Goal: Feedback & Contribution: Contribute content

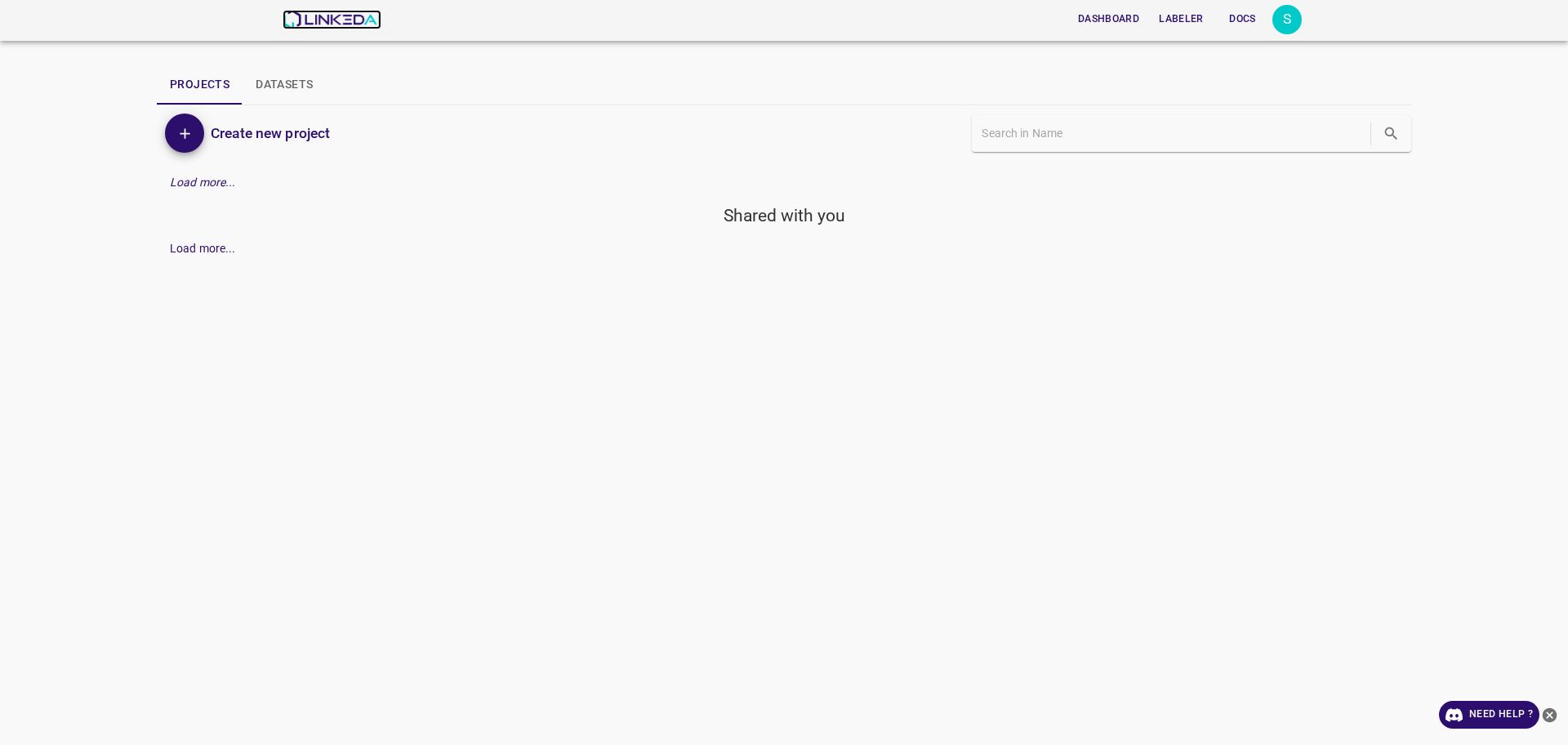
click at [337, 28] on img at bounding box center [331, 19] width 98 height 20
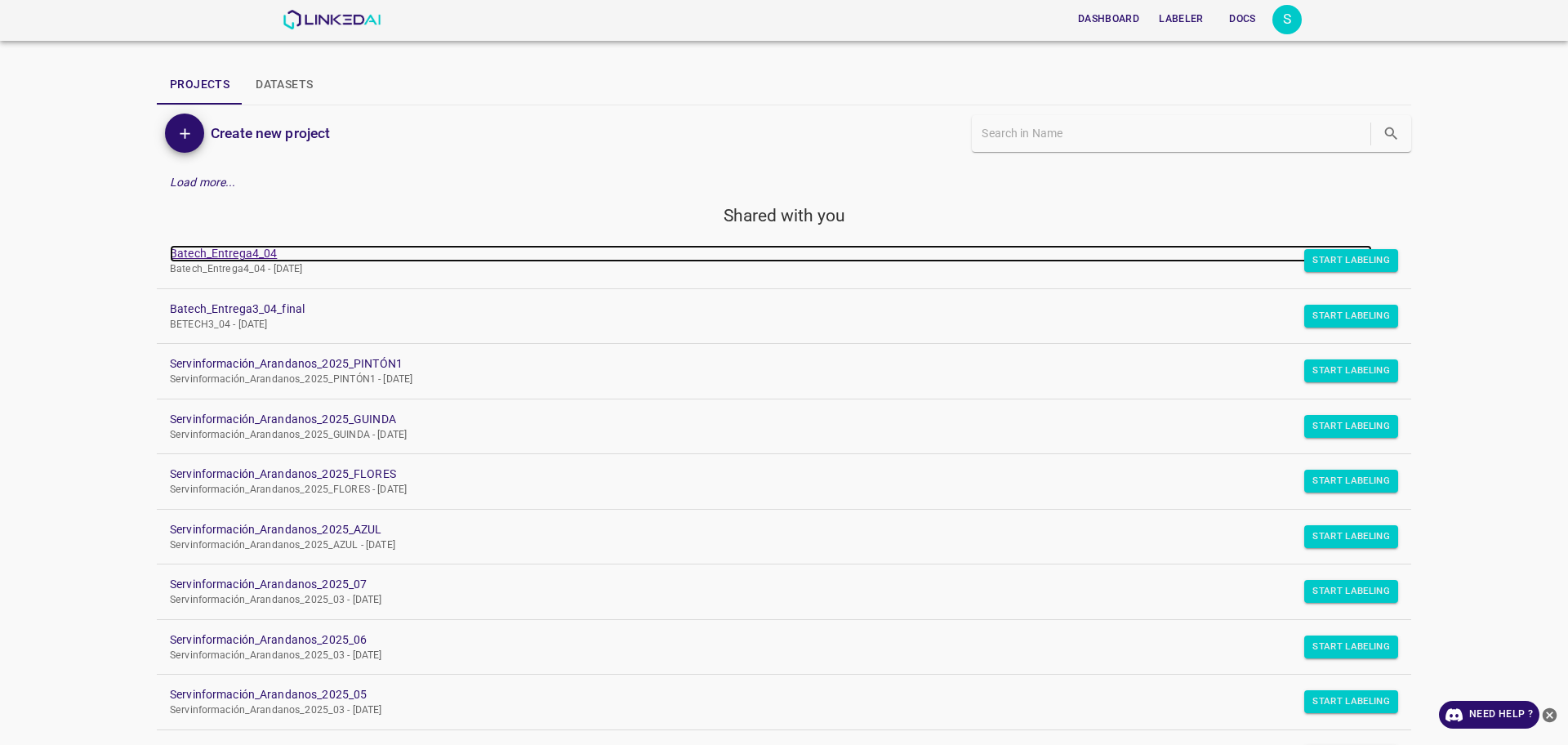
click at [176, 253] on link "Batech_Entrega4_04" at bounding box center [771, 254] width 1202 height 17
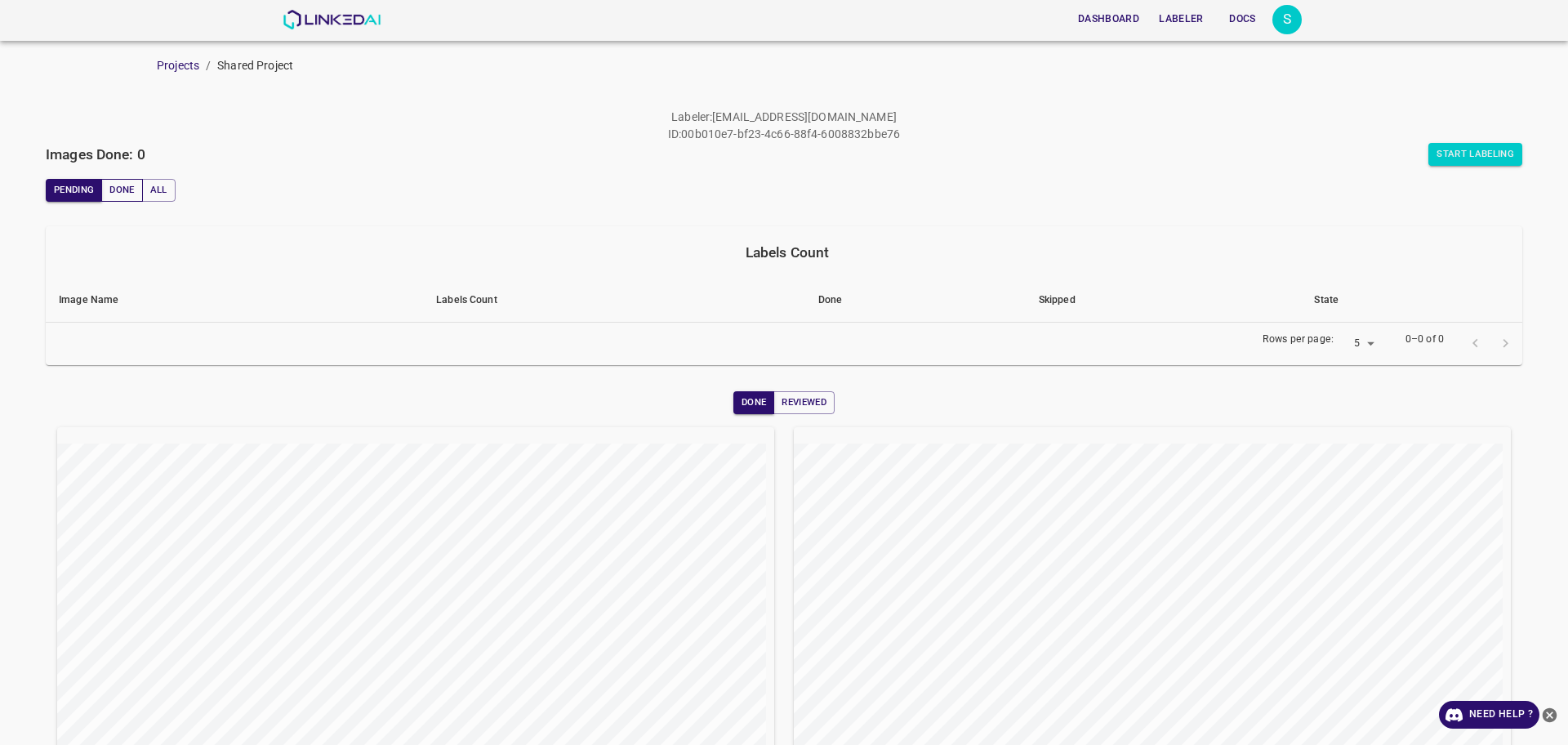
click at [121, 192] on button "Done" at bounding box center [121, 190] width 41 height 22
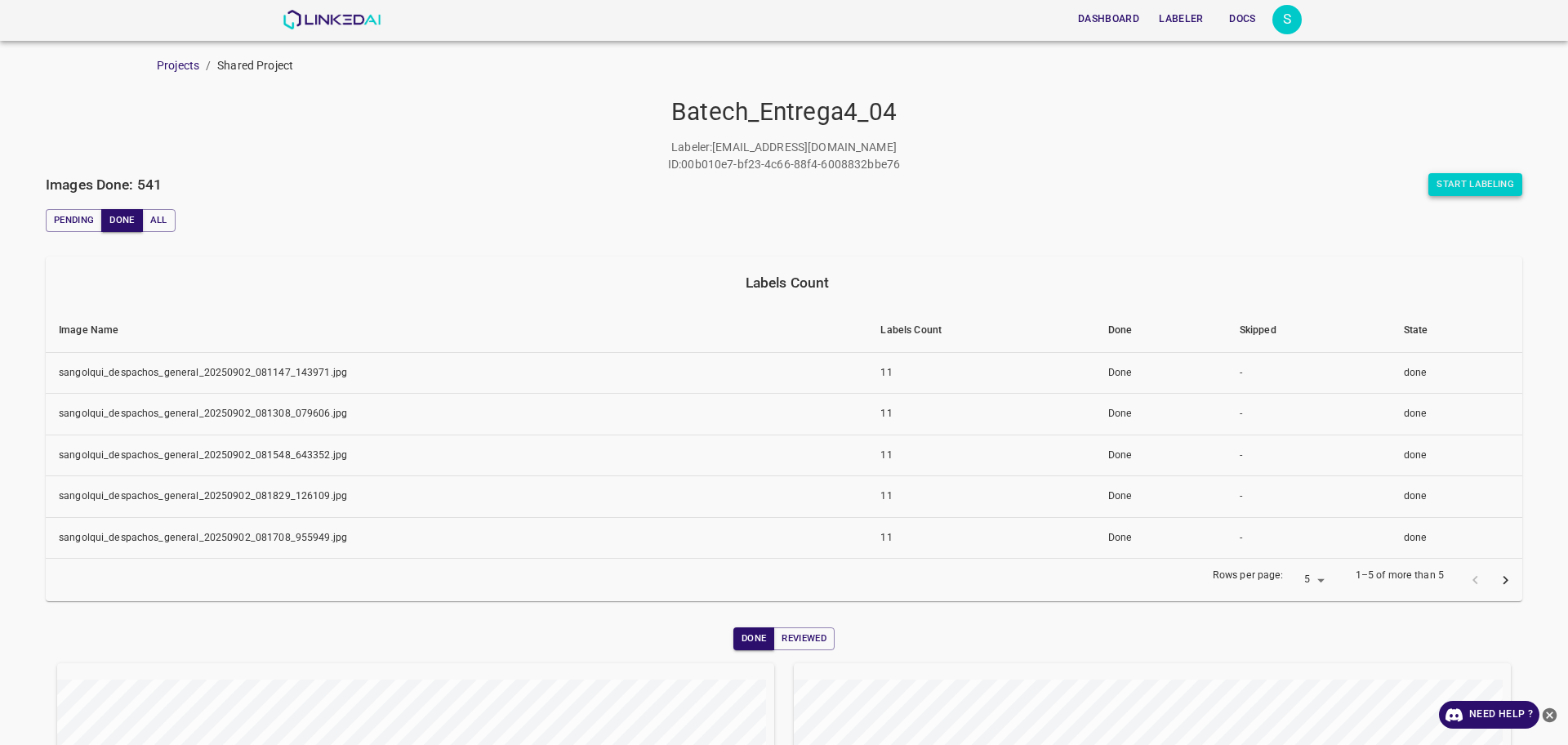
click at [1484, 189] on button "Start Labeling" at bounding box center [1475, 185] width 94 height 22
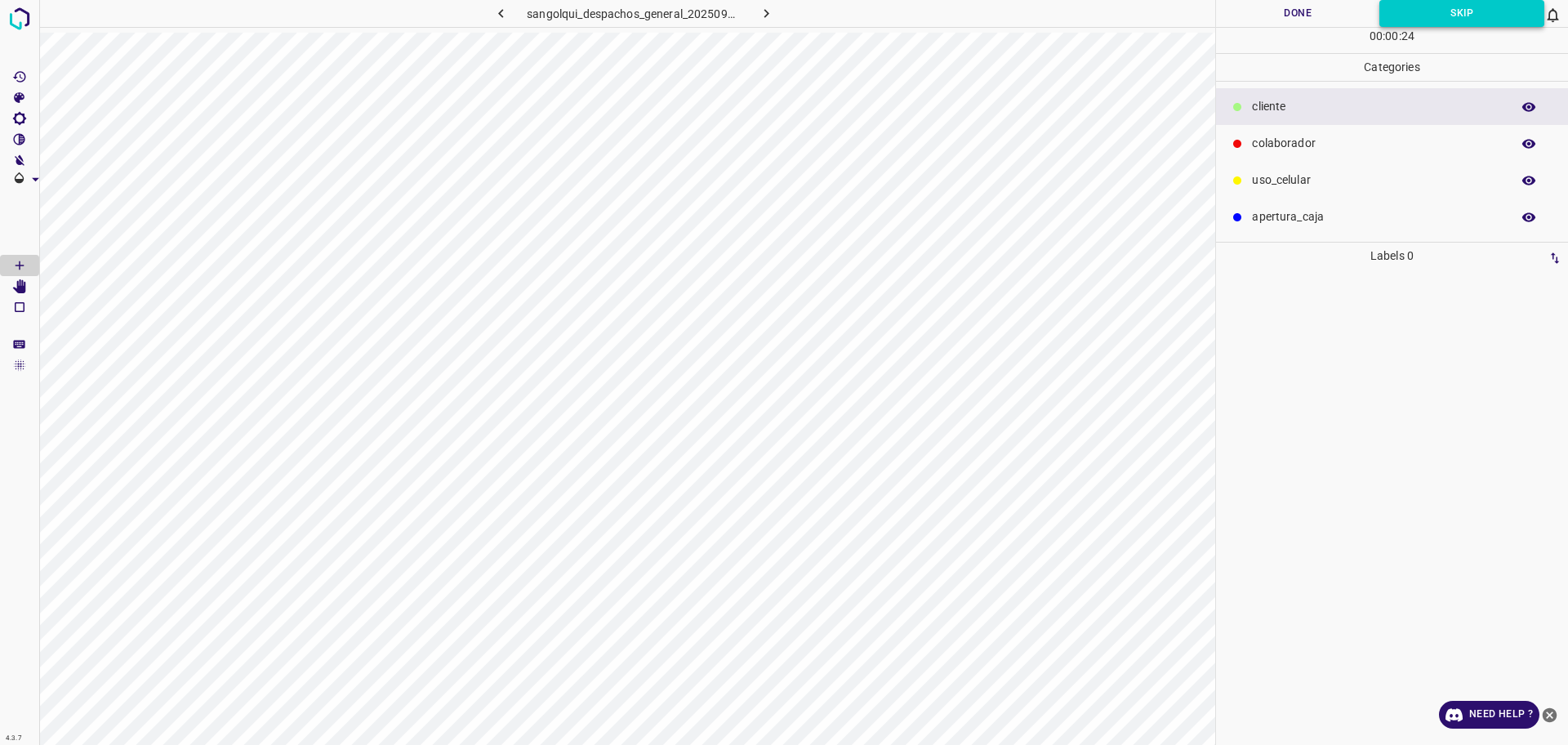
click at [1516, 23] on button "Skip" at bounding box center [1461, 13] width 165 height 27
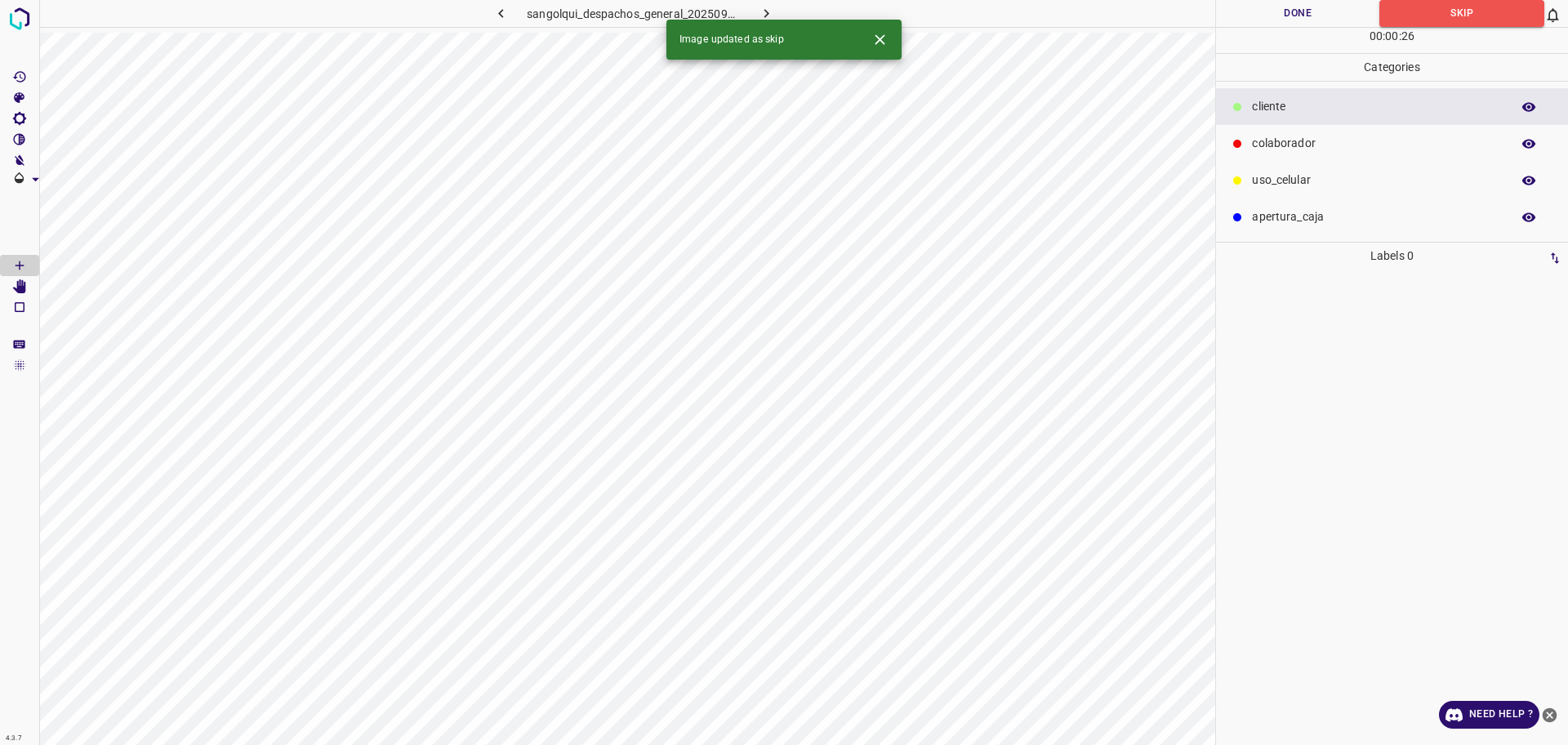
click at [770, 2] on button "button" at bounding box center [766, 13] width 53 height 27
click at [1274, 146] on p "colaborador" at bounding box center [1376, 143] width 250 height 17
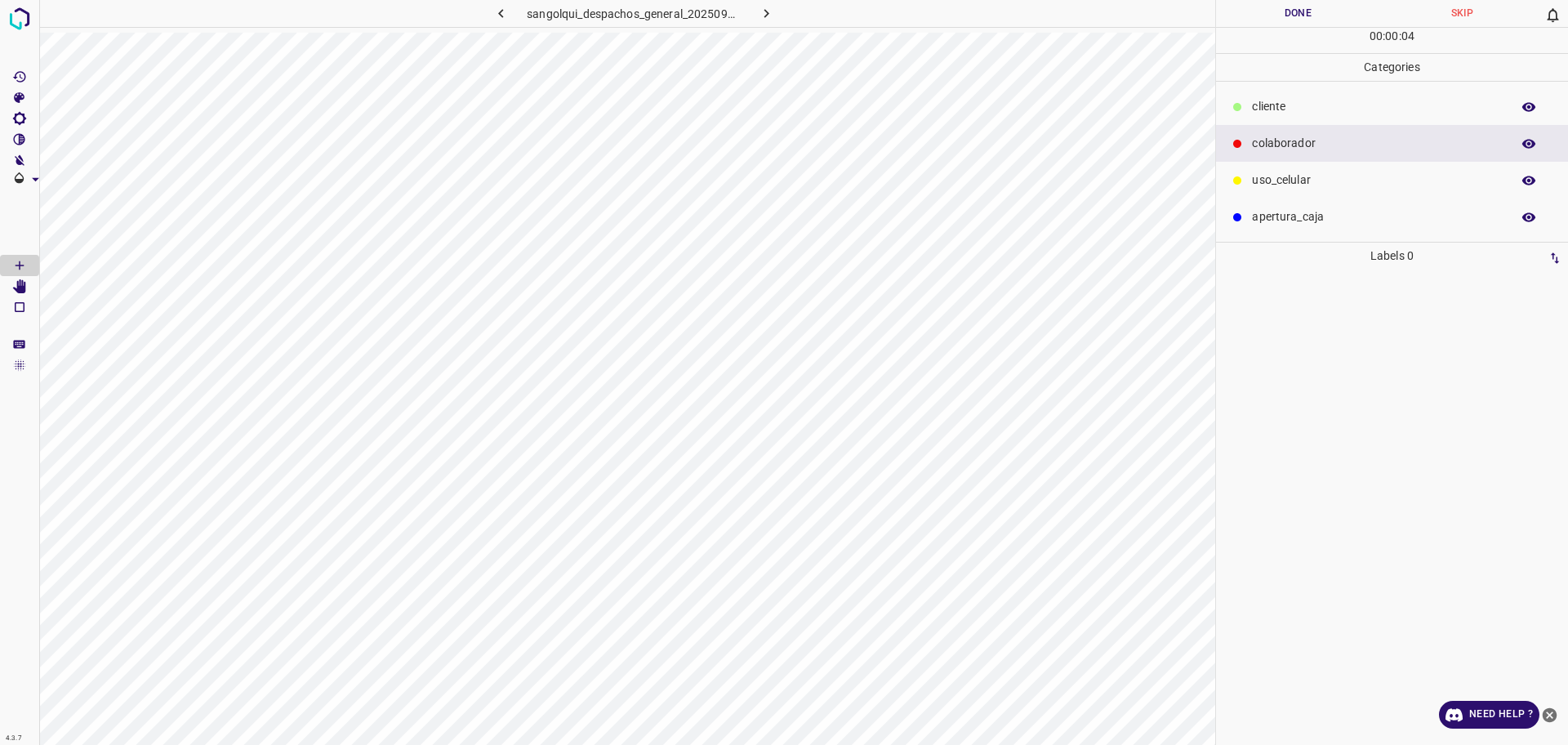
click at [1248, 107] on div "cliente" at bounding box center [1392, 106] width 352 height 37
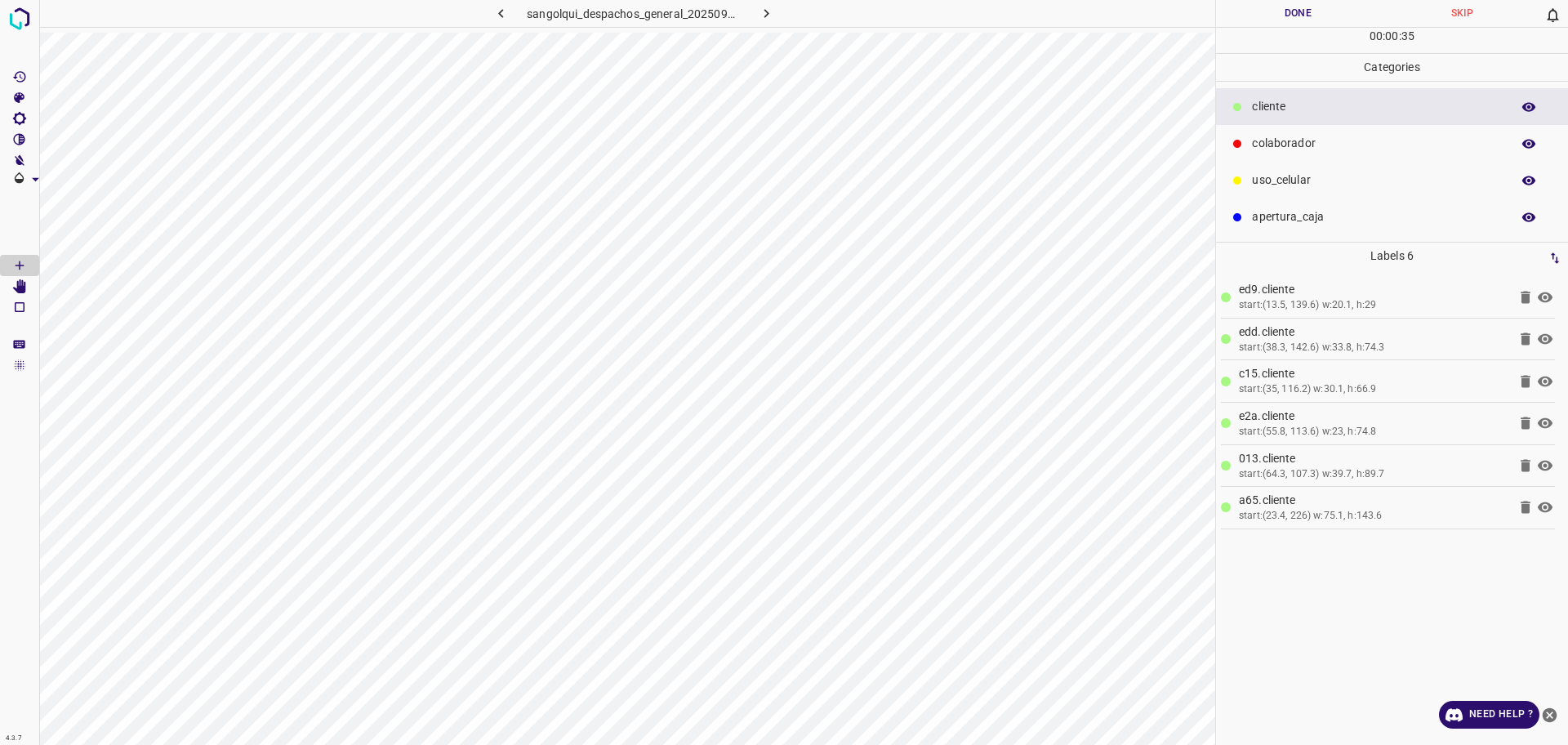
click at [1385, 153] on div "colaborador" at bounding box center [1392, 143] width 352 height 37
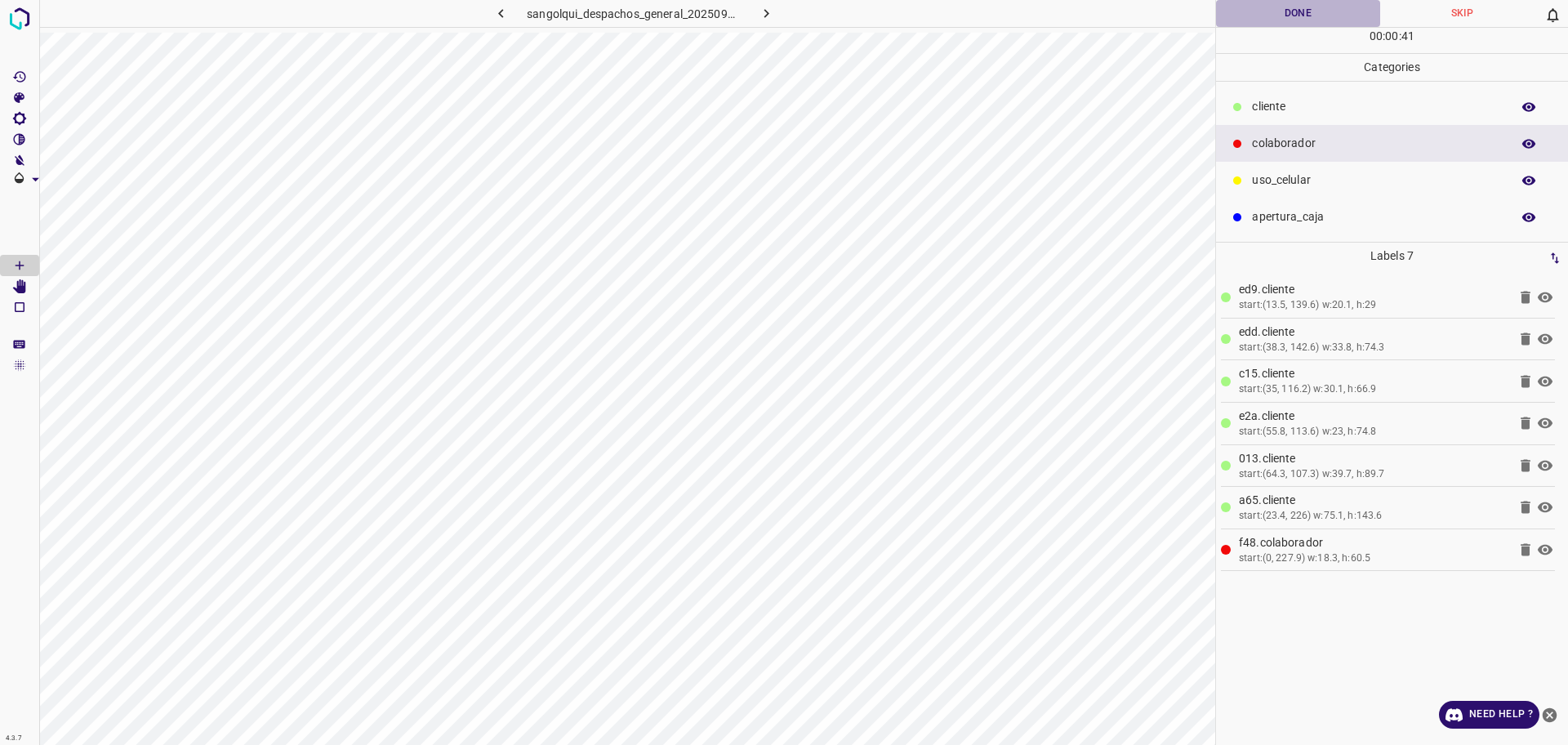
click at [1330, 12] on button "Done" at bounding box center [1298, 13] width 164 height 27
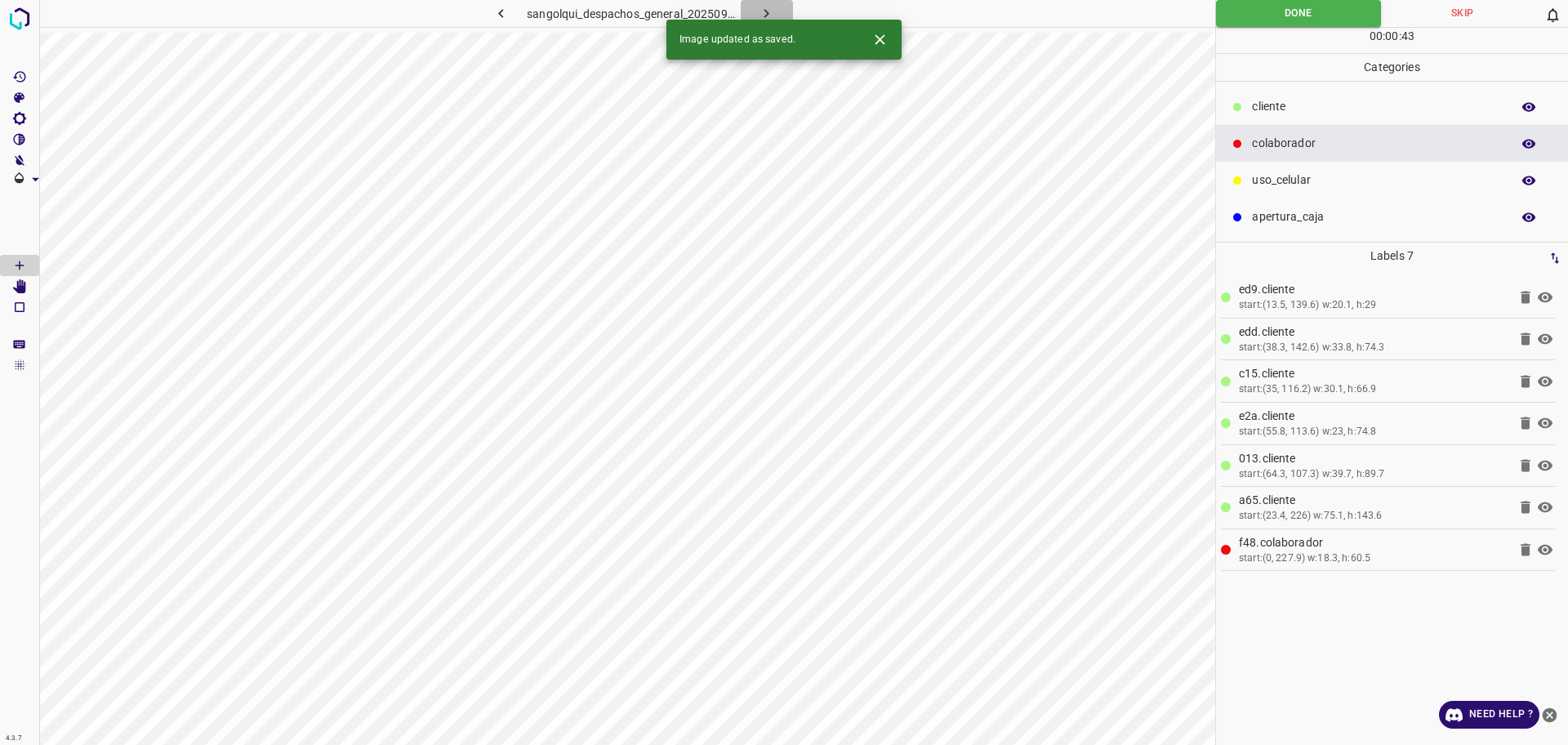
click at [775, 6] on button "button" at bounding box center [766, 13] width 53 height 27
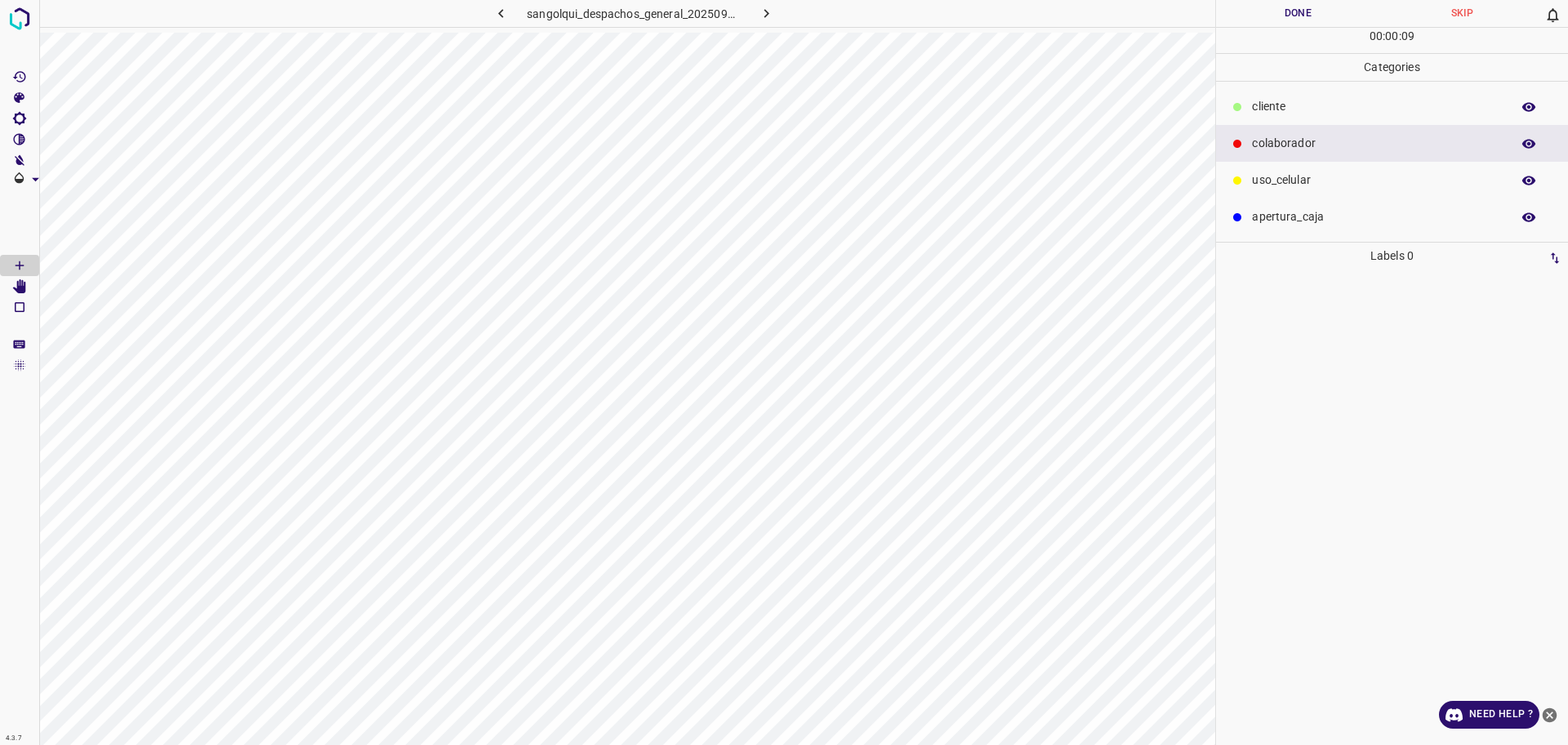
click at [1281, 106] on p "cliente" at bounding box center [1376, 107] width 250 height 17
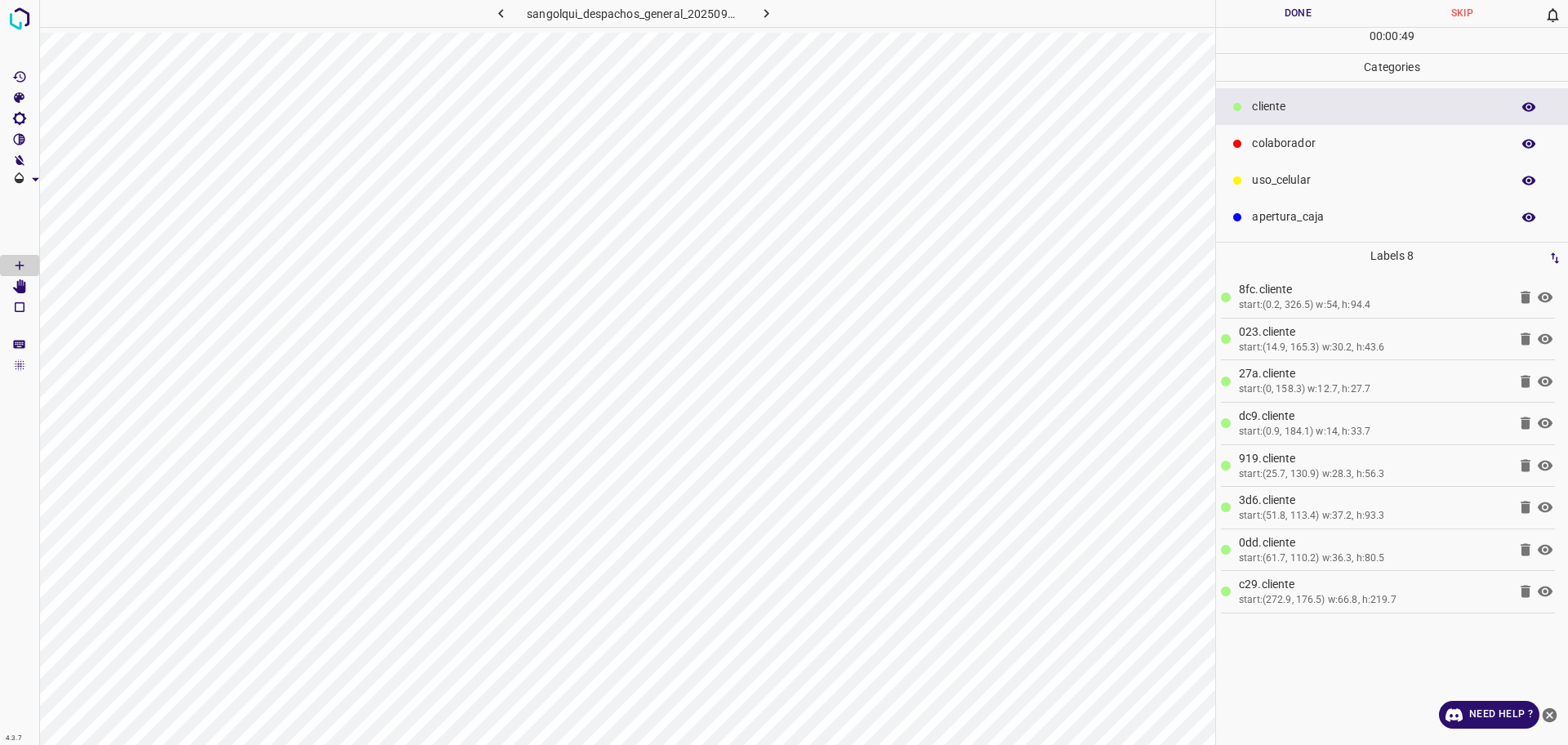
click at [1275, 15] on button "Done" at bounding box center [1298, 13] width 164 height 27
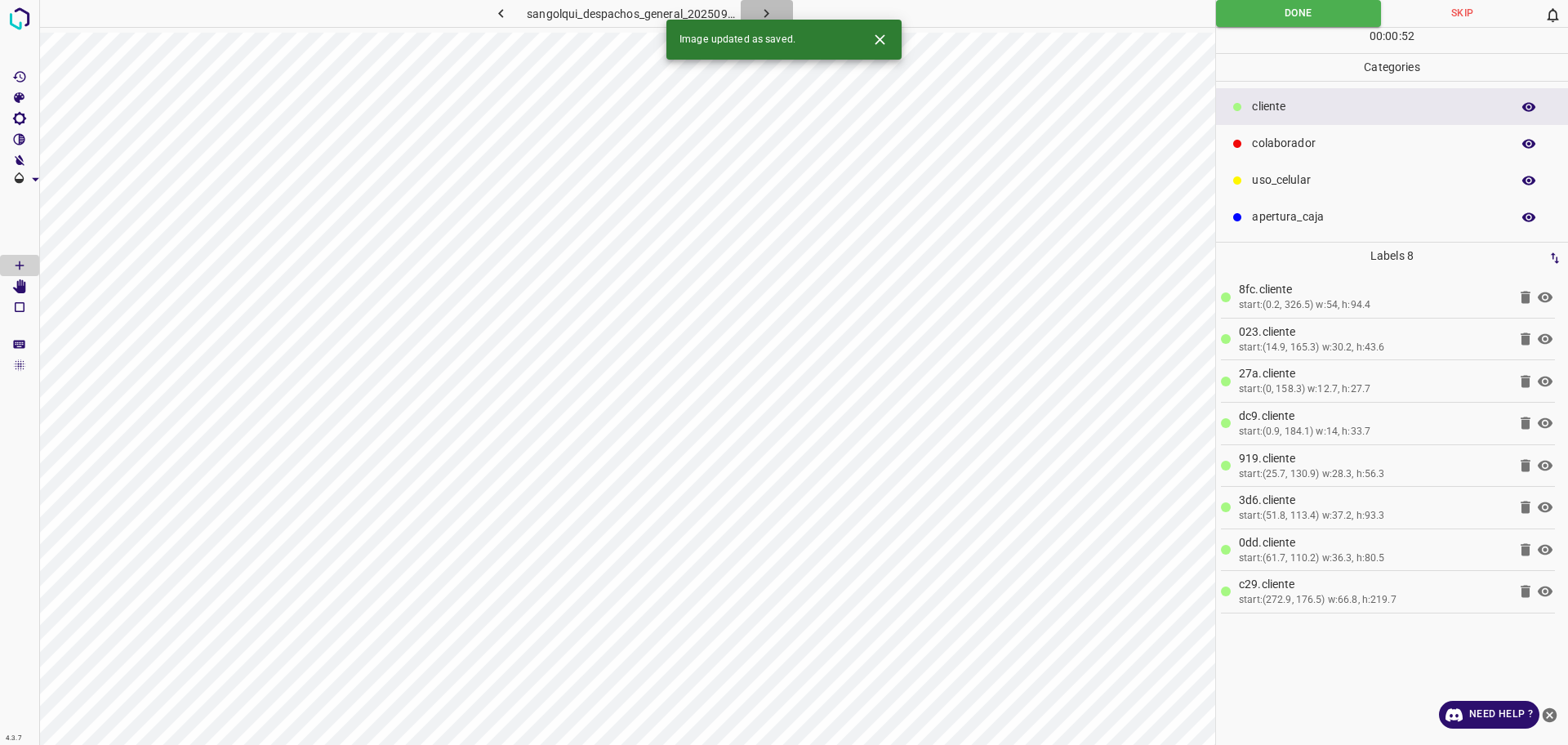
click at [766, 15] on icon "button" at bounding box center [767, 13] width 5 height 9
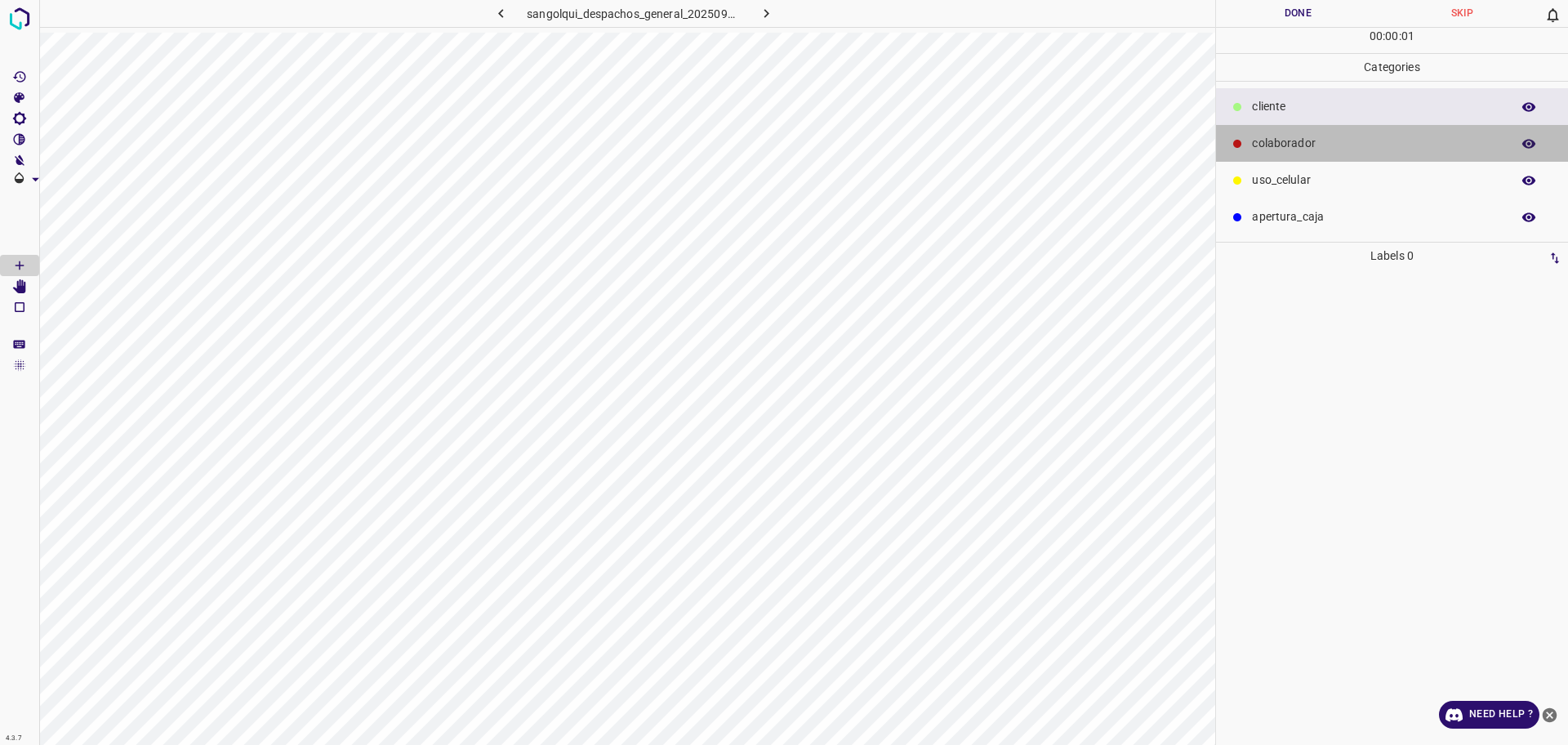
click at [1311, 145] on p "colaborador" at bounding box center [1376, 143] width 250 height 17
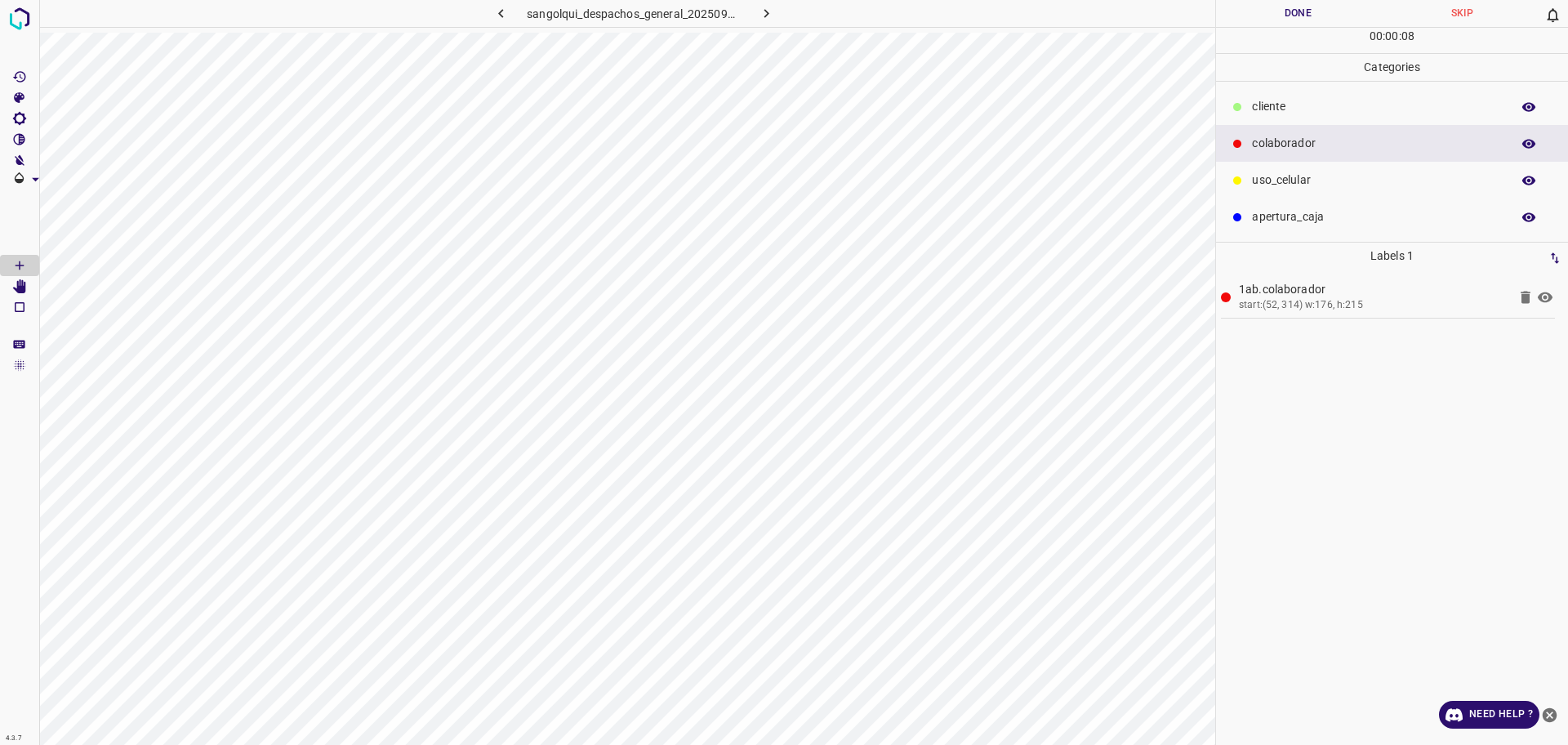
click at [1296, 112] on p "cliente" at bounding box center [1376, 107] width 250 height 17
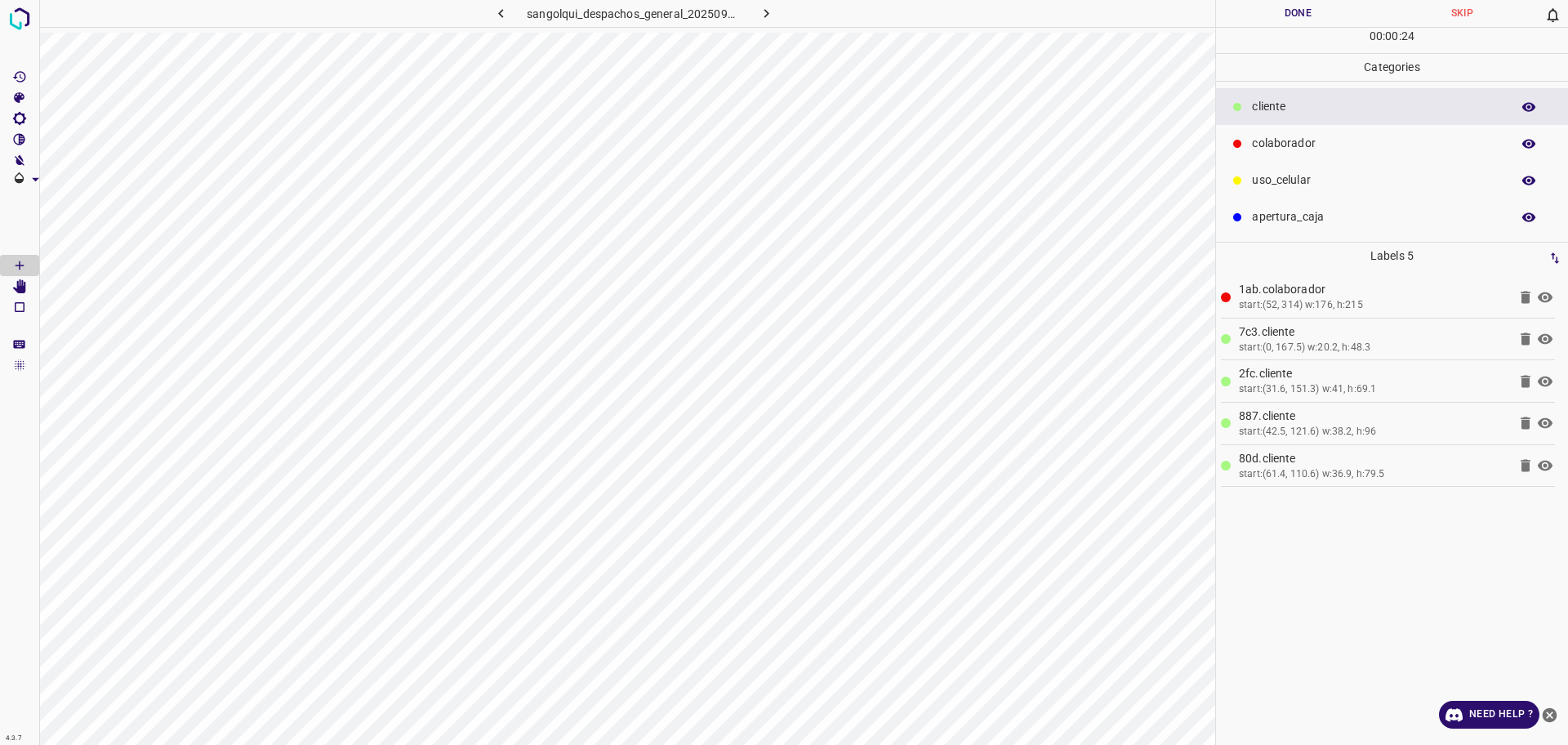
click at [1283, 135] on p "colaborador" at bounding box center [1376, 143] width 250 height 17
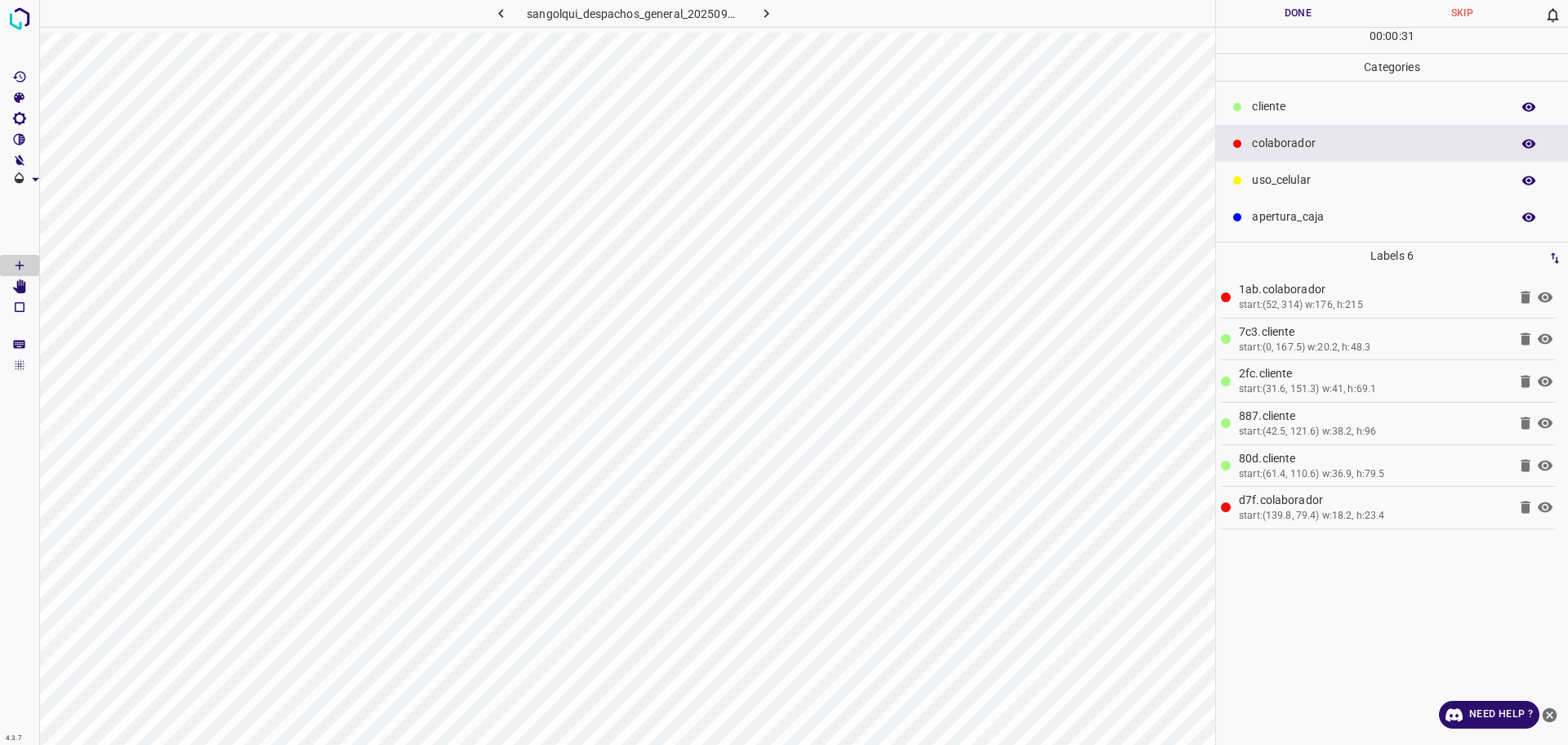
click at [1263, 117] on div "cliente" at bounding box center [1392, 106] width 352 height 37
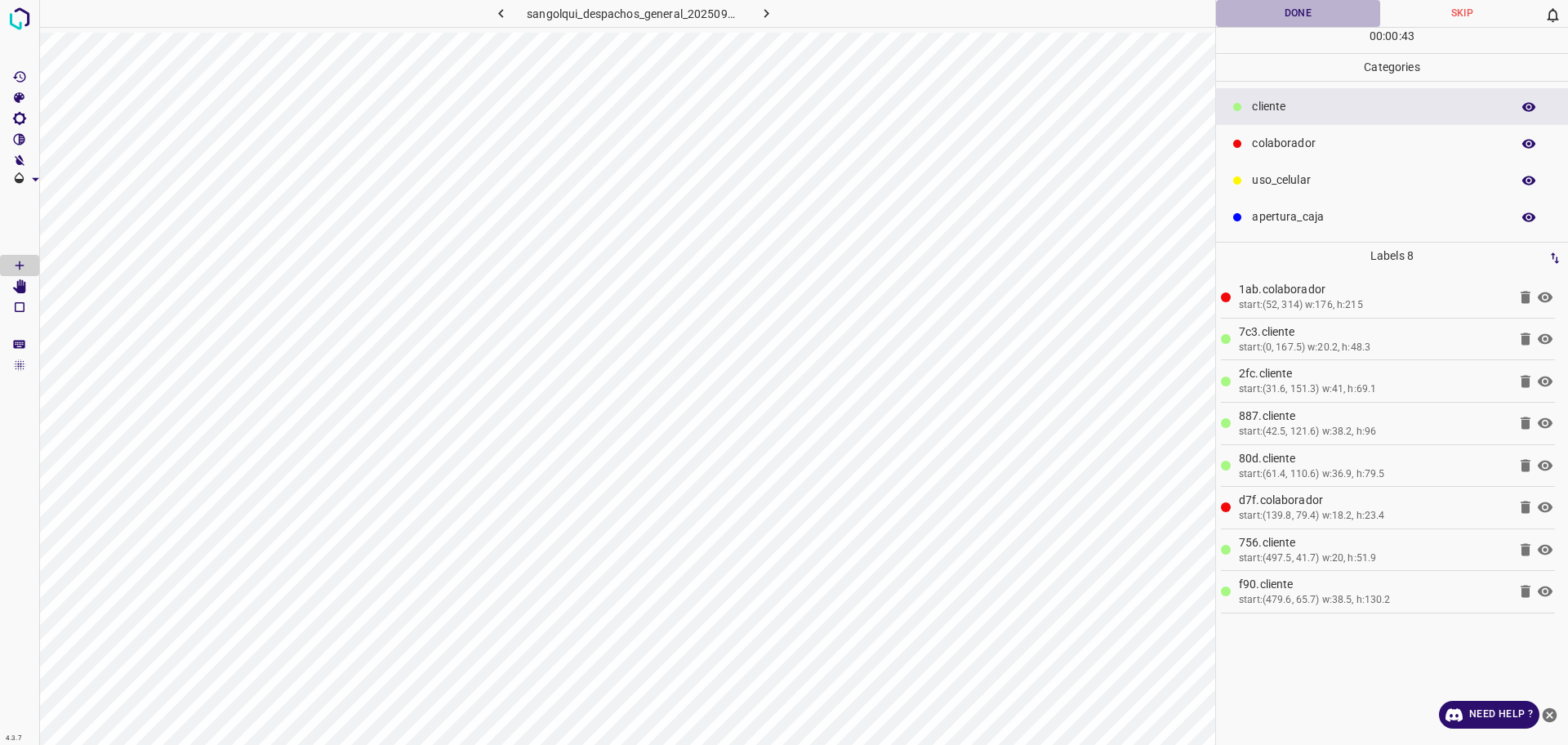
click at [1311, 14] on button "Done" at bounding box center [1298, 13] width 164 height 27
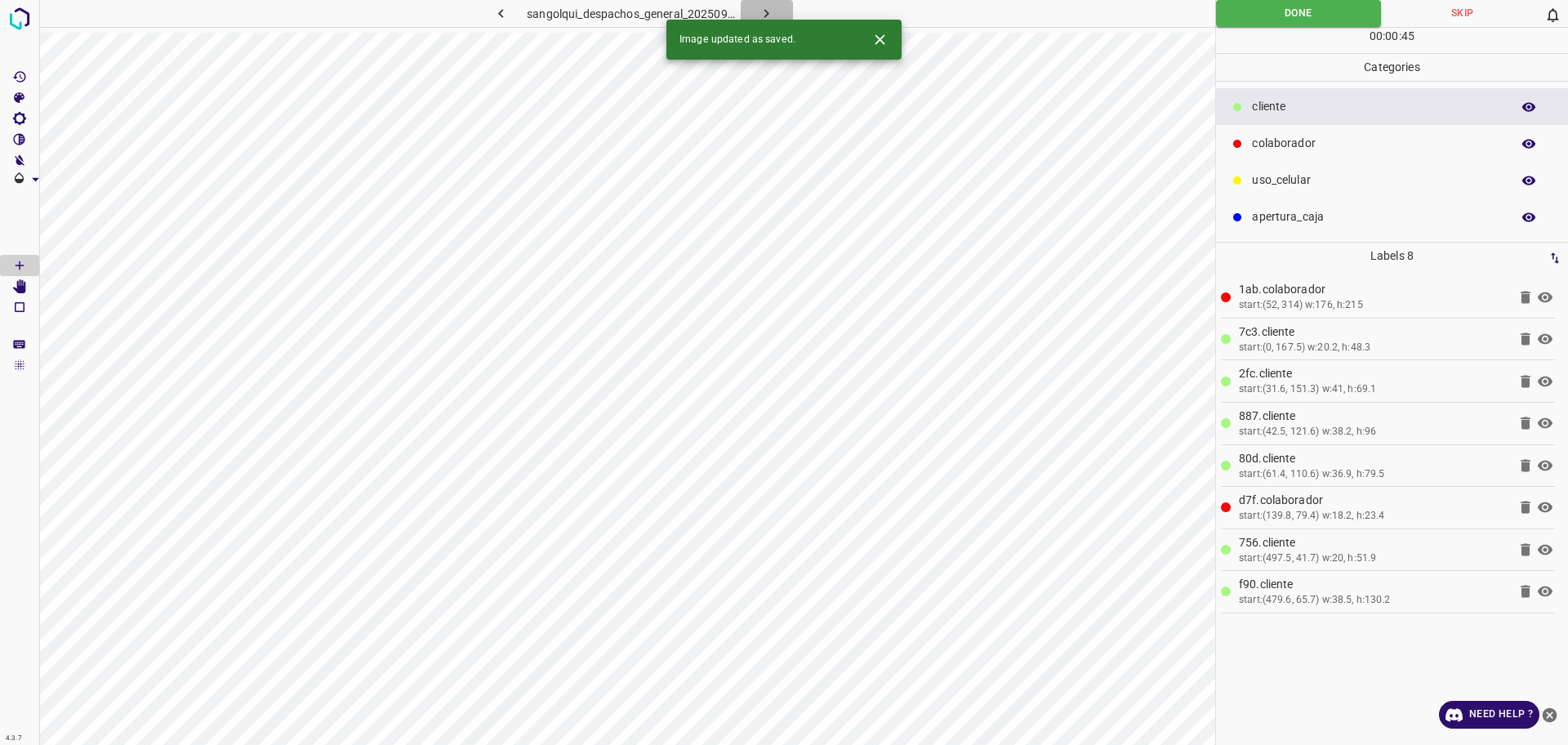
click at [769, 18] on icon "button" at bounding box center [766, 14] width 17 height 17
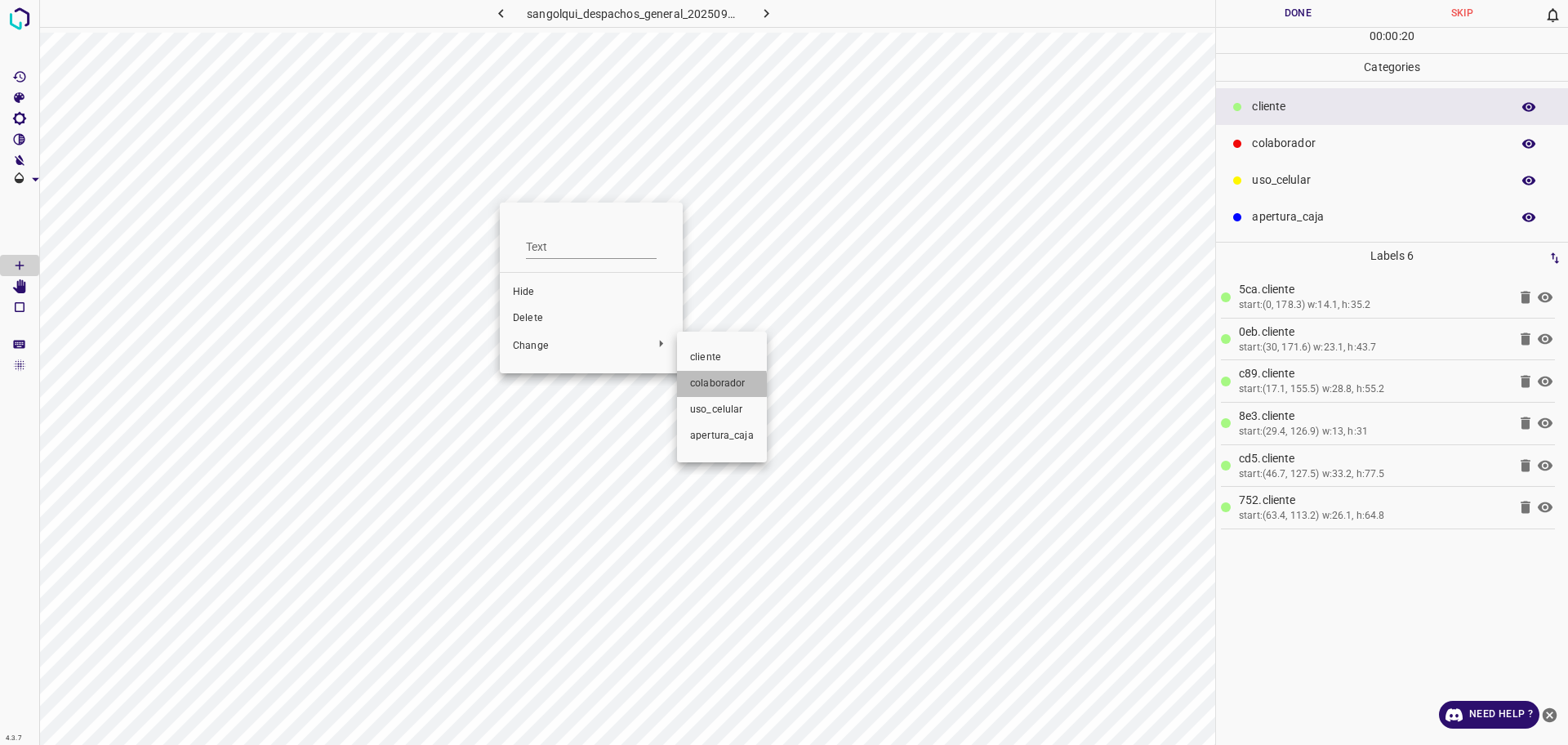
click at [694, 385] on span "colaborador" at bounding box center [722, 383] width 64 height 15
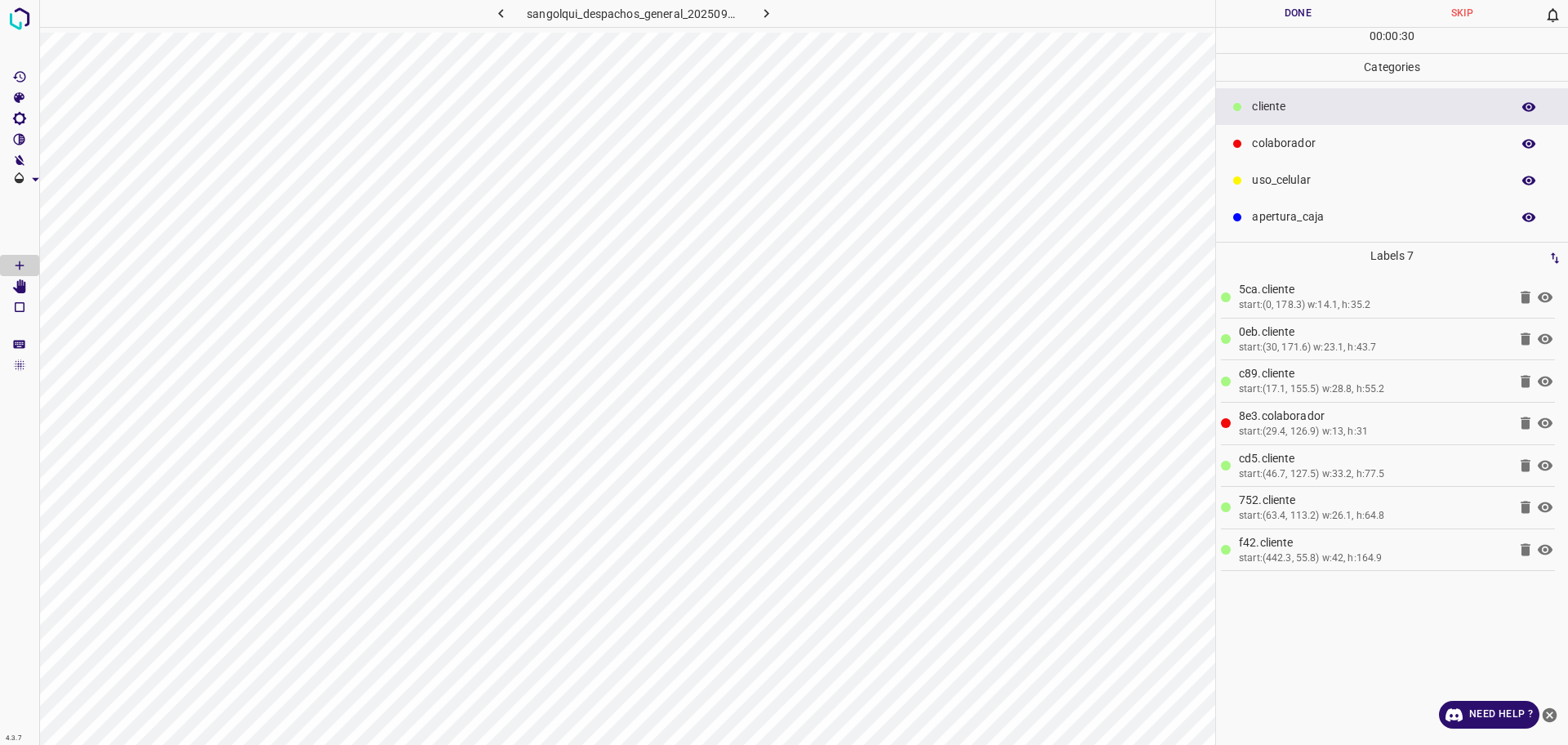
click at [1398, 193] on div "uso_celular" at bounding box center [1392, 180] width 352 height 37
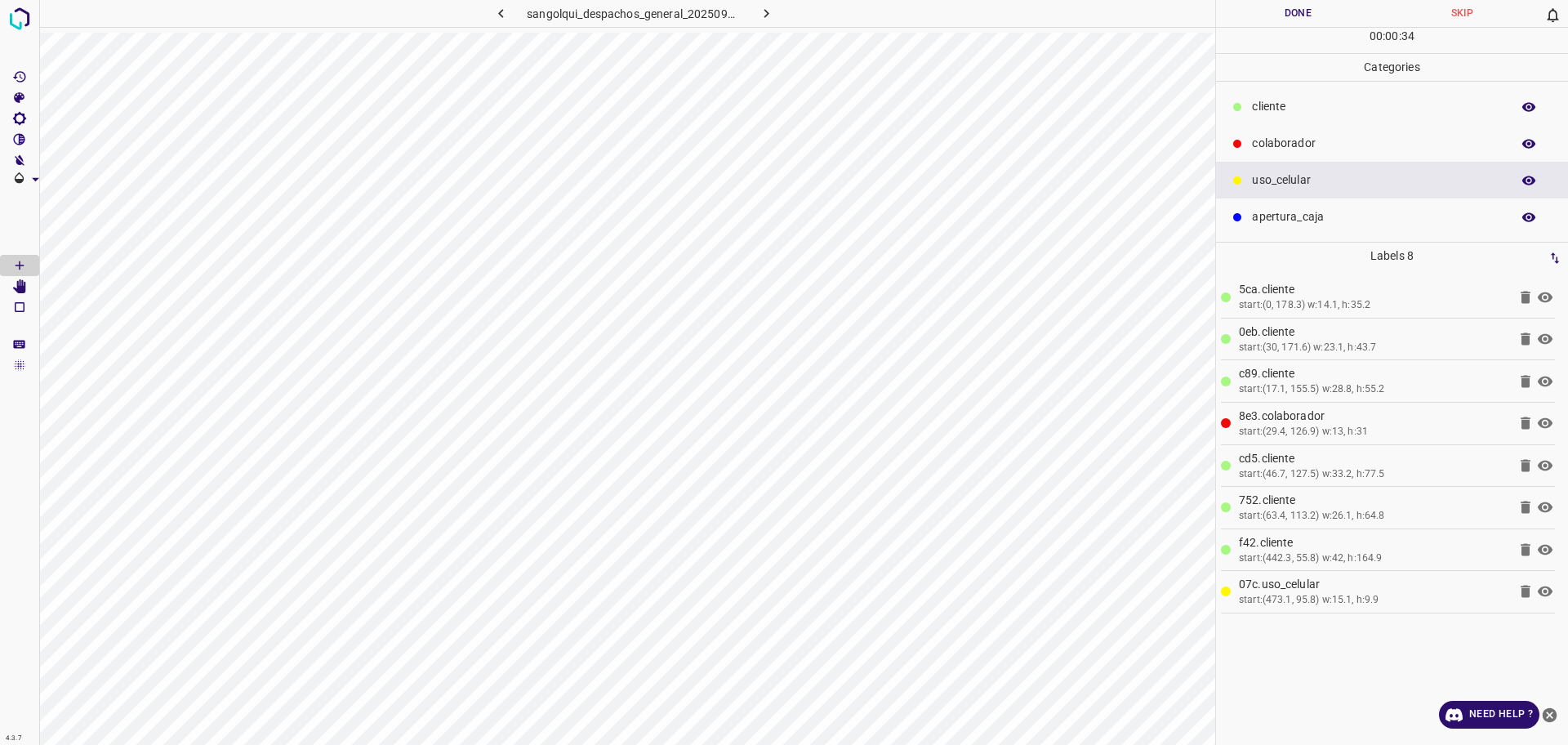
click at [1292, 148] on p "colaborador" at bounding box center [1376, 143] width 250 height 17
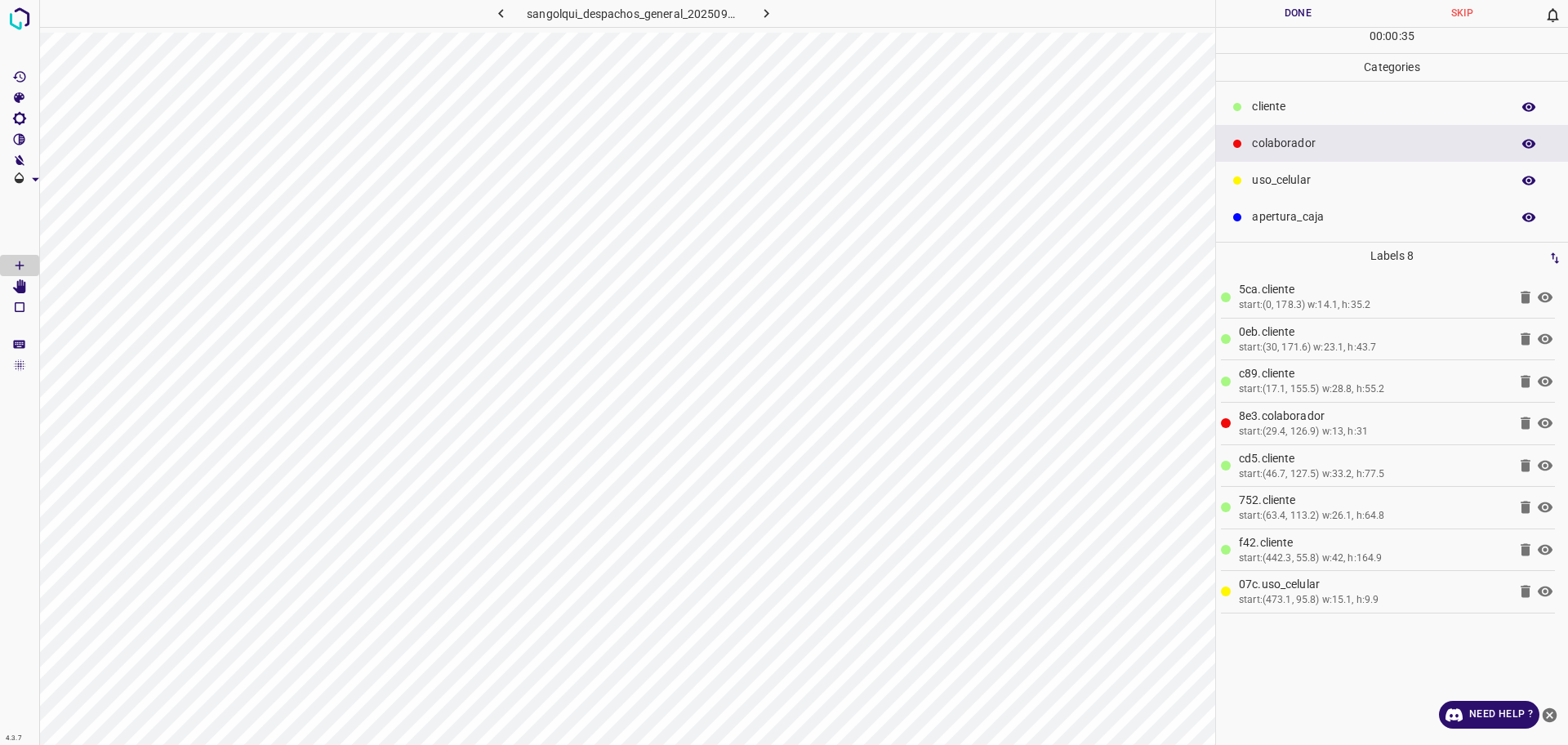
click at [1283, 189] on p "uso_celular" at bounding box center [1376, 180] width 250 height 17
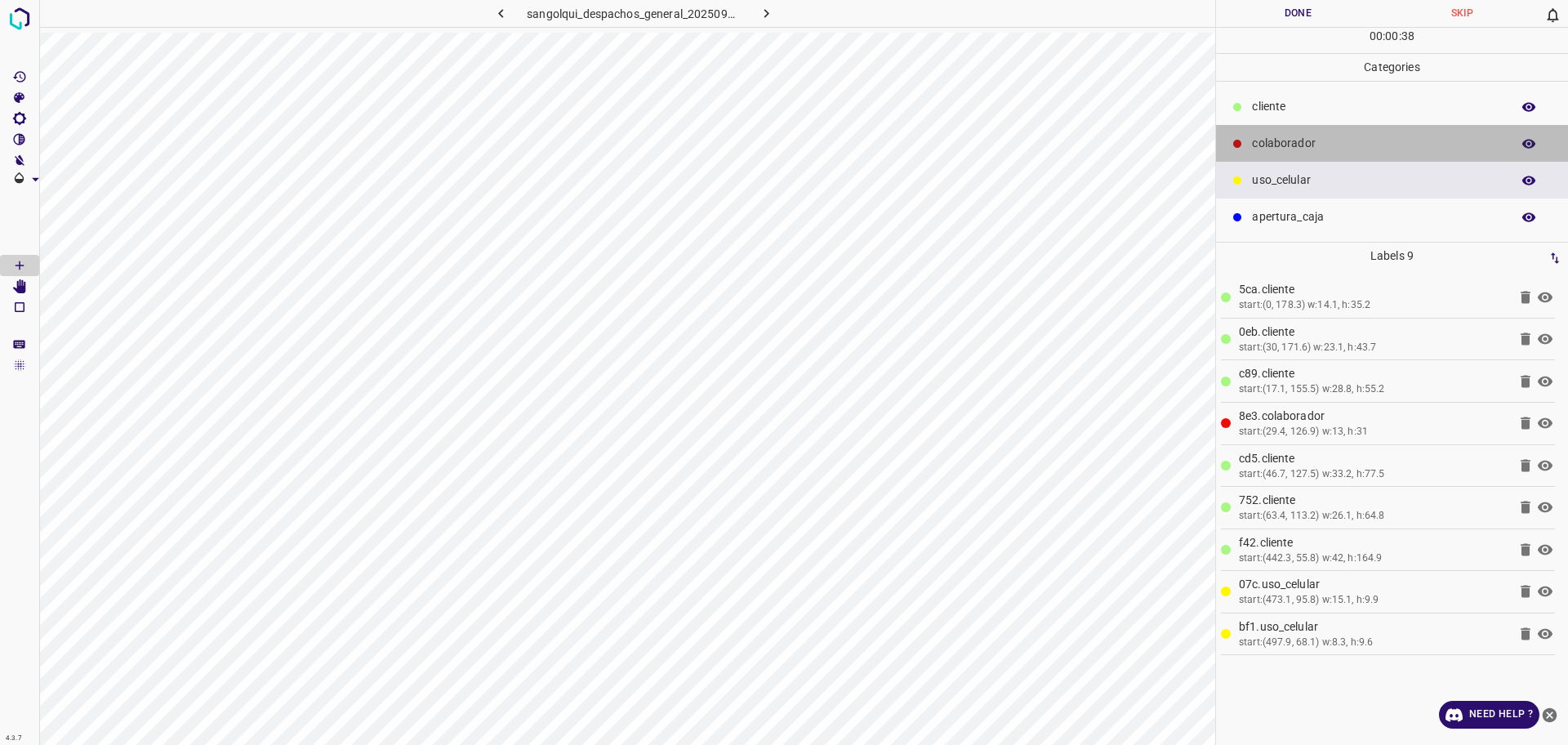
click at [1259, 150] on p "colaborador" at bounding box center [1376, 143] width 250 height 17
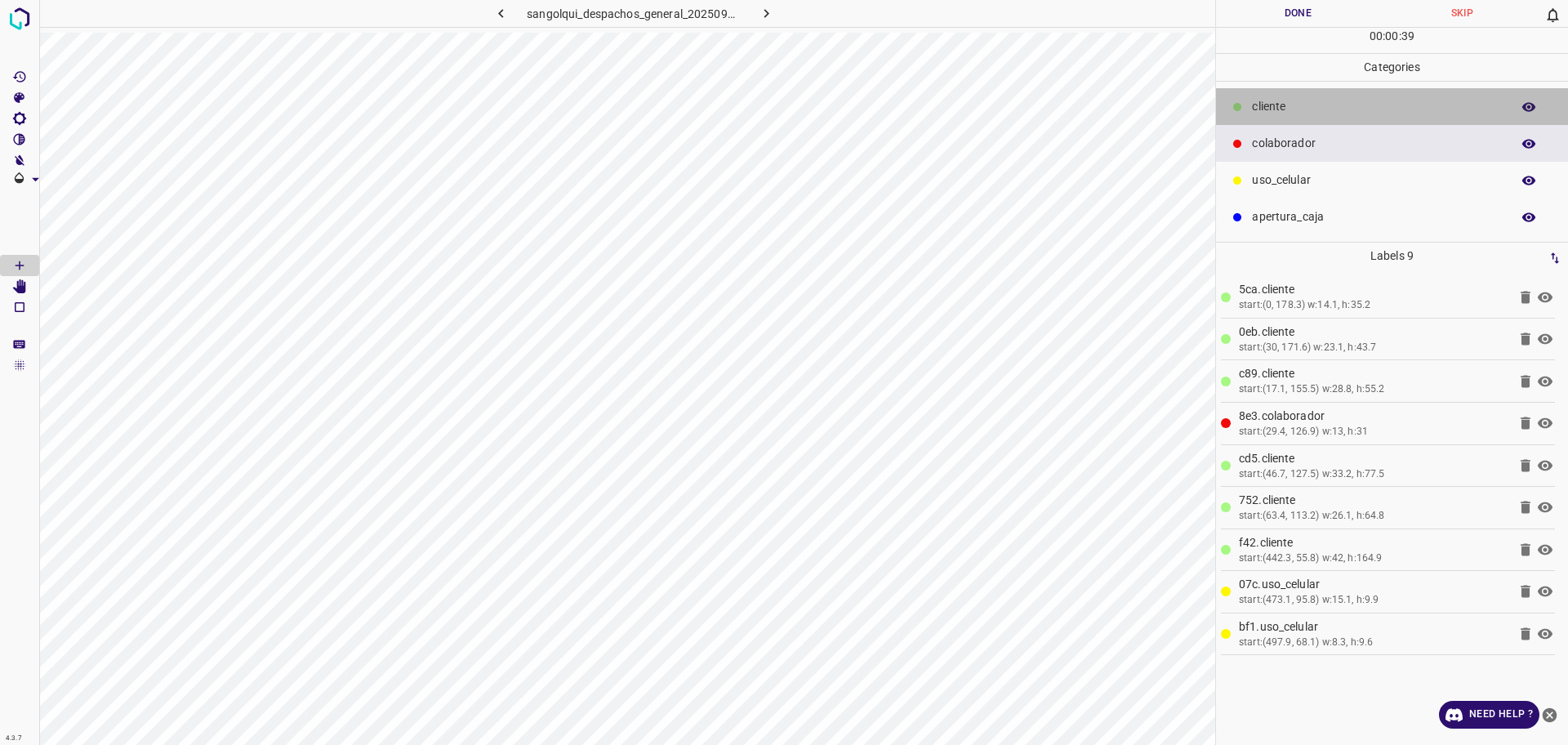
click at [1257, 98] on p "cliente" at bounding box center [1376, 107] width 250 height 17
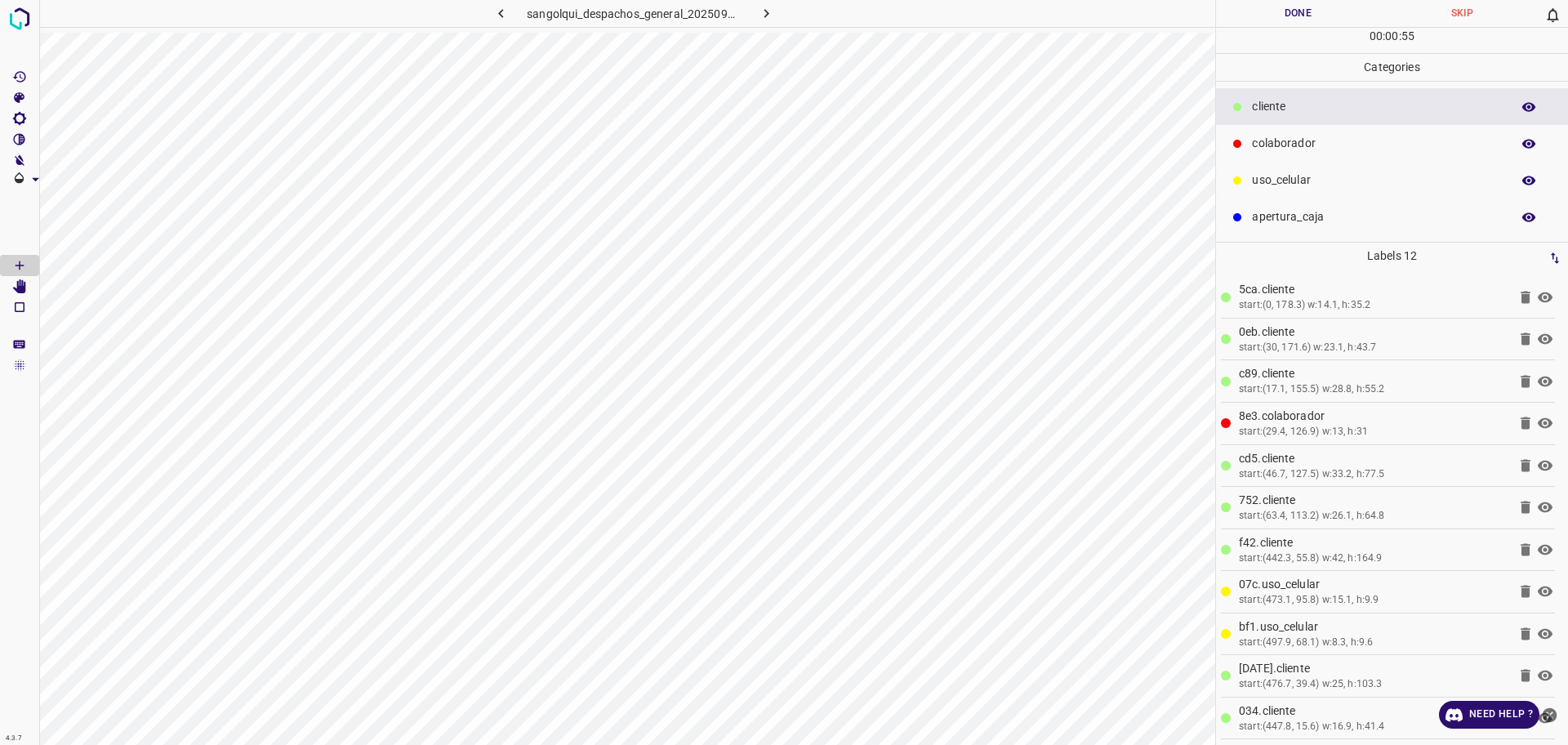
click at [1293, 136] on p "colaborador" at bounding box center [1376, 143] width 250 height 17
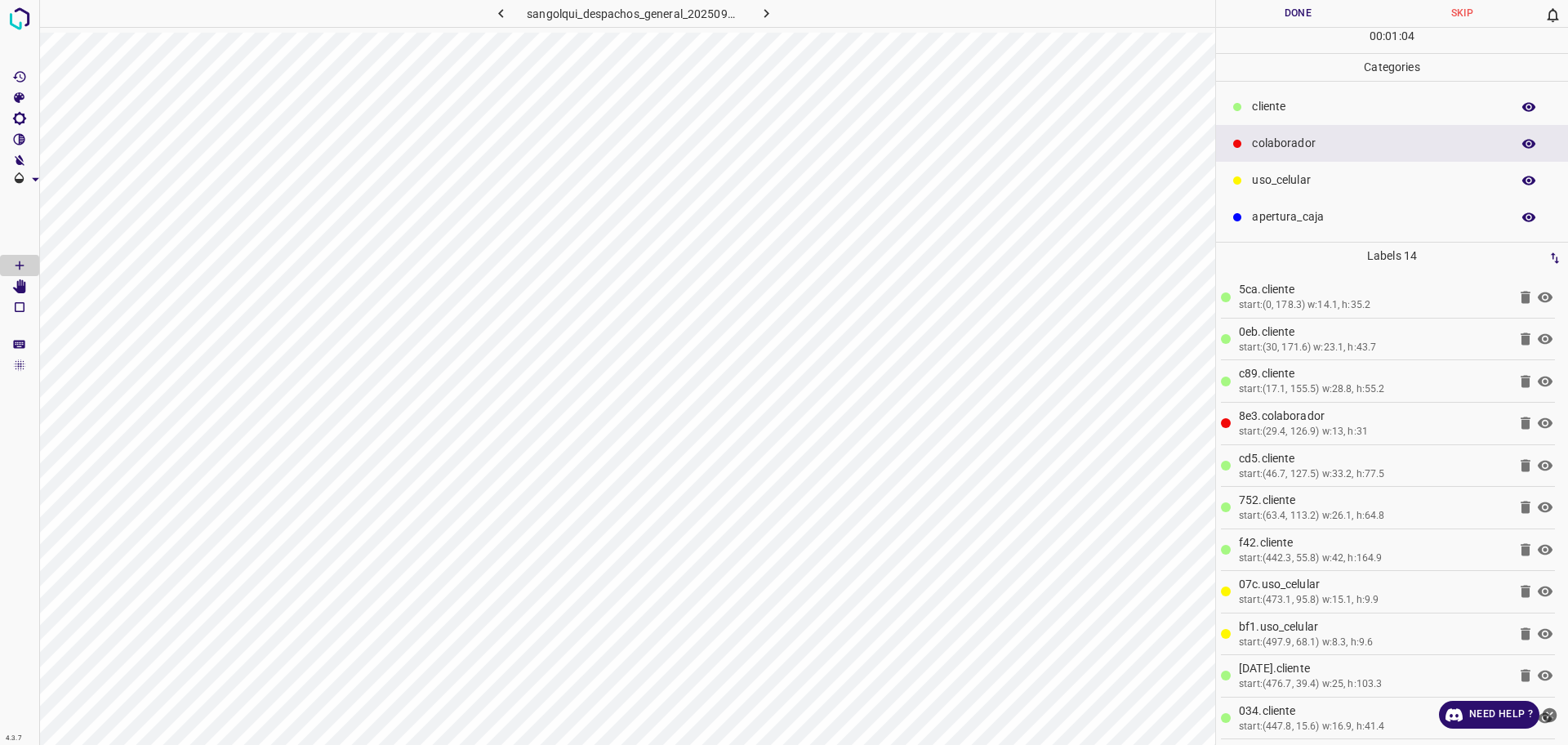
click at [1228, 16] on button "Done" at bounding box center [1298, 13] width 164 height 27
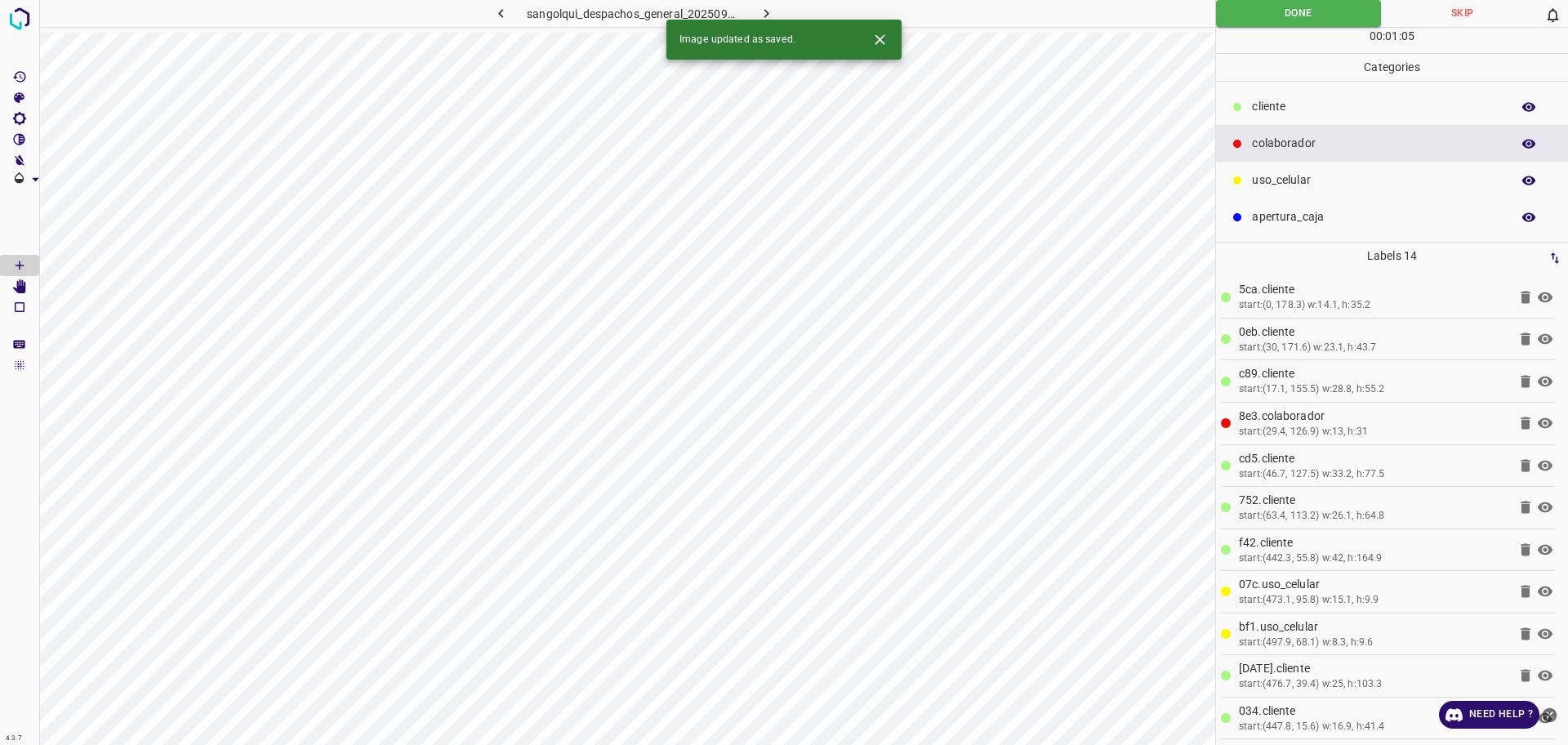
click at [770, 3] on button "button" at bounding box center [766, 13] width 53 height 27
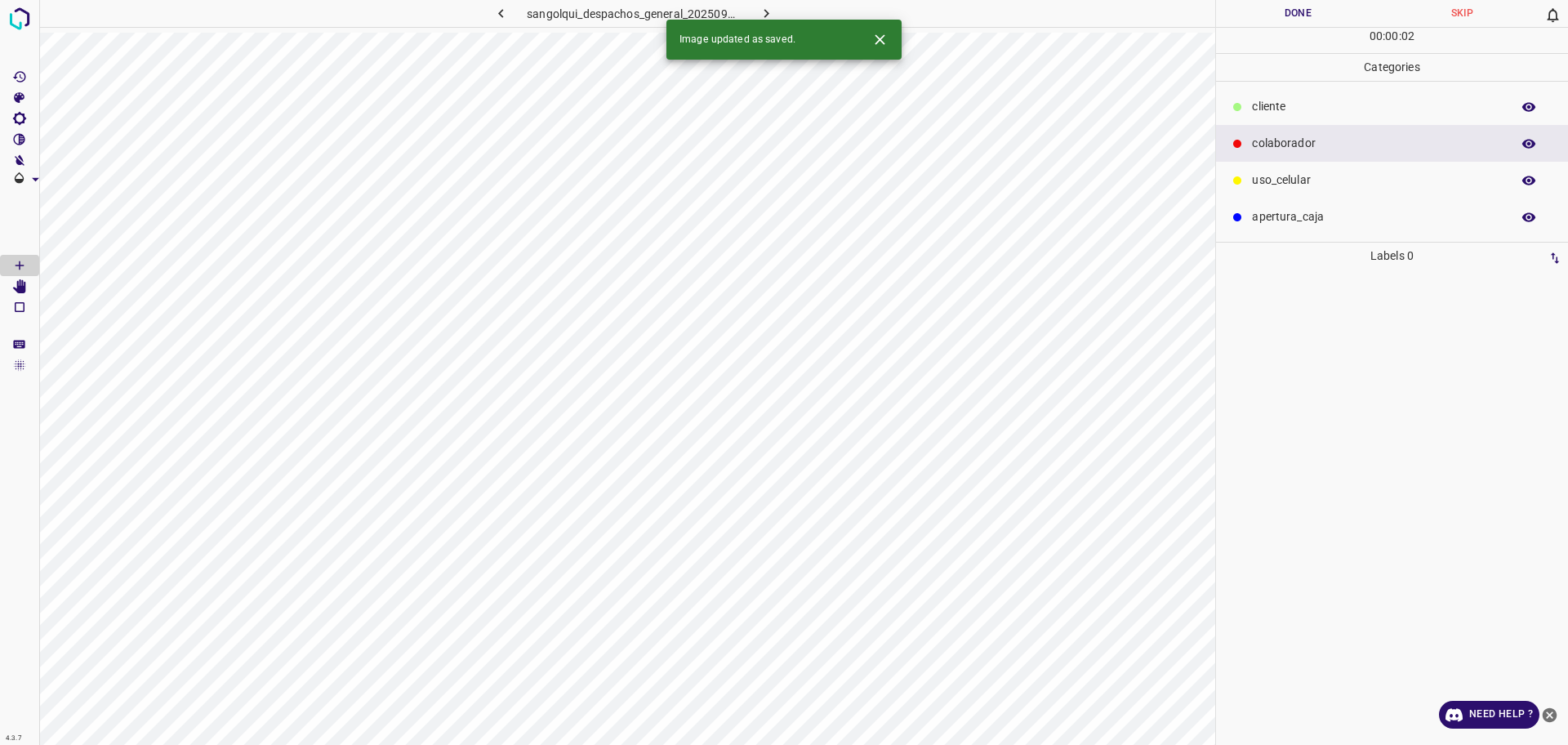
click at [1334, 114] on p "cliente" at bounding box center [1376, 107] width 250 height 17
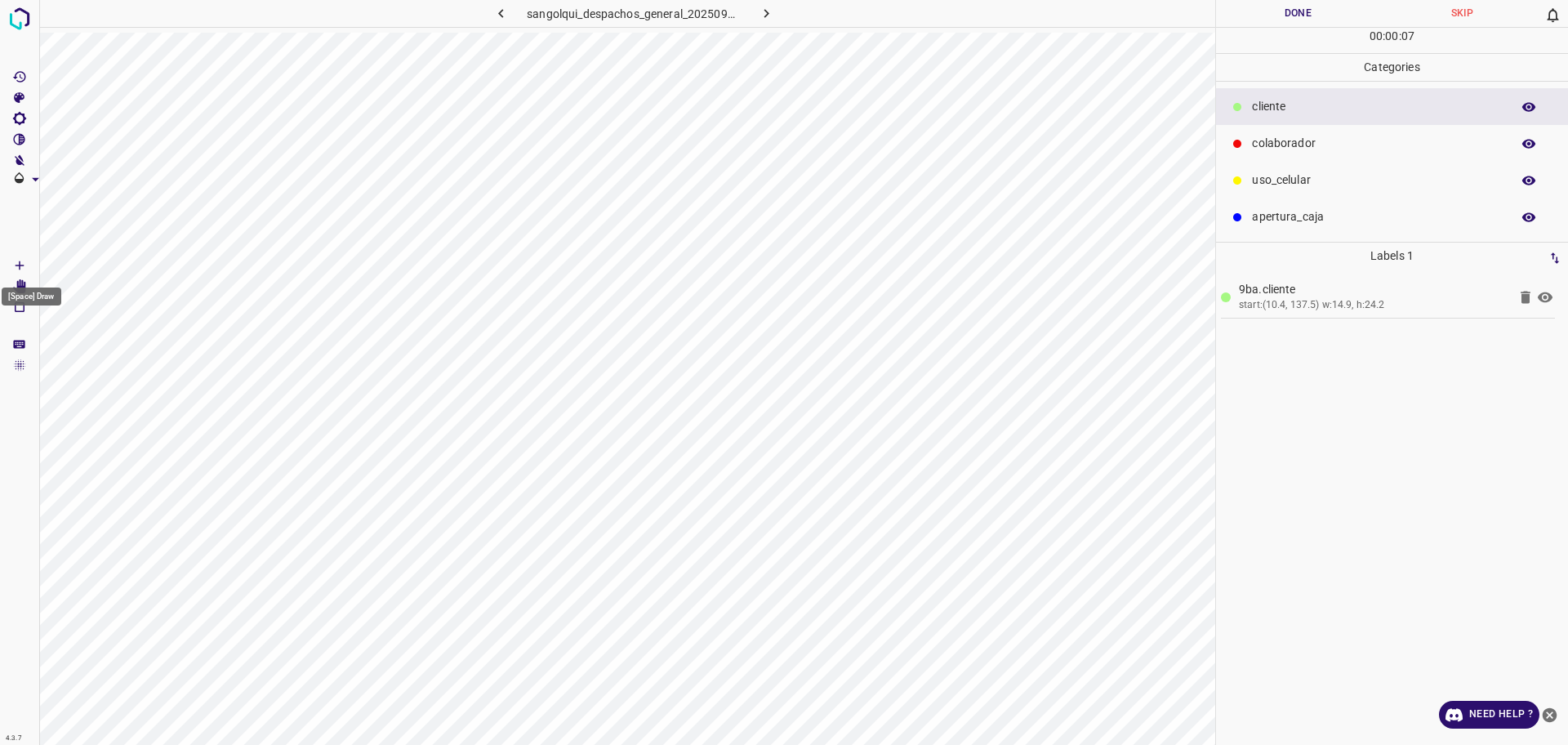
click at [34, 268] on Draw"] "[Space] Draw" at bounding box center [19, 265] width 39 height 22
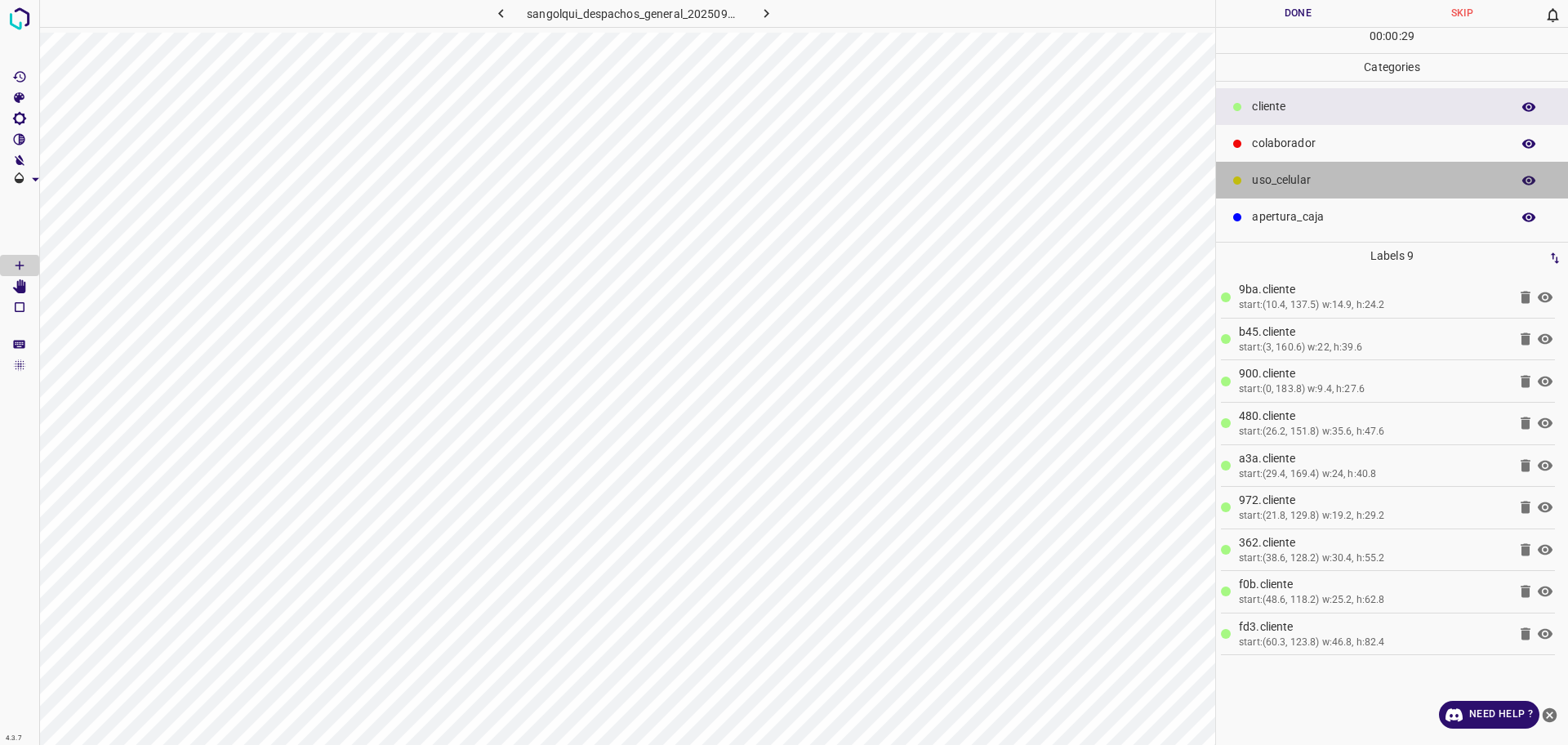
click at [1326, 174] on p "uso_celular" at bounding box center [1376, 180] width 250 height 17
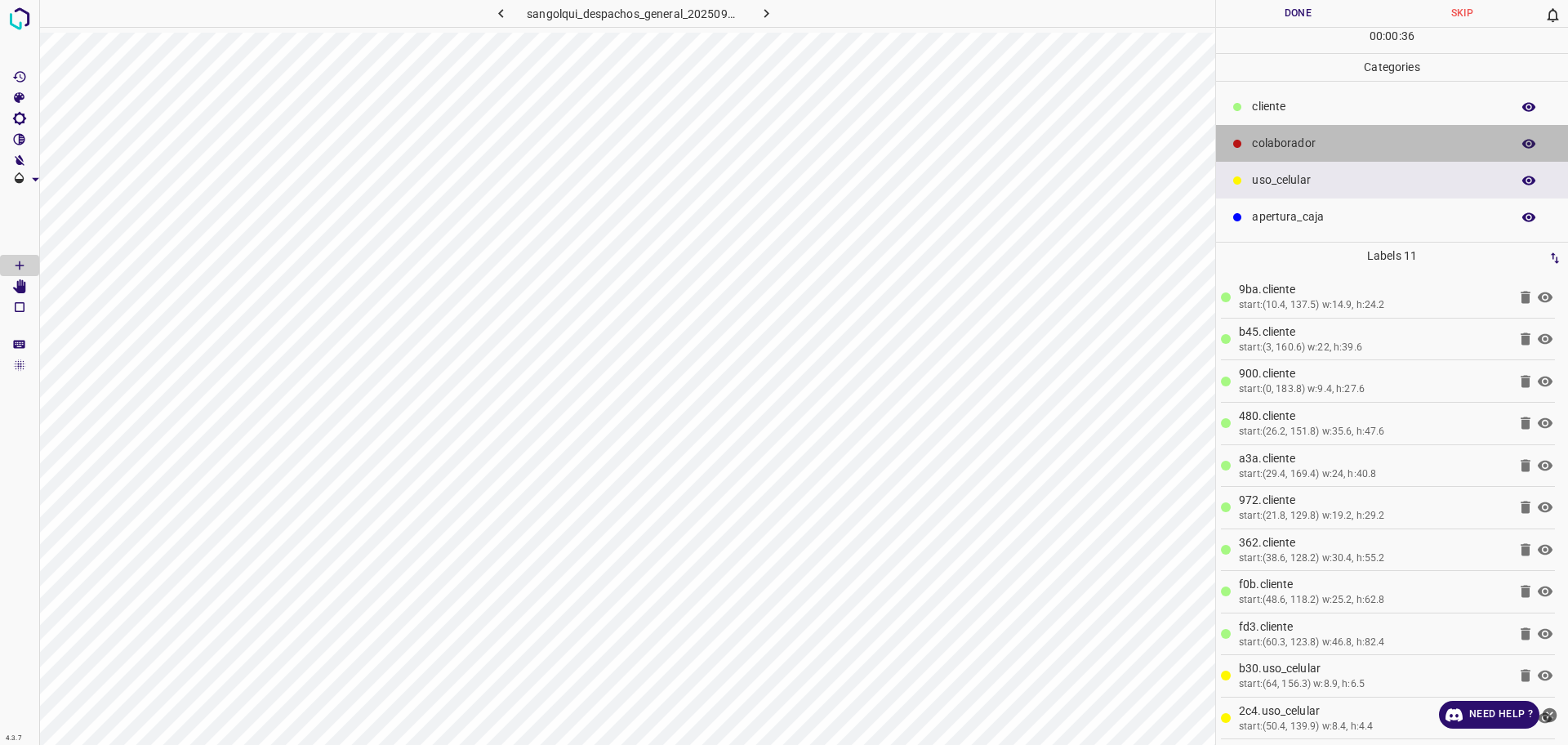
click at [1281, 132] on div "colaborador" at bounding box center [1392, 143] width 352 height 37
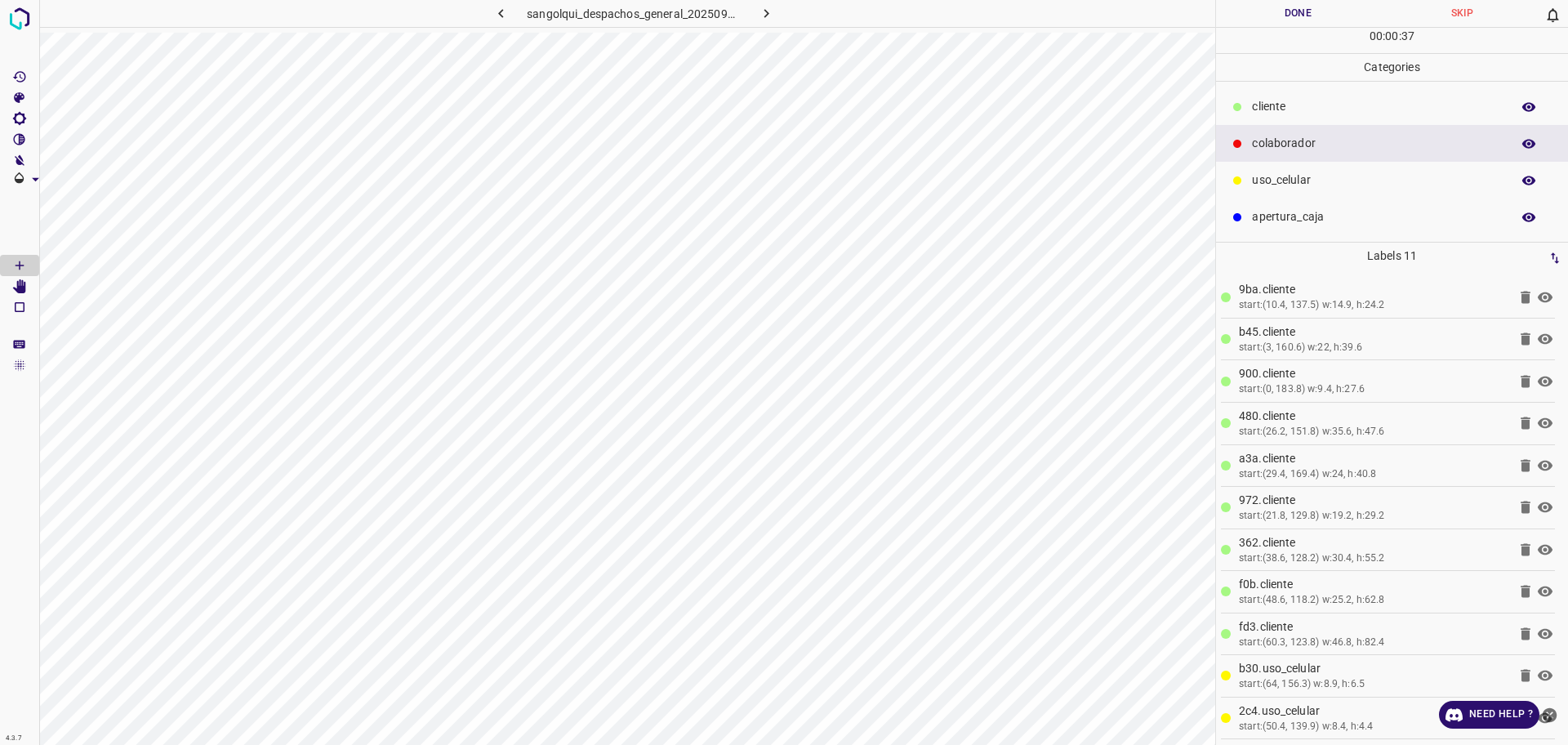
click at [1285, 110] on p "cliente" at bounding box center [1376, 107] width 250 height 17
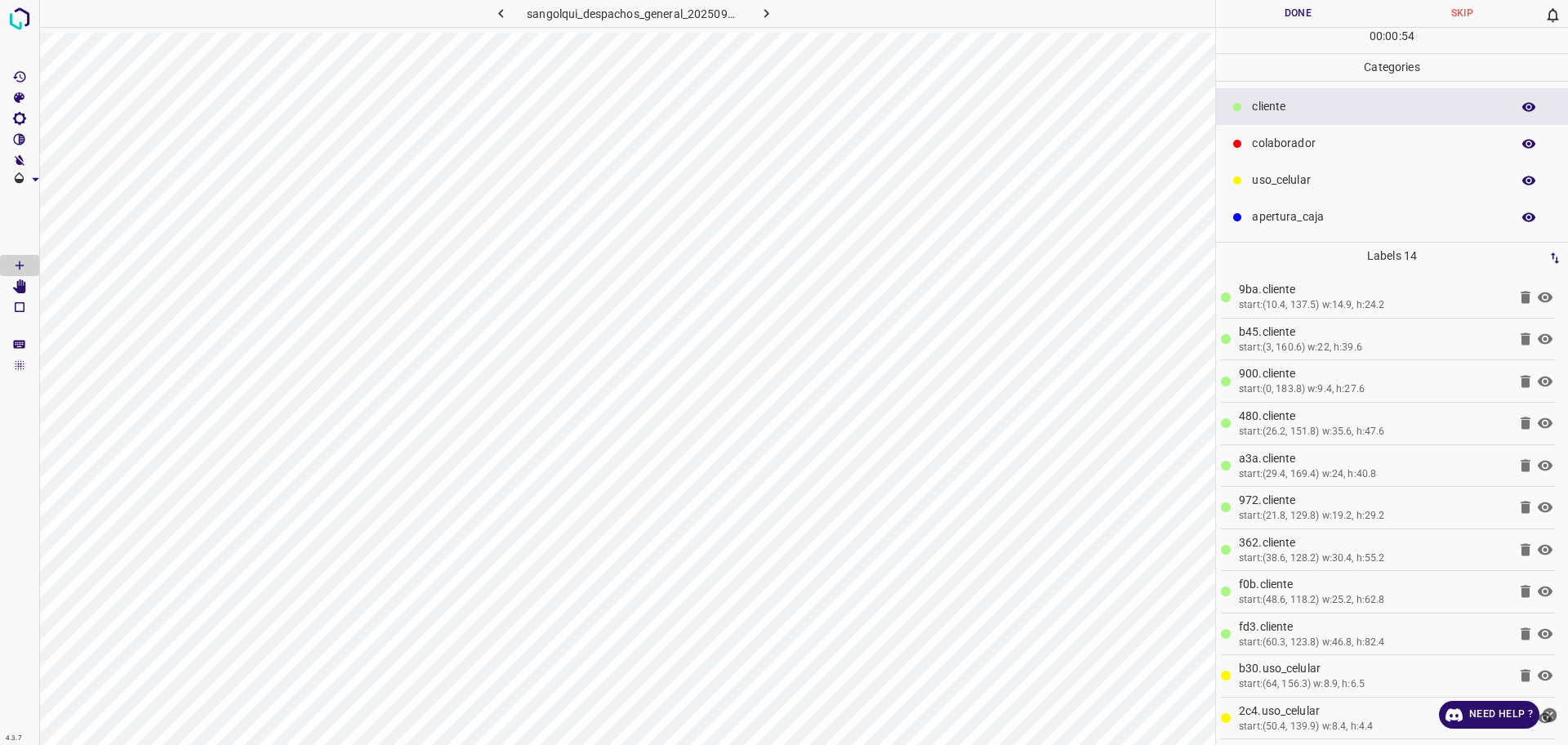
click at [1284, 13] on button "Done" at bounding box center [1298, 13] width 164 height 27
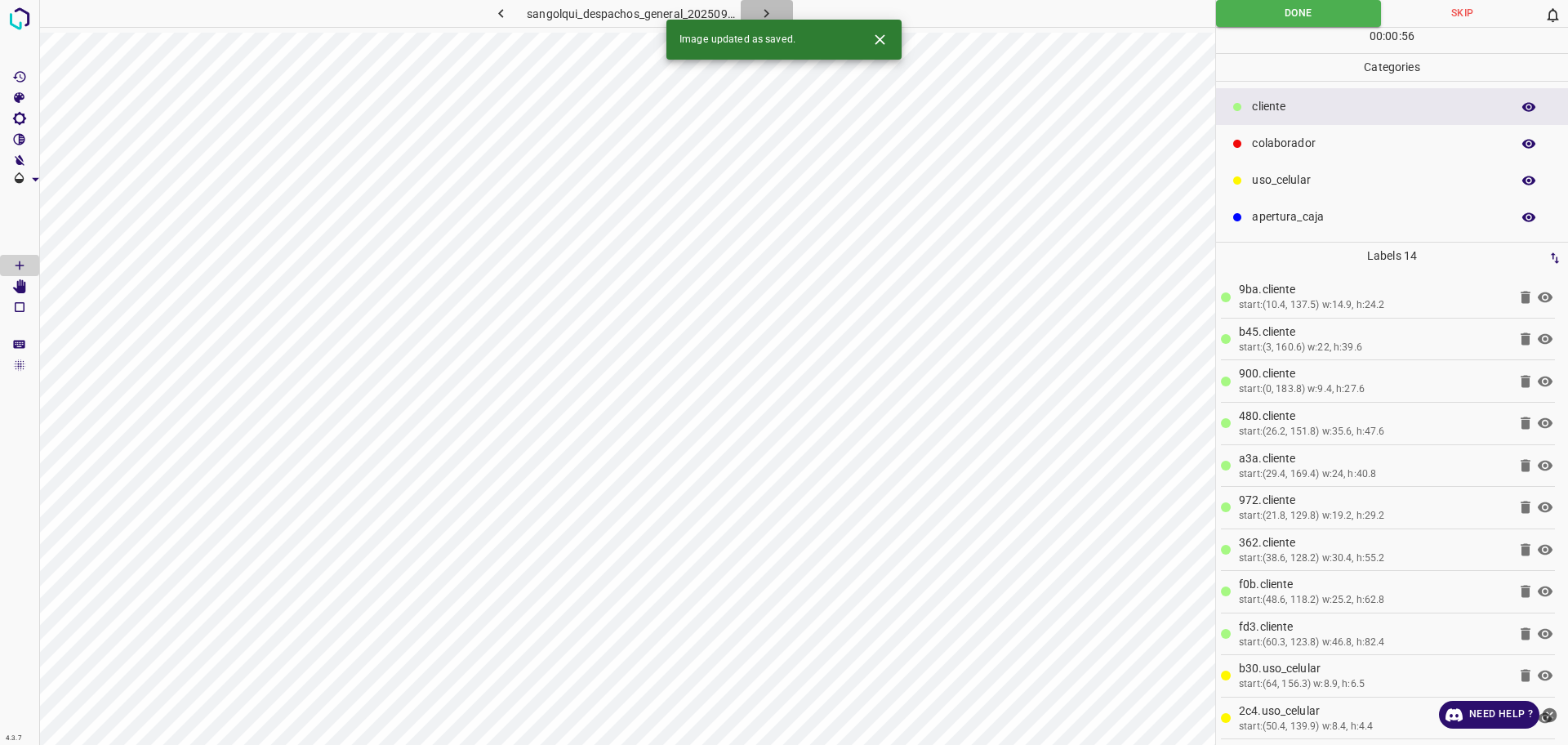
click at [765, 9] on icon "button" at bounding box center [766, 14] width 17 height 17
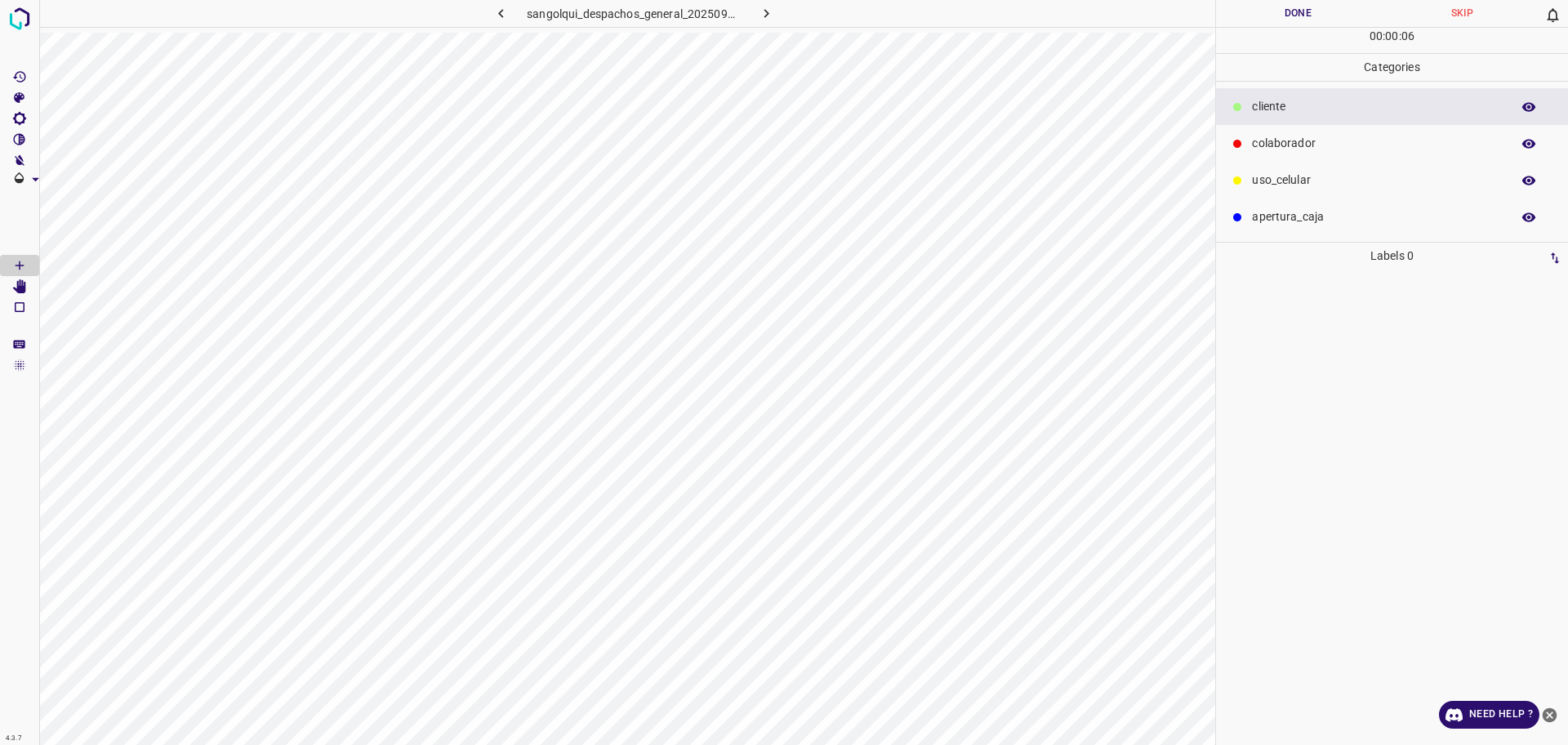
click at [1388, 141] on p "colaborador" at bounding box center [1376, 143] width 250 height 17
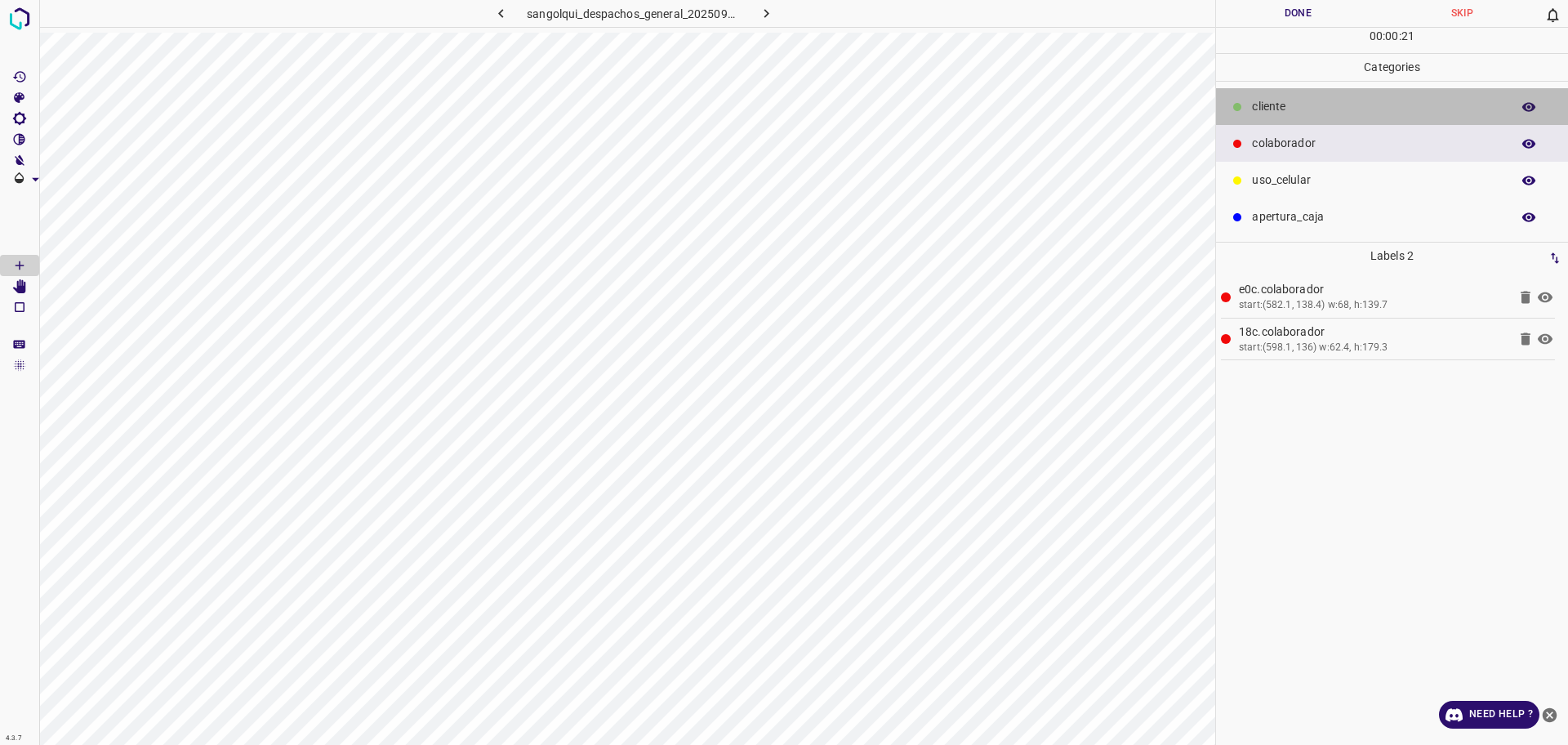
click at [1294, 108] on p "cliente" at bounding box center [1376, 107] width 250 height 17
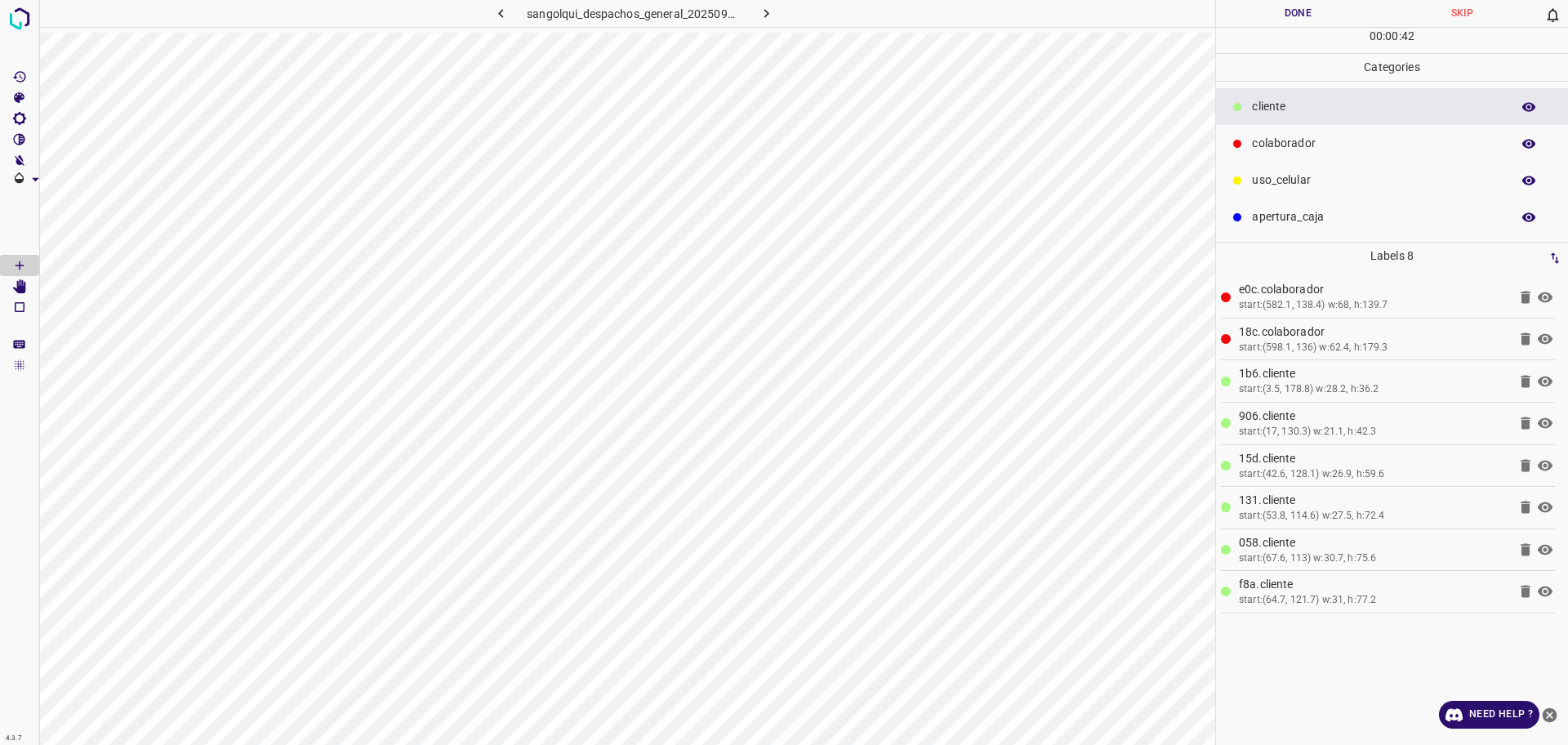
click at [1310, 134] on div "colaborador" at bounding box center [1392, 143] width 352 height 37
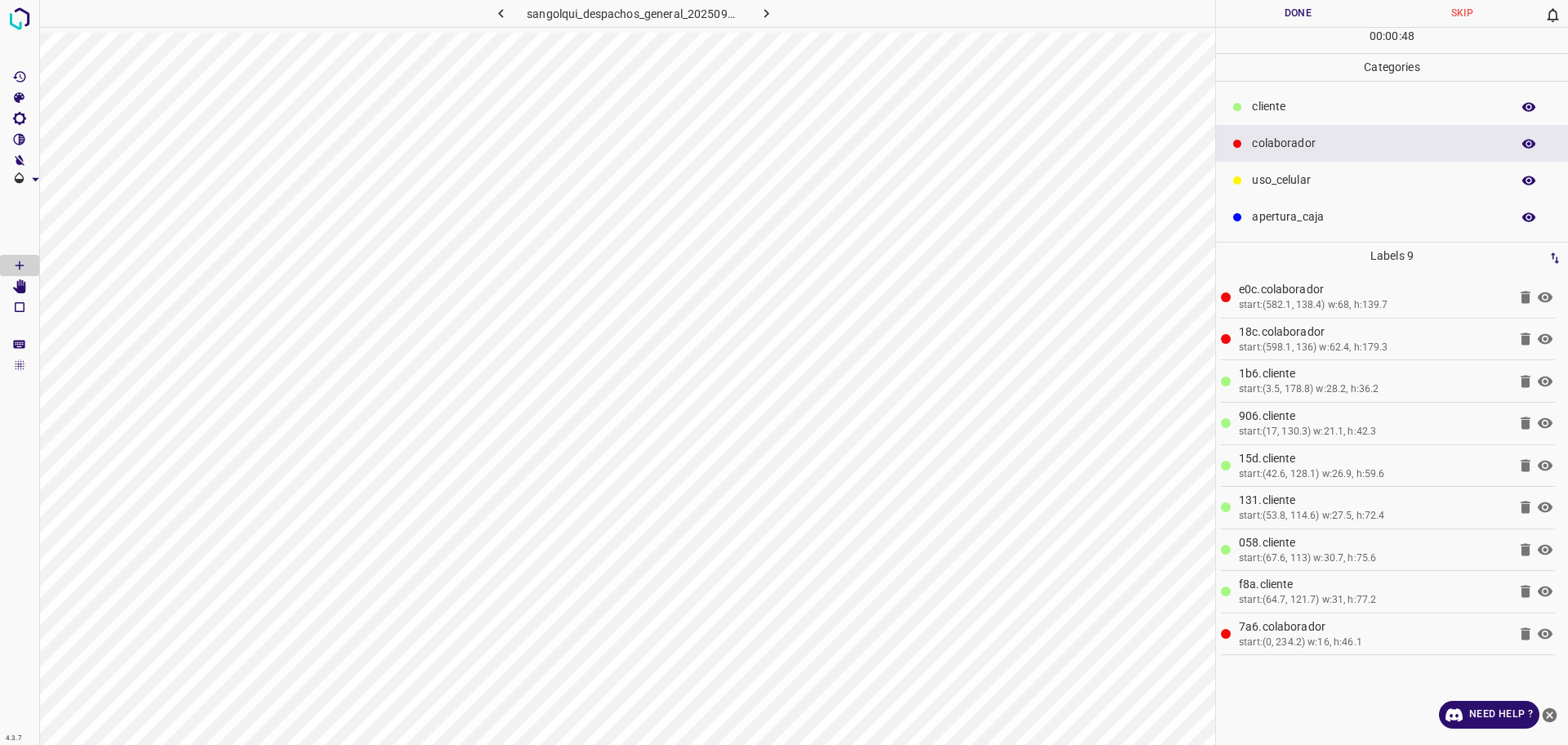
click at [1325, 83] on ul "cliente colaborador uso_celular apertura_caja" at bounding box center [1392, 161] width 352 height 160
click at [1323, 98] on p "cliente" at bounding box center [1376, 107] width 250 height 17
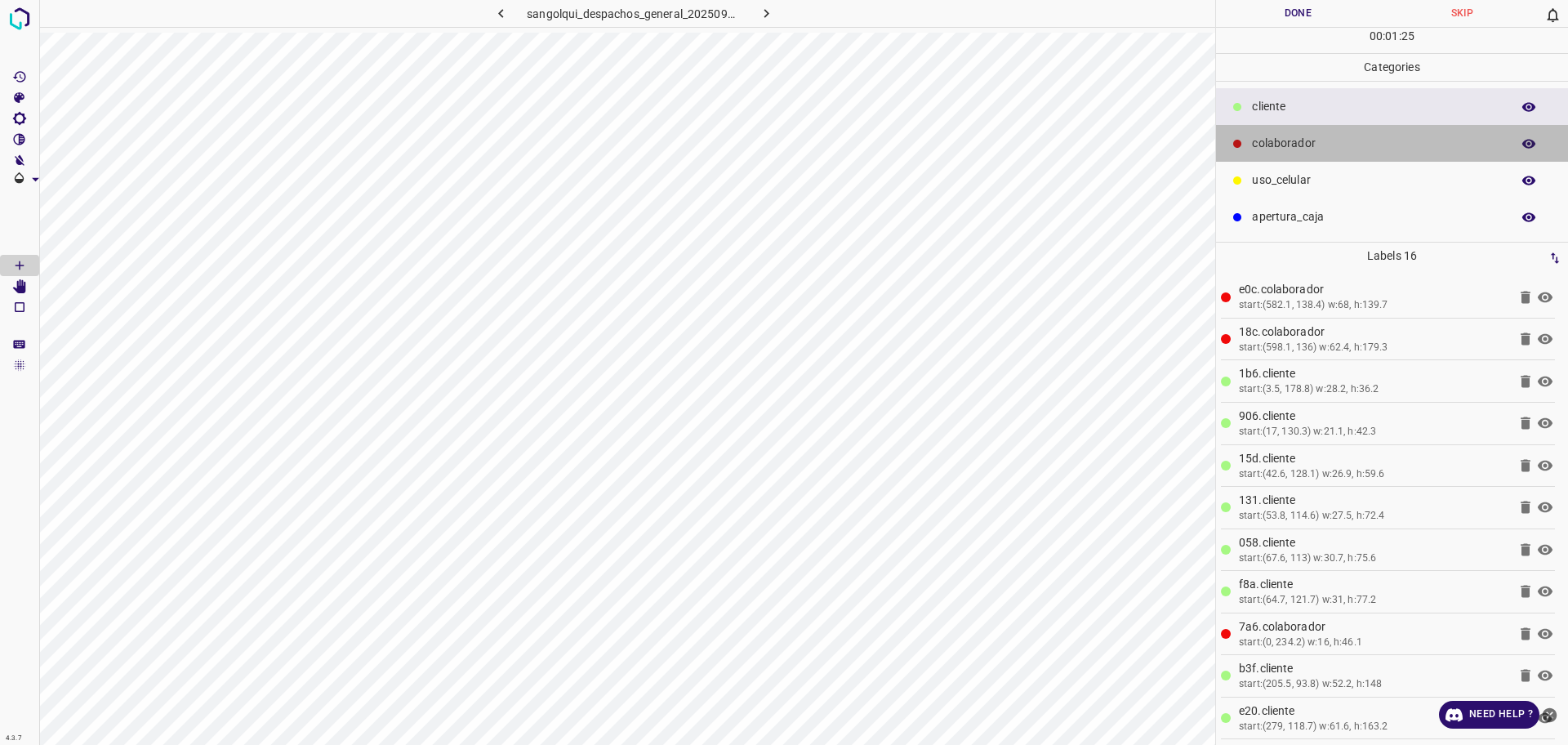
drag, startPoint x: 1327, startPoint y: 146, endPoint x: 1260, endPoint y: 161, distance: 68.7
click at [1322, 155] on div "colaborador" at bounding box center [1392, 143] width 352 height 37
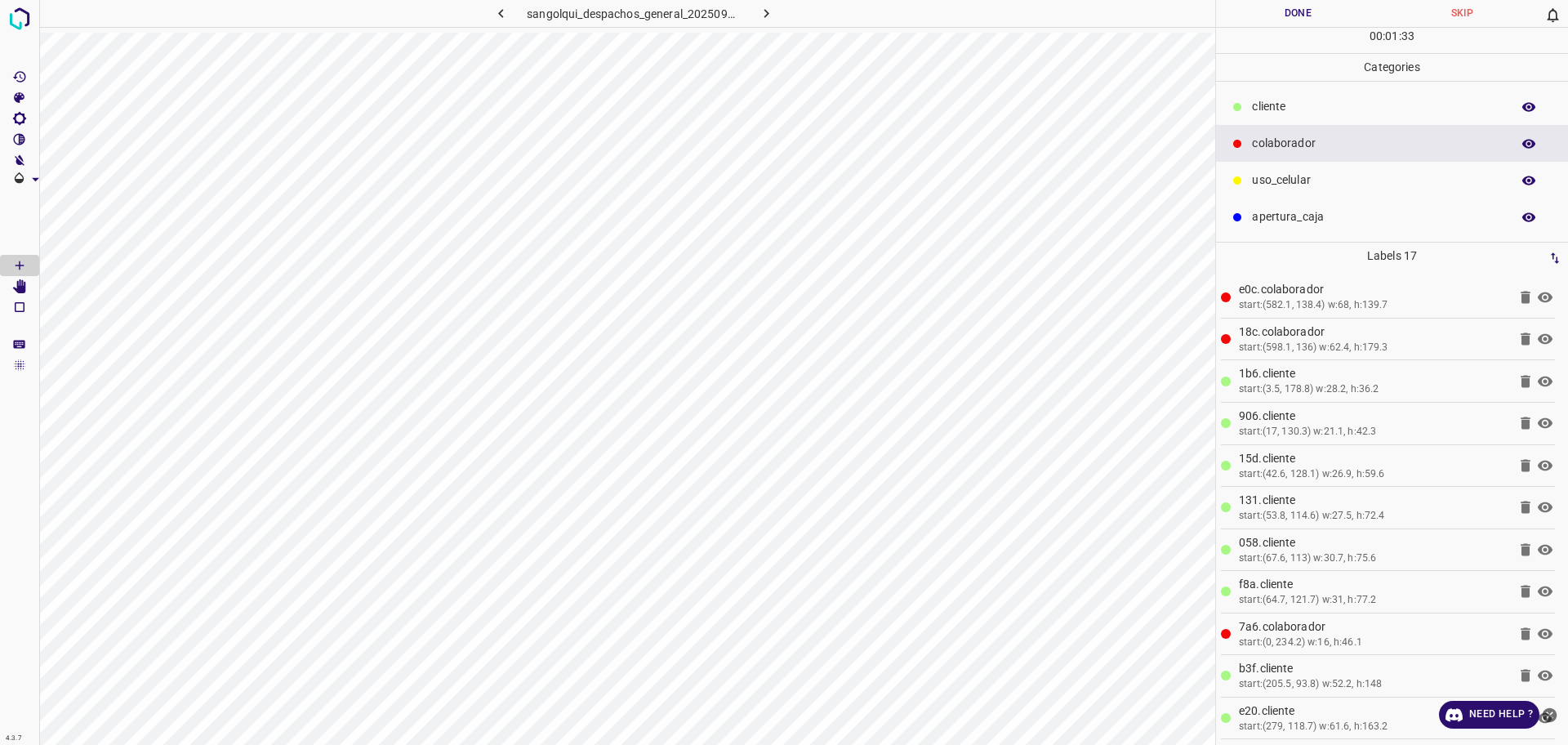
click at [1269, 16] on button "Done" at bounding box center [1298, 13] width 164 height 27
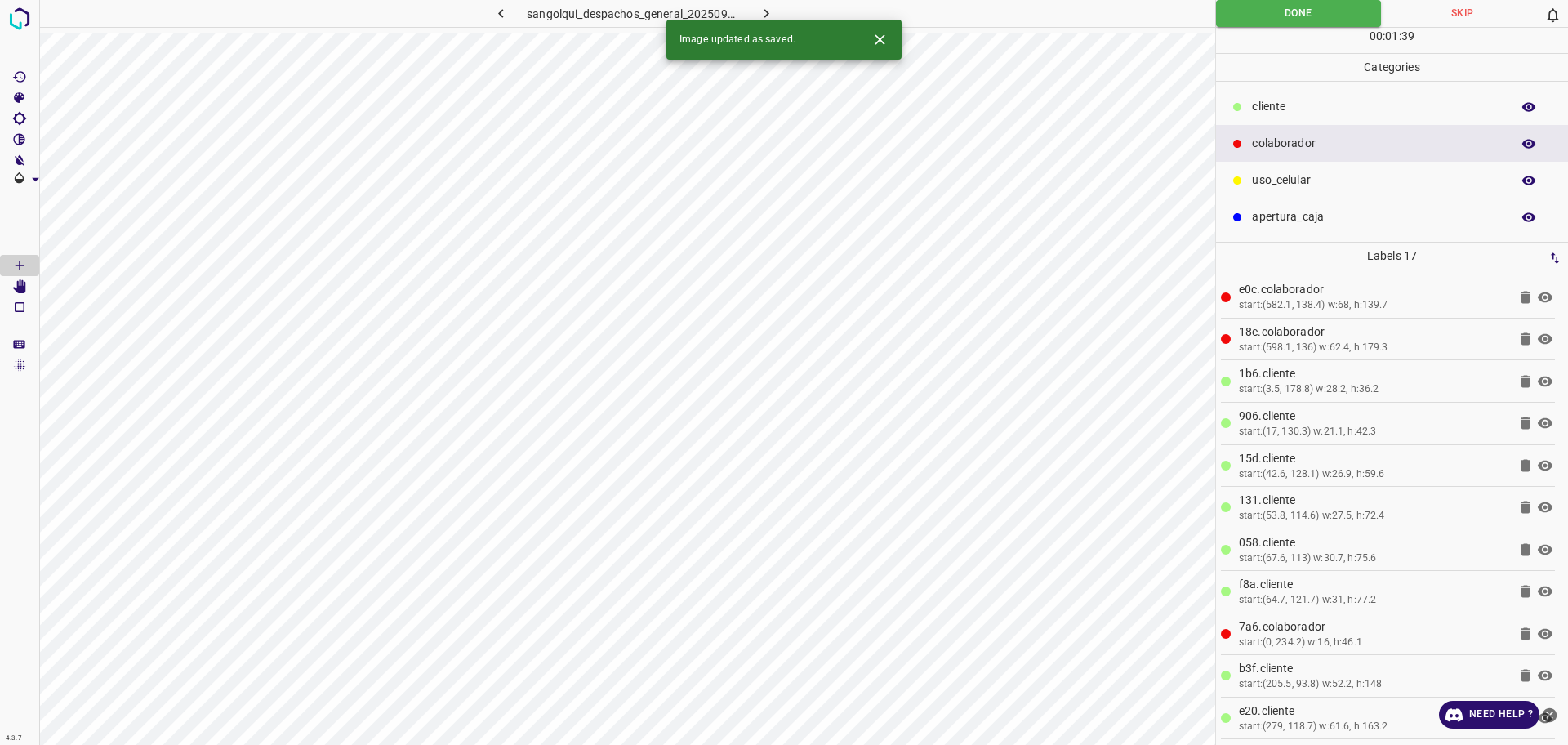
click at [780, 9] on button "button" at bounding box center [766, 13] width 53 height 27
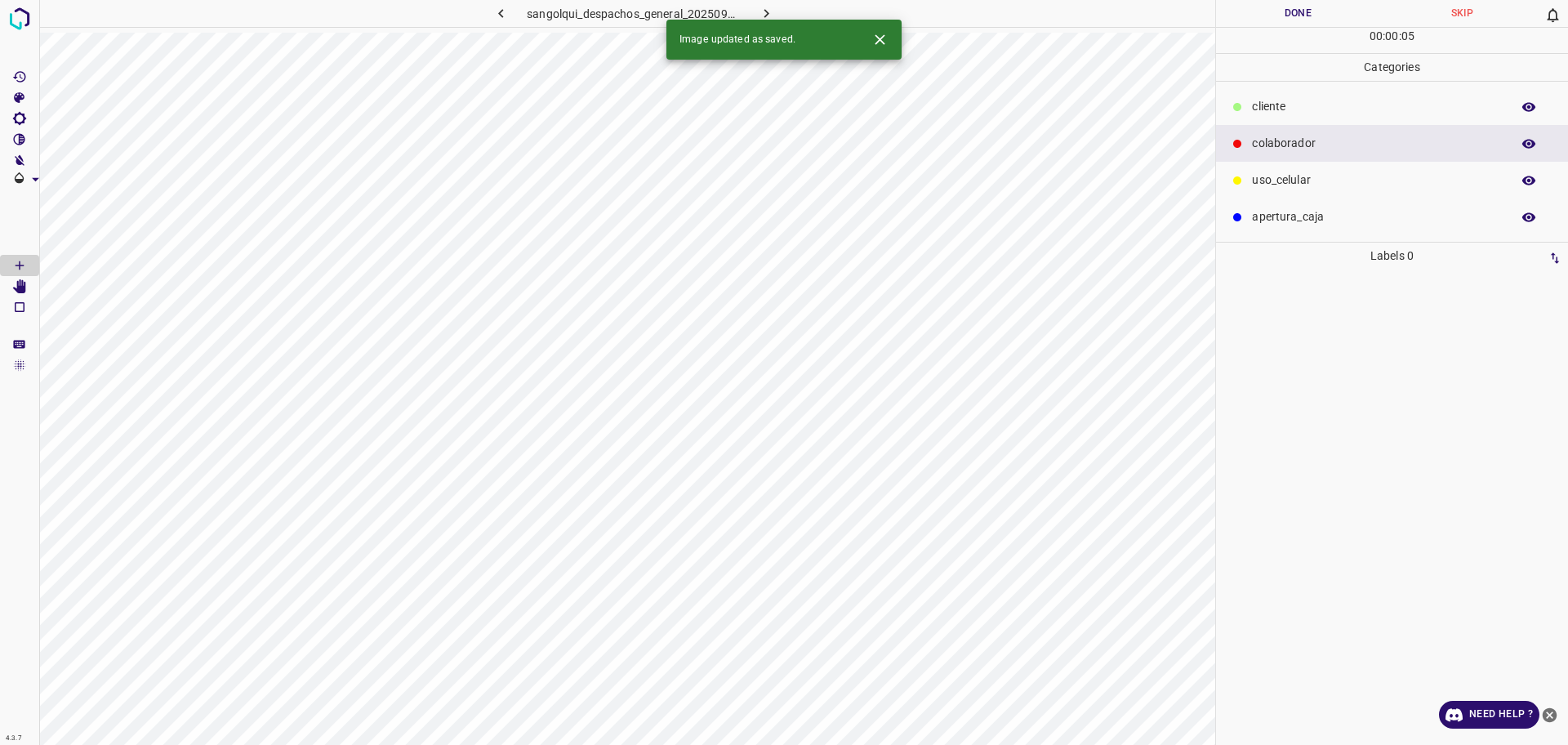
click at [1318, 100] on p "cliente" at bounding box center [1376, 107] width 250 height 17
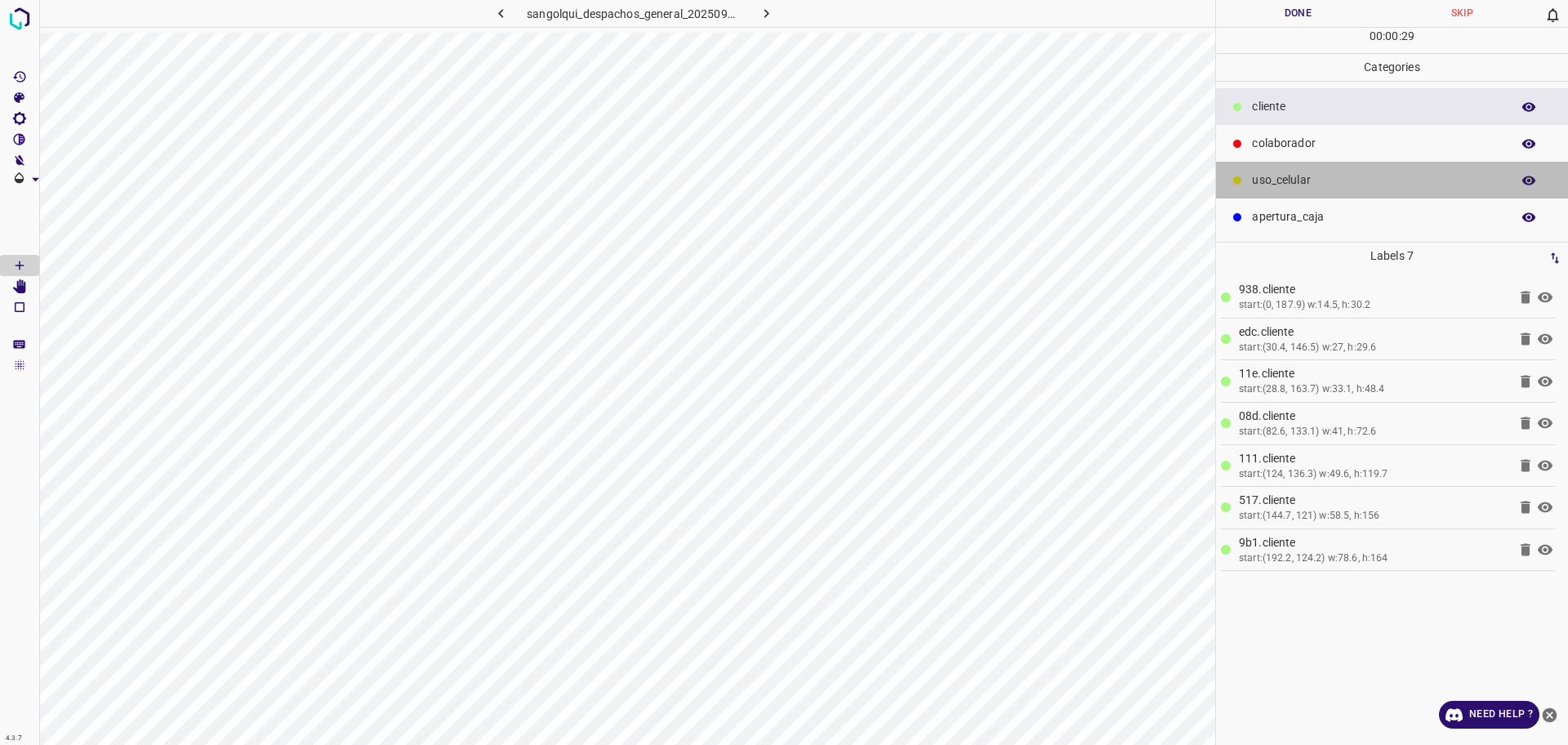
click at [1354, 196] on div "uso_celular" at bounding box center [1392, 180] width 352 height 37
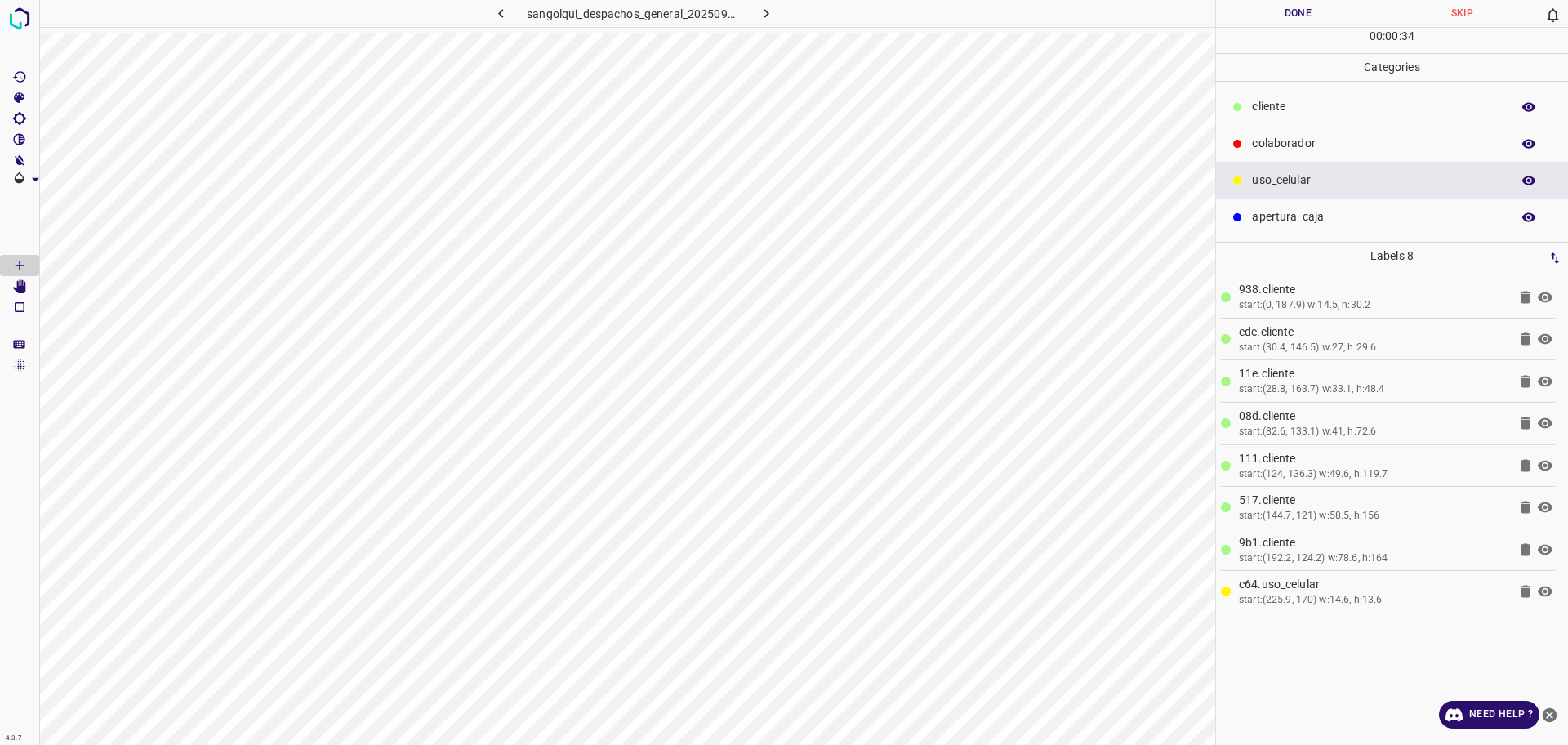
click at [1316, 140] on p "colaborador" at bounding box center [1376, 143] width 250 height 17
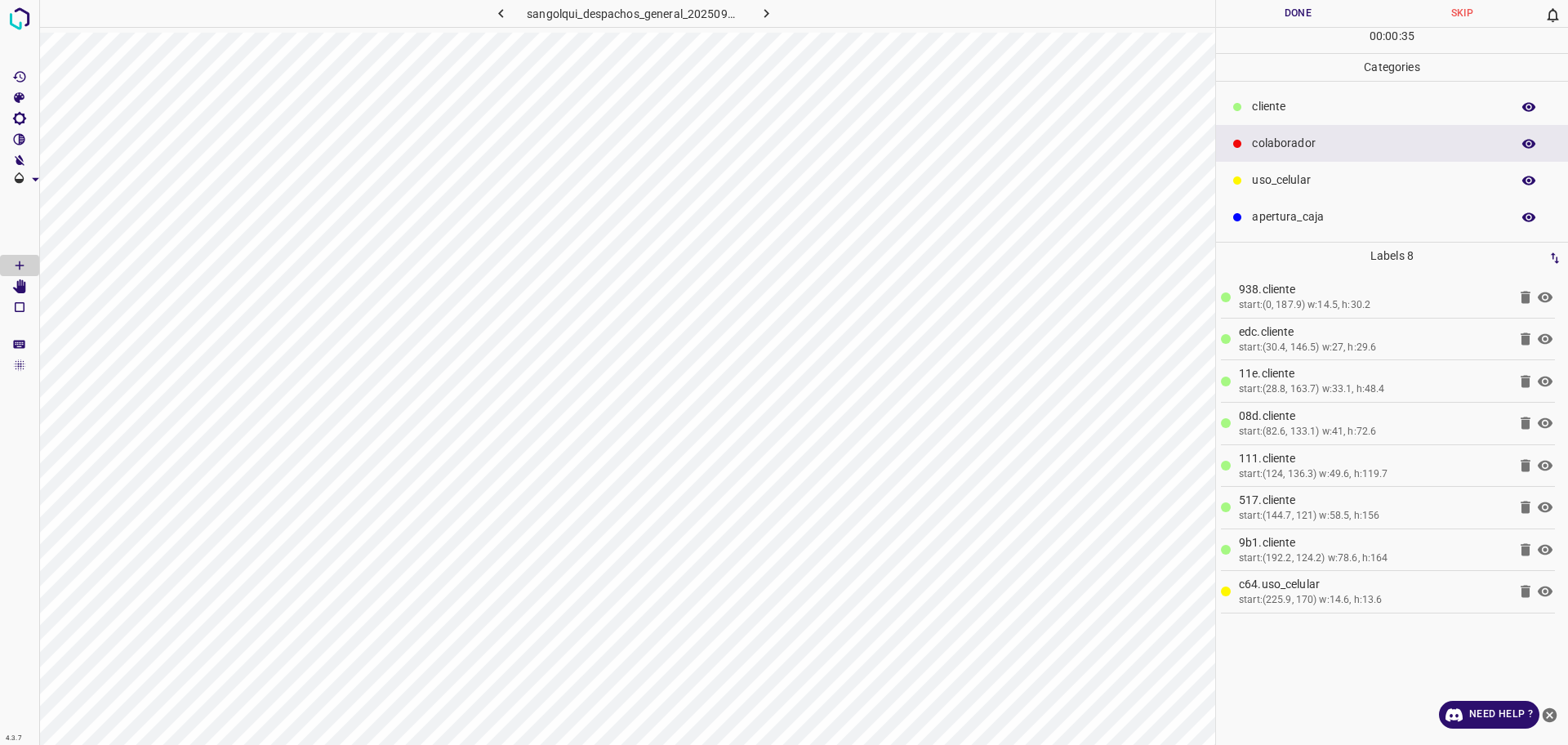
click at [1313, 98] on div "cliente" at bounding box center [1392, 106] width 352 height 37
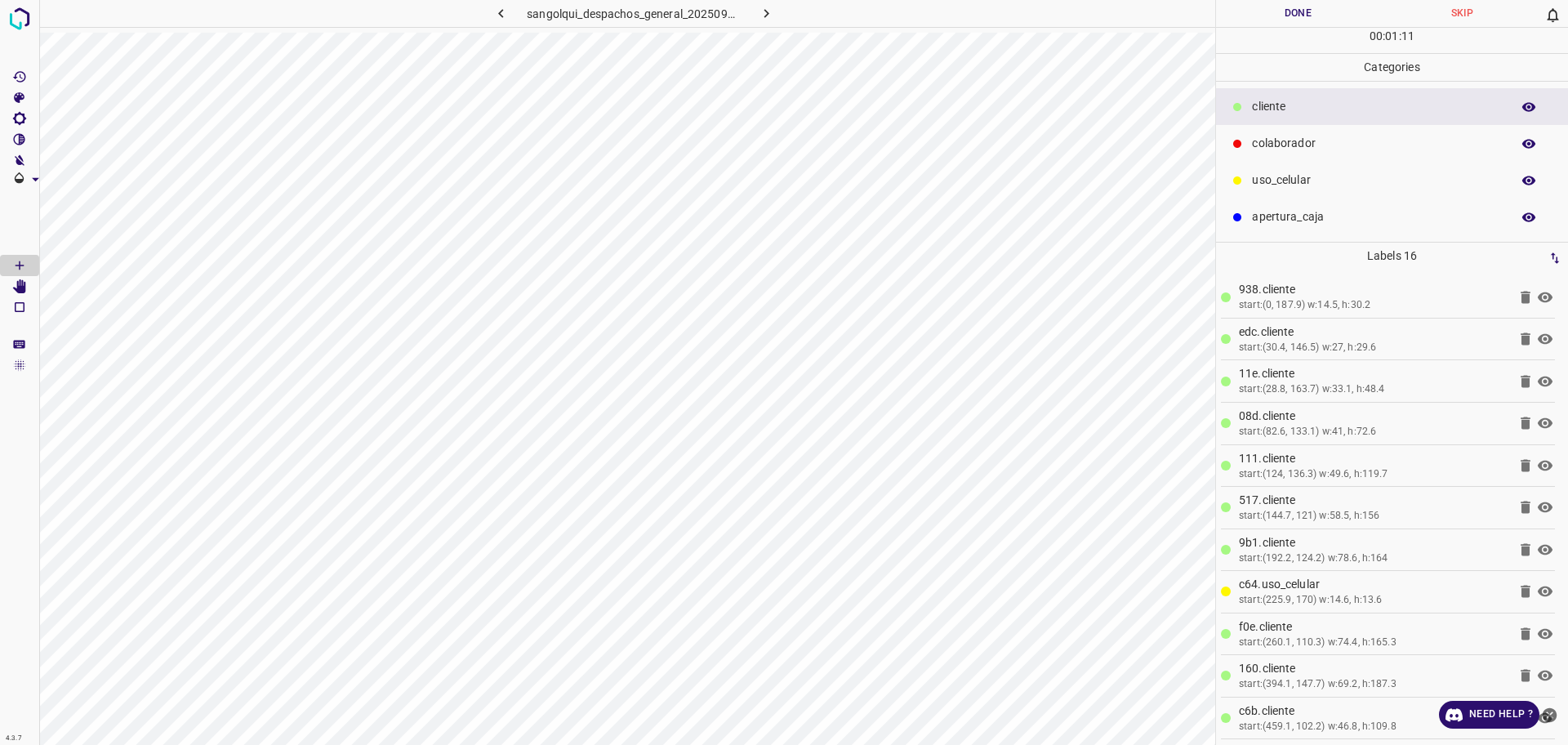
click at [1276, 140] on p "colaborador" at bounding box center [1376, 143] width 250 height 17
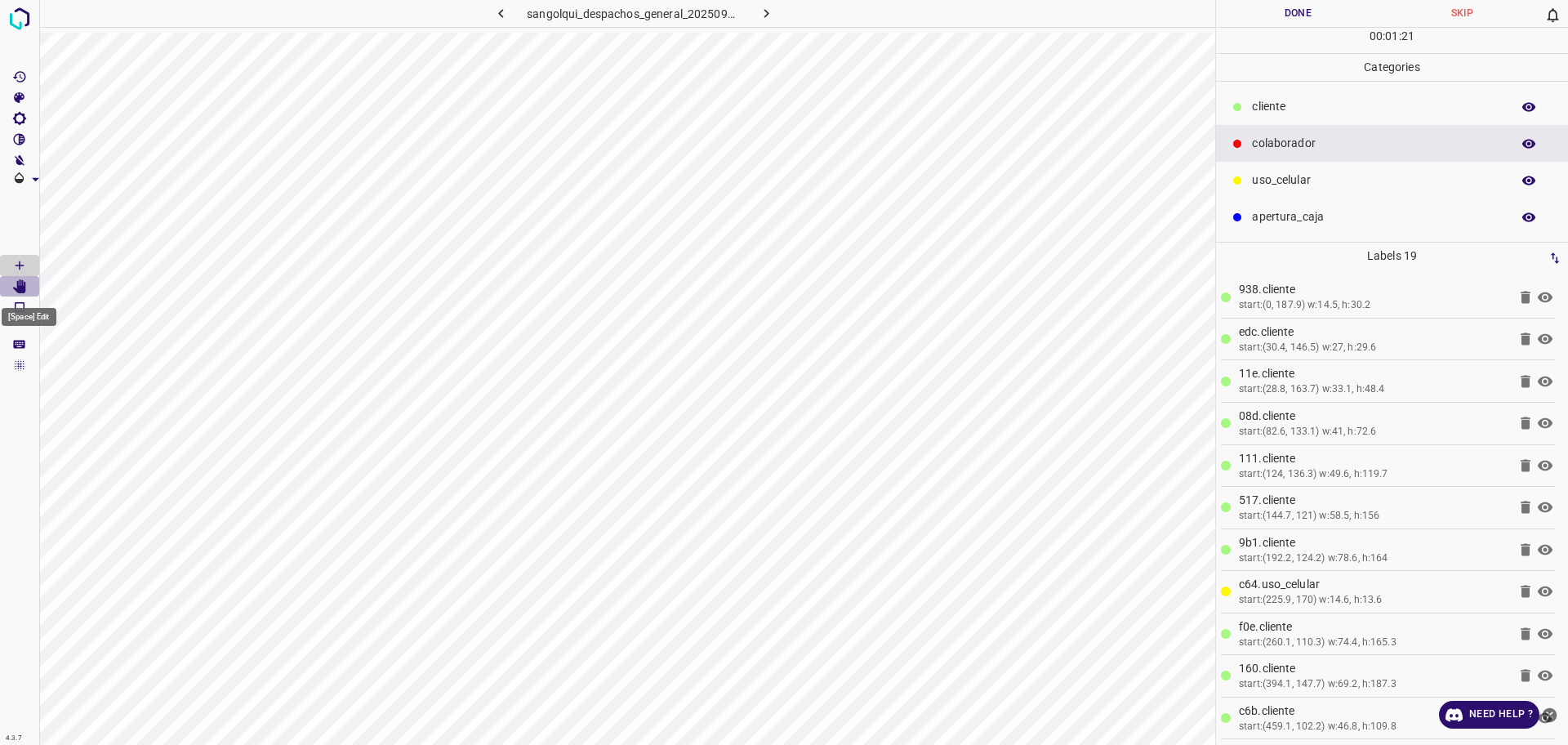
click at [21, 280] on icon "[Space] Edit" at bounding box center [19, 287] width 13 height 15
click at [1316, 14] on button "Done" at bounding box center [1298, 13] width 164 height 27
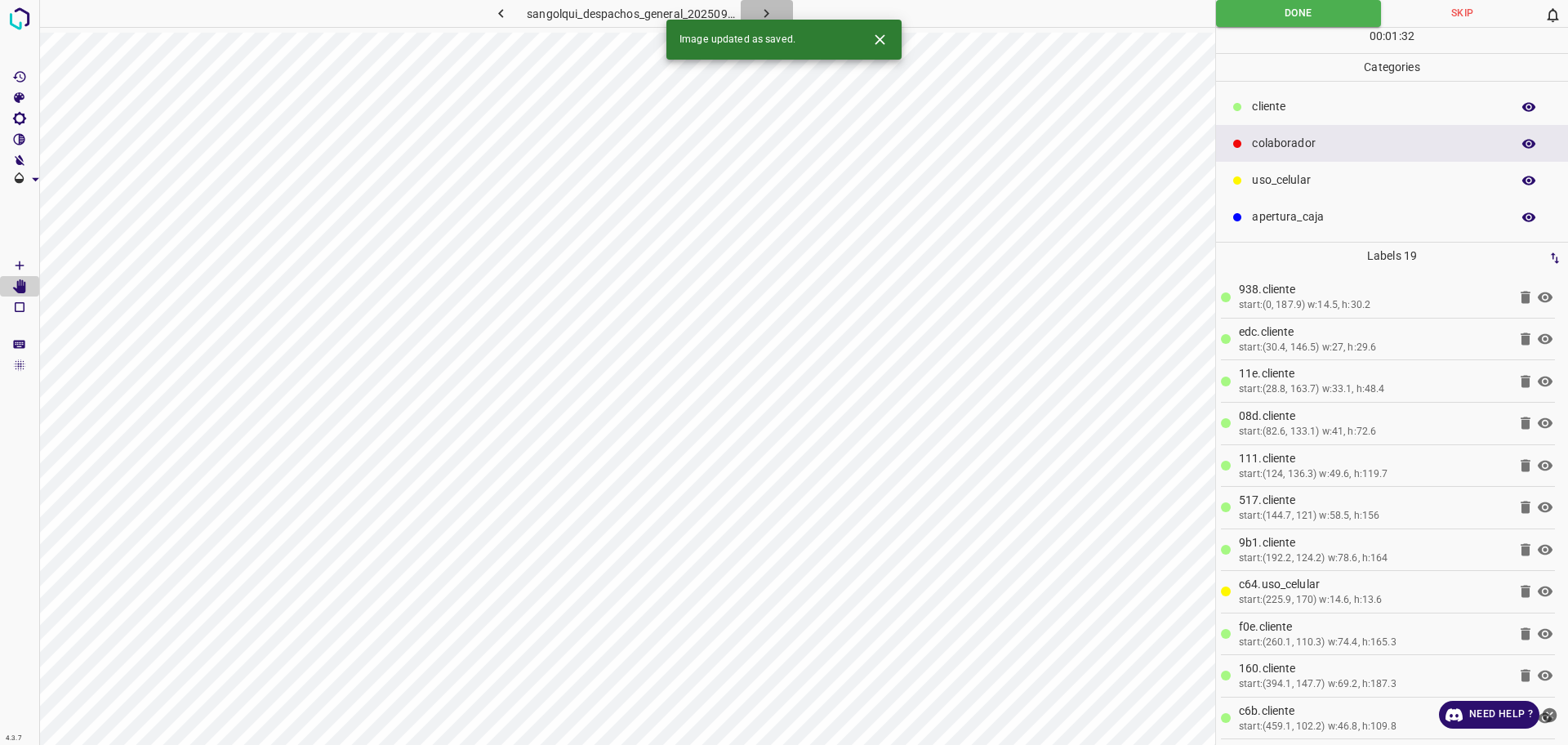
click at [769, 12] on icon "button" at bounding box center [766, 14] width 17 height 17
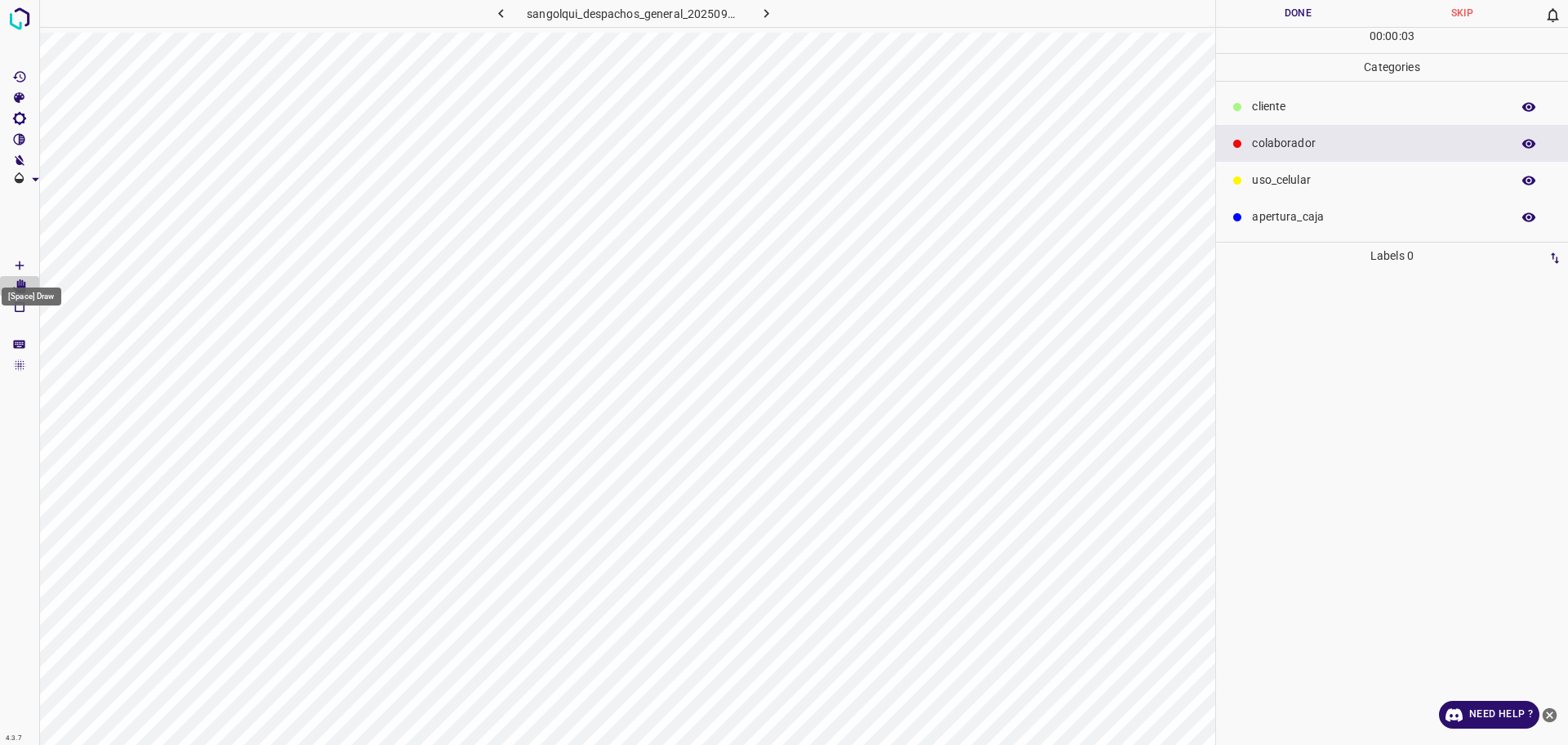
click at [3, 268] on Draw"] "[Space] Draw" at bounding box center [19, 265] width 39 height 22
click at [1281, 110] on p "cliente" at bounding box center [1376, 107] width 250 height 17
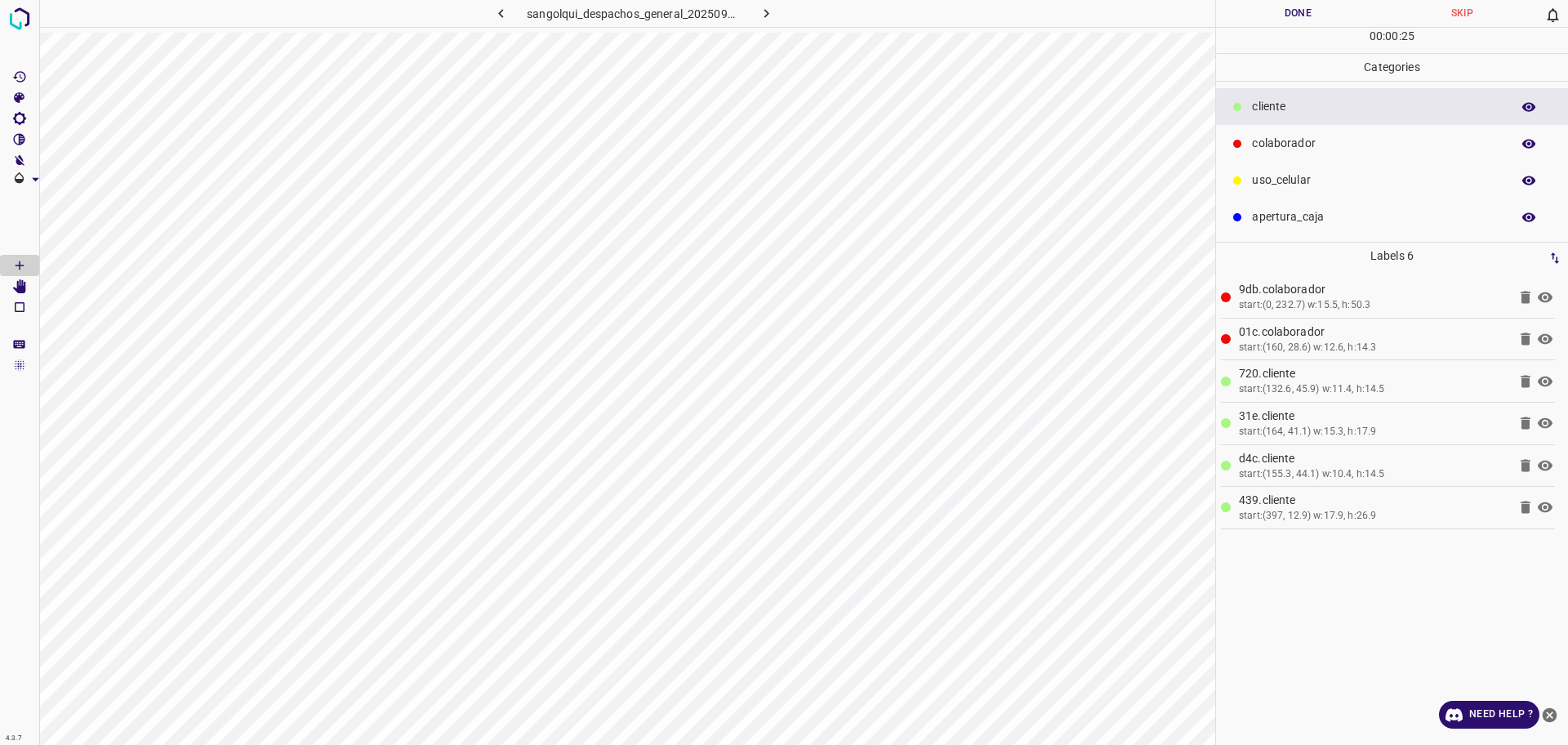
drag, startPoint x: 1252, startPoint y: 169, endPoint x: 1250, endPoint y: 160, distance: 9.2
click at [1252, 168] on div "uso_celular" at bounding box center [1392, 180] width 352 height 37
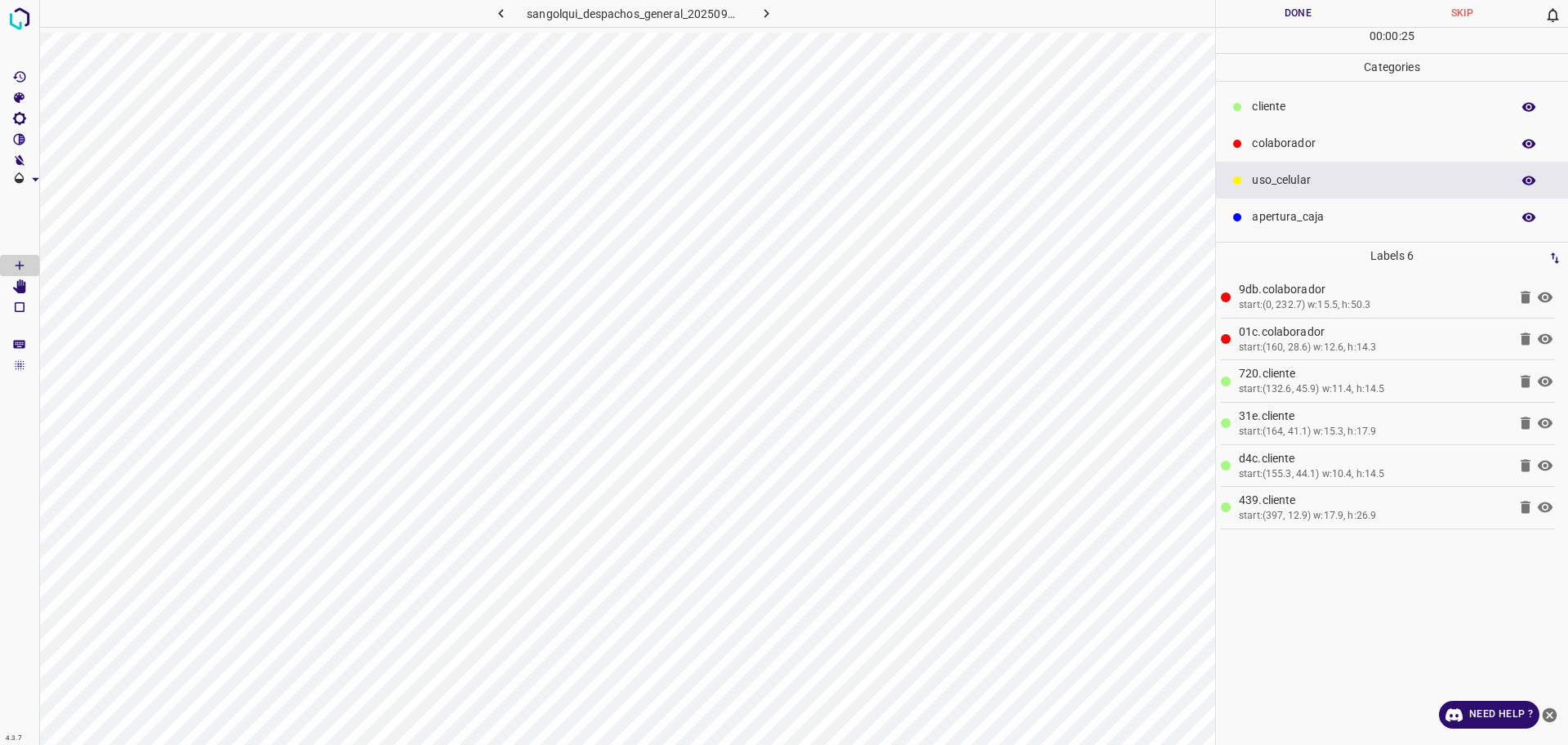
click at [1244, 152] on div "colaborador" at bounding box center [1392, 143] width 352 height 37
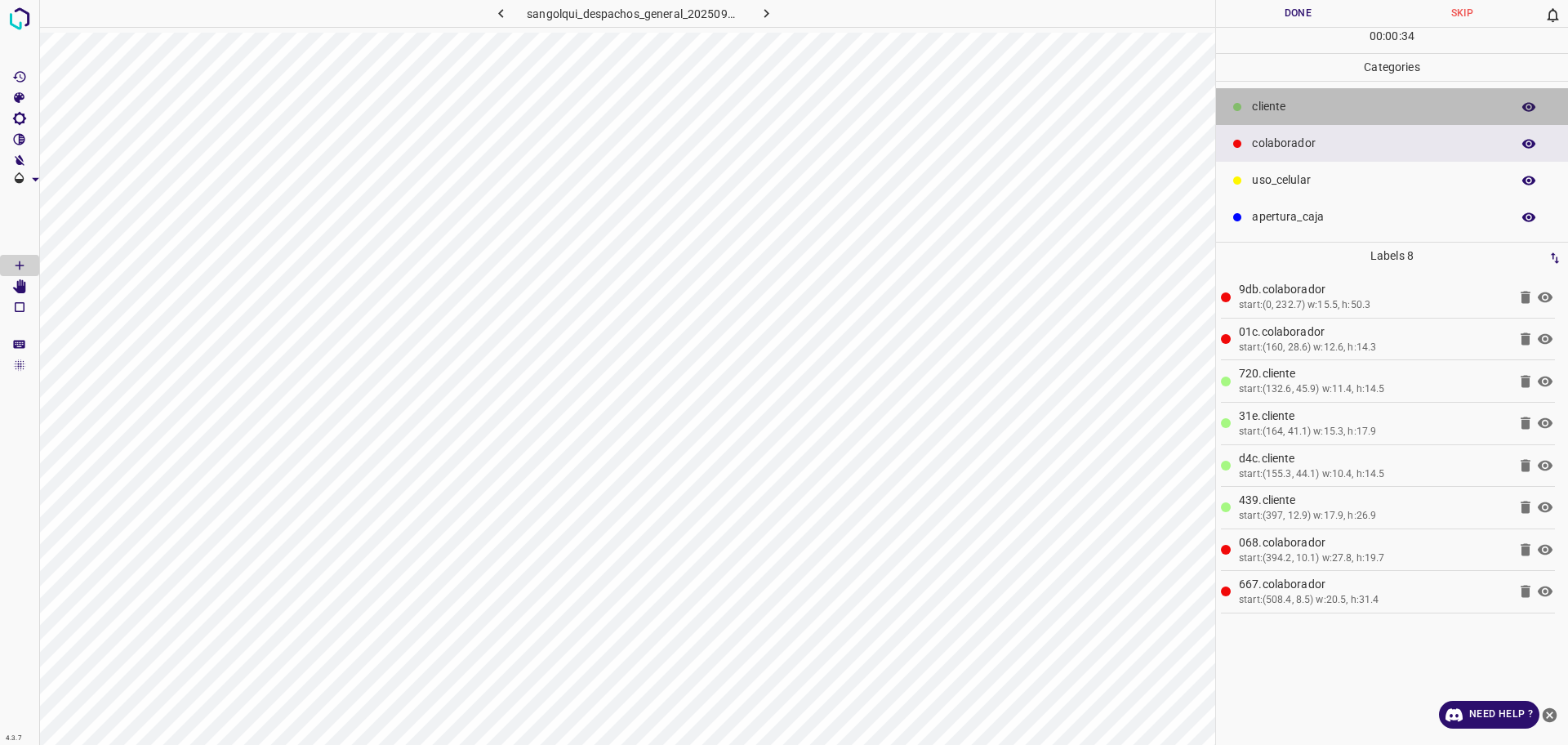
drag, startPoint x: 1250, startPoint y: 106, endPoint x: 1241, endPoint y: 124, distance: 20.1
click at [1248, 106] on div "cliente" at bounding box center [1392, 106] width 352 height 37
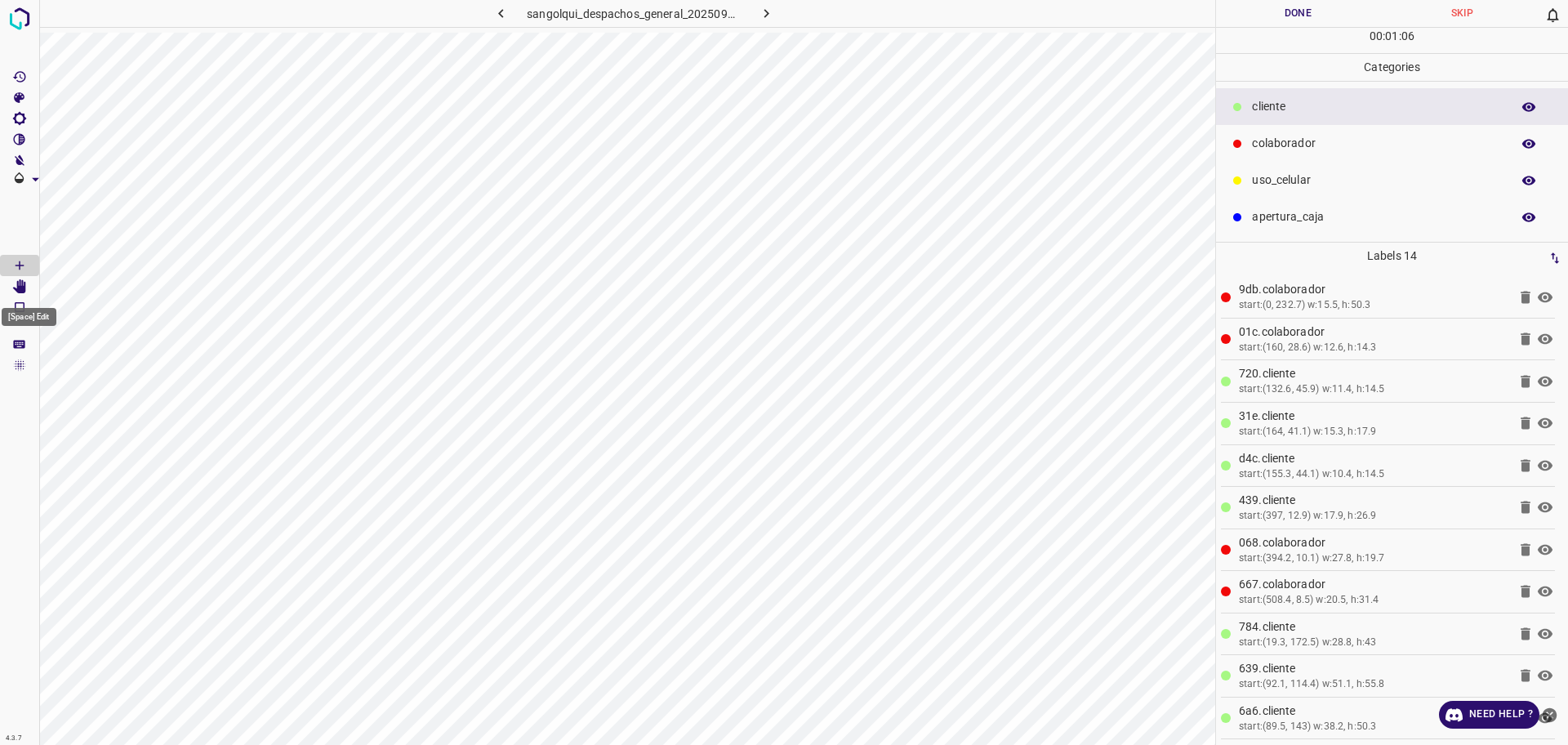
click at [21, 287] on icon "[Space] Edit" at bounding box center [19, 287] width 13 height 15
click at [2, 268] on Draw"] "[Space] Draw" at bounding box center [19, 265] width 39 height 22
click at [1231, 138] on div at bounding box center [1237, 143] width 16 height 16
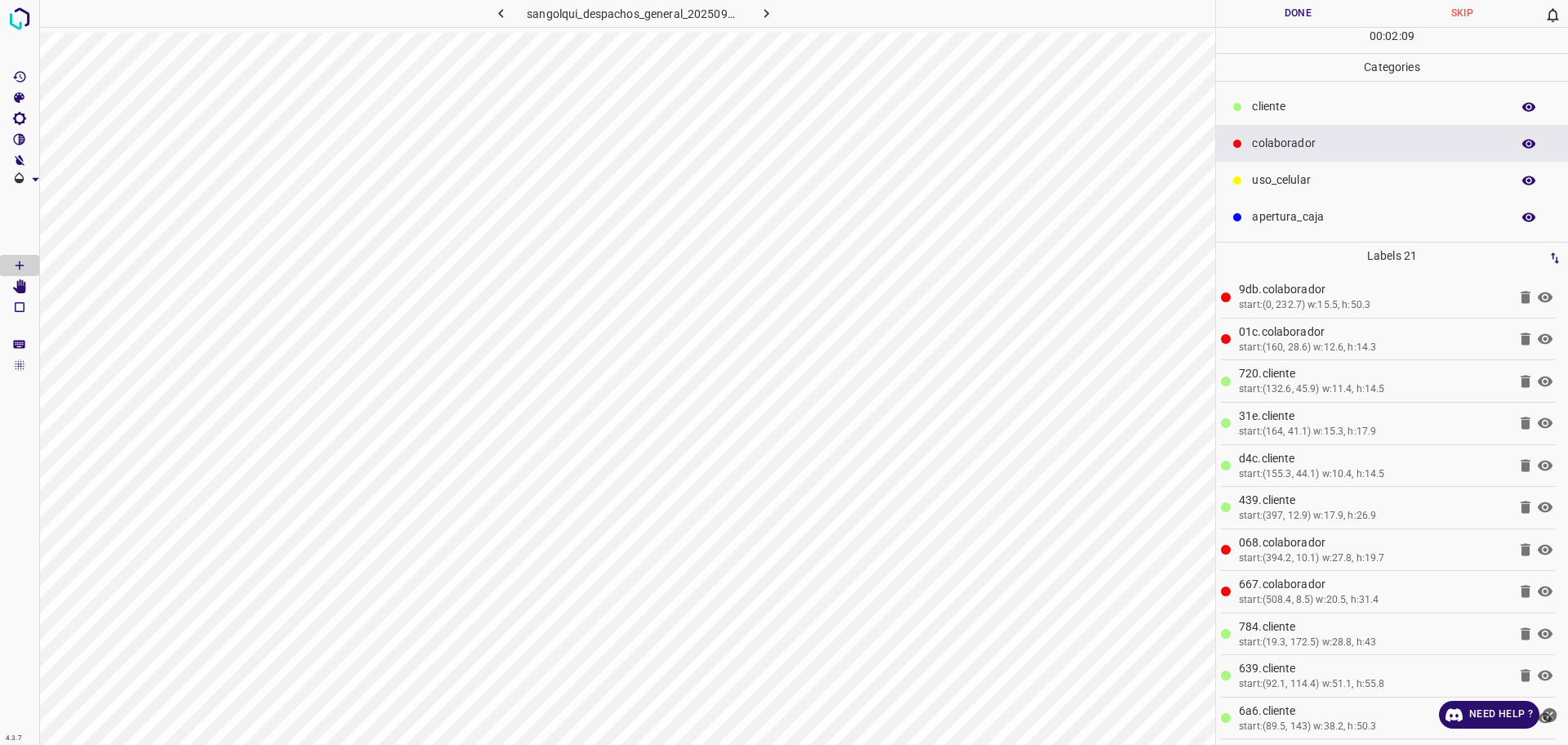
click at [1301, 10] on button "Done" at bounding box center [1298, 13] width 164 height 27
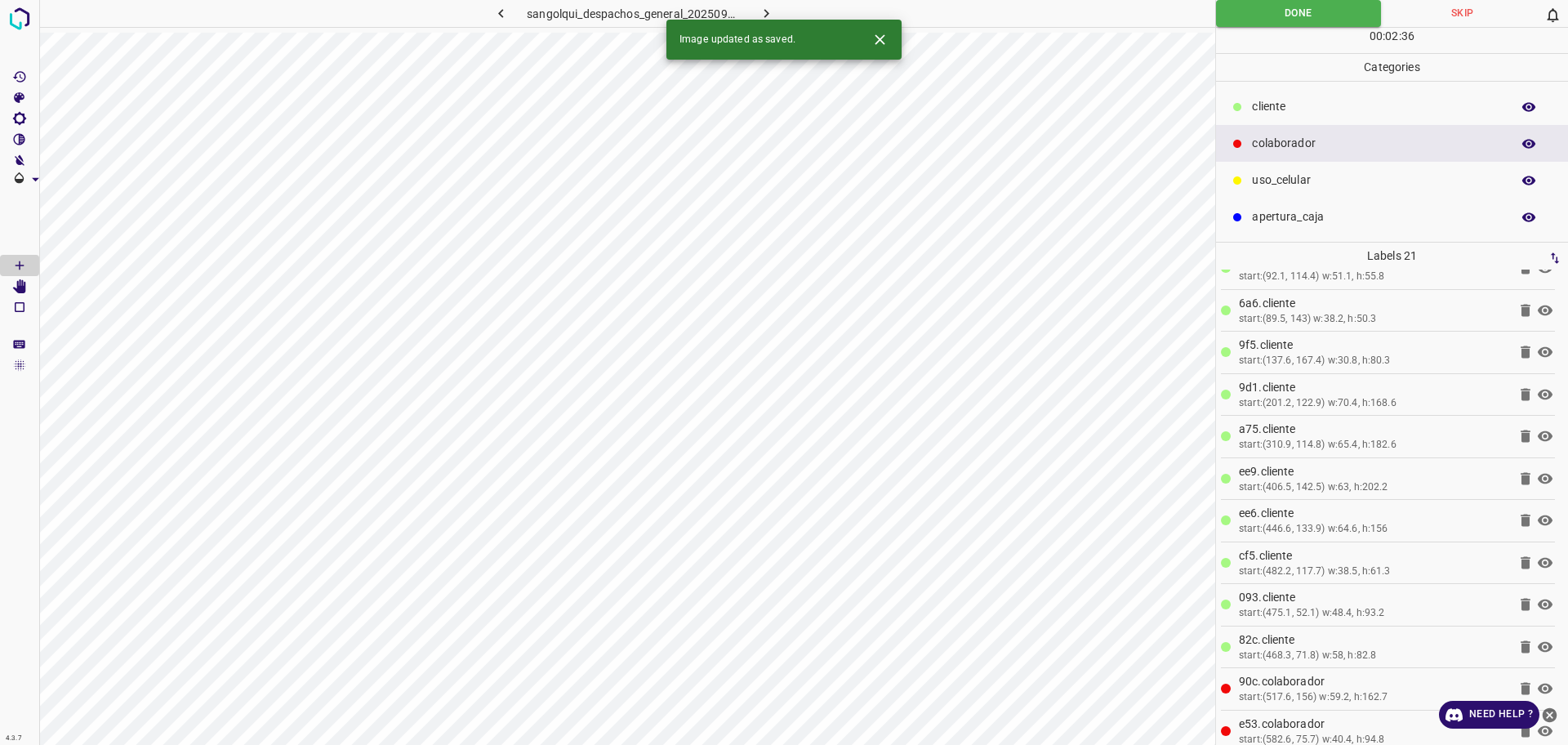
scroll to position [408, 0]
click at [763, 12] on icon "button" at bounding box center [766, 14] width 17 height 17
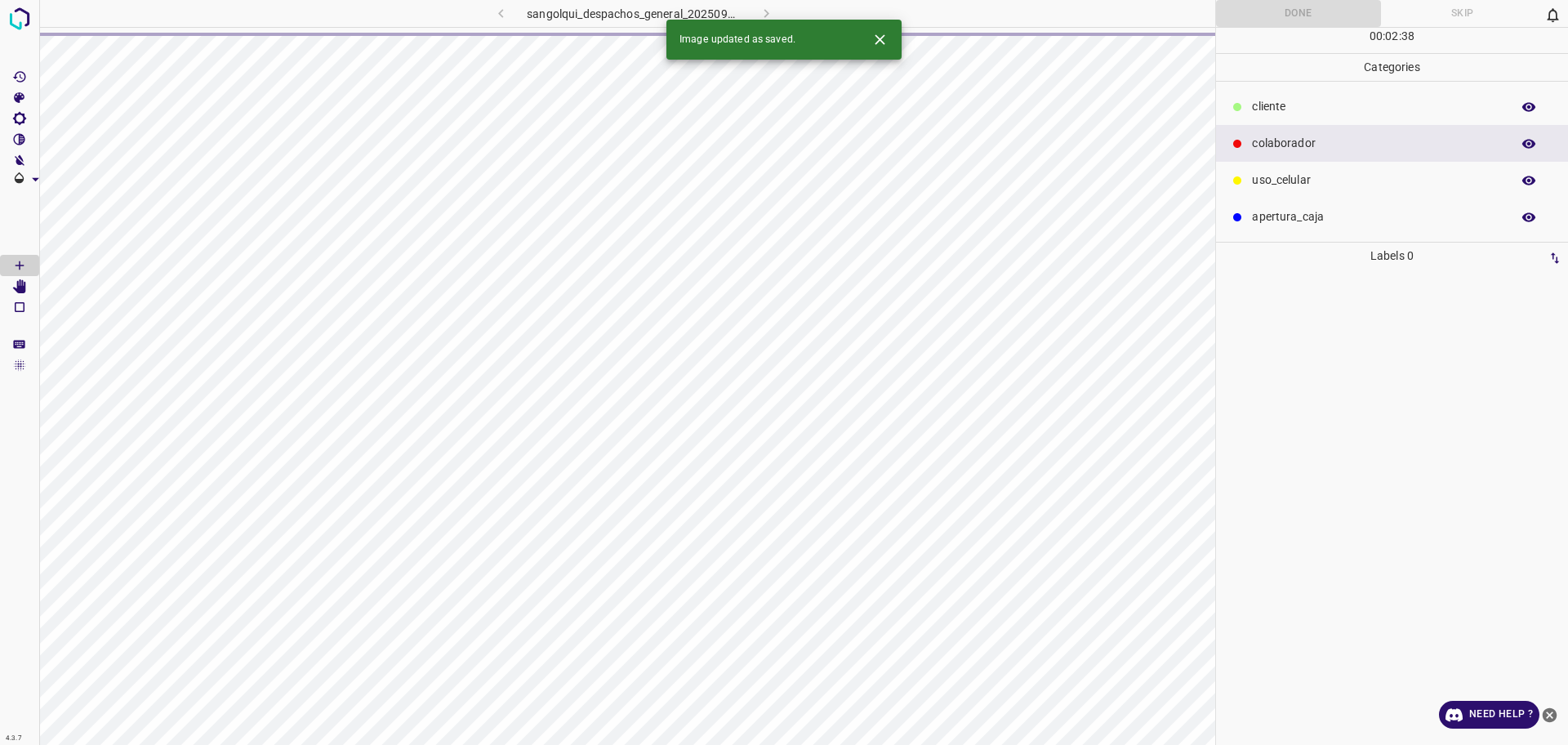
scroll to position [0, 0]
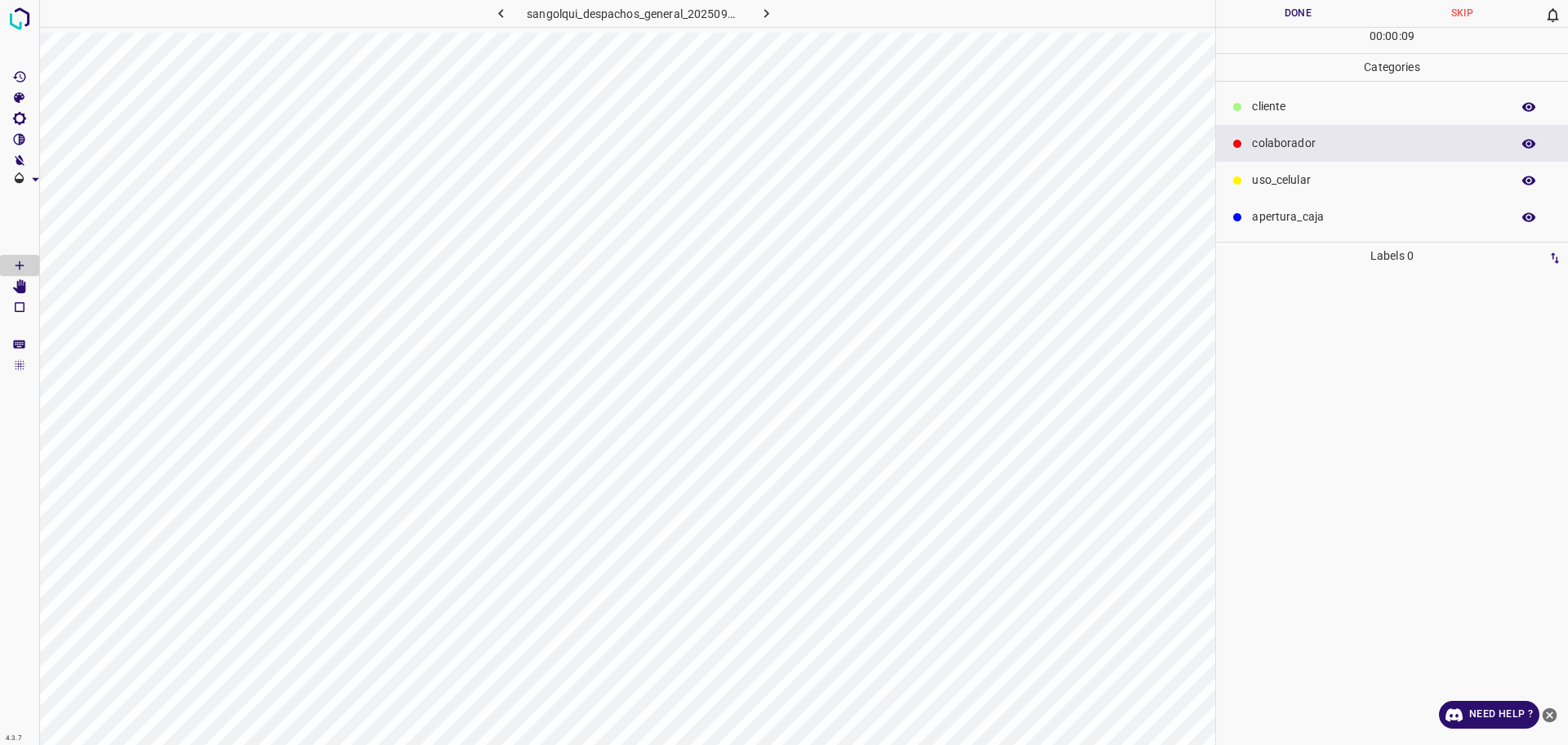
click at [1294, 112] on p "cliente" at bounding box center [1376, 107] width 250 height 17
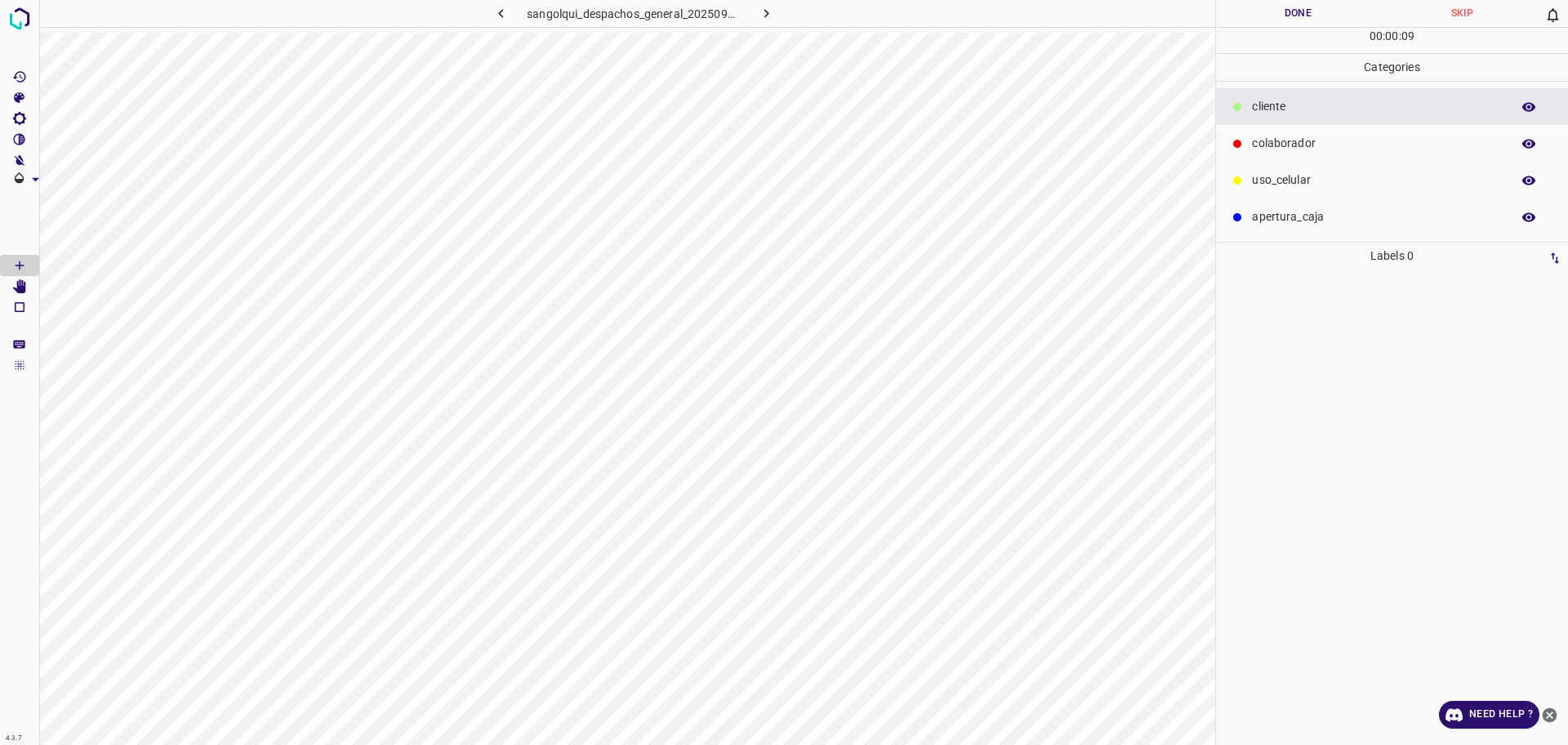
click at [1281, 155] on div "colaborador" at bounding box center [1392, 143] width 352 height 37
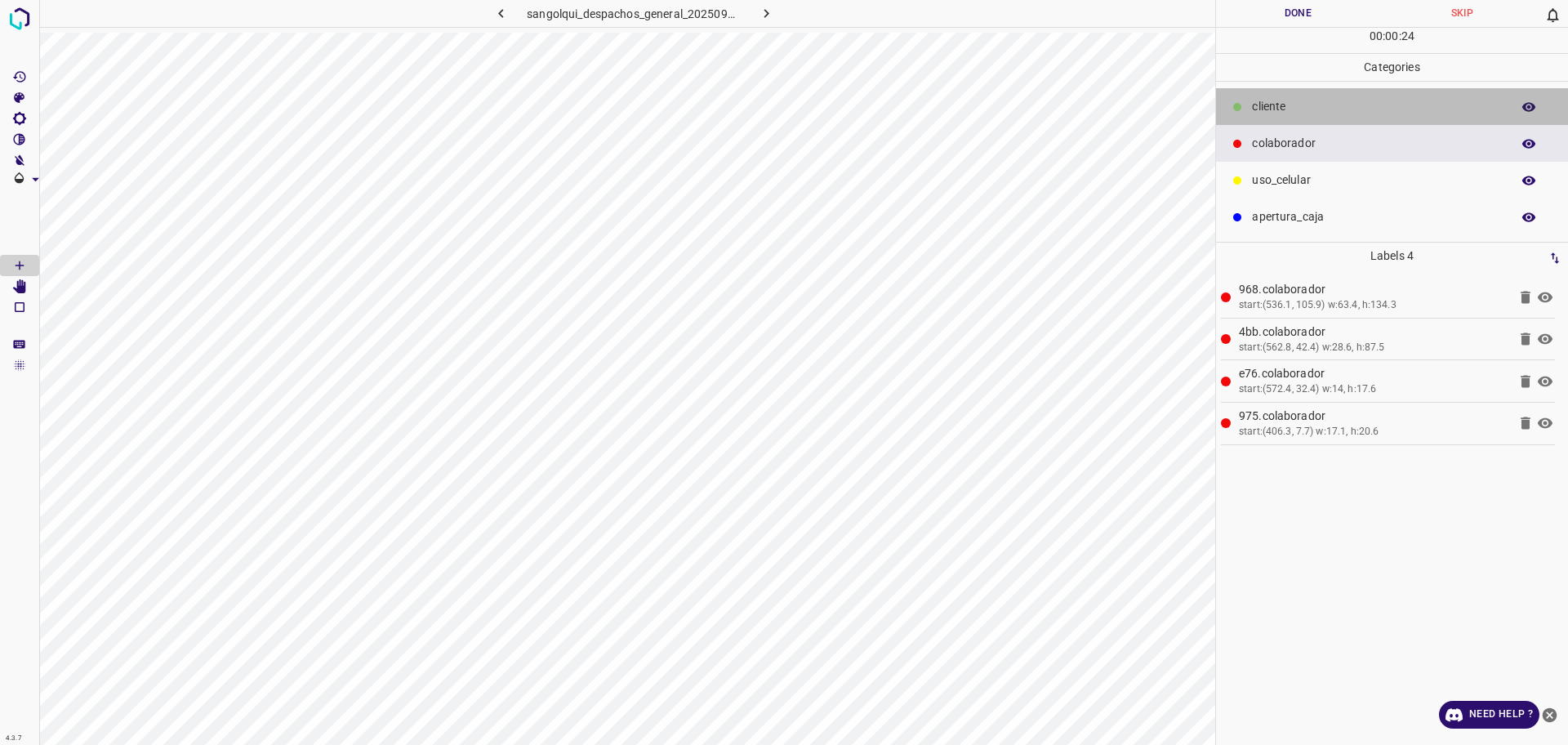
click at [1310, 109] on p "cliente" at bounding box center [1376, 107] width 250 height 17
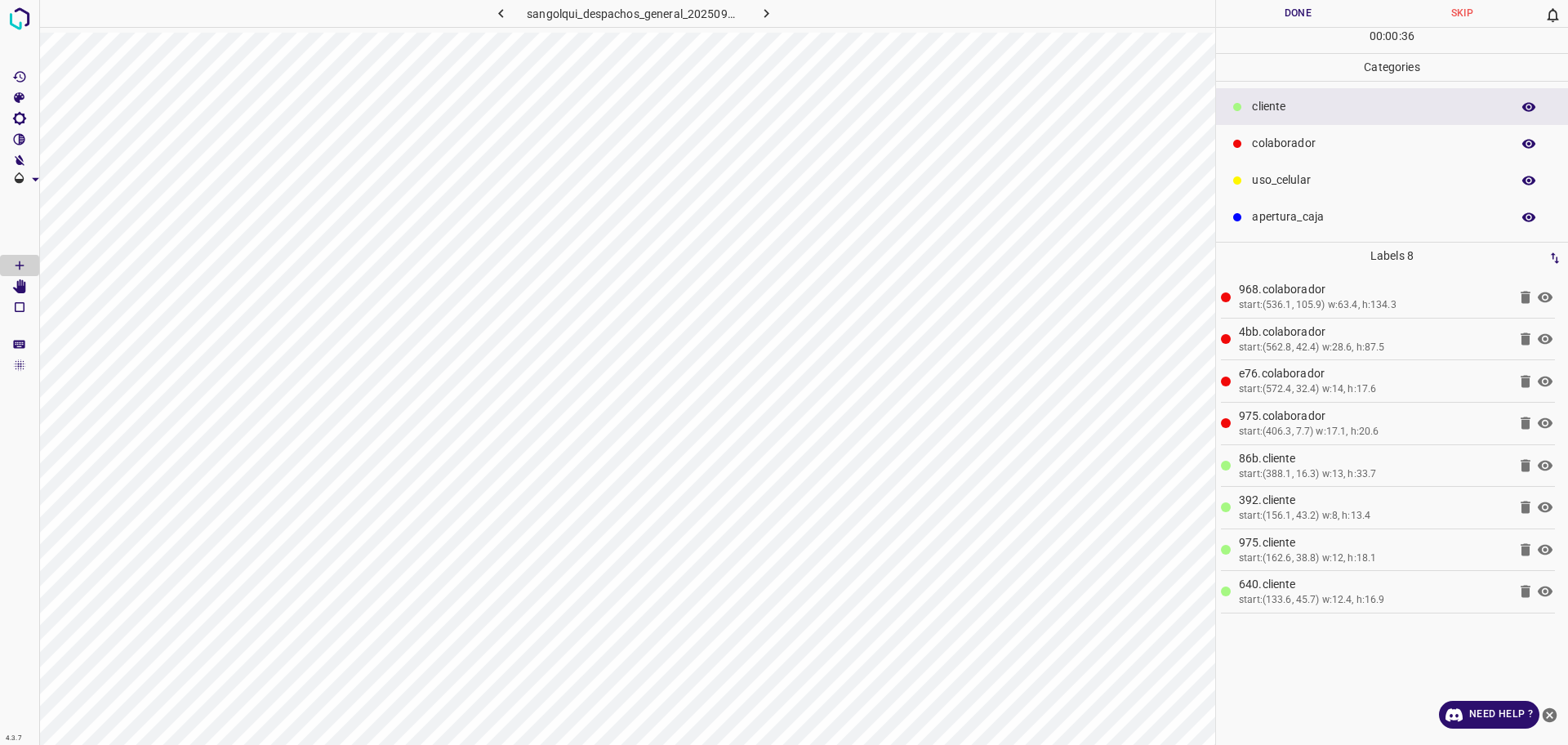
click at [1313, 142] on p "colaborador" at bounding box center [1376, 143] width 250 height 17
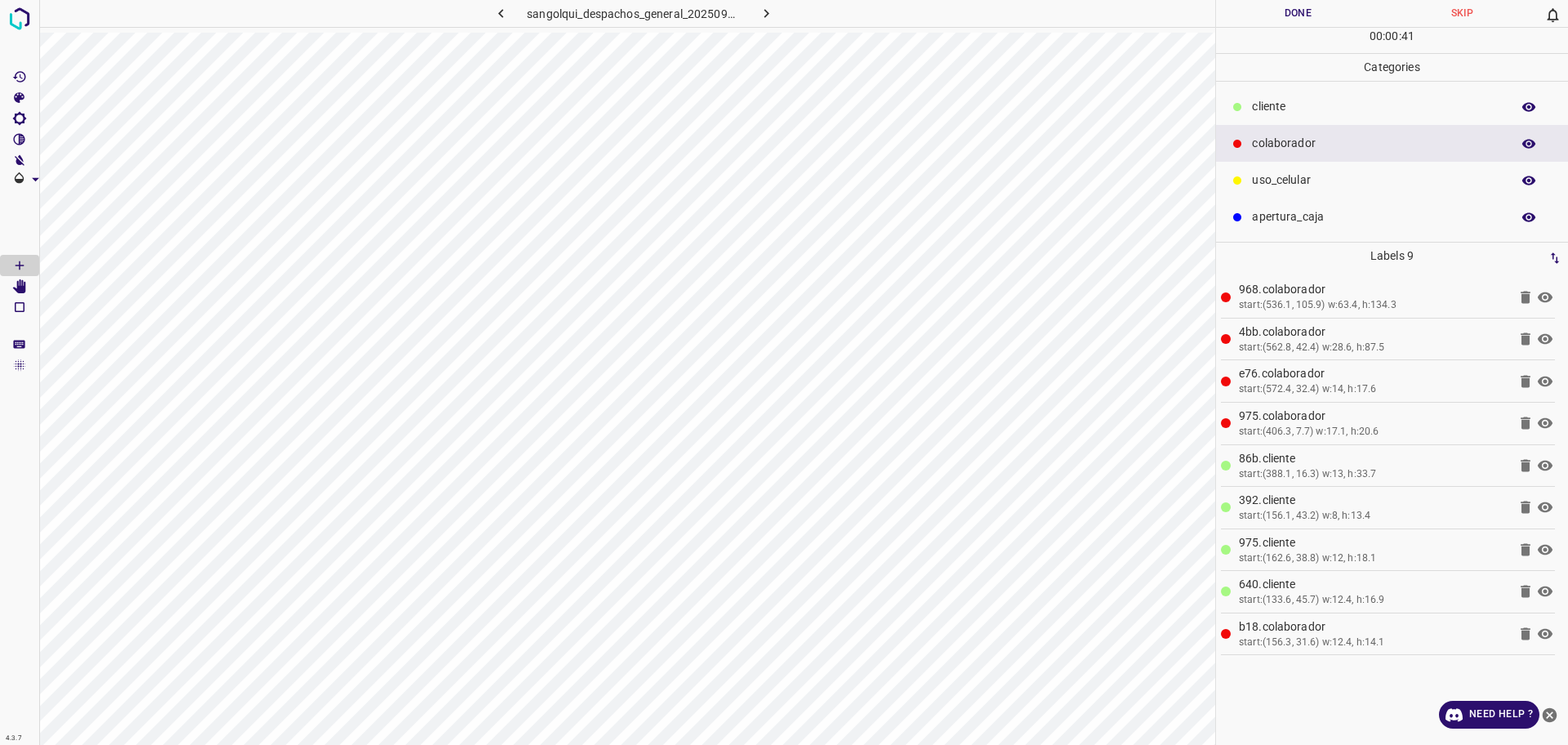
click at [1288, 115] on div "cliente" at bounding box center [1392, 106] width 352 height 37
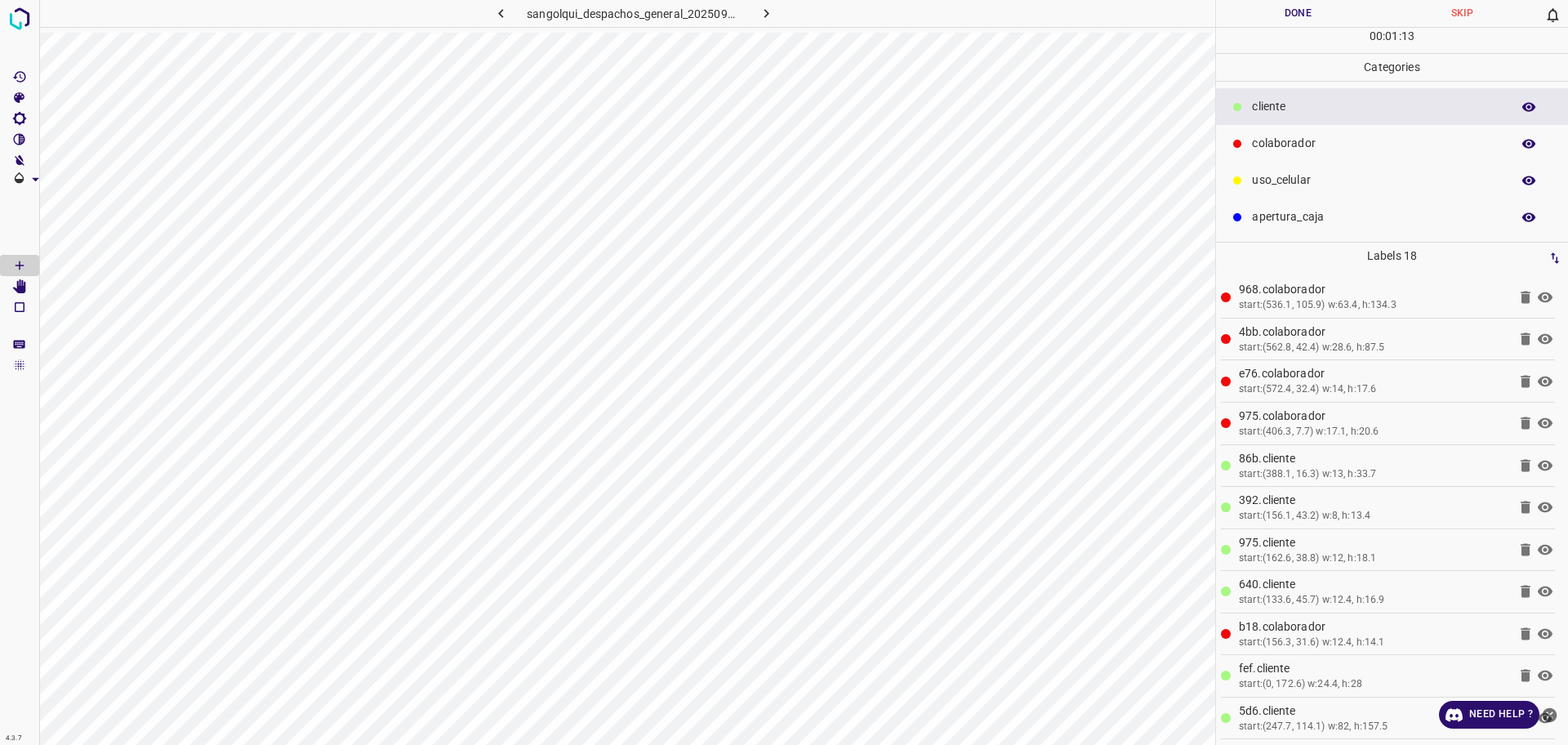
click at [1291, 11] on button "Done" at bounding box center [1298, 13] width 164 height 27
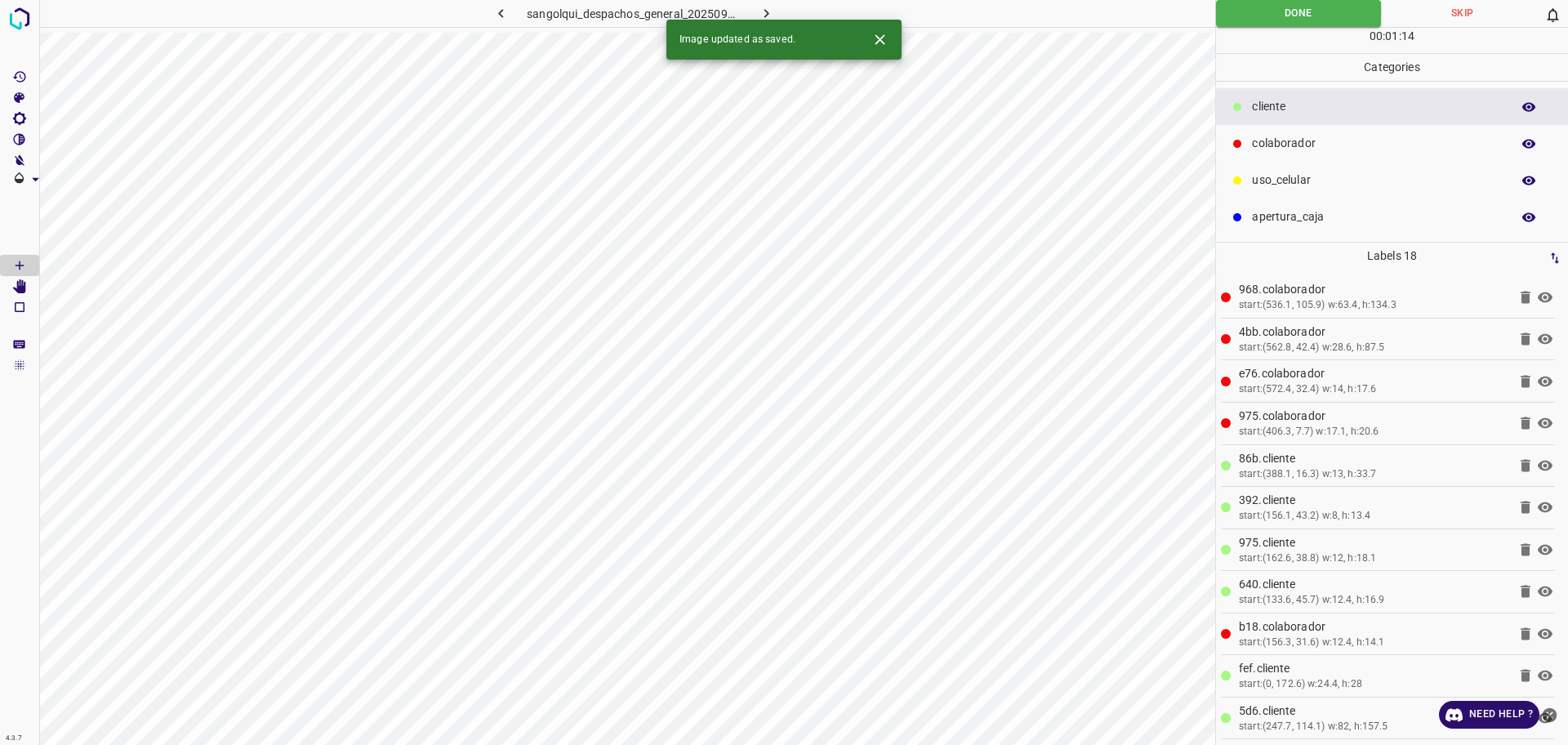
click at [775, 16] on button "button" at bounding box center [766, 13] width 53 height 27
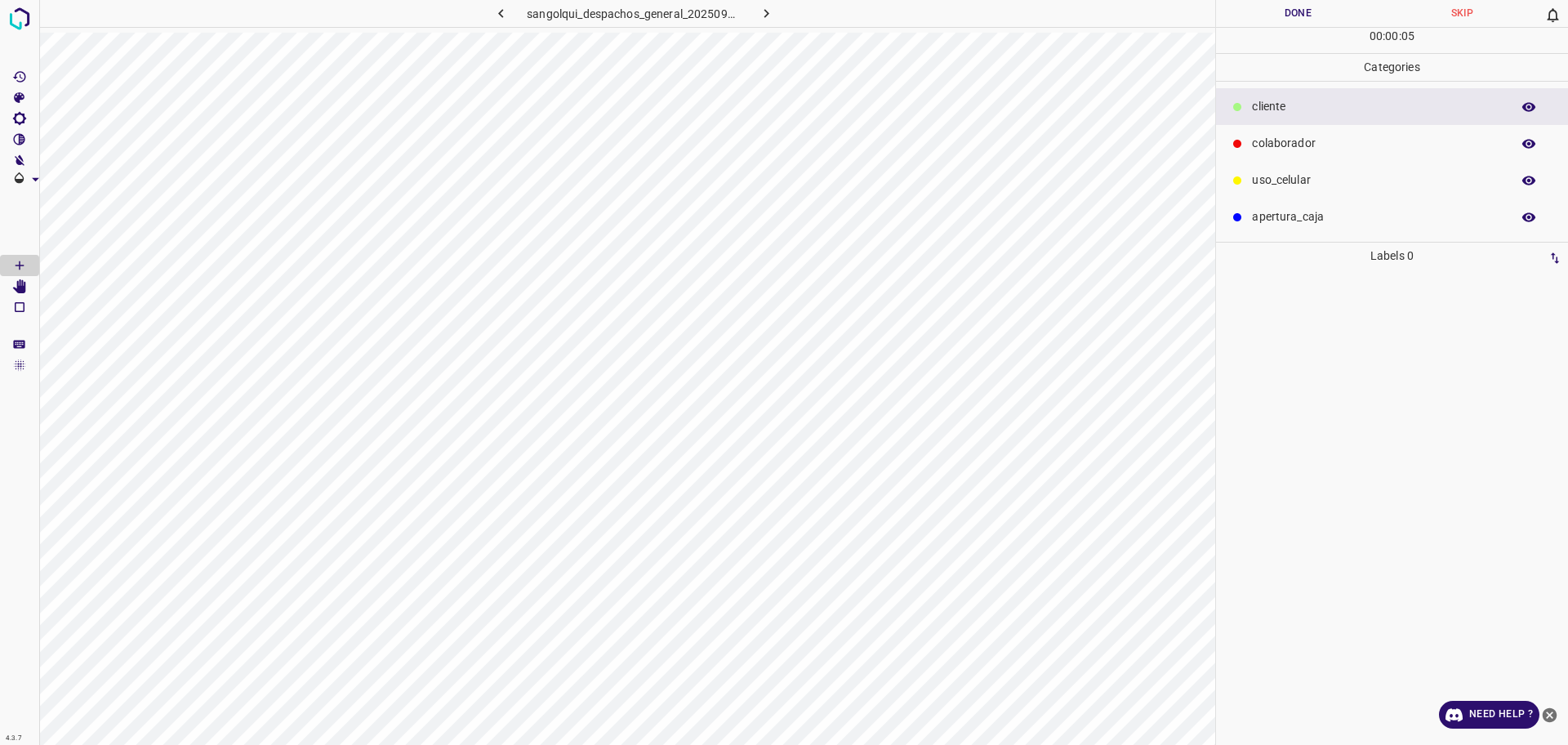
click at [1379, 136] on p "colaborador" at bounding box center [1376, 143] width 250 height 17
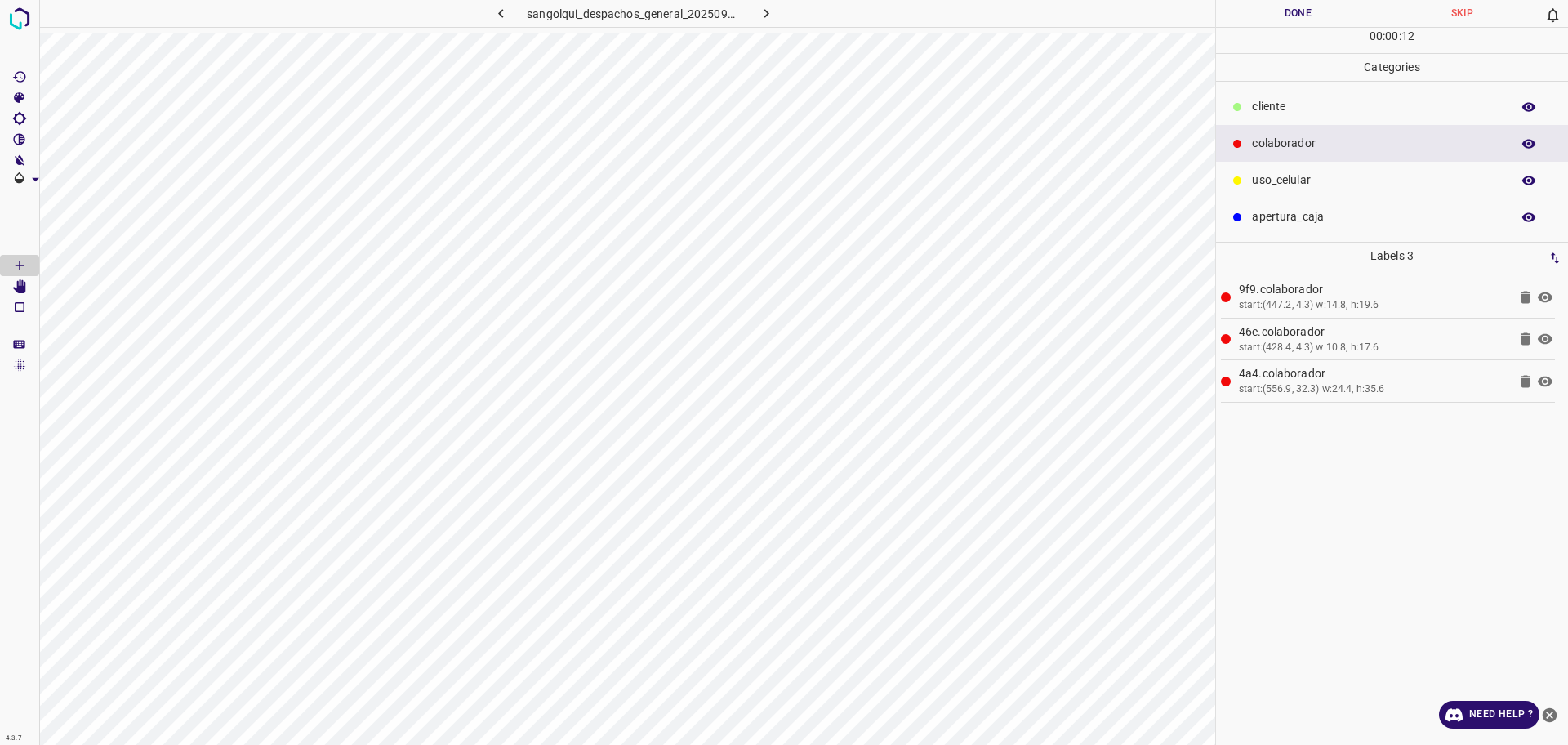
drag, startPoint x: 1269, startPoint y: 108, endPoint x: 1231, endPoint y: 136, distance: 47.2
click at [1269, 106] on p "cliente" at bounding box center [1376, 107] width 250 height 17
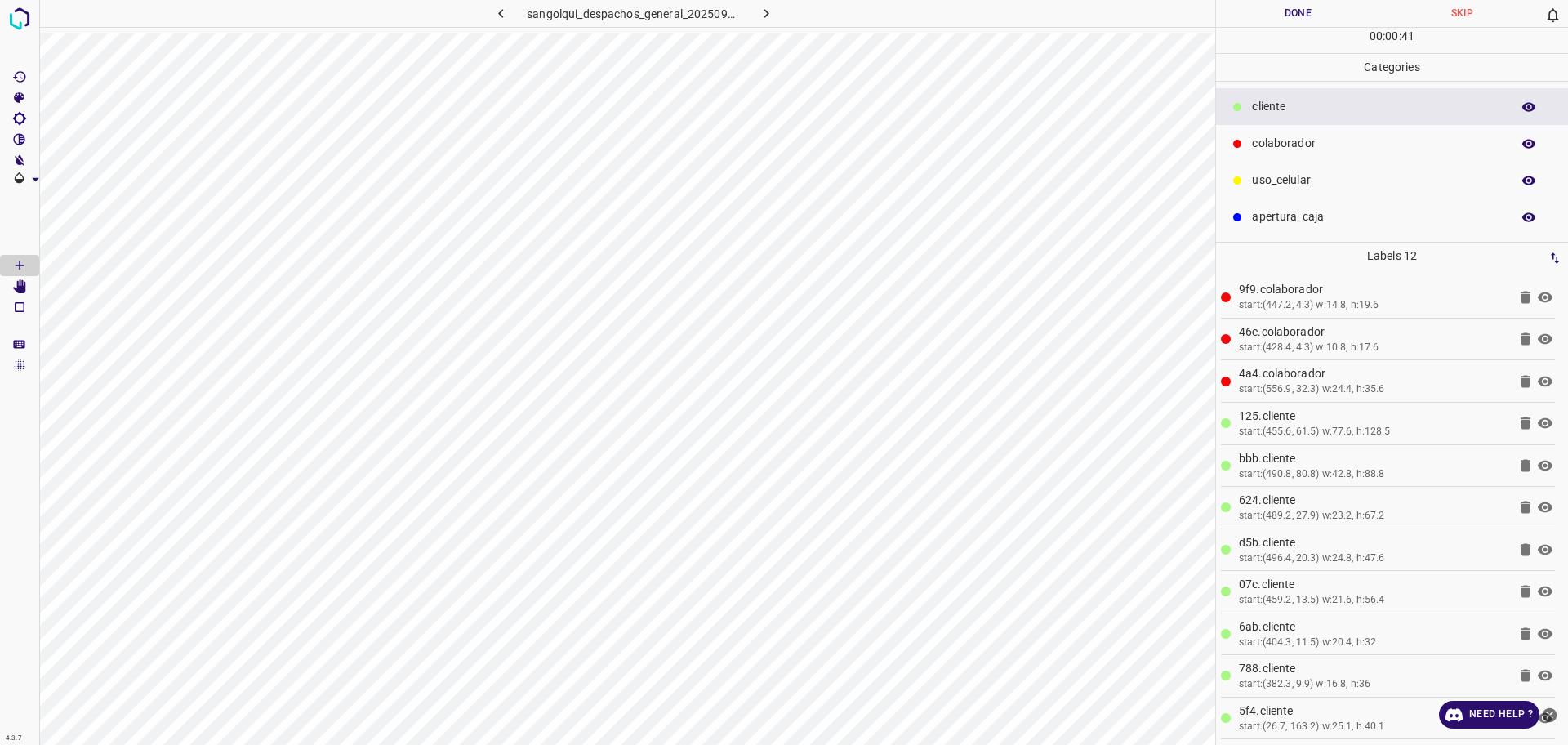
click at [1293, 134] on div "colaborador" at bounding box center [1392, 143] width 352 height 37
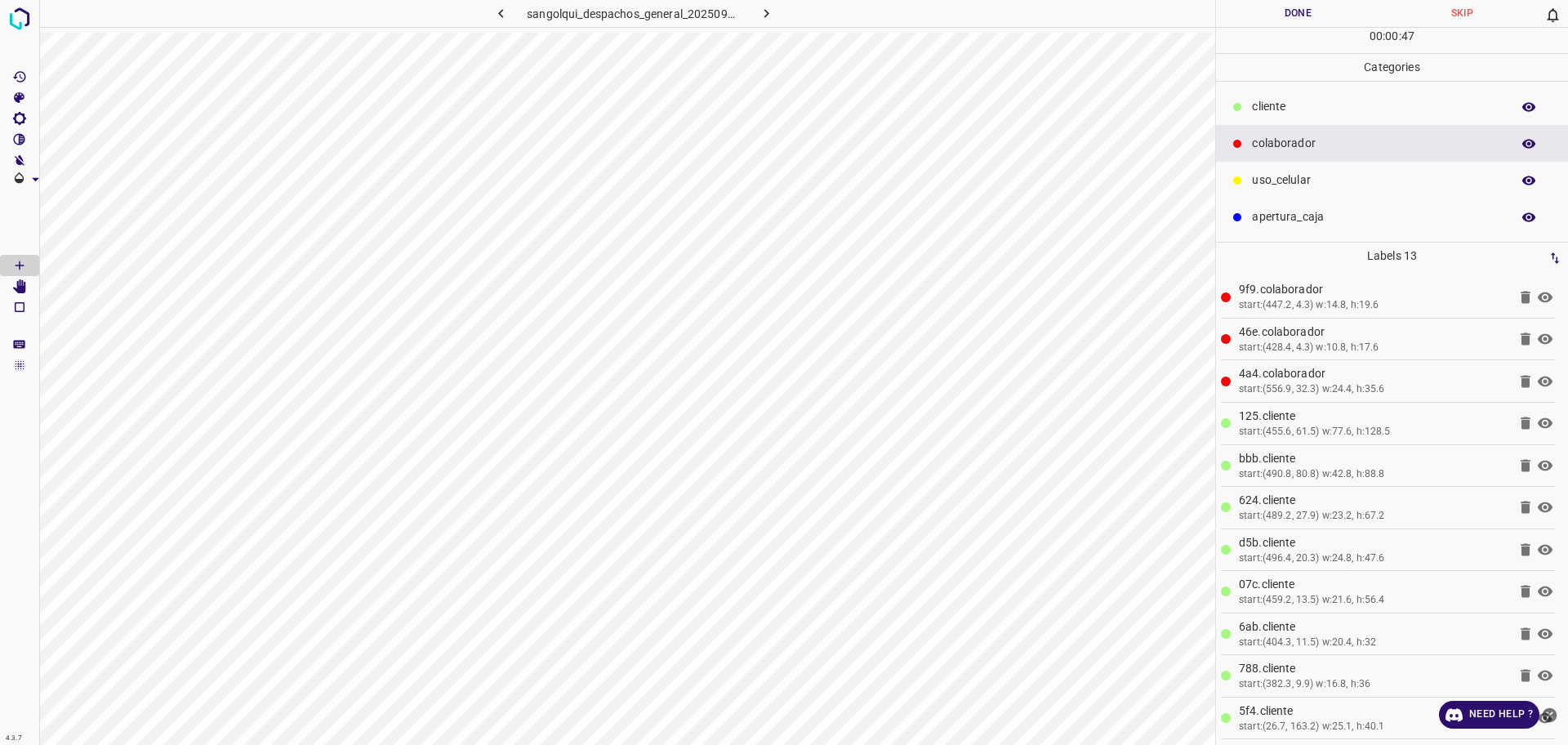
click at [1332, 115] on div "cliente" at bounding box center [1392, 106] width 352 height 37
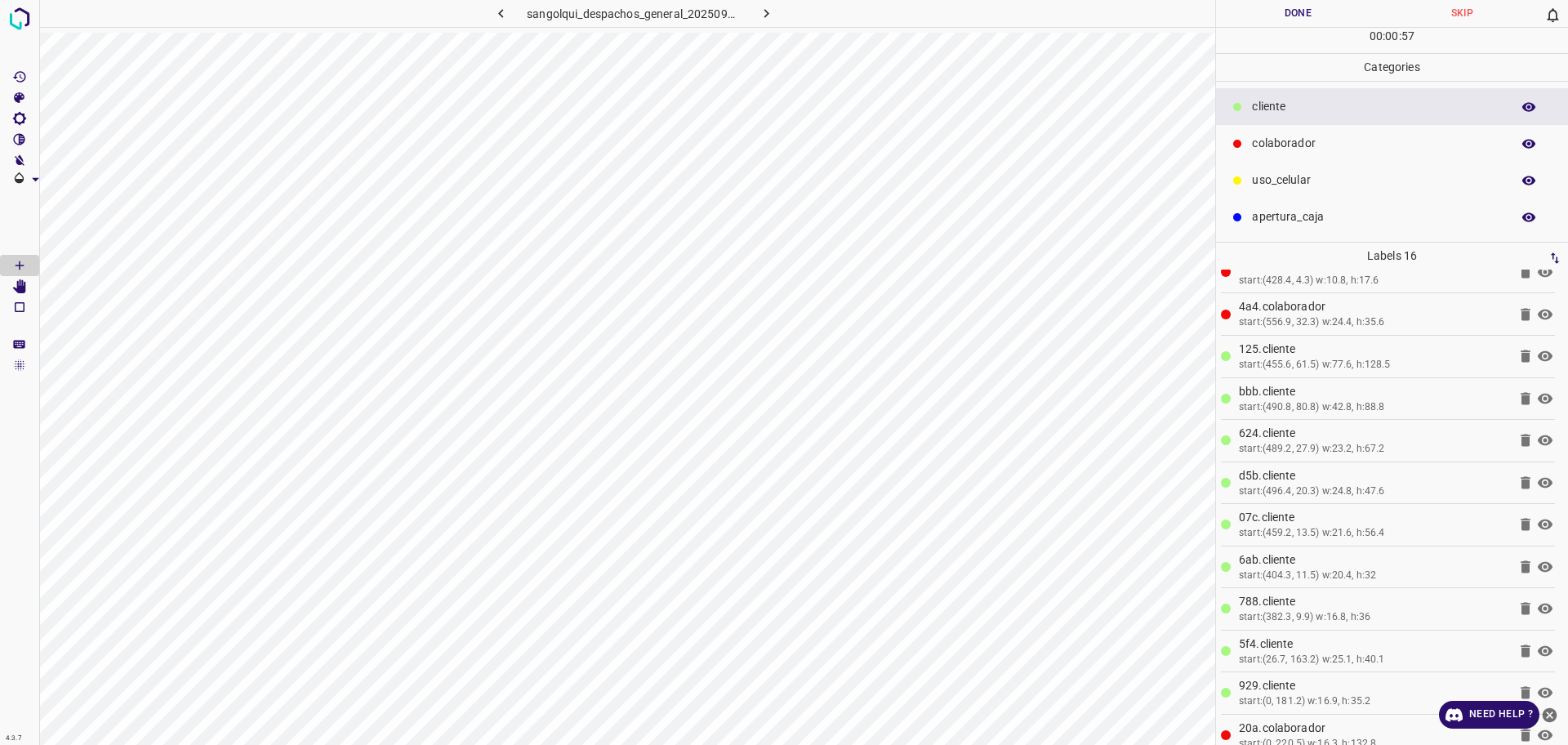
scroll to position [102, 0]
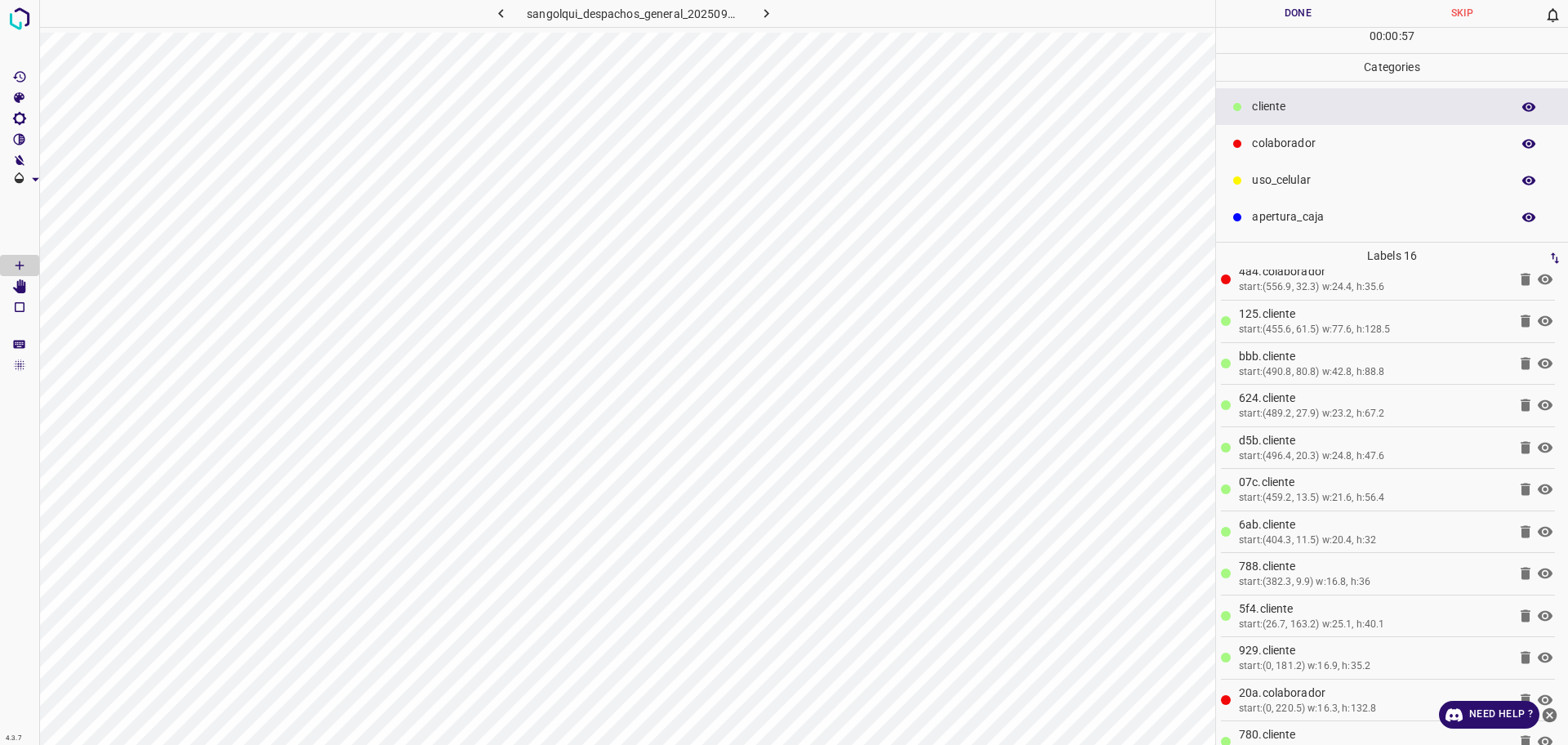
click at [1332, 18] on button "Done" at bounding box center [1298, 13] width 164 height 27
click at [1332, 20] on button "Done" at bounding box center [1298, 13] width 164 height 27
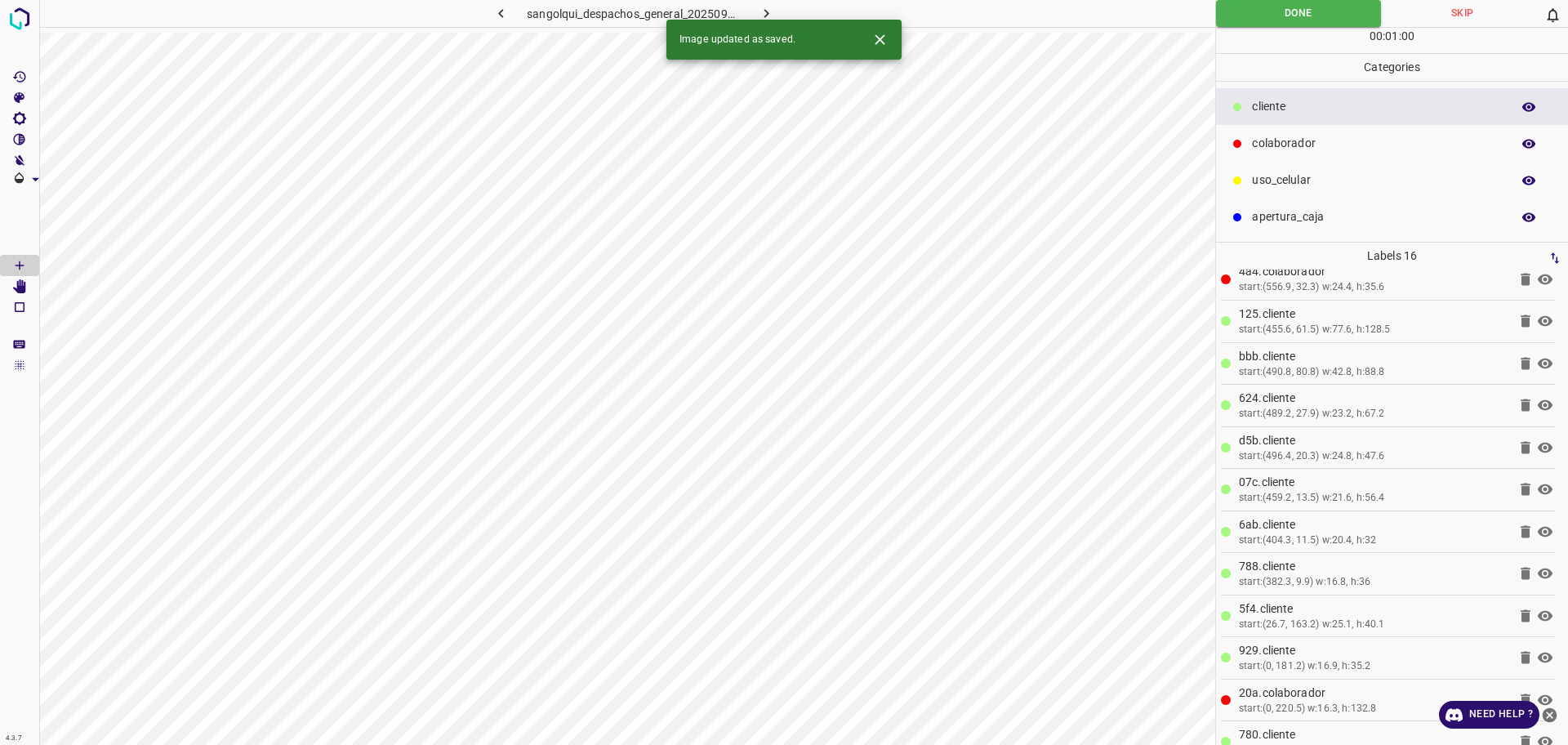
click at [765, 3] on button "button" at bounding box center [766, 13] width 53 height 27
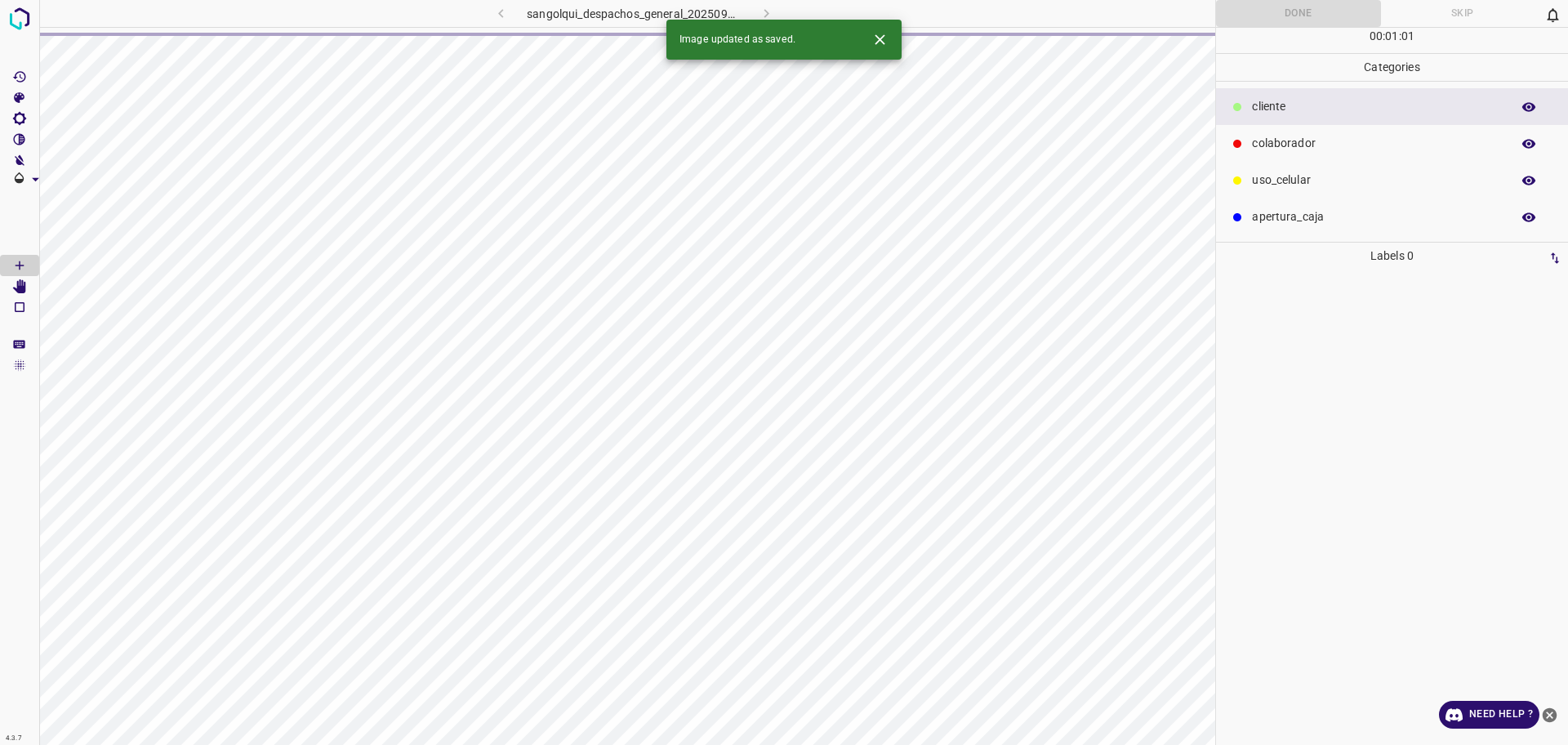
scroll to position [0, 0]
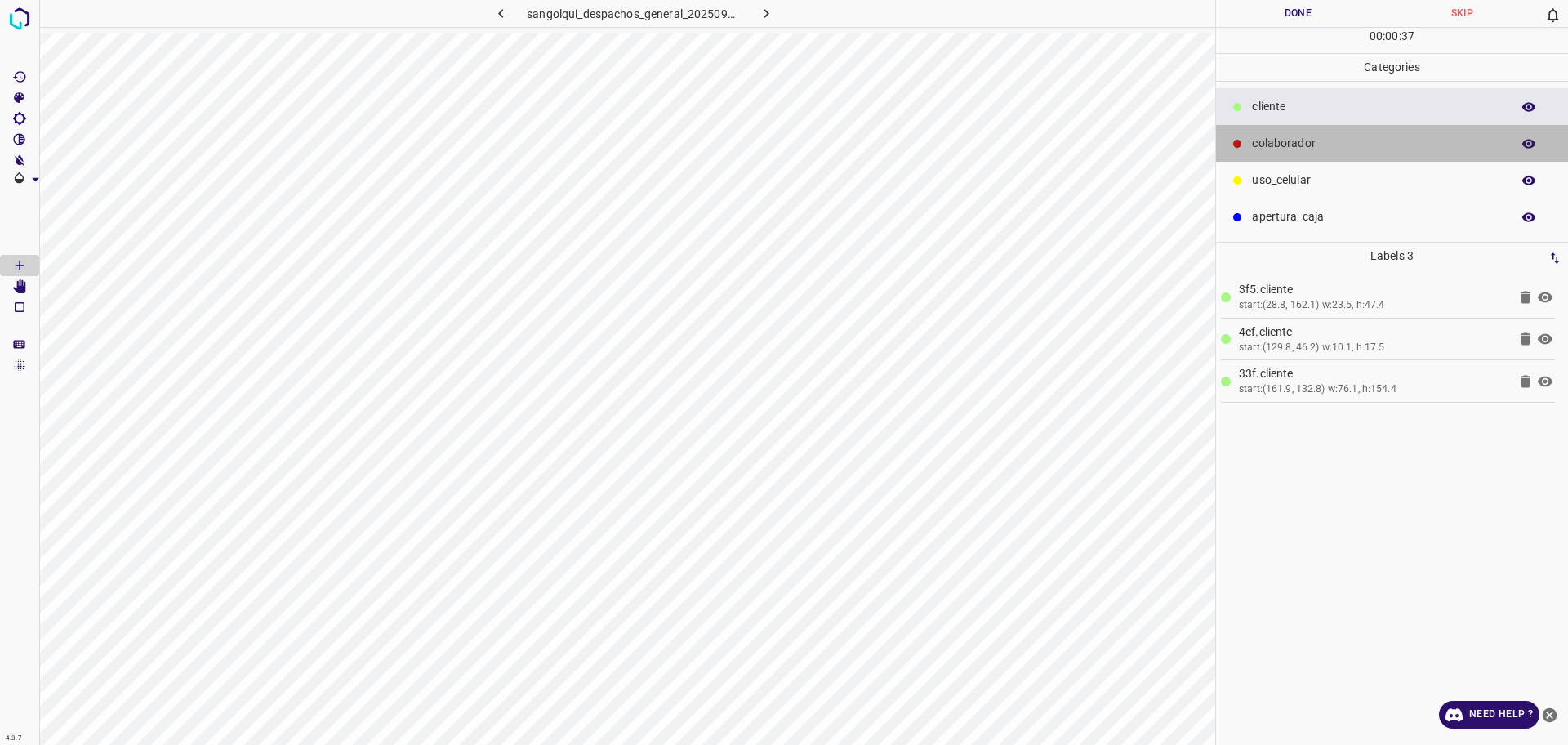
drag, startPoint x: 1278, startPoint y: 160, endPoint x: 1220, endPoint y: 157, distance: 58.1
click at [1279, 158] on div "colaborador" at bounding box center [1392, 143] width 352 height 37
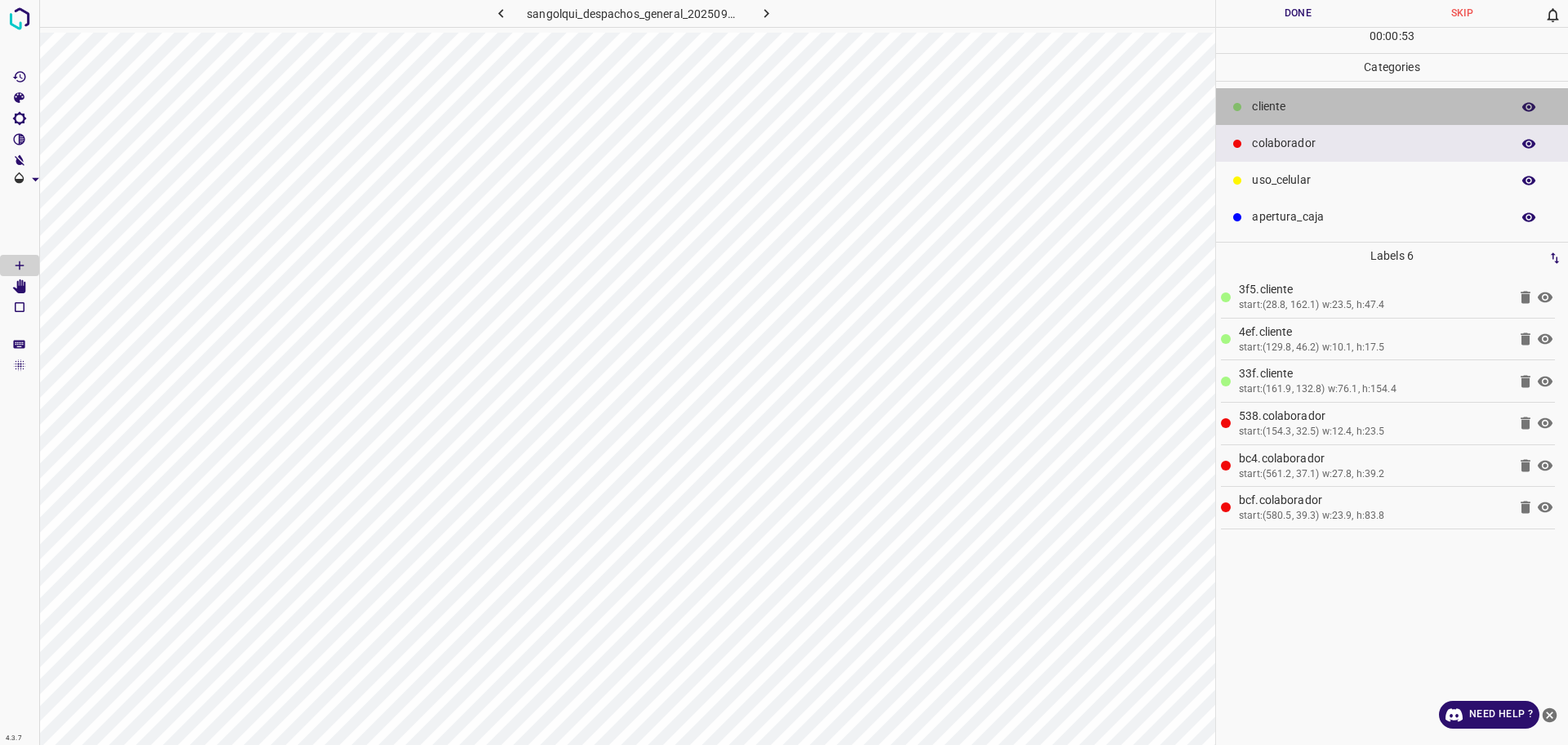
click at [1288, 92] on div "cliente" at bounding box center [1392, 106] width 352 height 37
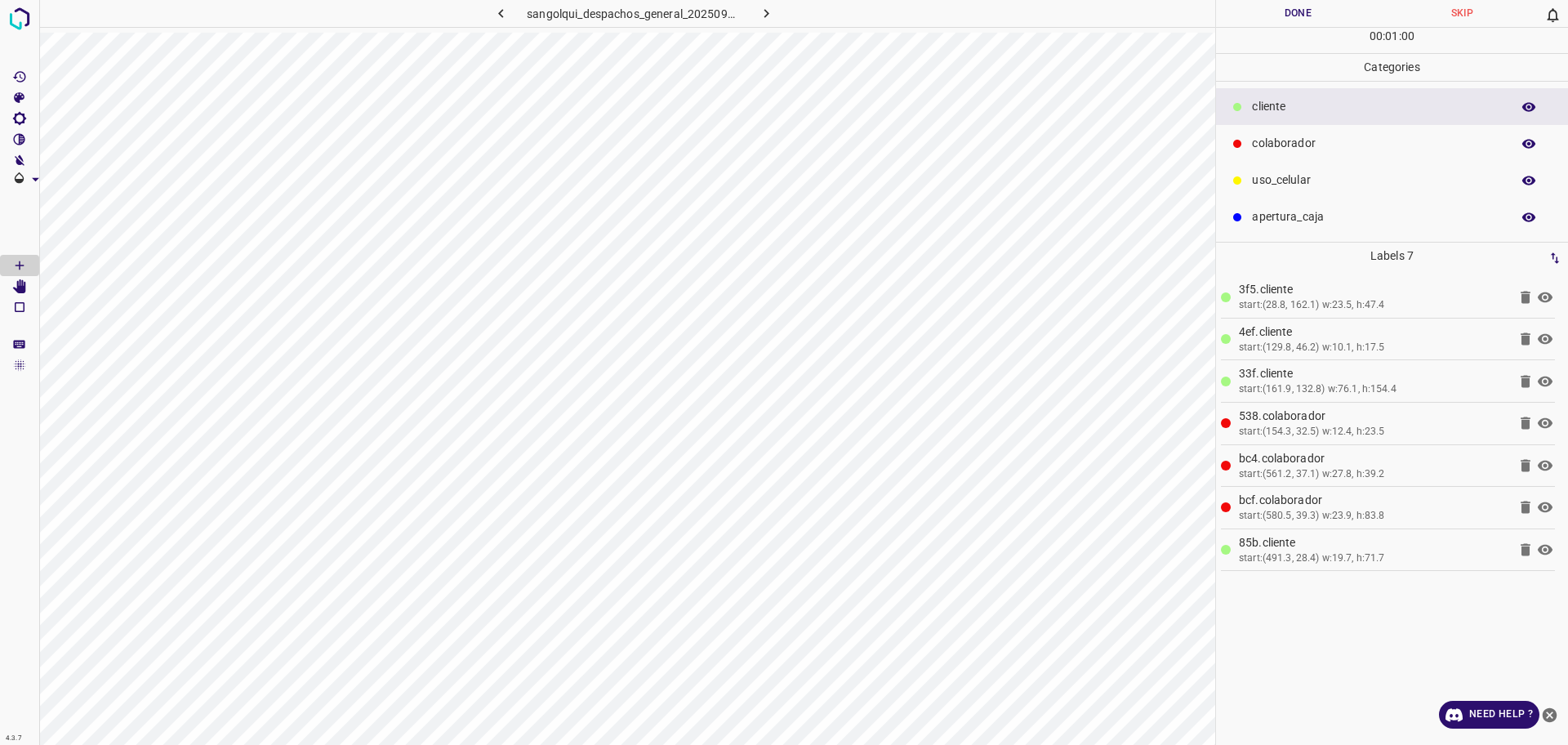
click at [1288, 18] on button "Done" at bounding box center [1298, 13] width 164 height 27
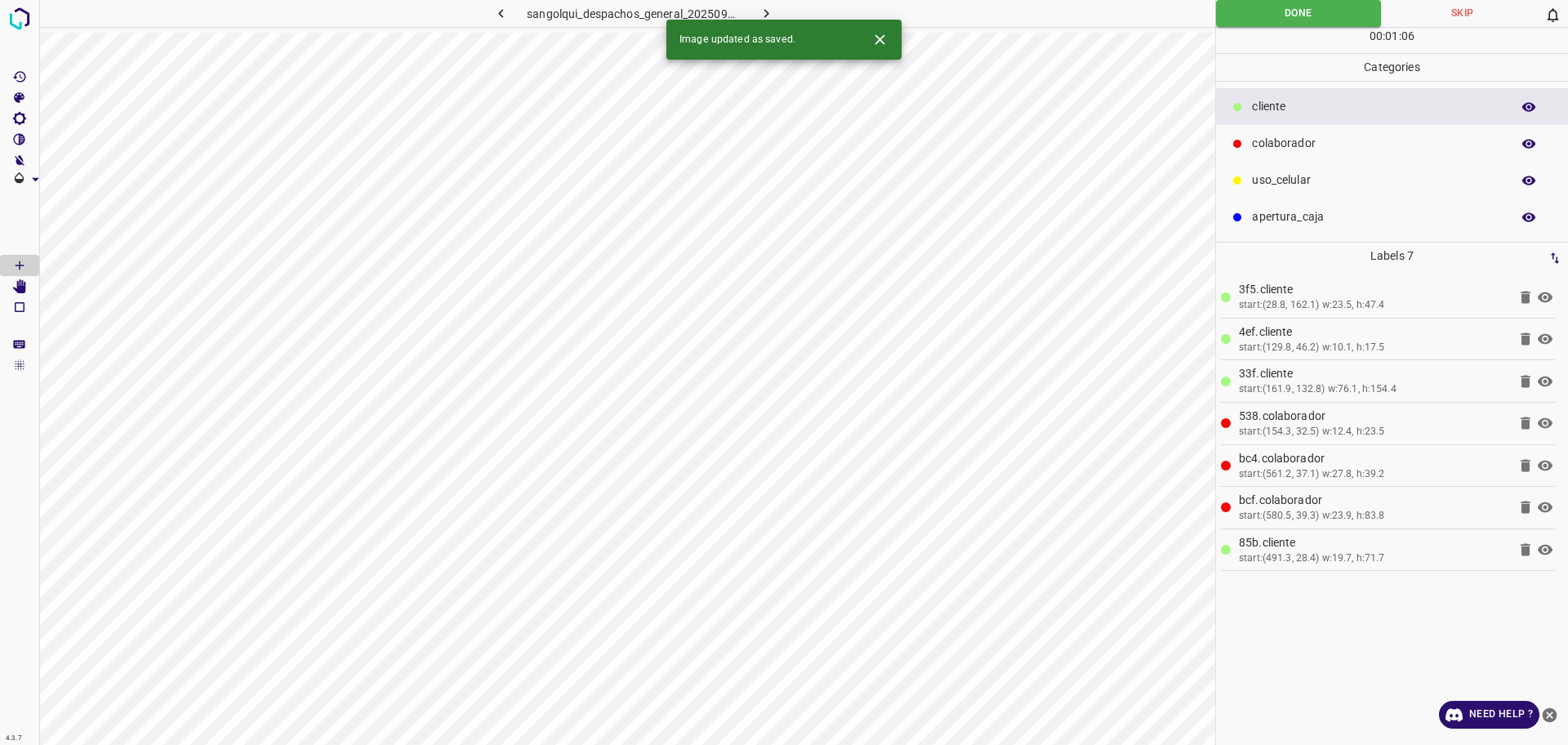
click at [771, 12] on icon "button" at bounding box center [766, 14] width 17 height 17
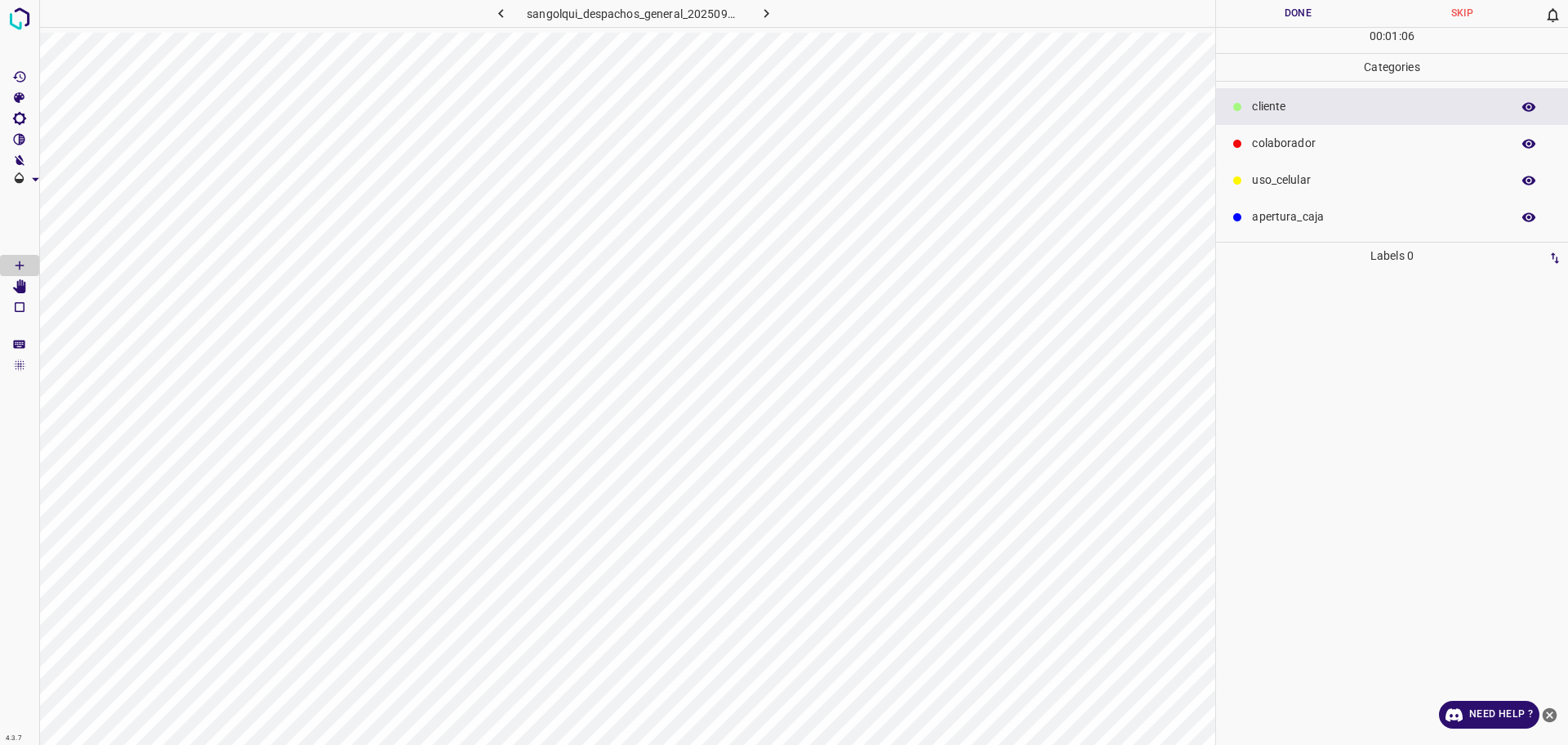
click at [1355, 151] on p "colaborador" at bounding box center [1376, 143] width 250 height 17
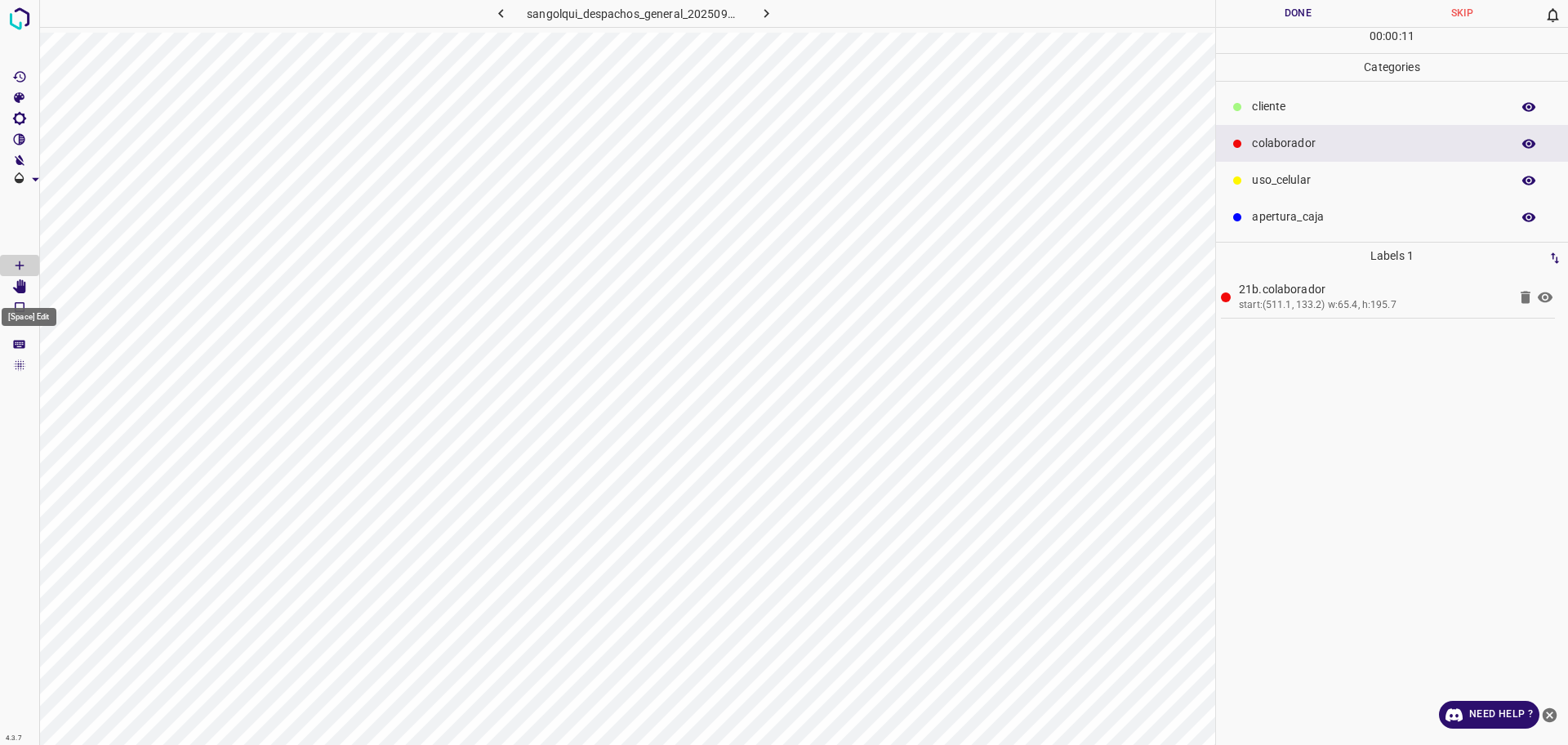
click at [19, 289] on icon "[Space] Edit" at bounding box center [19, 287] width 13 height 15
click at [12, 276] on Edit"] "[Space] Edit" at bounding box center [19, 287] width 39 height 22
click at [12, 256] on Draw"] "[Space] Draw" at bounding box center [19, 265] width 39 height 22
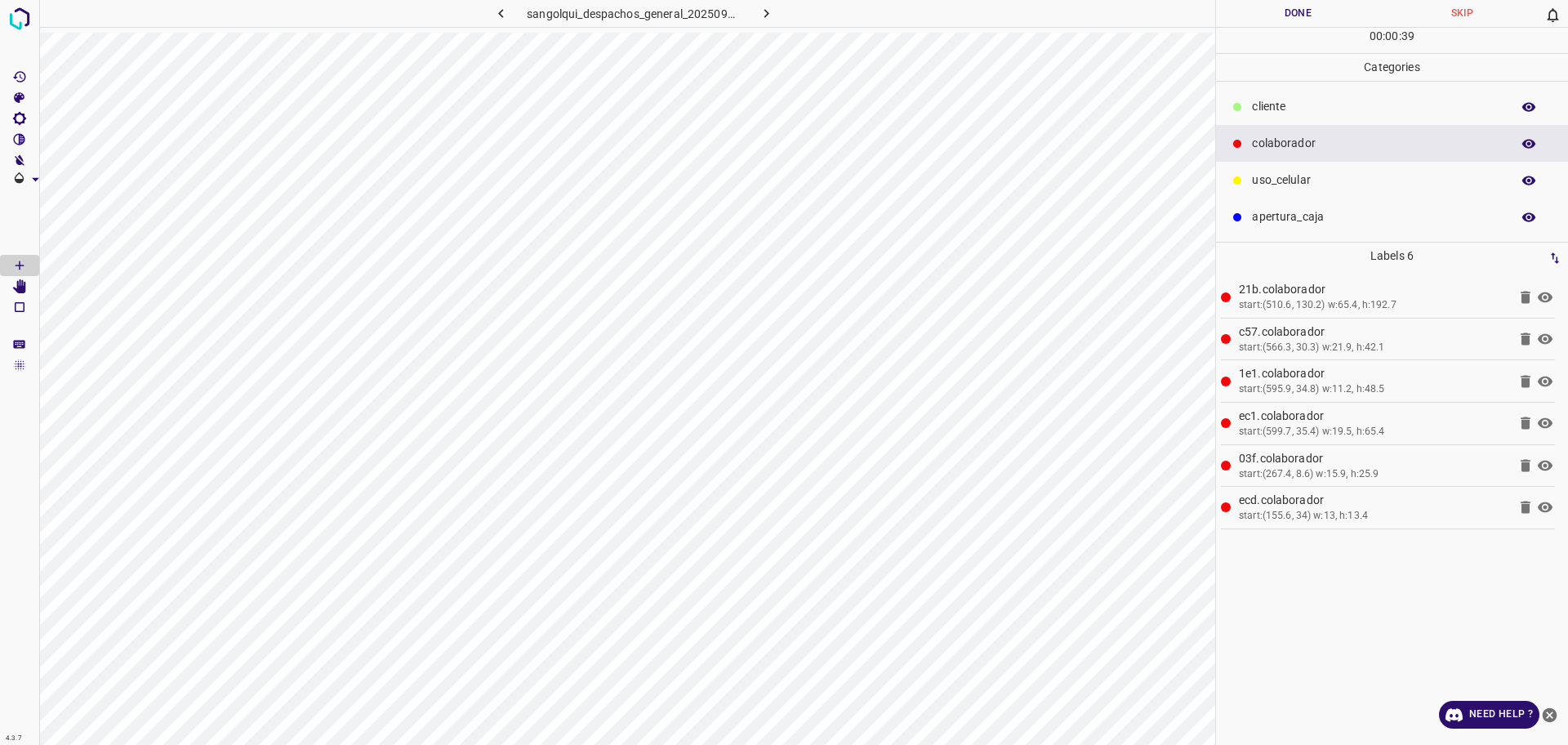
click at [1266, 113] on p "cliente" at bounding box center [1376, 107] width 250 height 17
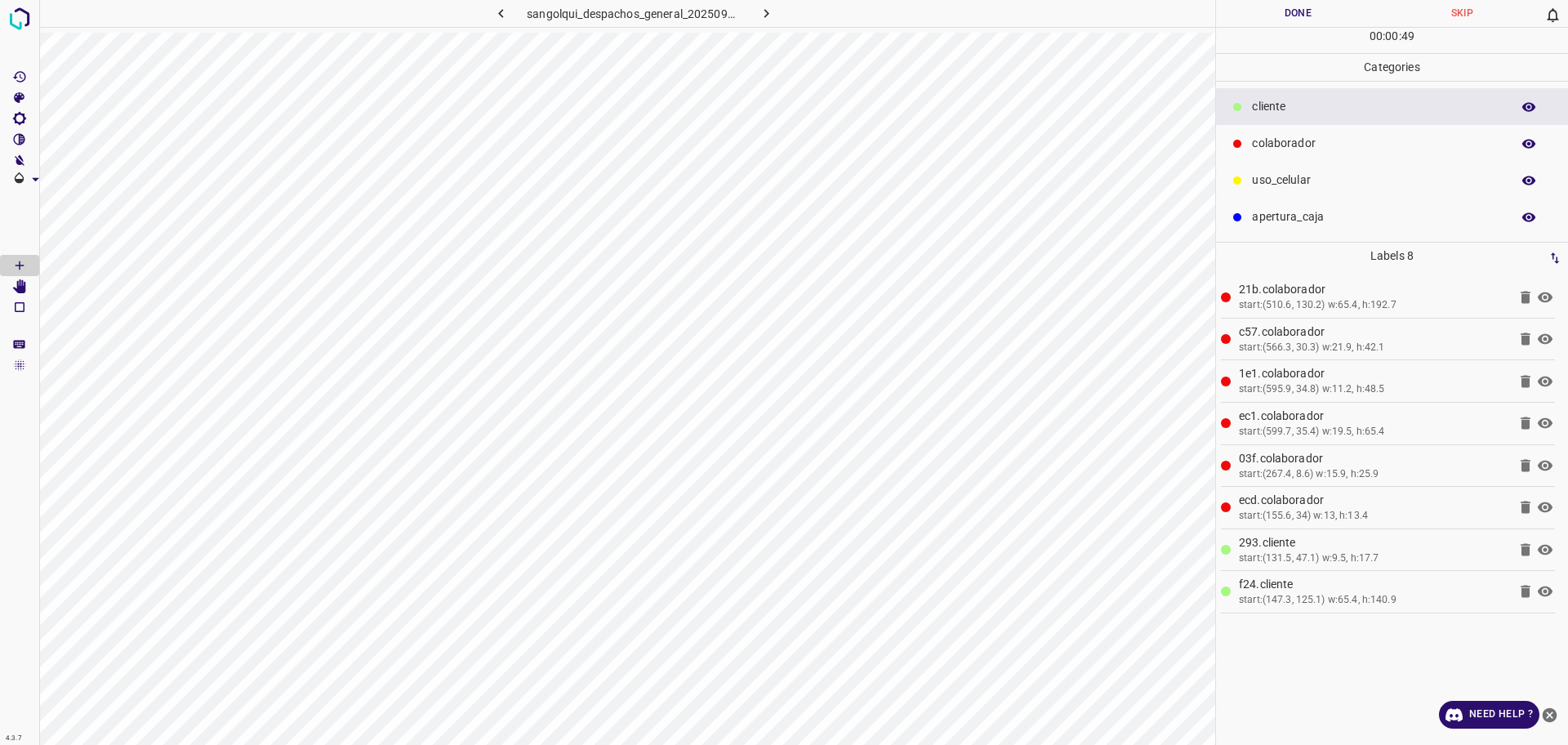
click at [1439, 162] on div "uso_celular" at bounding box center [1392, 180] width 352 height 37
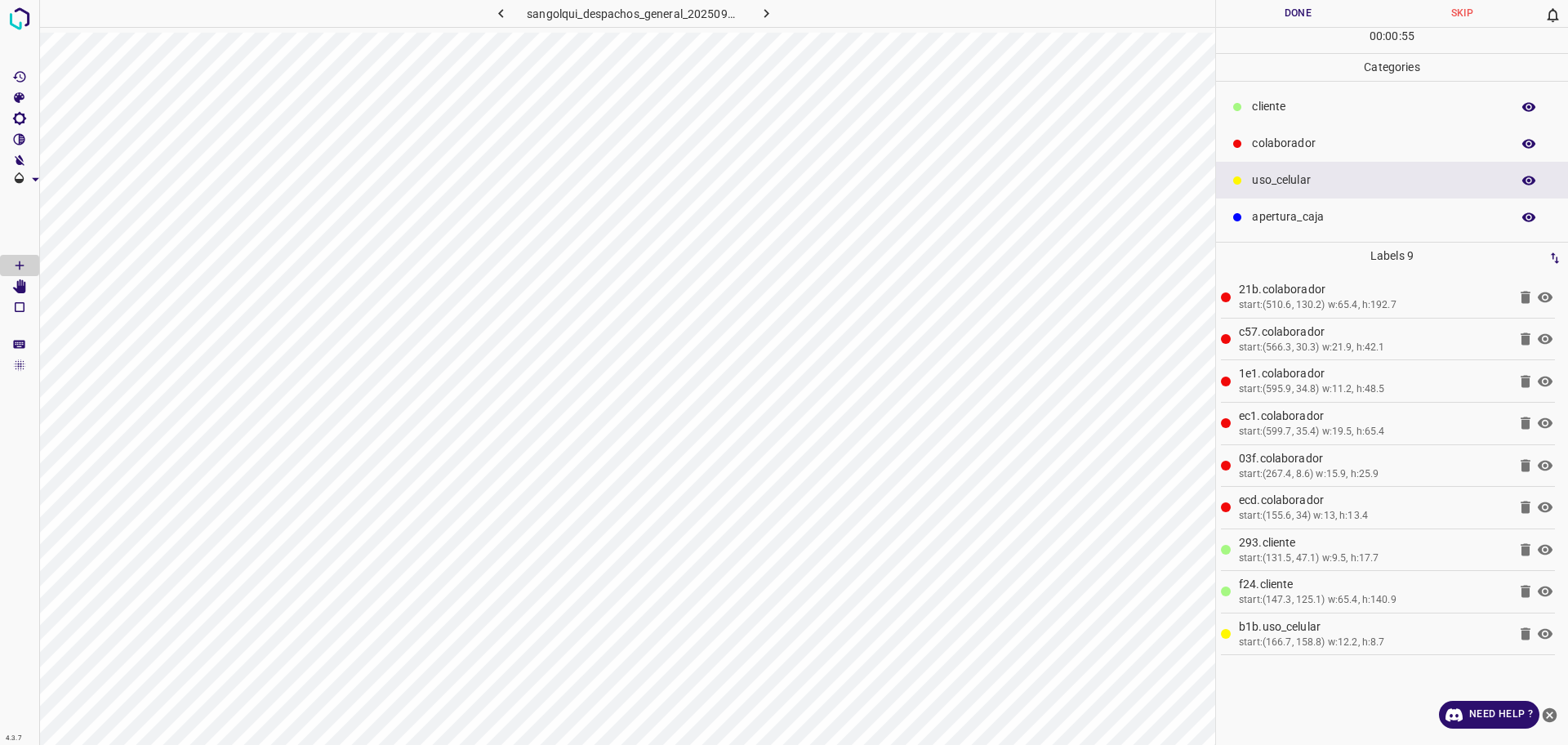
click at [1357, 103] on p "cliente" at bounding box center [1376, 107] width 250 height 17
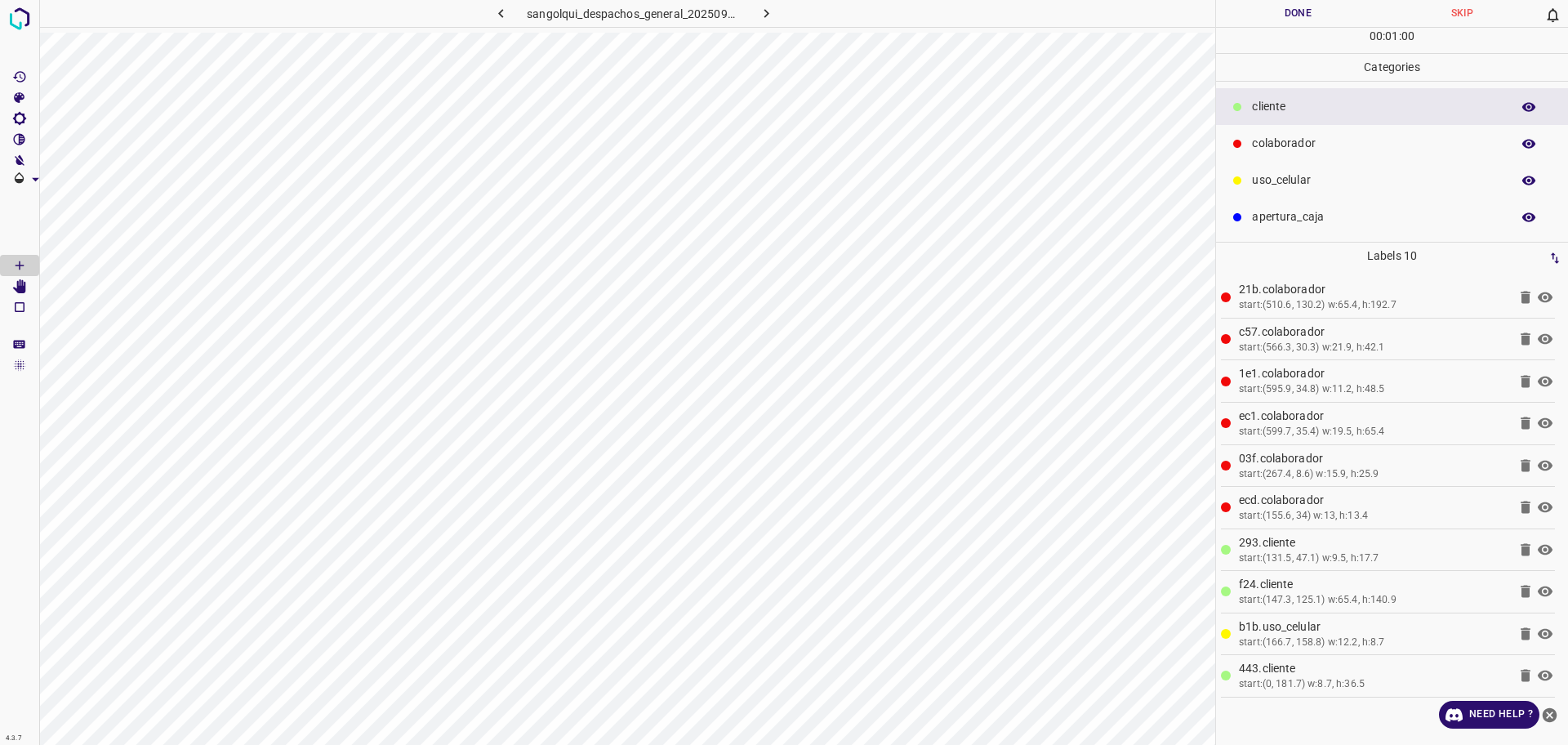
click at [1342, 117] on div "cliente" at bounding box center [1392, 106] width 352 height 37
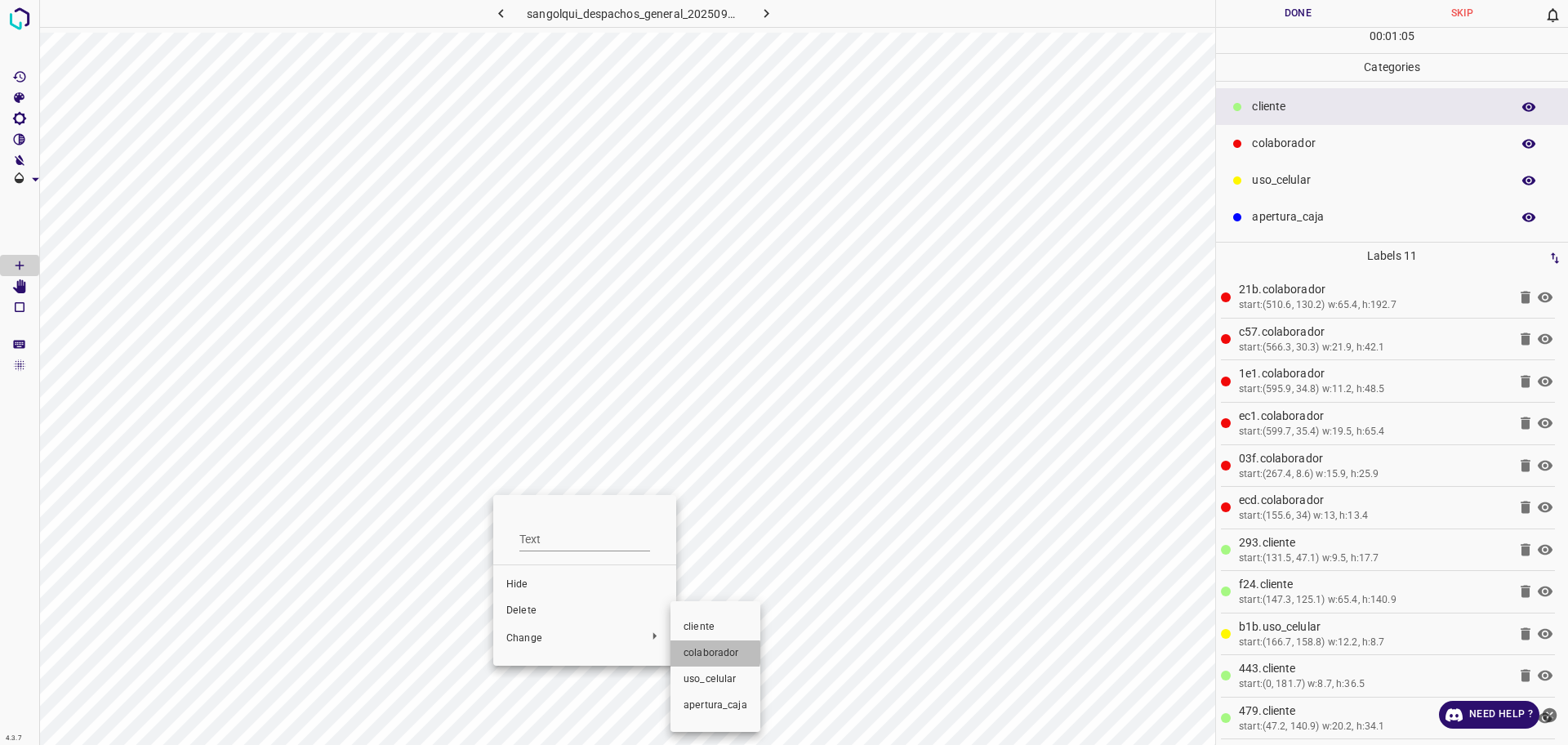
click at [695, 653] on span "colaborador" at bounding box center [715, 653] width 64 height 15
click at [1266, 114] on p "cliente" at bounding box center [1376, 107] width 250 height 17
click at [1297, 13] on button "Done" at bounding box center [1298, 13] width 164 height 27
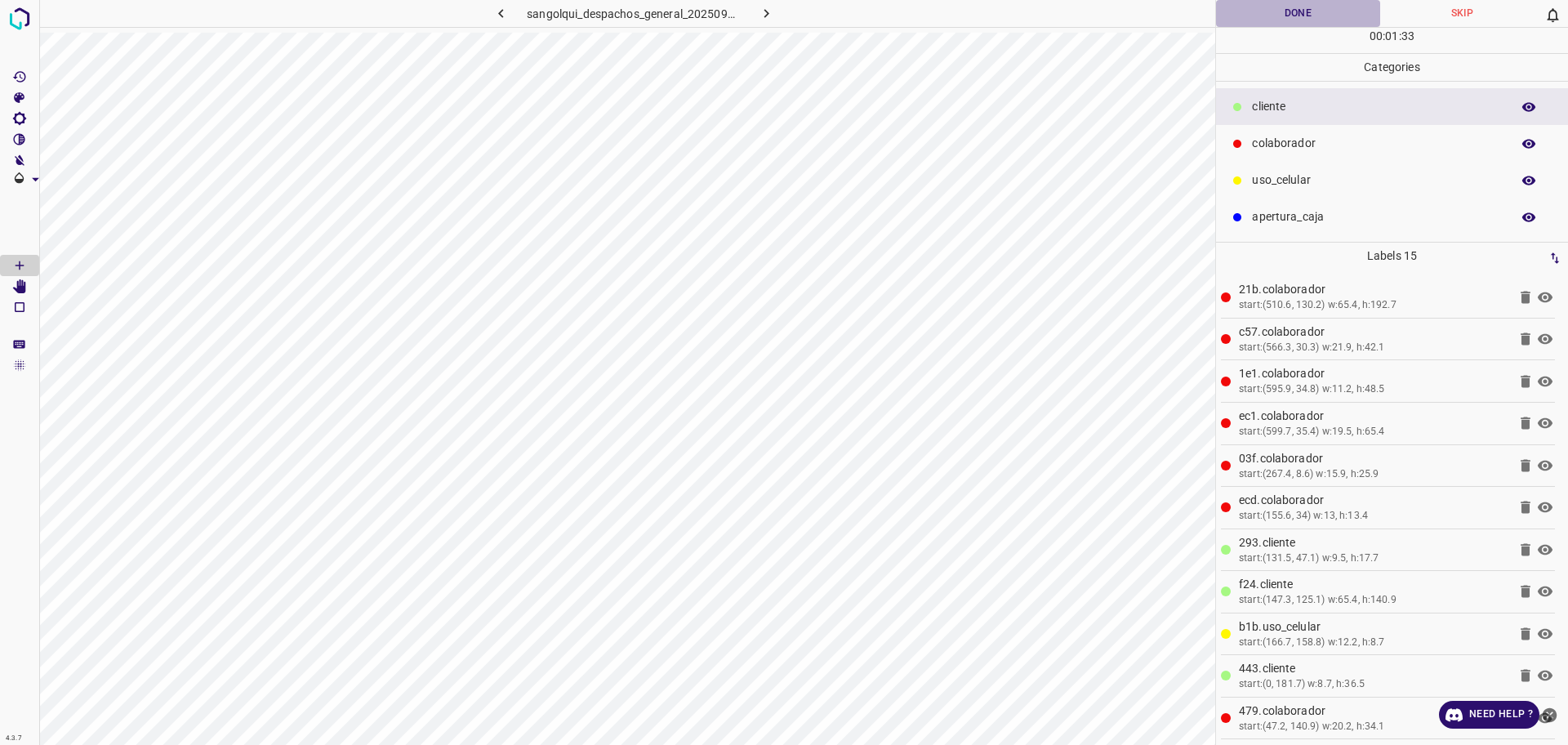
click at [1297, 13] on button "Done" at bounding box center [1298, 13] width 164 height 27
click at [765, 20] on div "4.3.7 sangolqui_despachos_general_20250904_093936_445198.jpg Done Skip 0 00 : 0…" at bounding box center [784, 372] width 1568 height 745
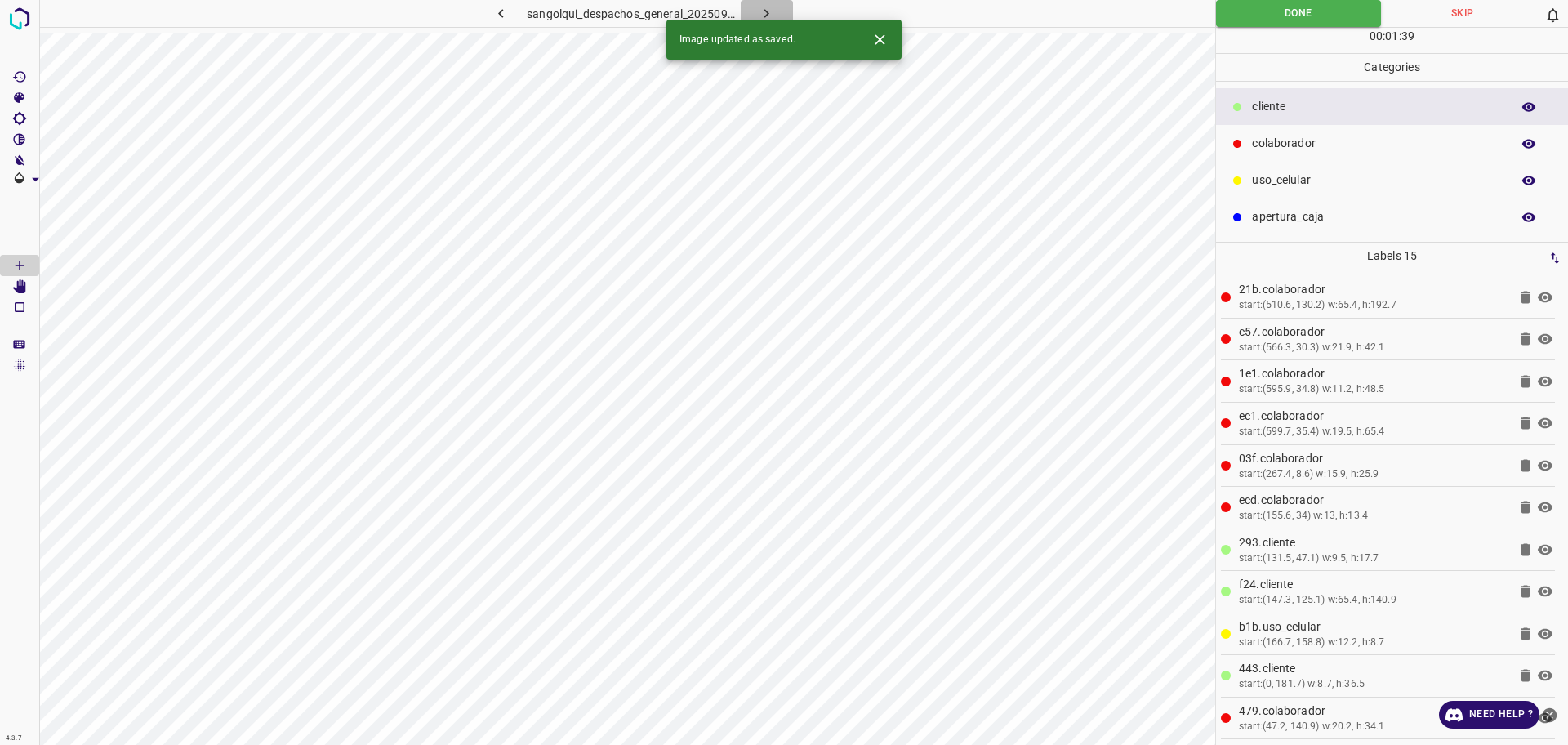
click at [782, 3] on button "button" at bounding box center [766, 13] width 53 height 27
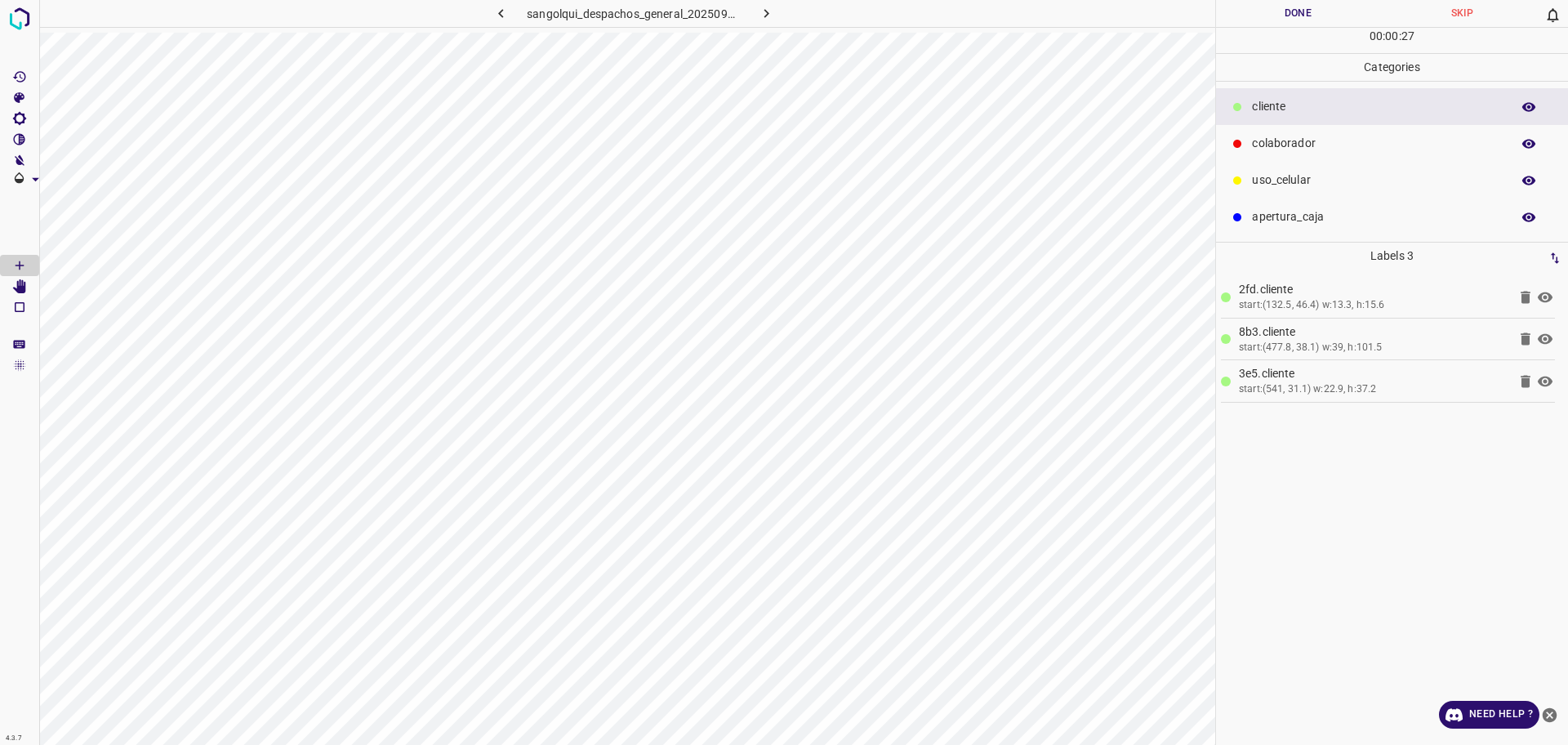
click at [1302, 151] on p "colaborador" at bounding box center [1376, 143] width 250 height 17
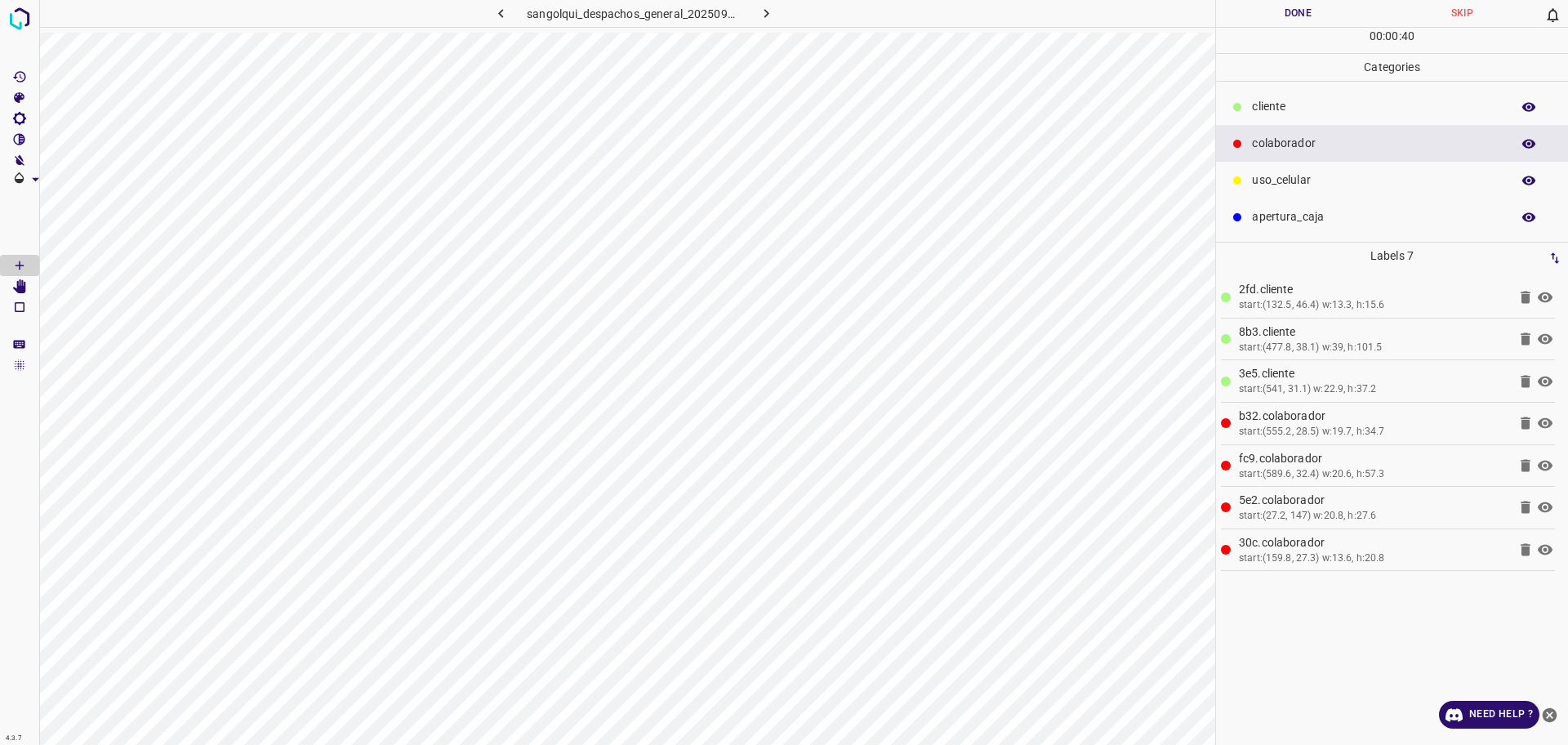
click at [1303, 22] on button "Done" at bounding box center [1298, 13] width 164 height 27
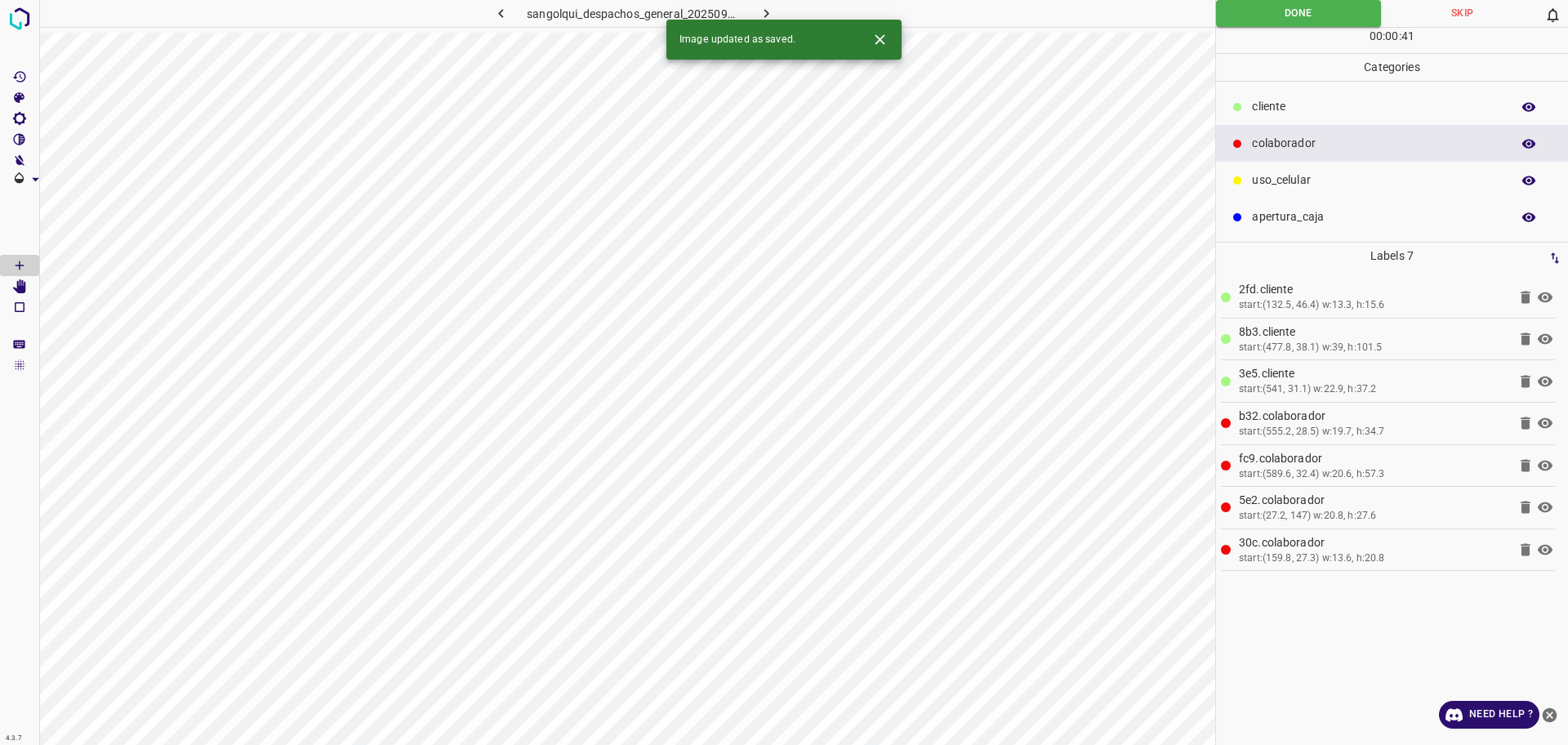
click at [768, 11] on icon "button" at bounding box center [766, 14] width 17 height 17
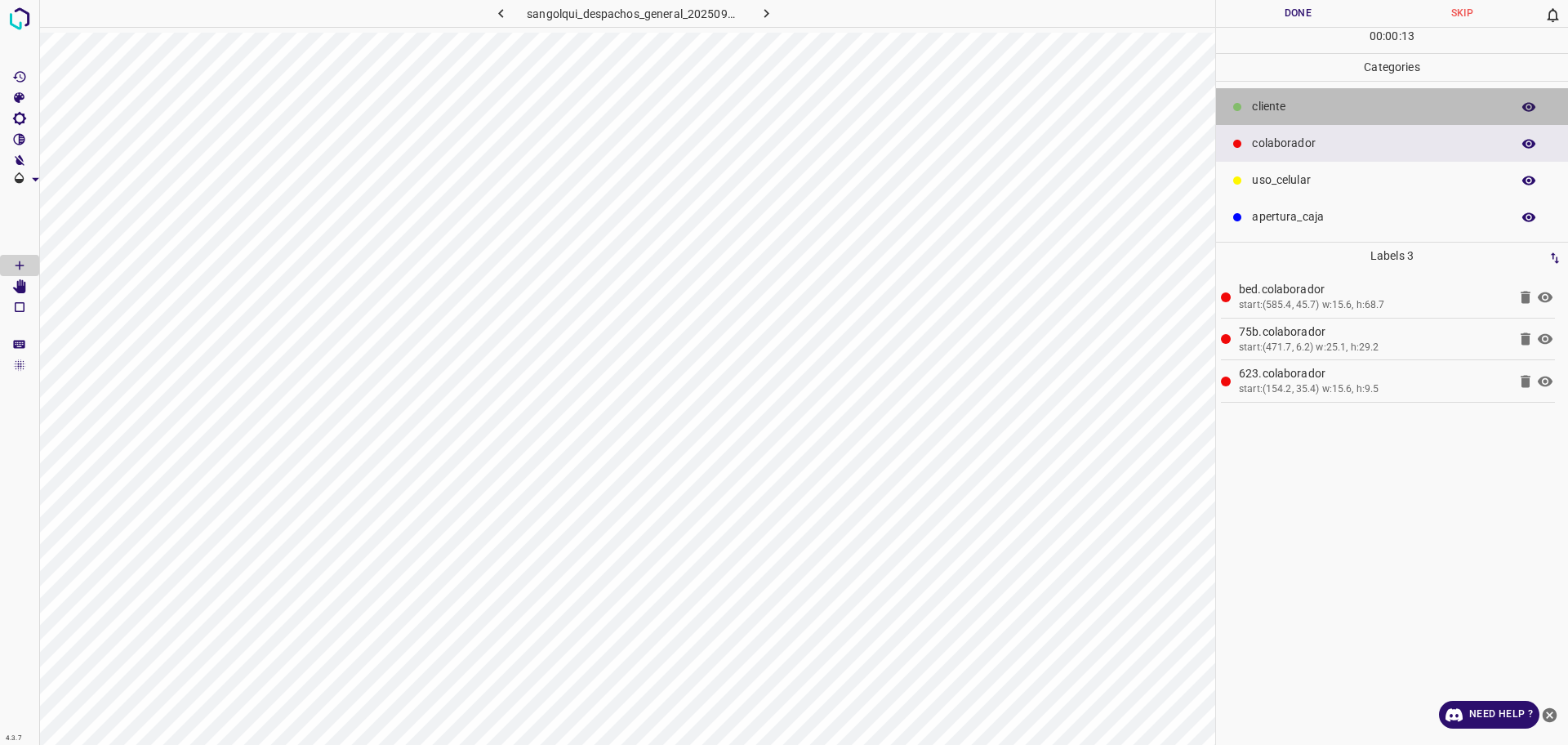
click at [1265, 120] on div "cliente" at bounding box center [1392, 106] width 352 height 37
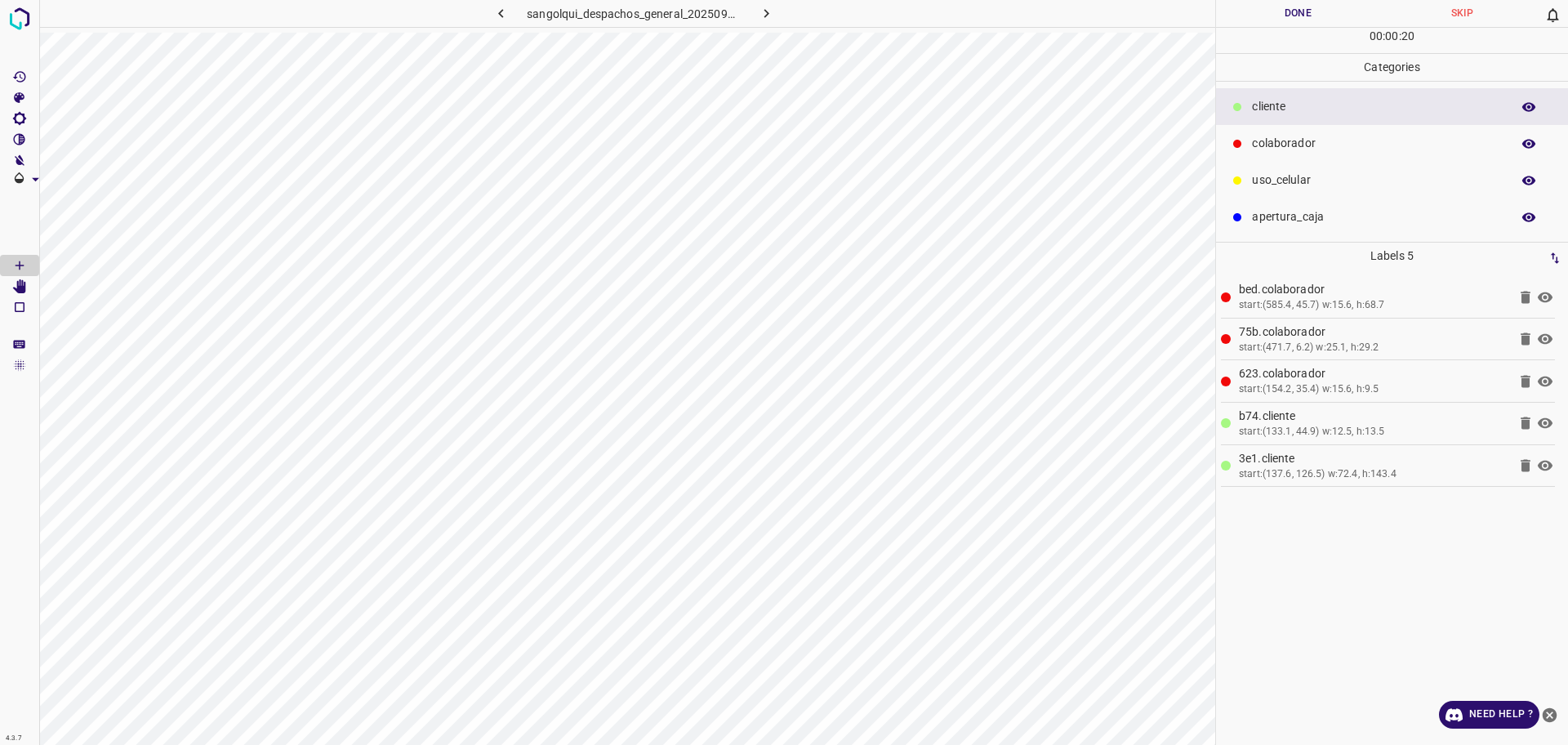
click at [1268, 190] on div "uso_celular" at bounding box center [1392, 180] width 352 height 37
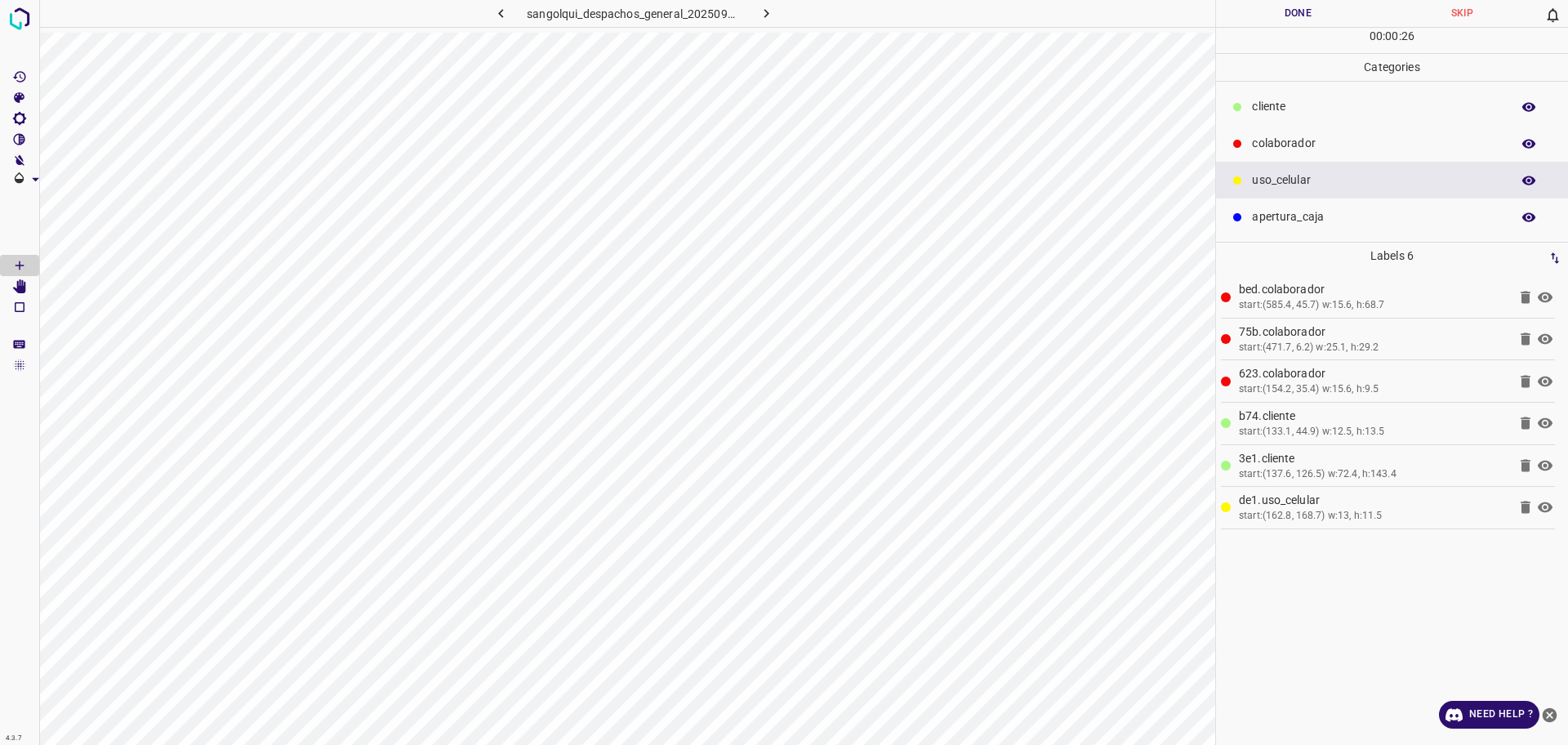
click at [1256, 116] on div "cliente" at bounding box center [1392, 106] width 352 height 37
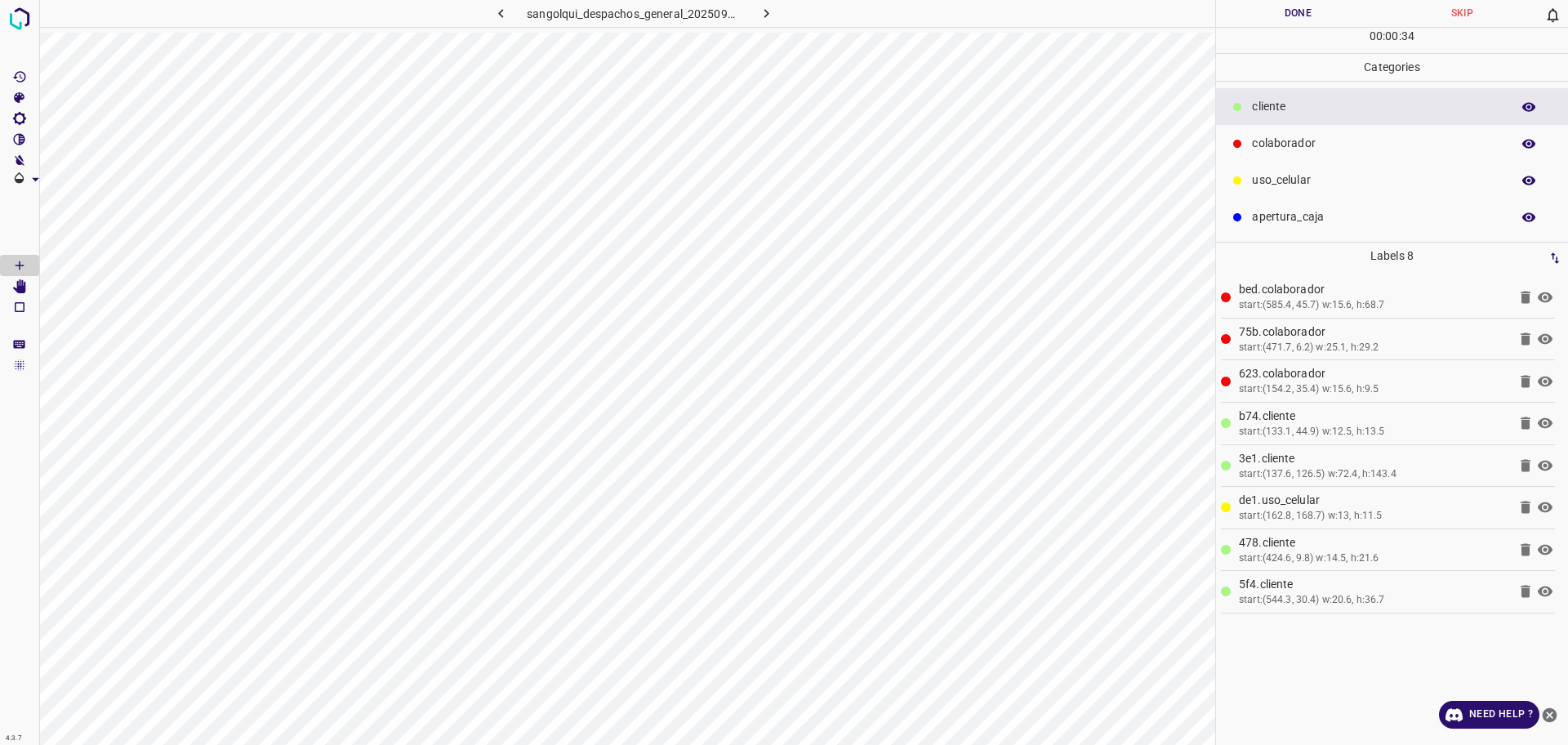
click at [1275, 9] on button "Done" at bounding box center [1298, 13] width 164 height 27
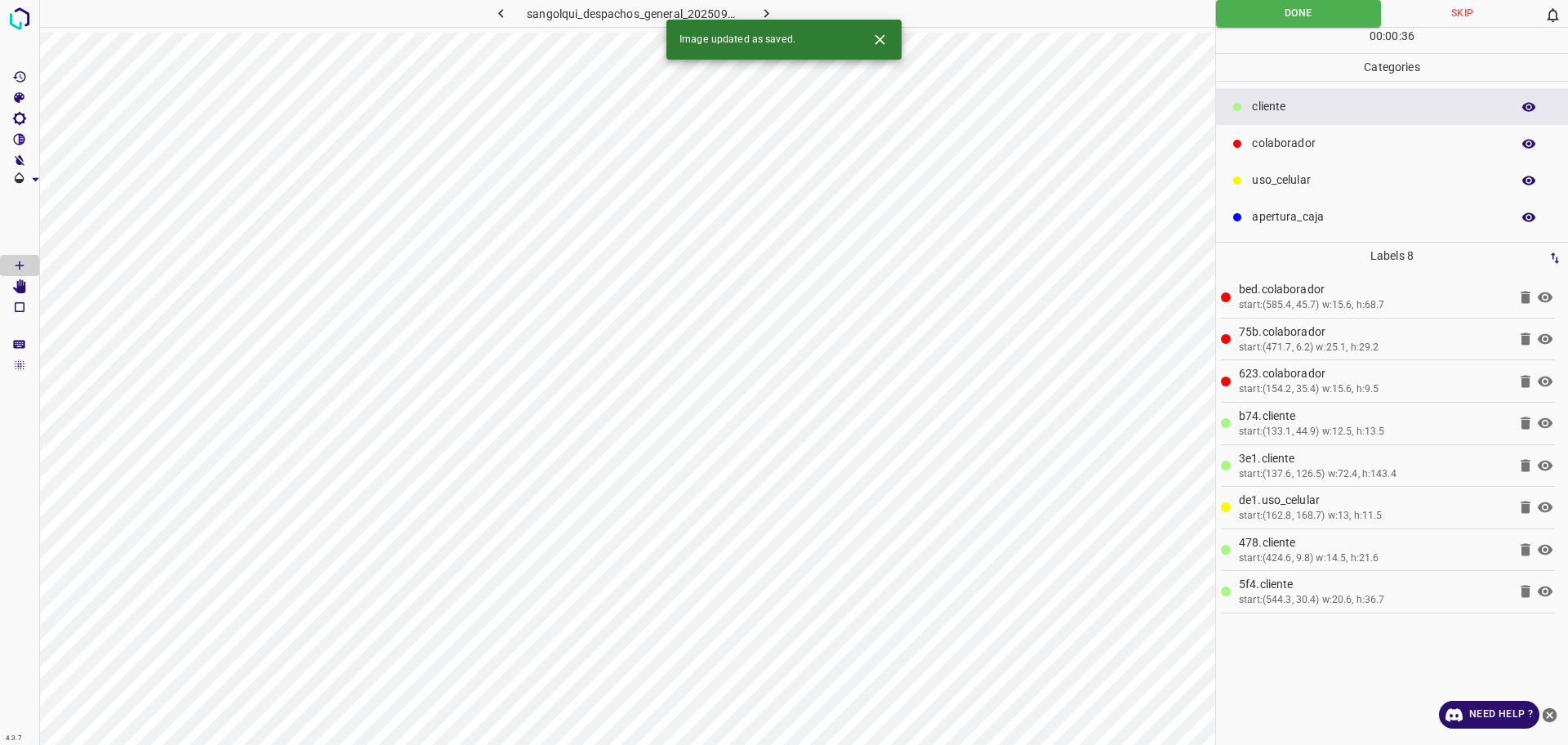
click at [770, 11] on icon "button" at bounding box center [766, 14] width 17 height 17
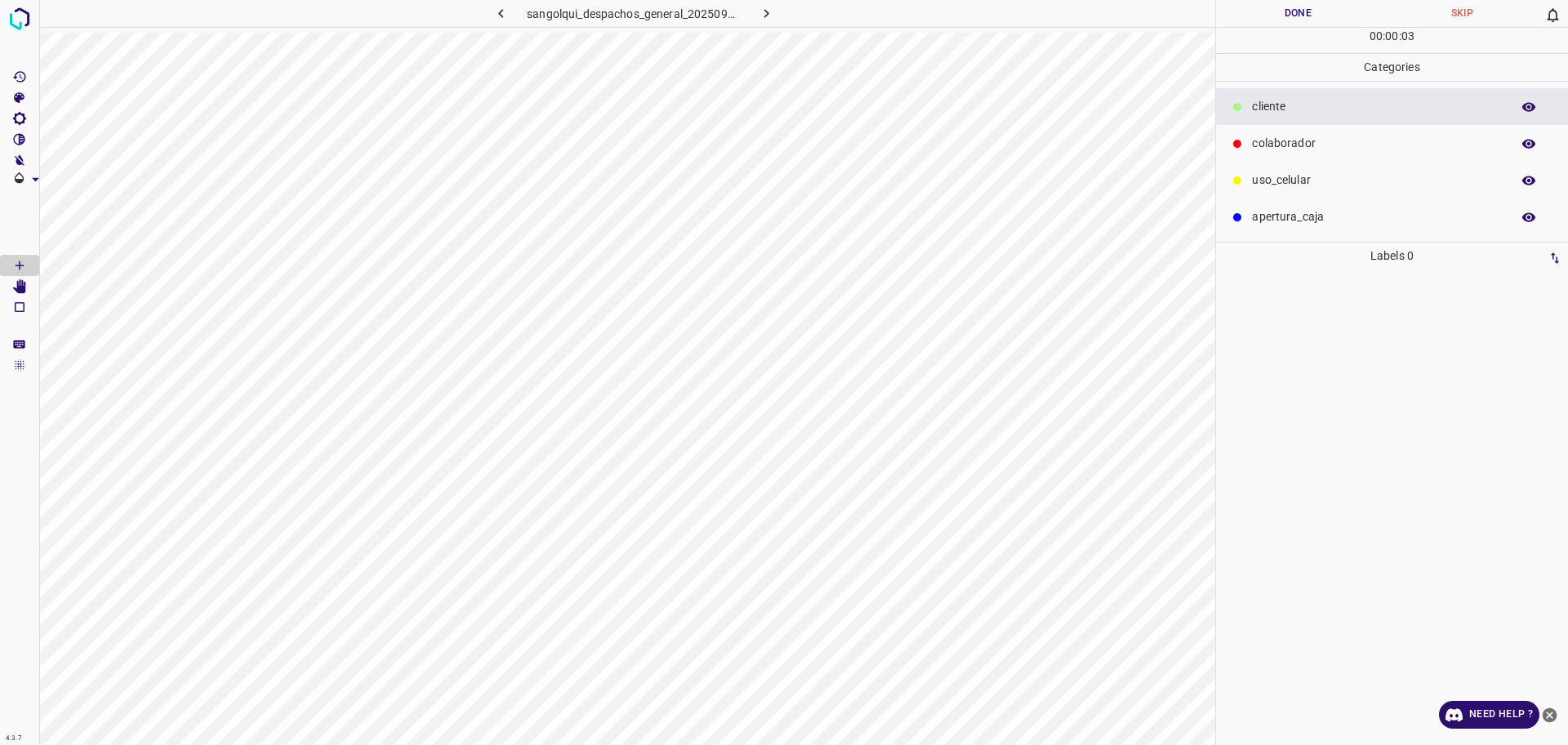
drag, startPoint x: 1325, startPoint y: 145, endPoint x: 1286, endPoint y: 184, distance: 55.2
click at [1325, 144] on p "colaborador" at bounding box center [1376, 143] width 250 height 17
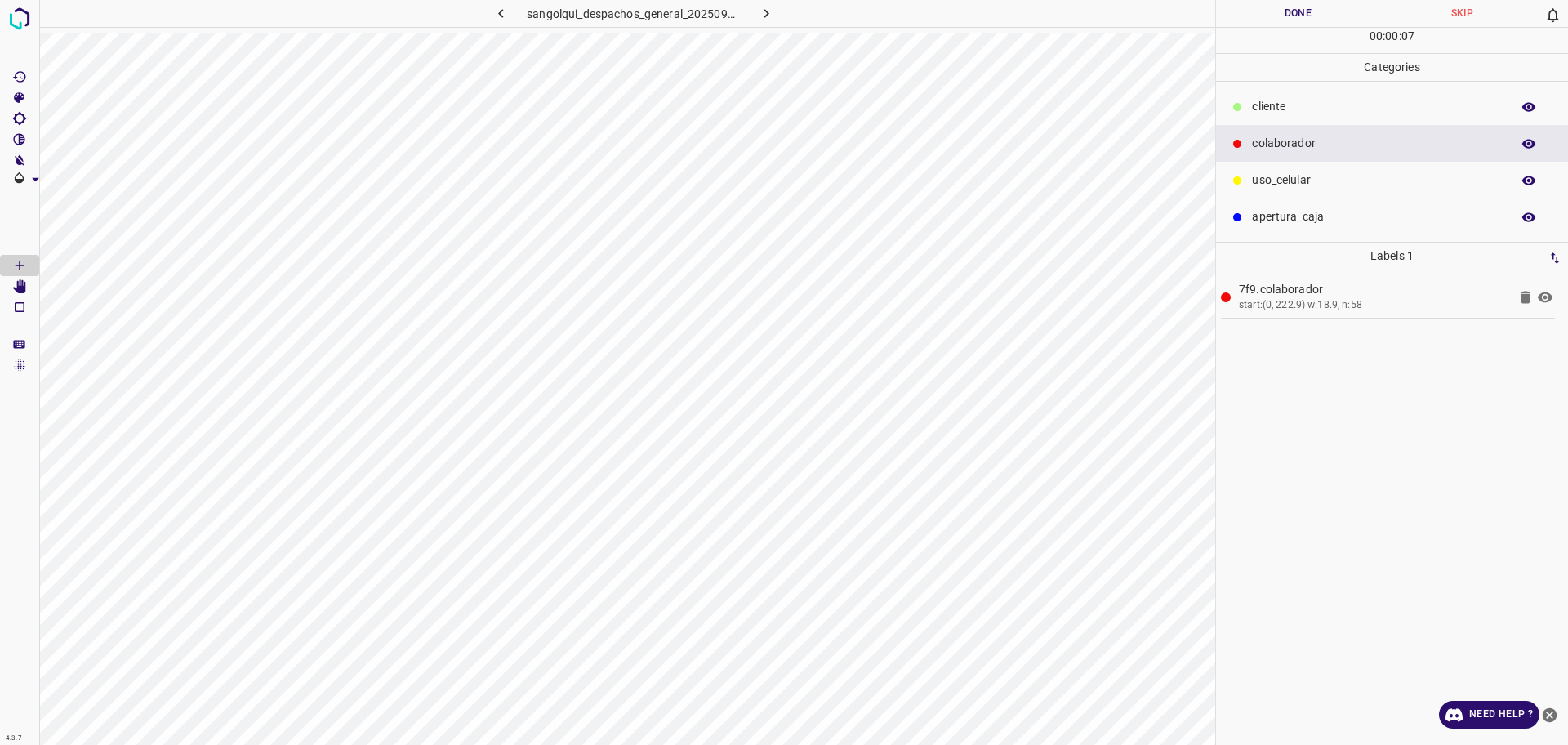
click at [1327, 109] on p "cliente" at bounding box center [1376, 107] width 250 height 17
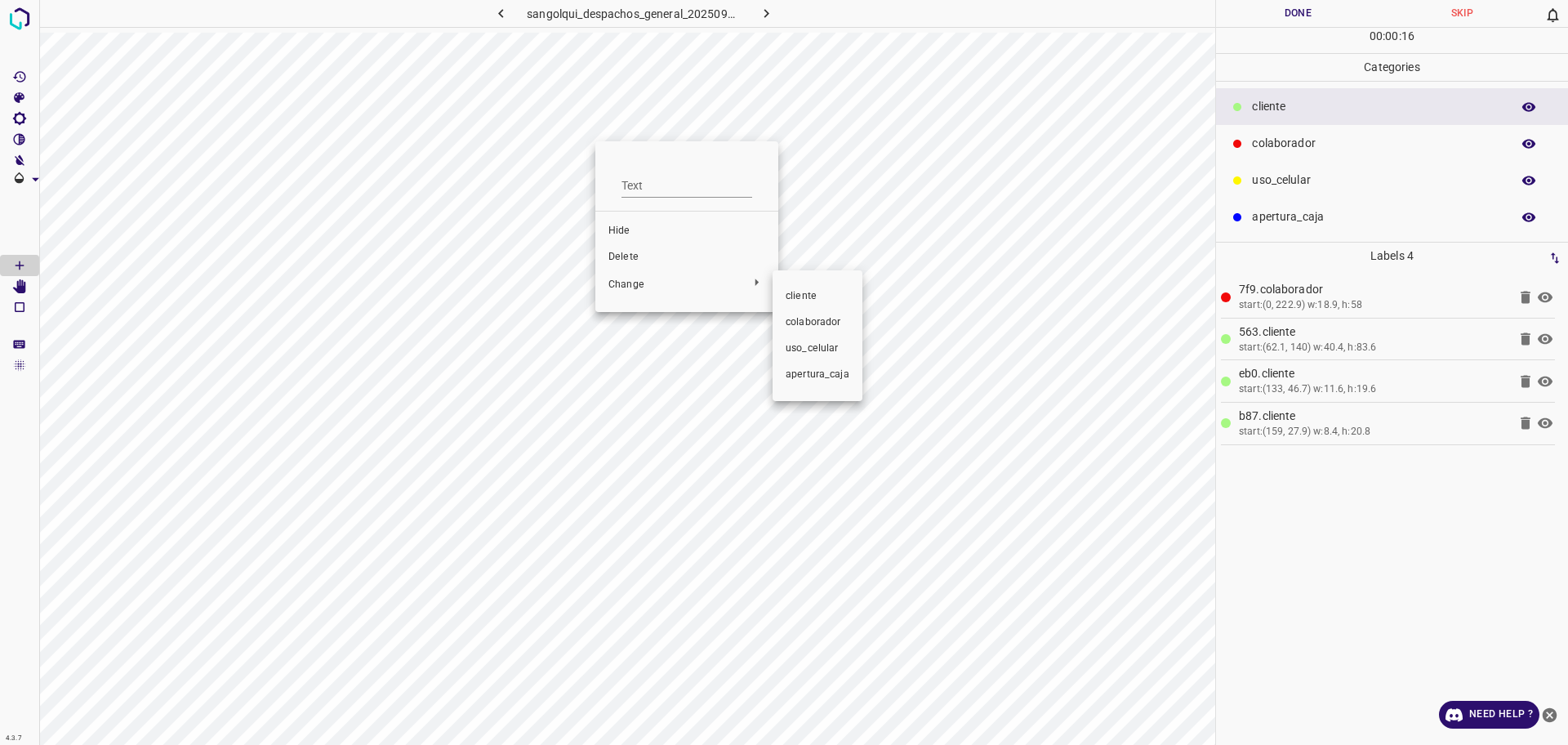
click at [834, 319] on span "colaborador" at bounding box center [817, 322] width 64 height 15
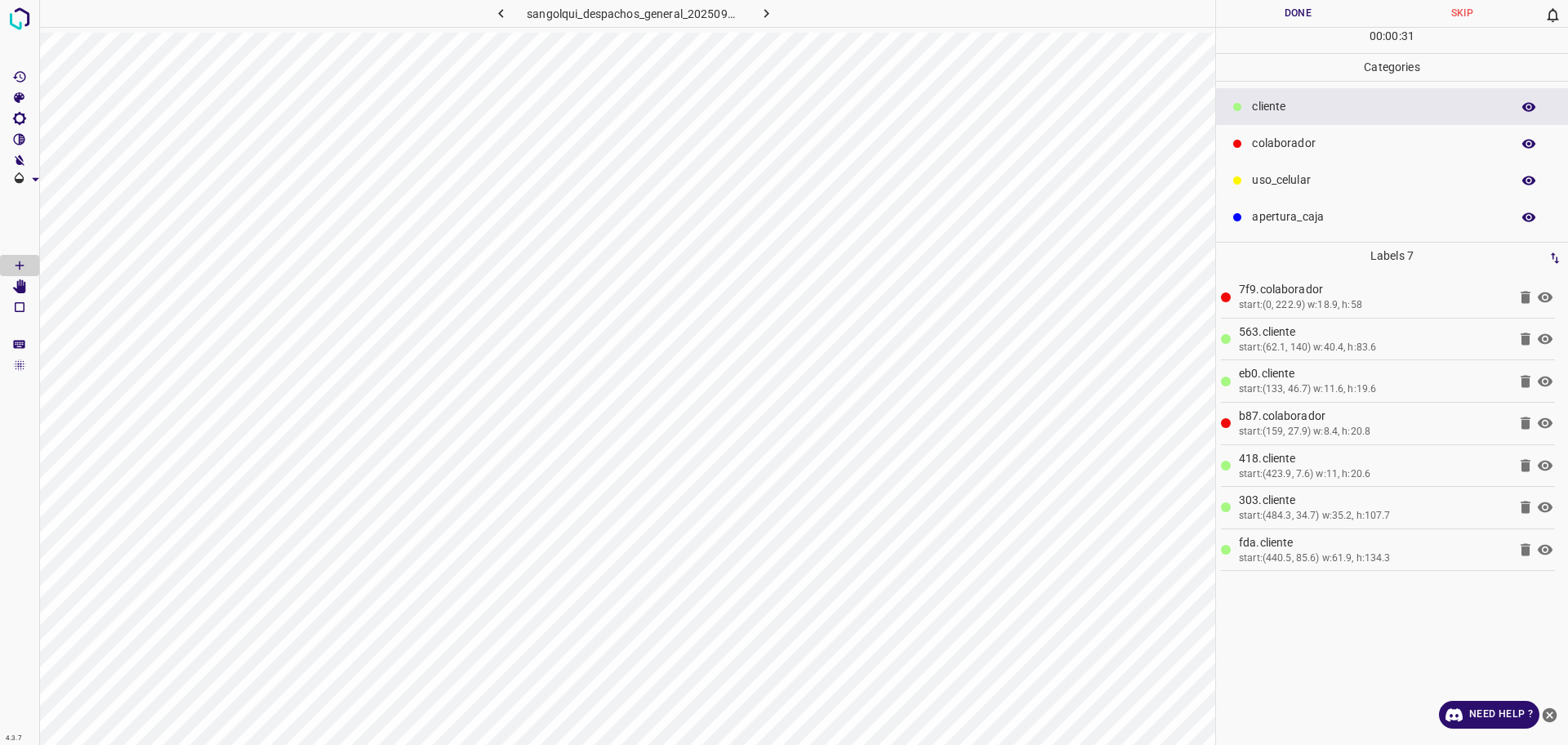
click at [1263, 7] on button "Done" at bounding box center [1298, 13] width 164 height 27
click at [1263, 8] on button "Done" at bounding box center [1298, 13] width 164 height 27
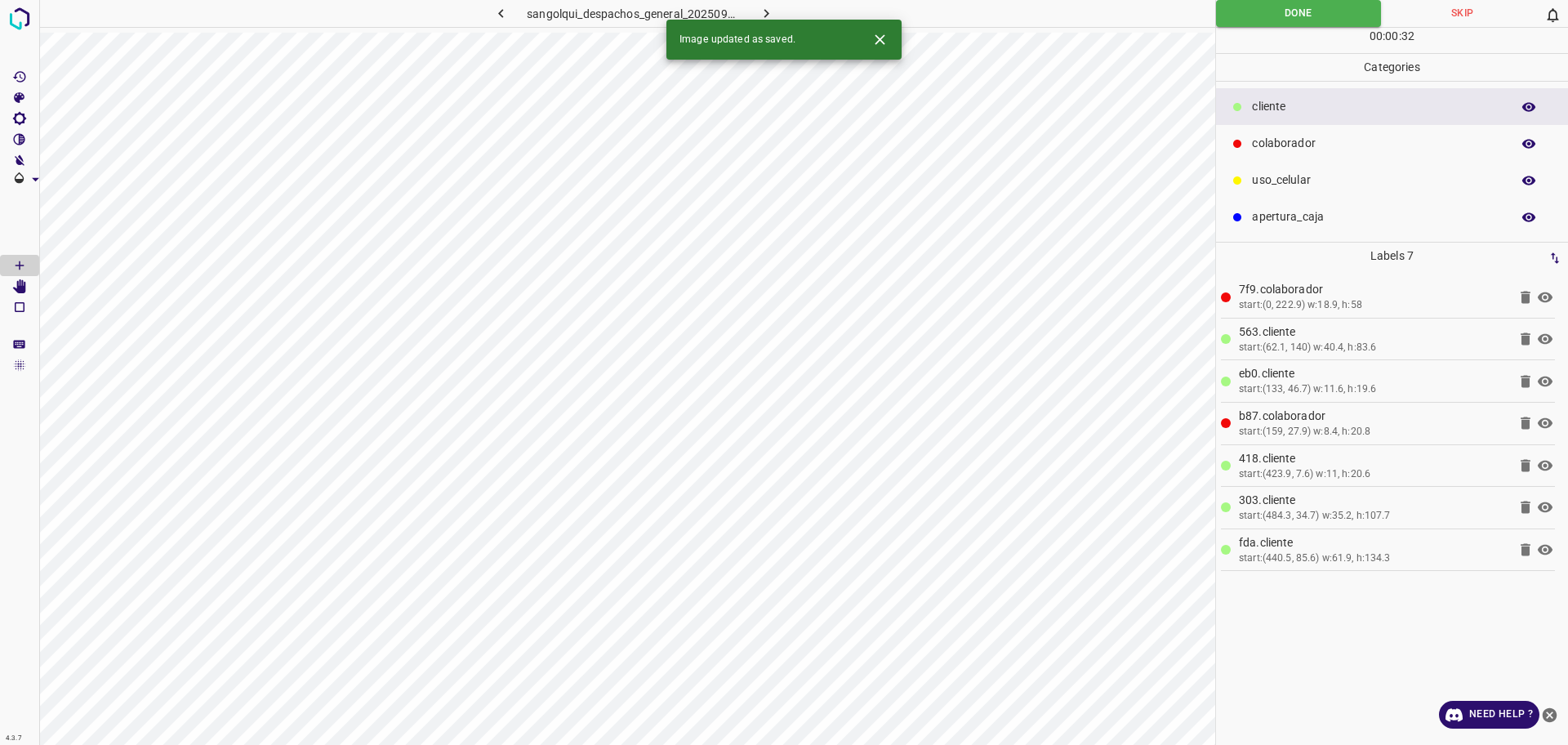
click at [770, 9] on icon "button" at bounding box center [766, 14] width 17 height 17
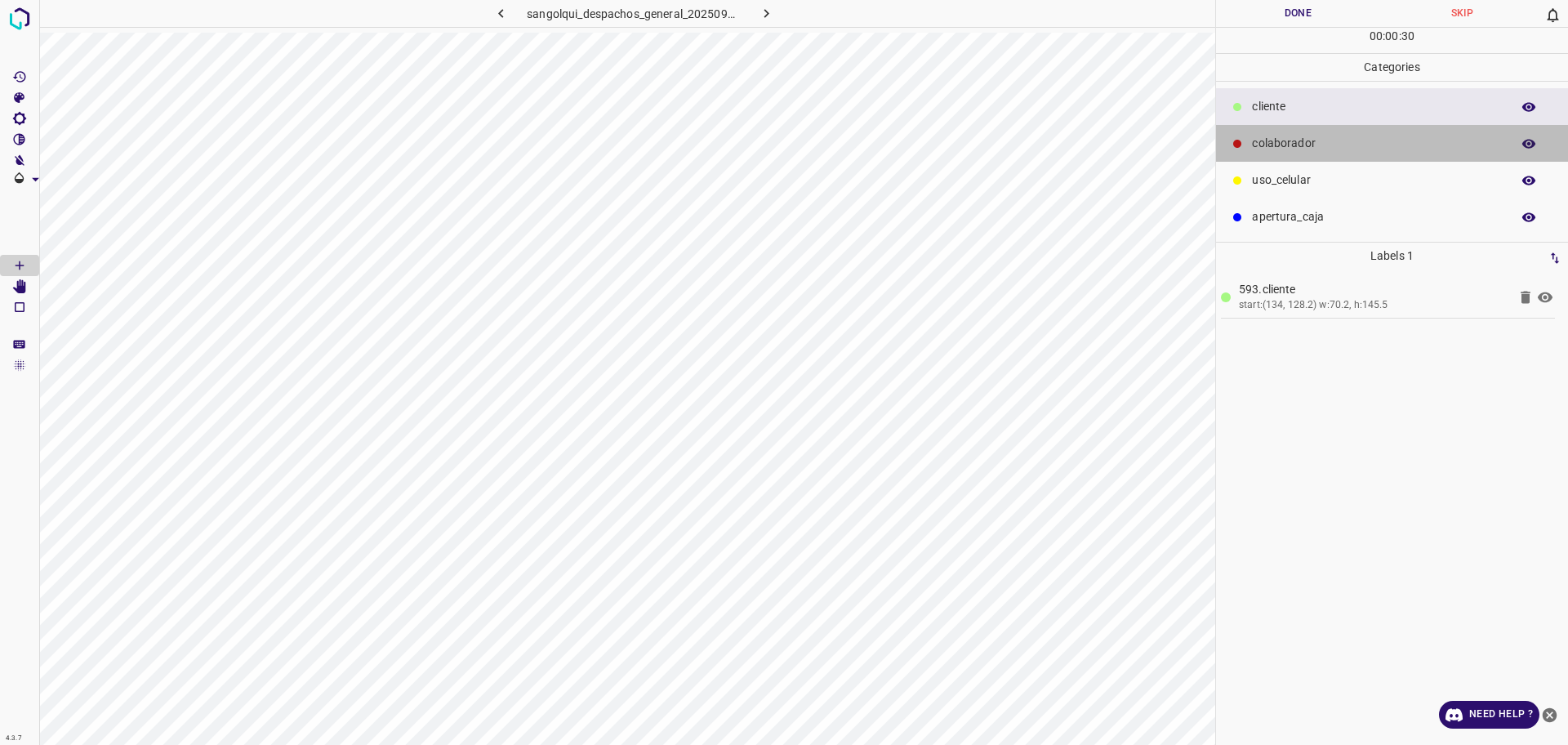
click at [1266, 146] on p "colaborador" at bounding box center [1376, 143] width 250 height 17
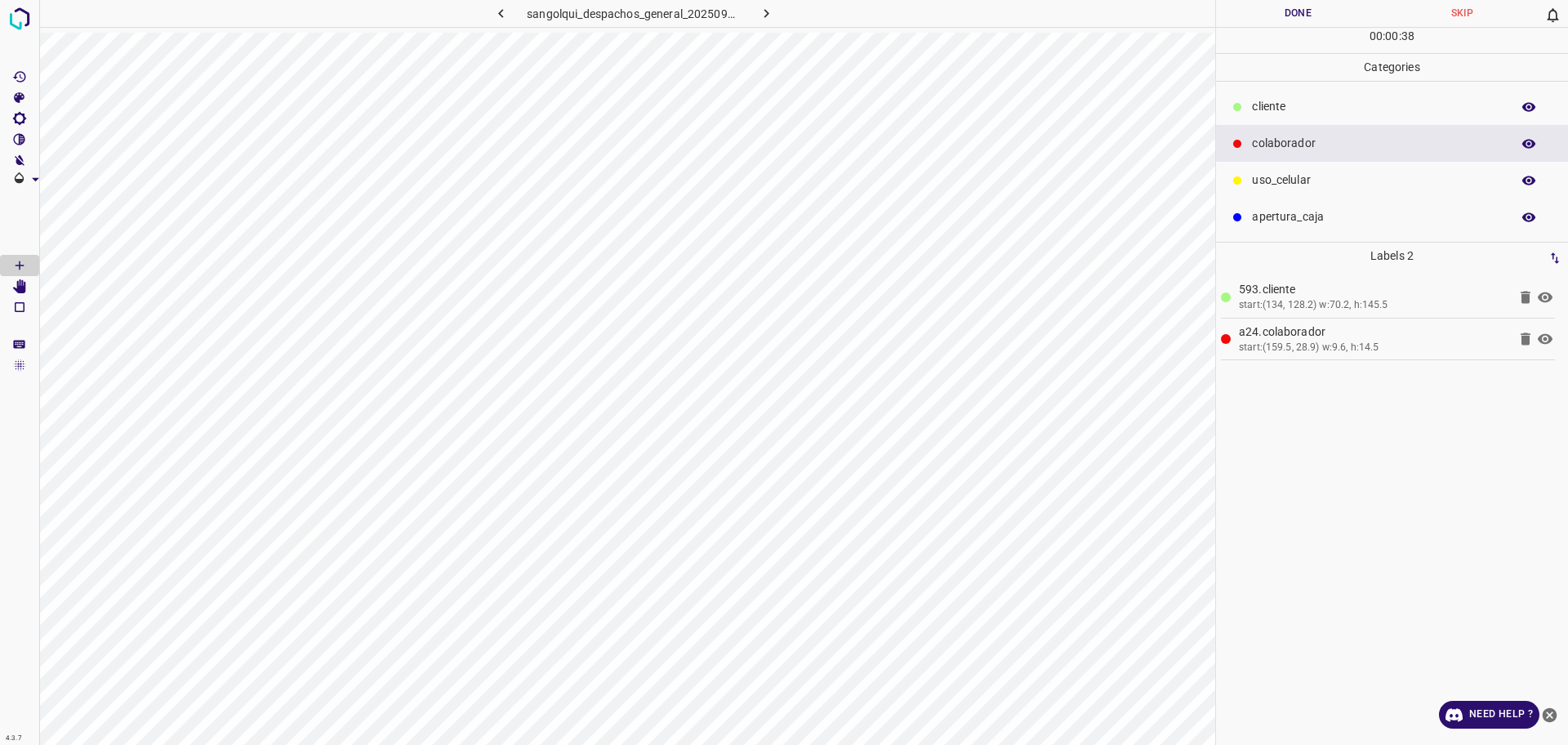
click at [1297, 102] on p "cliente" at bounding box center [1376, 107] width 250 height 17
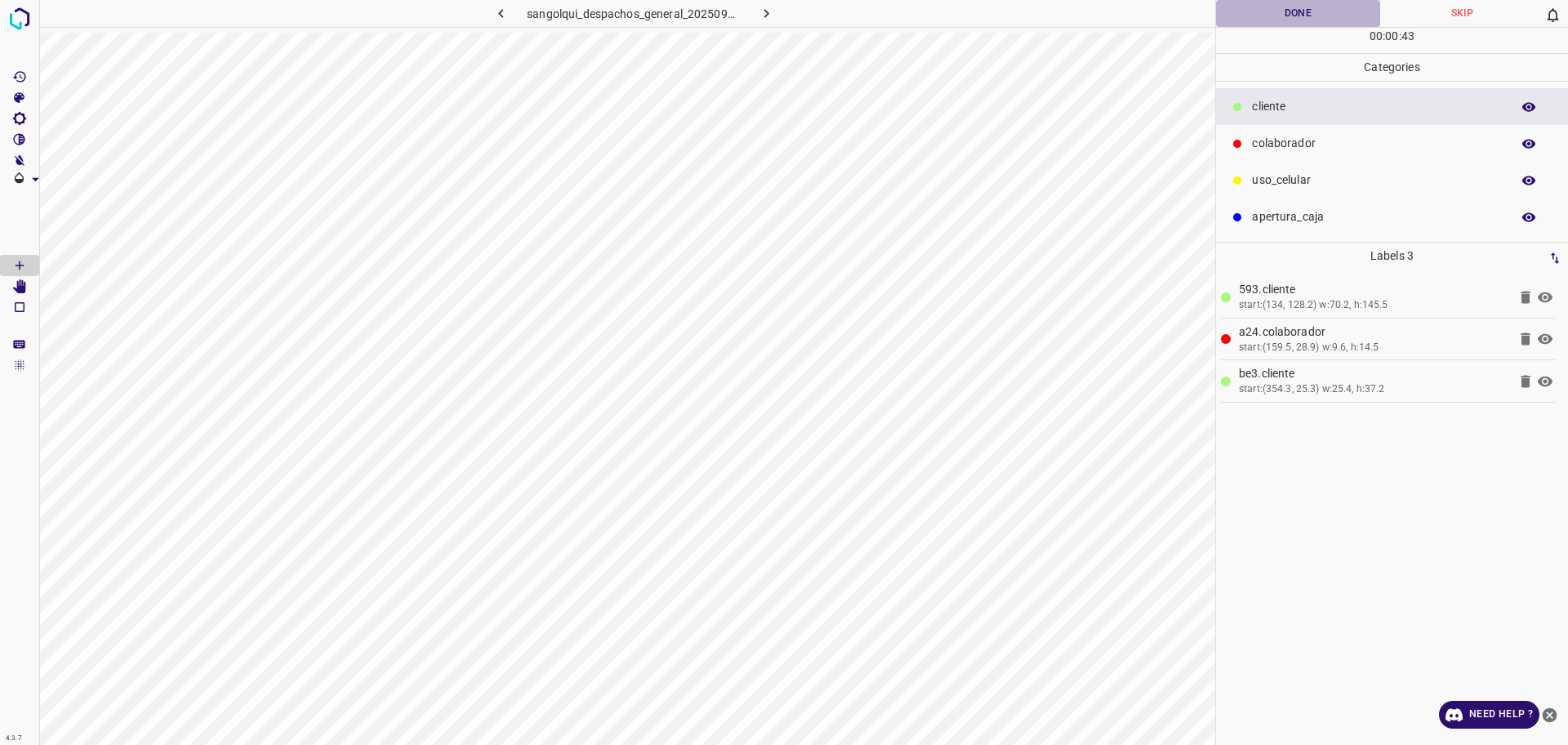
click at [1251, 16] on button "Done" at bounding box center [1298, 13] width 164 height 27
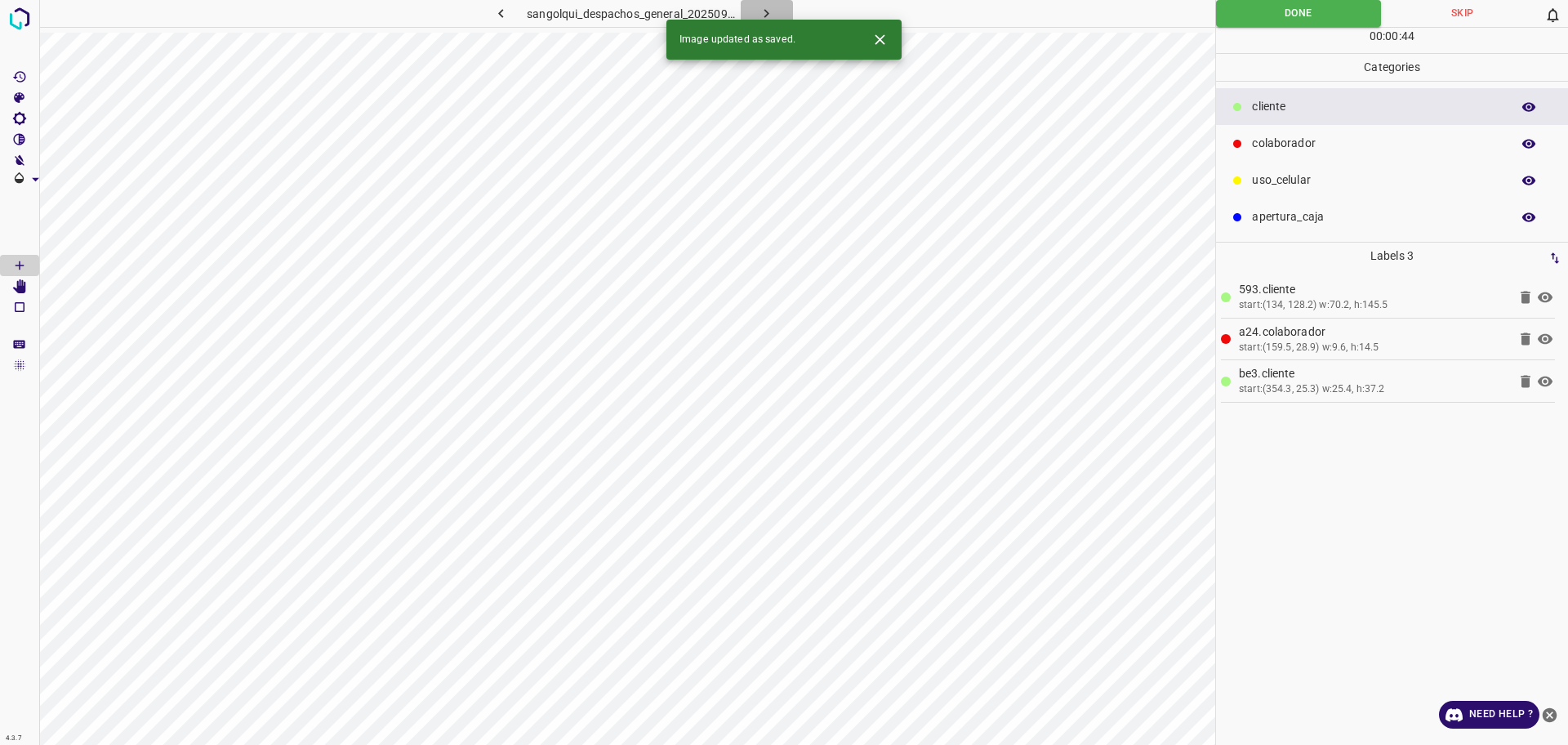
click at [771, 9] on icon "button" at bounding box center [766, 14] width 17 height 17
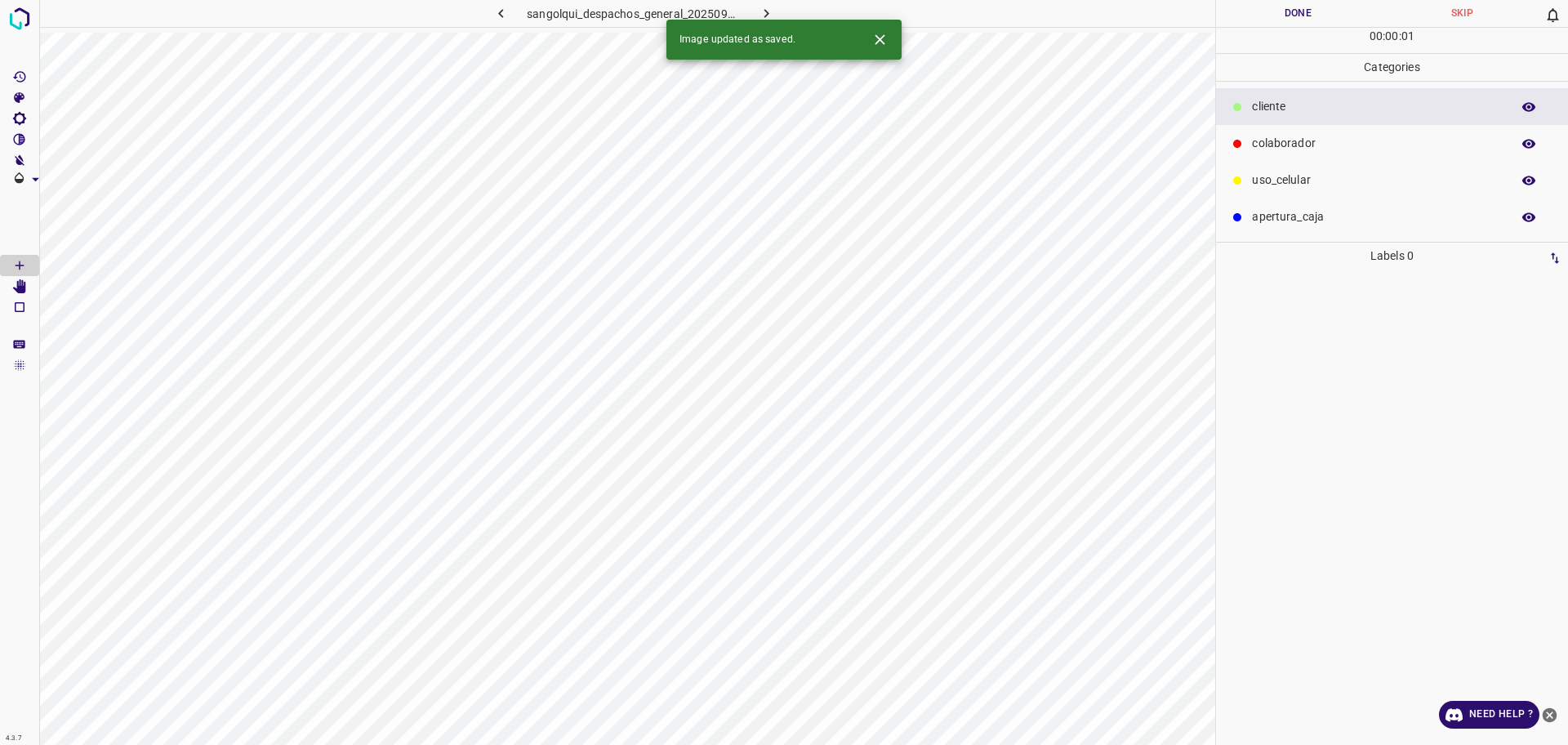
click at [1320, 124] on div "cliente" at bounding box center [1392, 106] width 352 height 37
click at [1280, 149] on p "colaborador" at bounding box center [1376, 143] width 250 height 17
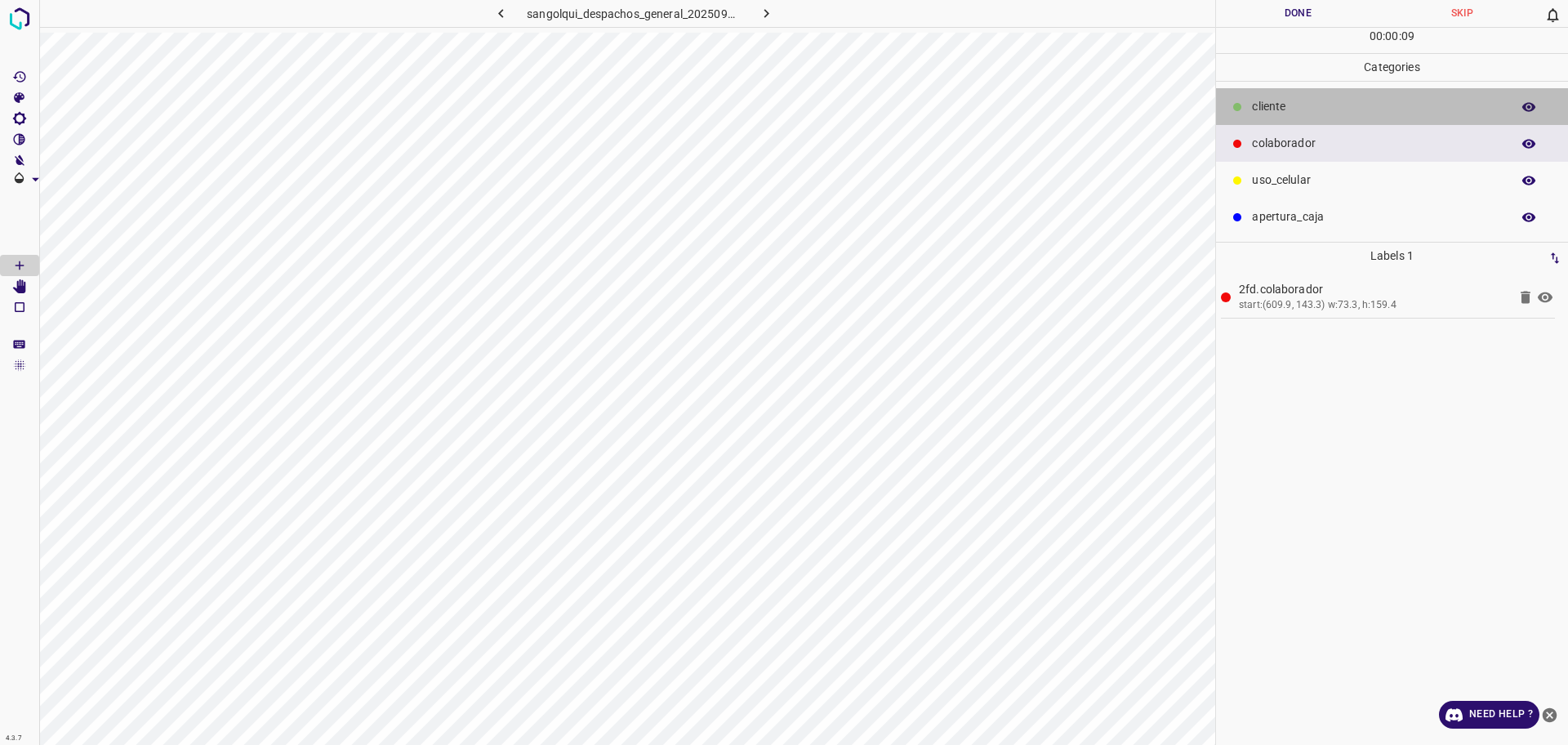
click at [1326, 109] on p "cliente" at bounding box center [1376, 107] width 250 height 17
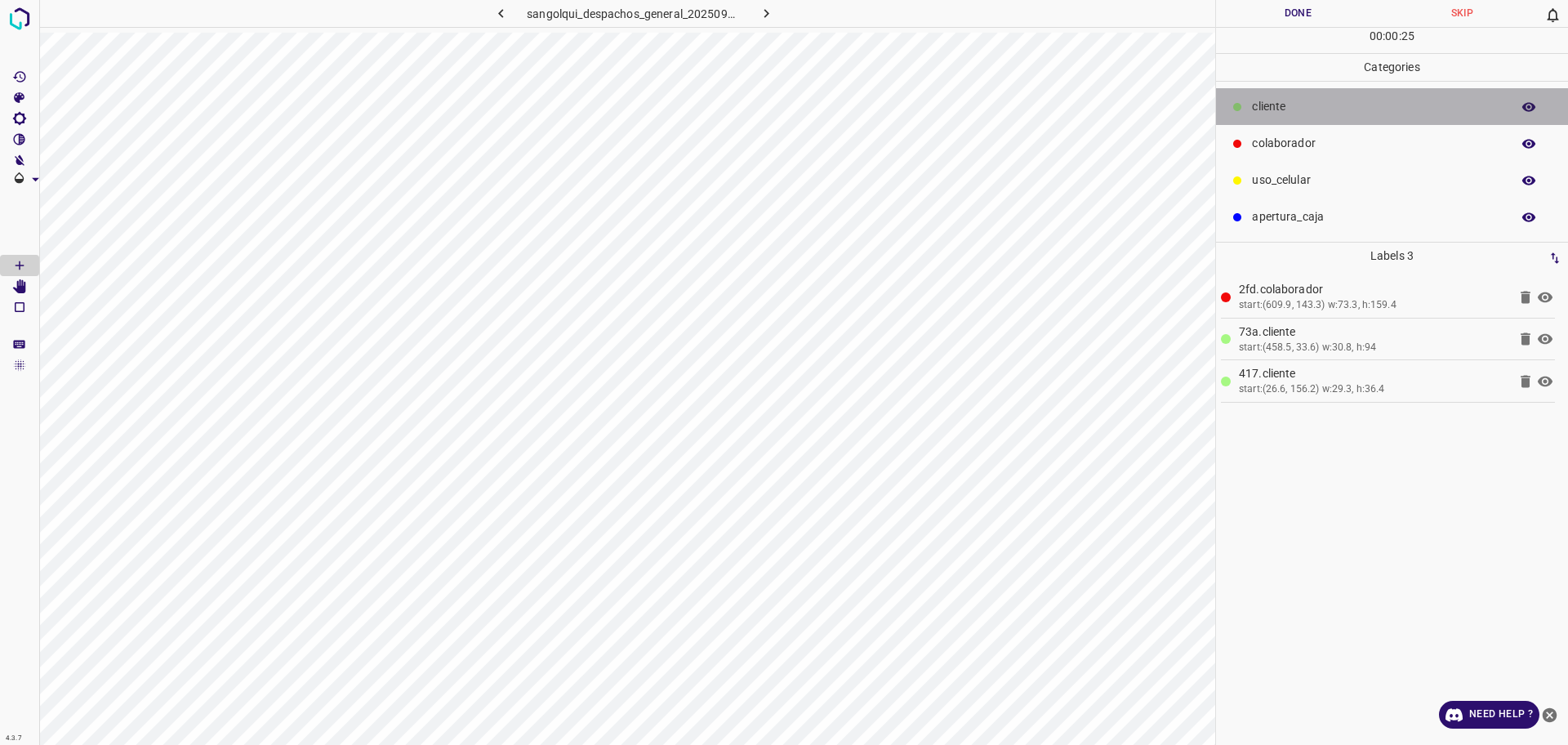
click at [1253, 117] on div "cliente" at bounding box center [1392, 106] width 352 height 37
click at [1251, 148] on p "colaborador" at bounding box center [1376, 143] width 250 height 17
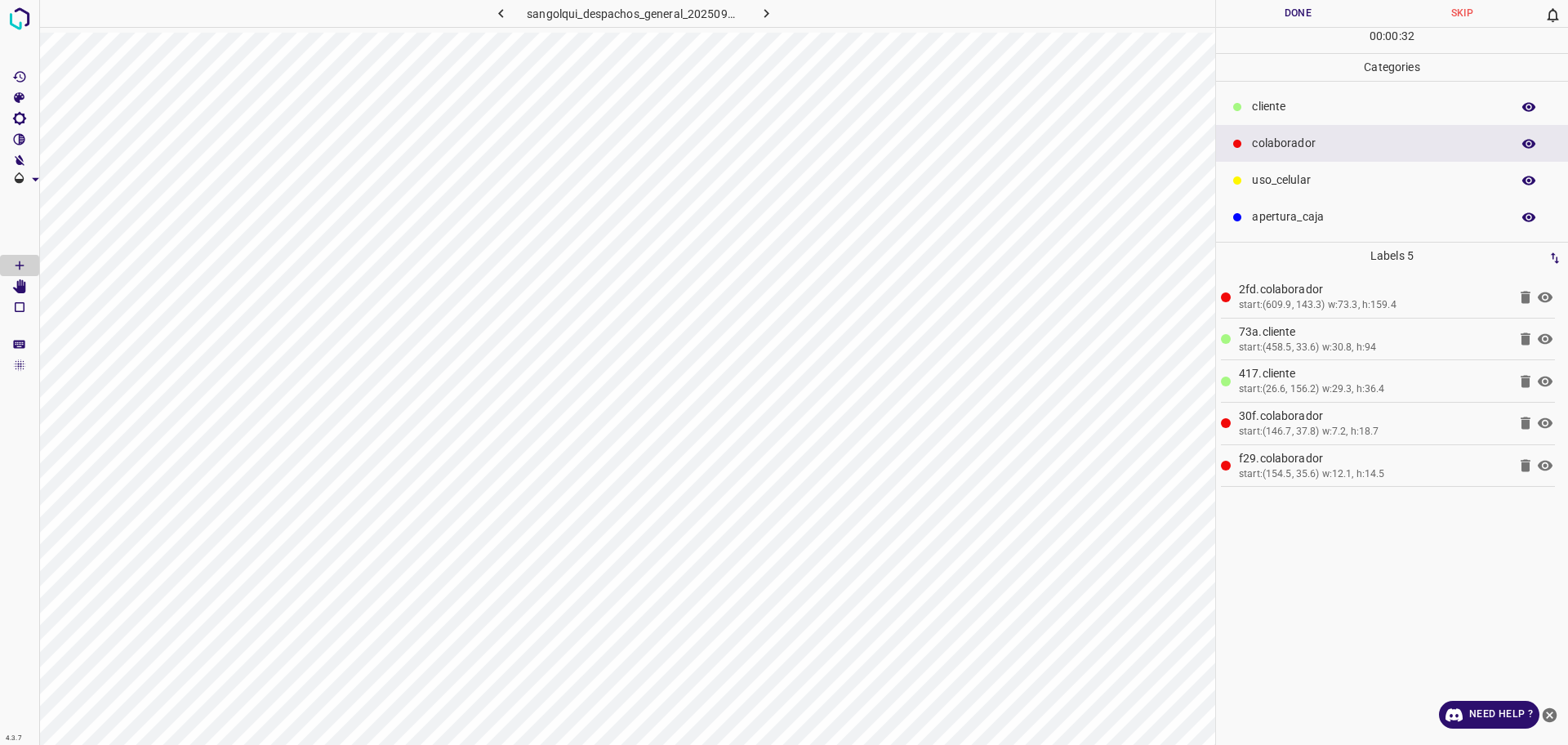
click at [1265, 16] on button "Done" at bounding box center [1298, 13] width 164 height 27
click at [1264, 16] on button "Done" at bounding box center [1298, 13] width 164 height 27
click at [1249, 17] on button "Done" at bounding box center [1298, 13] width 164 height 27
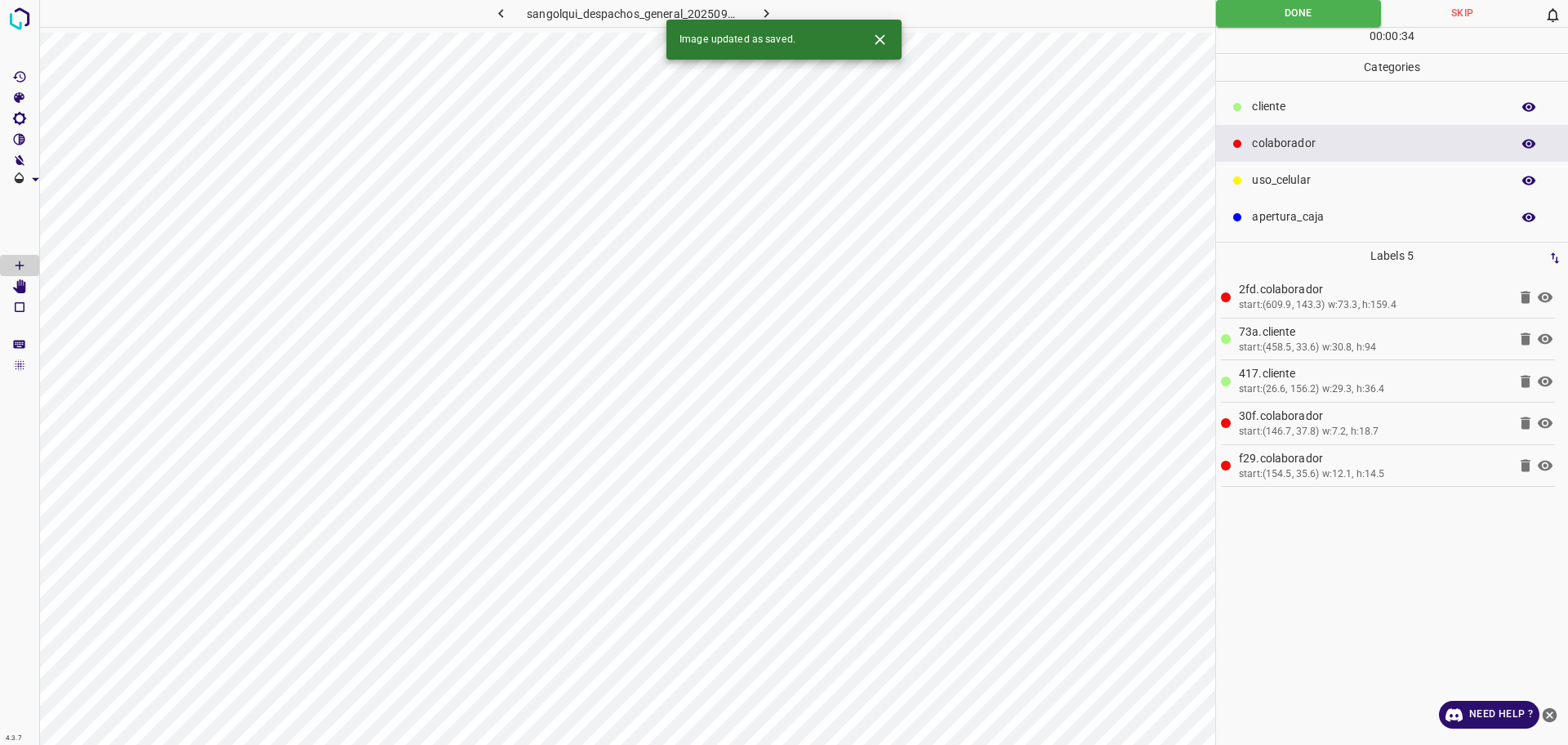
click at [767, 10] on icon "button" at bounding box center [766, 14] width 17 height 17
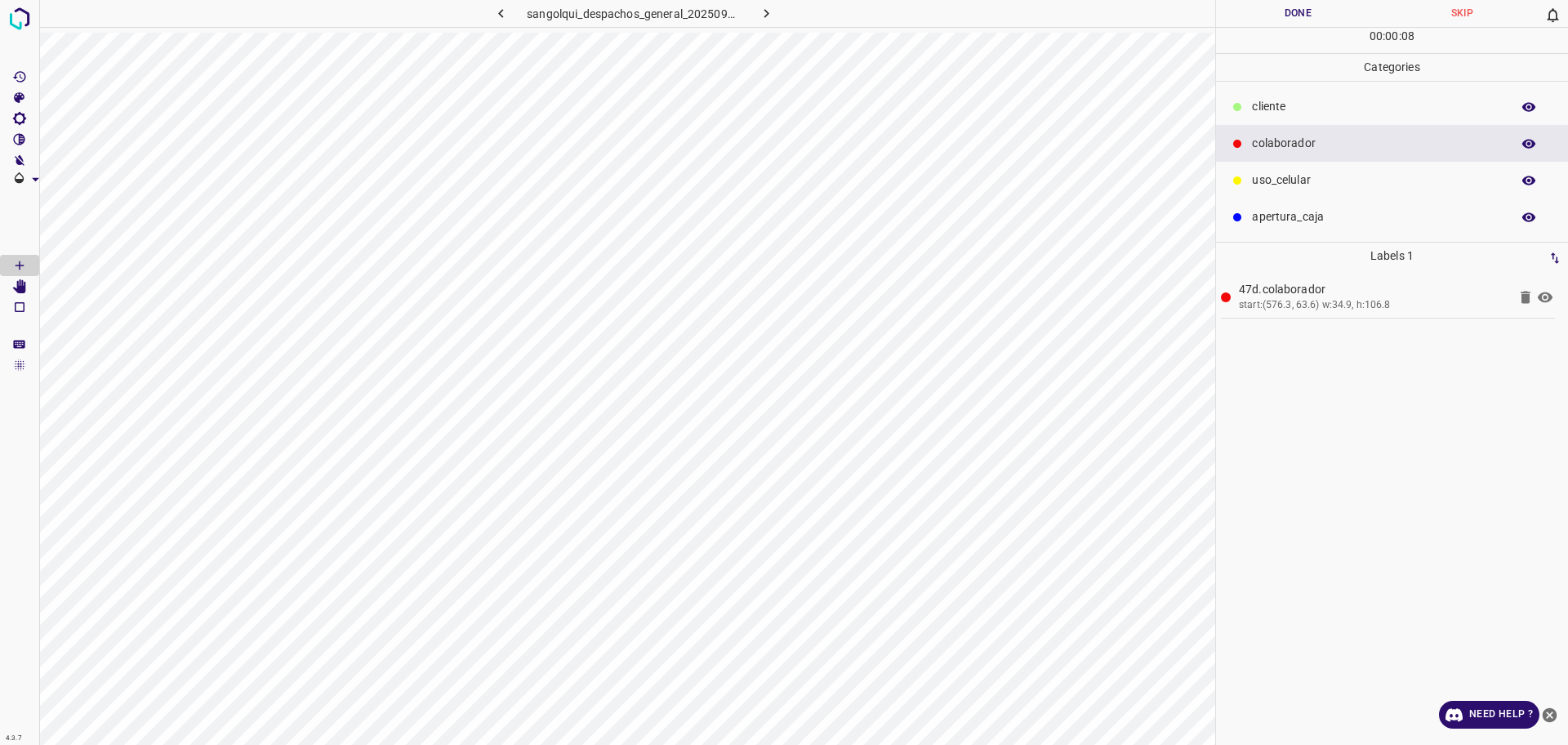
click at [1367, 80] on p "Categories" at bounding box center [1392, 66] width 352 height 27
click at [1343, 111] on p "cliente" at bounding box center [1376, 107] width 250 height 17
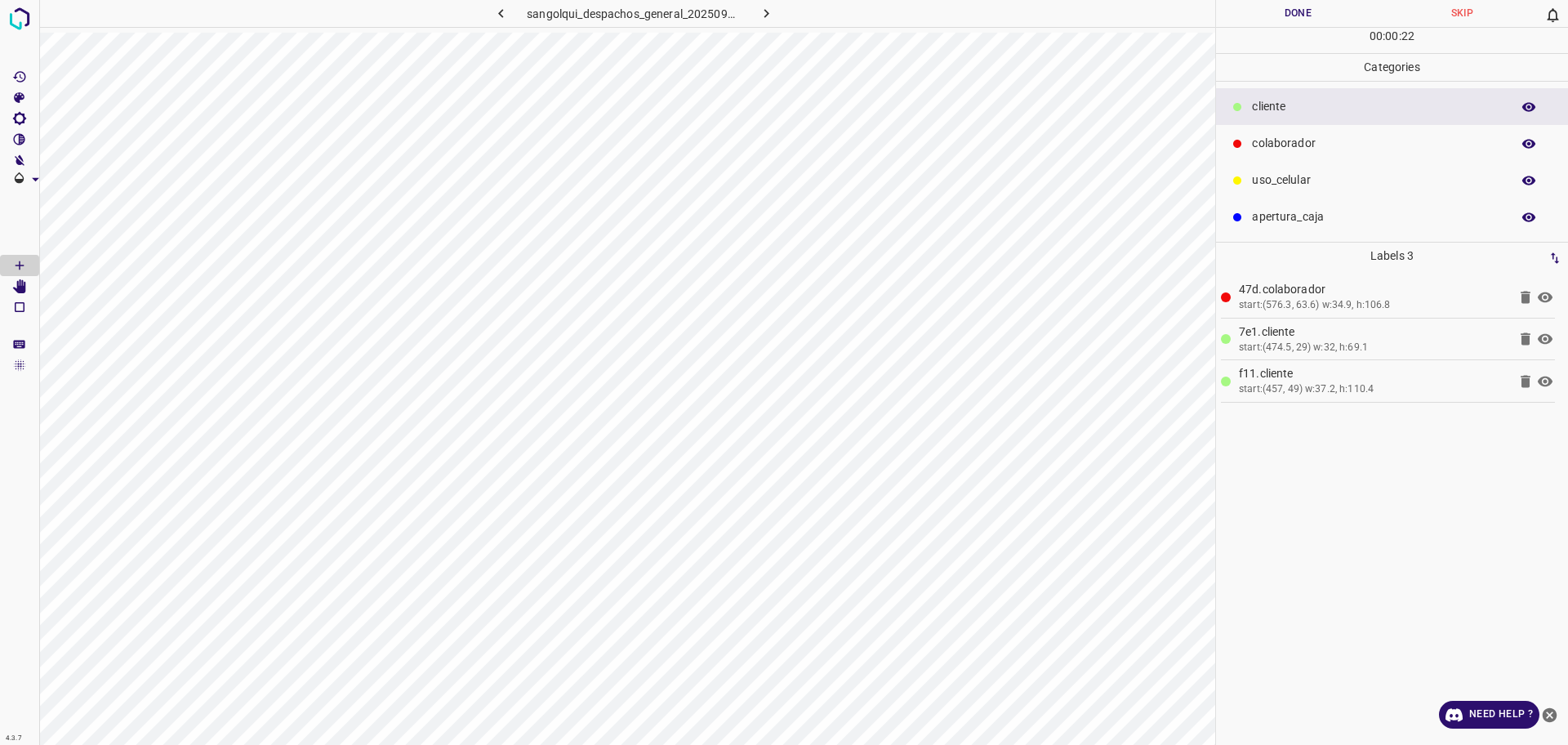
click at [1331, 144] on p "colaborador" at bounding box center [1376, 143] width 250 height 17
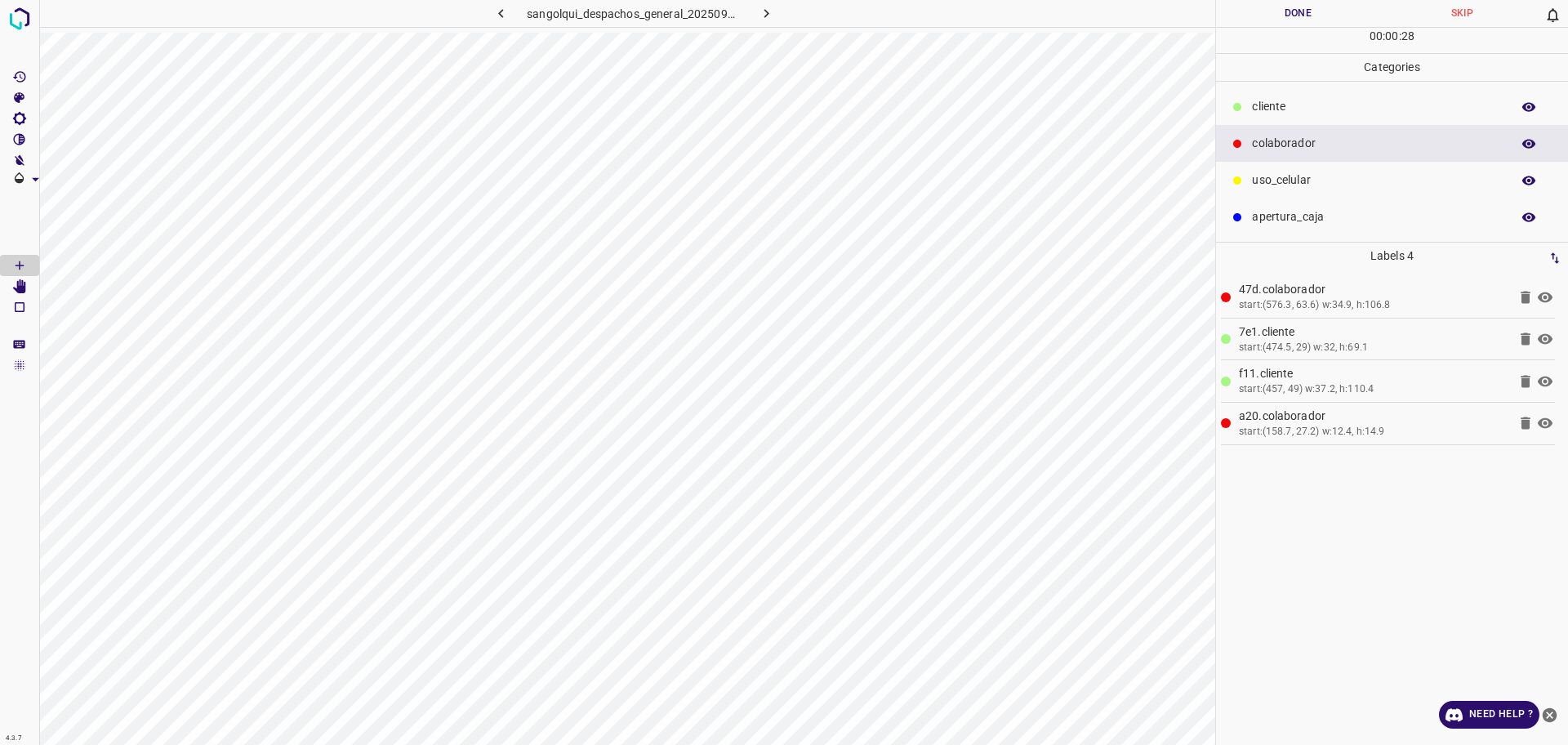
click at [1355, 105] on p "cliente" at bounding box center [1376, 107] width 250 height 17
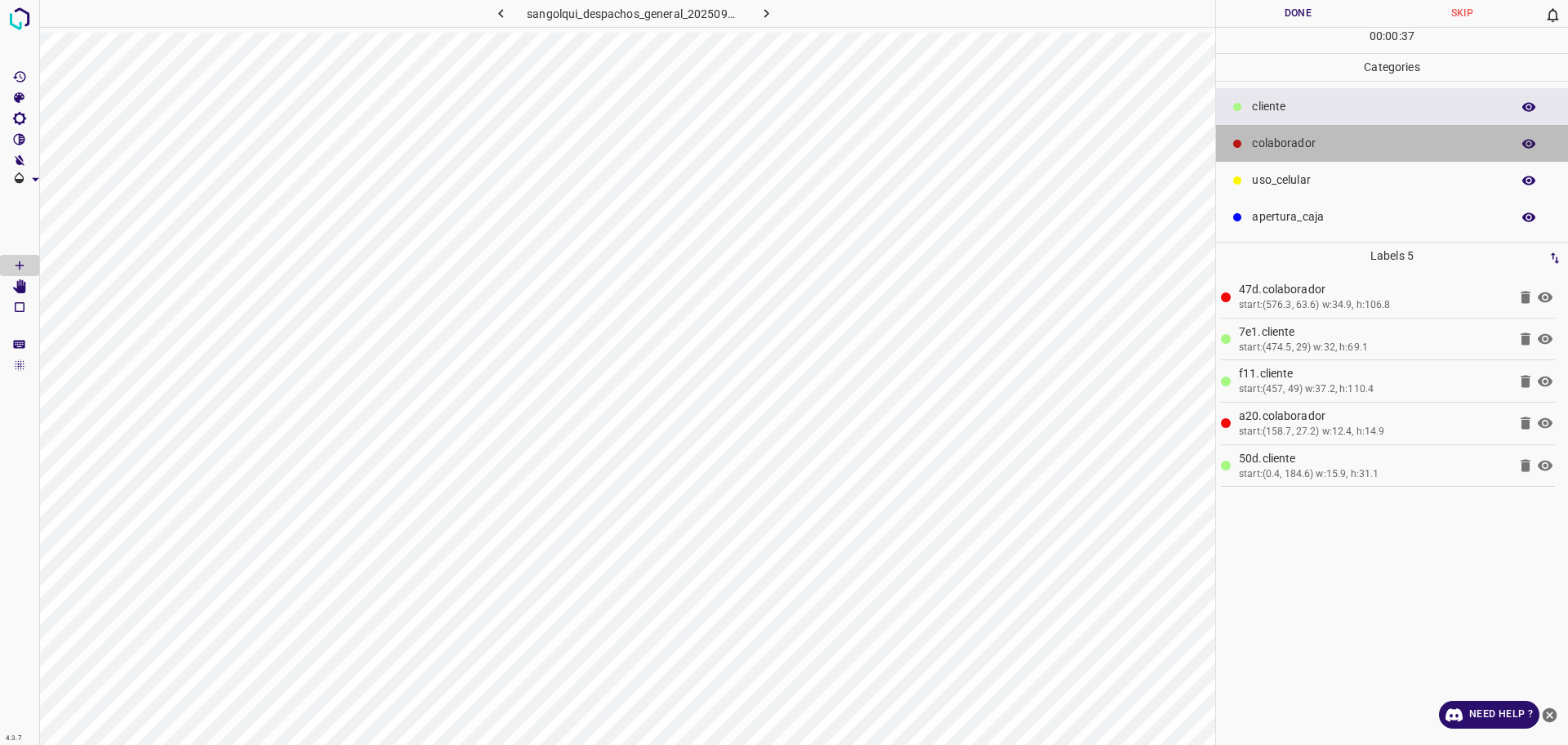
click at [1326, 147] on p "colaborador" at bounding box center [1376, 143] width 250 height 17
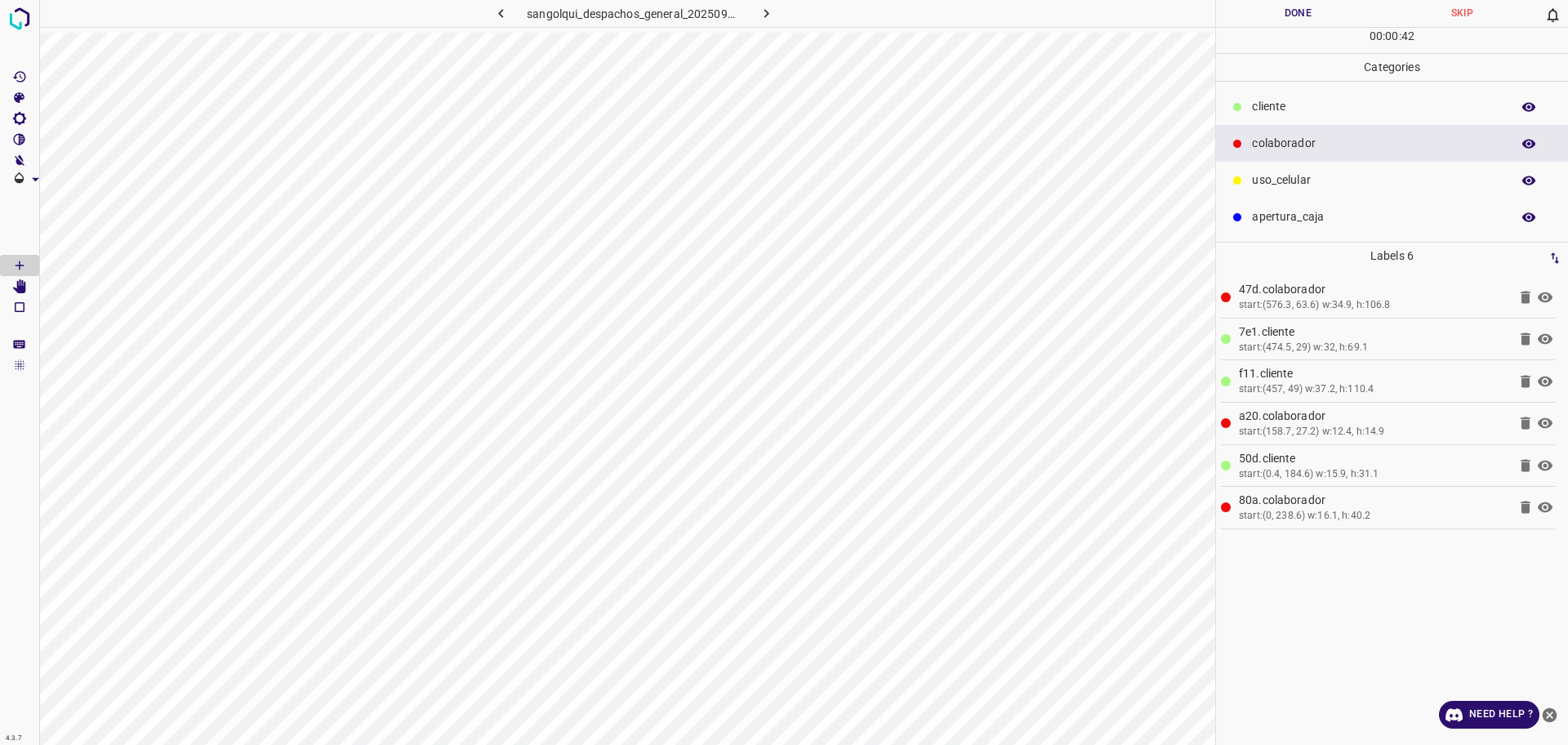
click at [1311, 9] on button "Done" at bounding box center [1298, 13] width 164 height 27
click at [1310, 9] on button "Done" at bounding box center [1298, 13] width 164 height 27
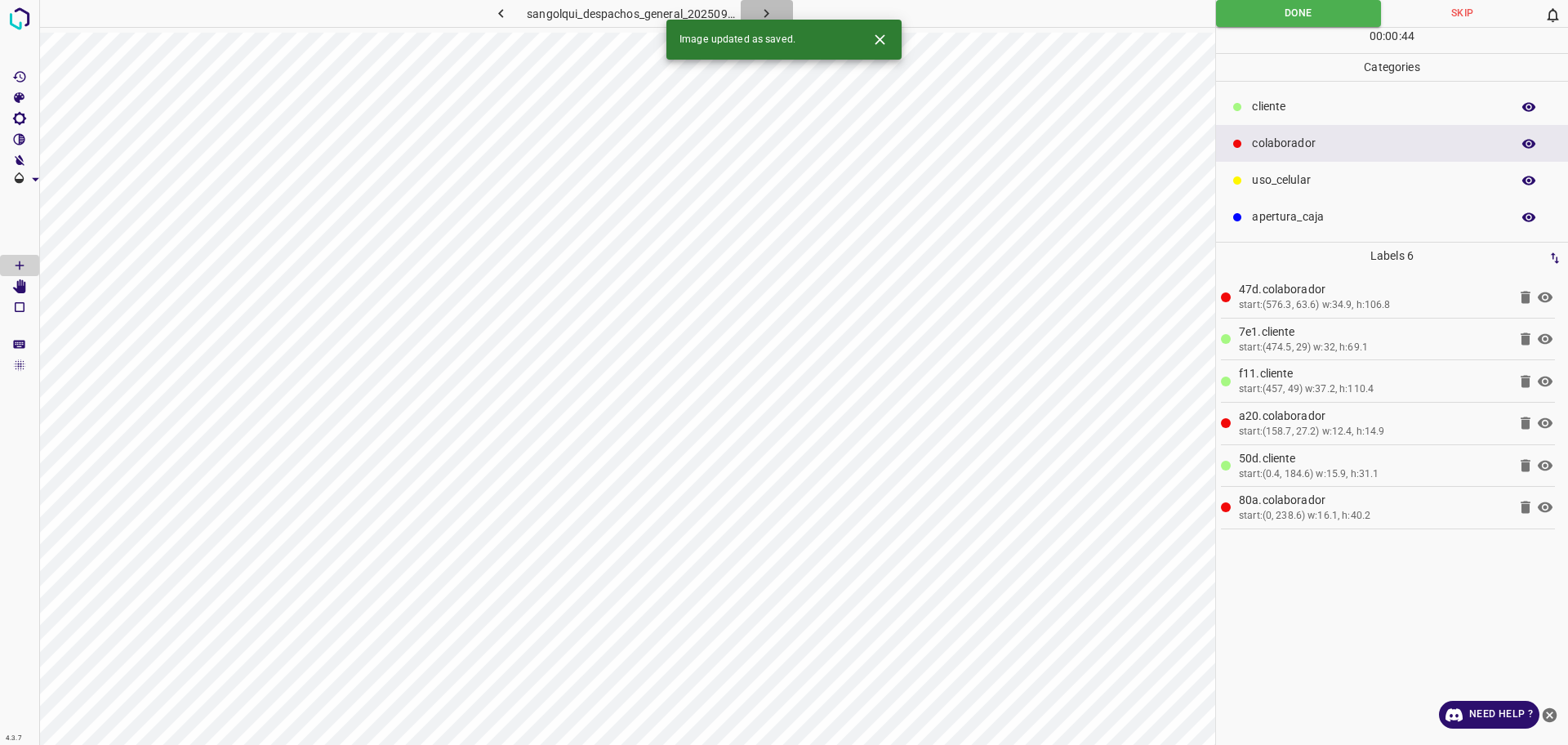
click at [762, 9] on icon "button" at bounding box center [766, 14] width 17 height 17
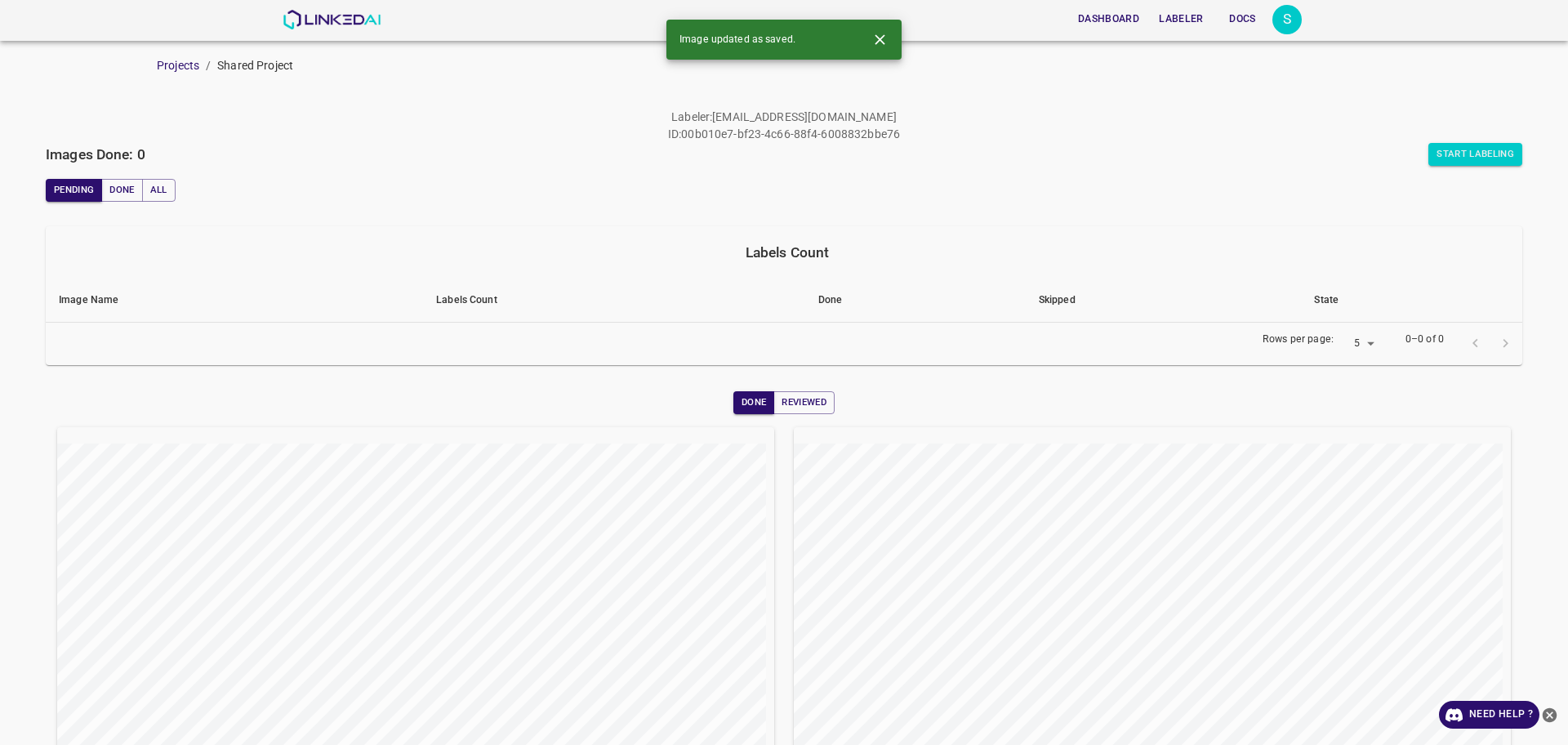
drag, startPoint x: 35, startPoint y: 1, endPoint x: 27, endPoint y: 22, distance: 22.5
click at [27, 22] on header "Dashboard Labeler Docs S" at bounding box center [784, 20] width 1568 height 41
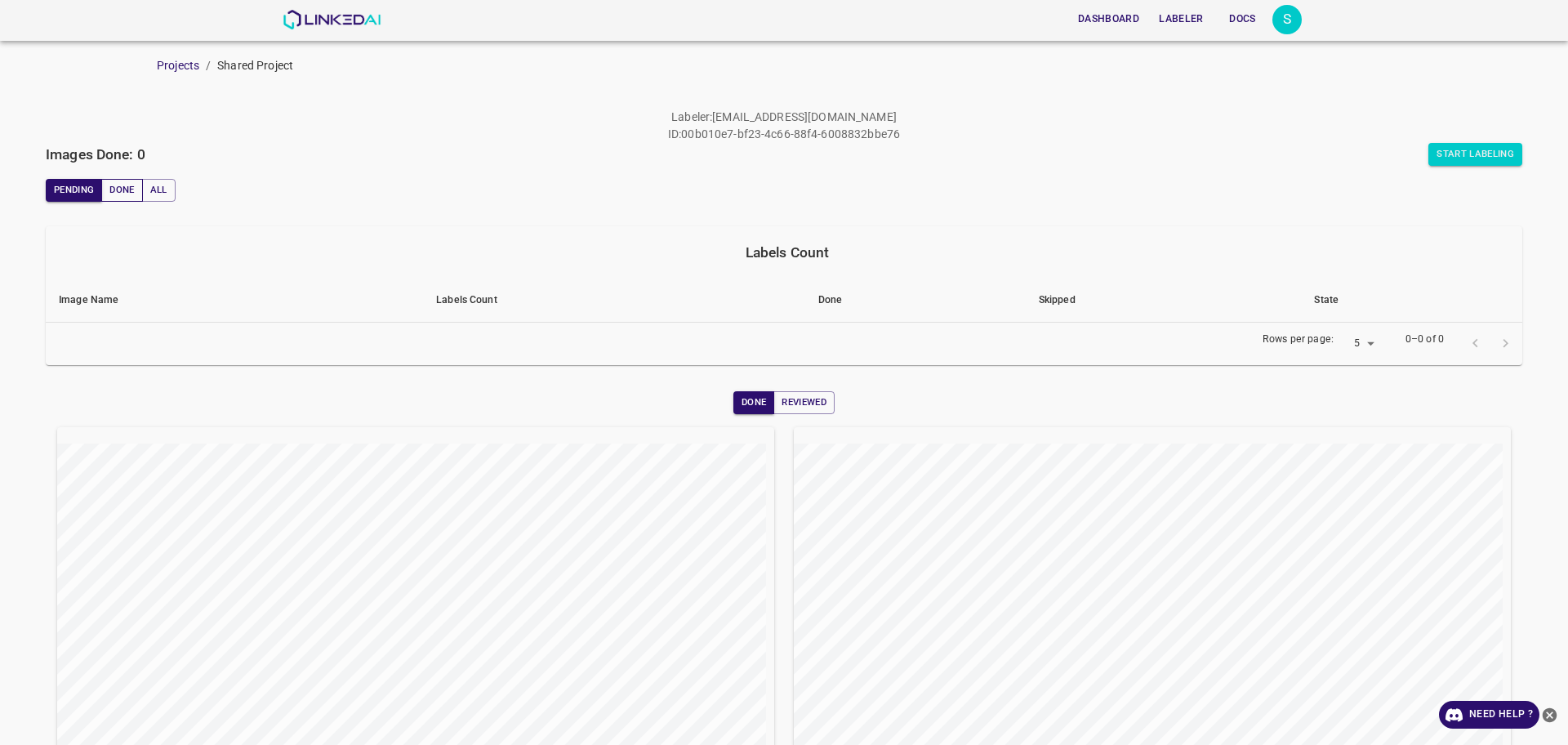
click at [123, 201] on button "Done" at bounding box center [121, 190] width 41 height 22
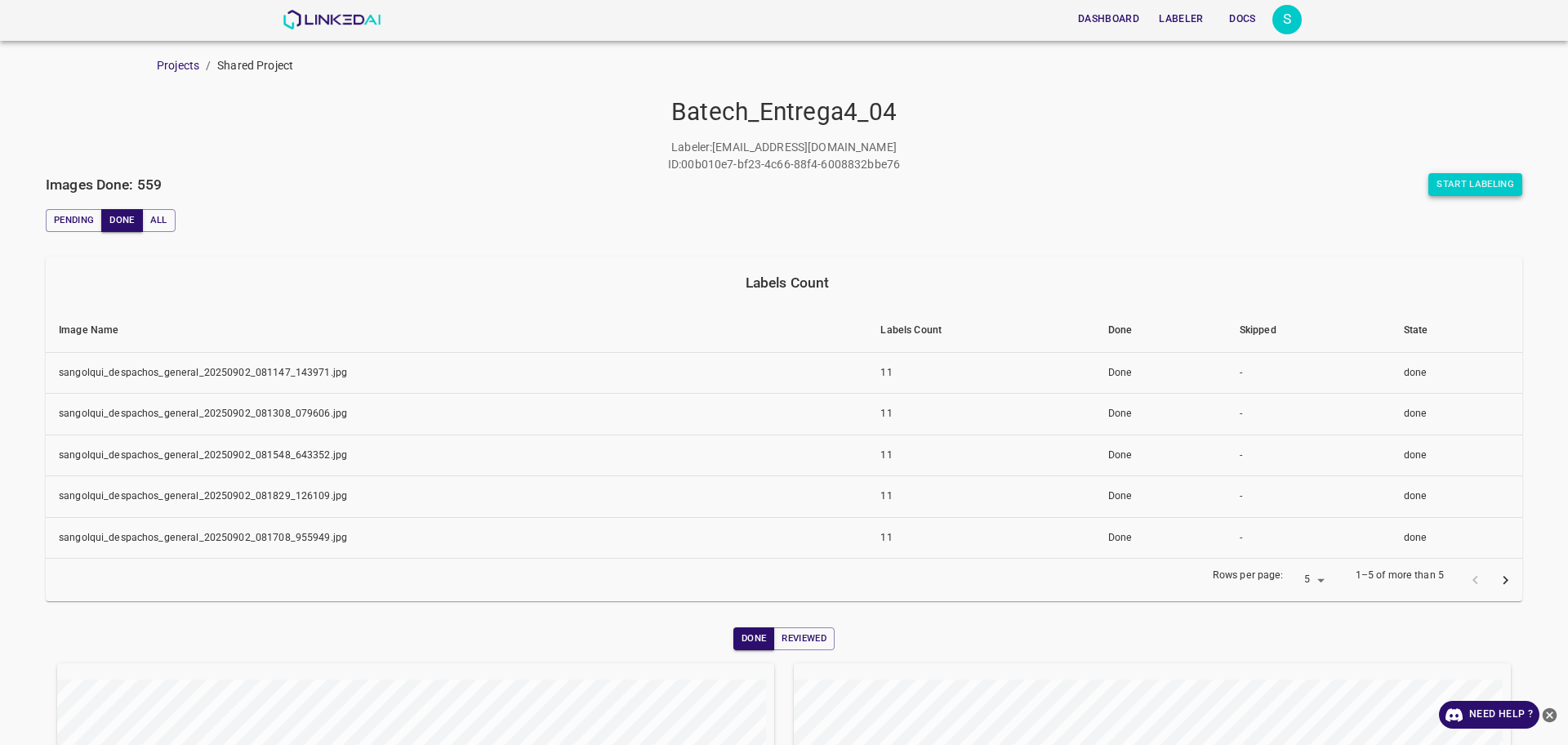
click at [1459, 187] on button "Start Labeling" at bounding box center [1475, 185] width 94 height 22
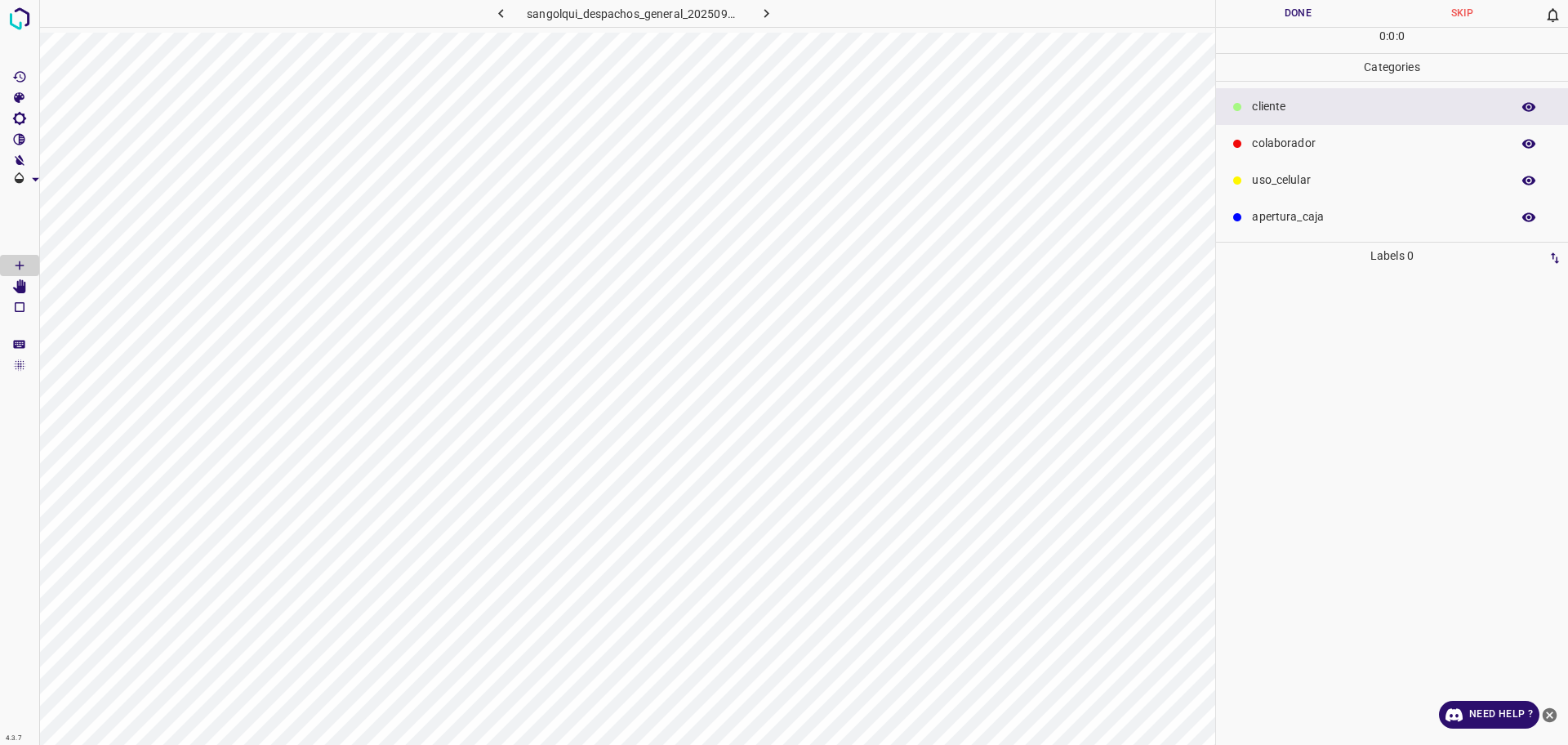
click at [1294, 145] on p "colaborador" at bounding box center [1376, 143] width 250 height 17
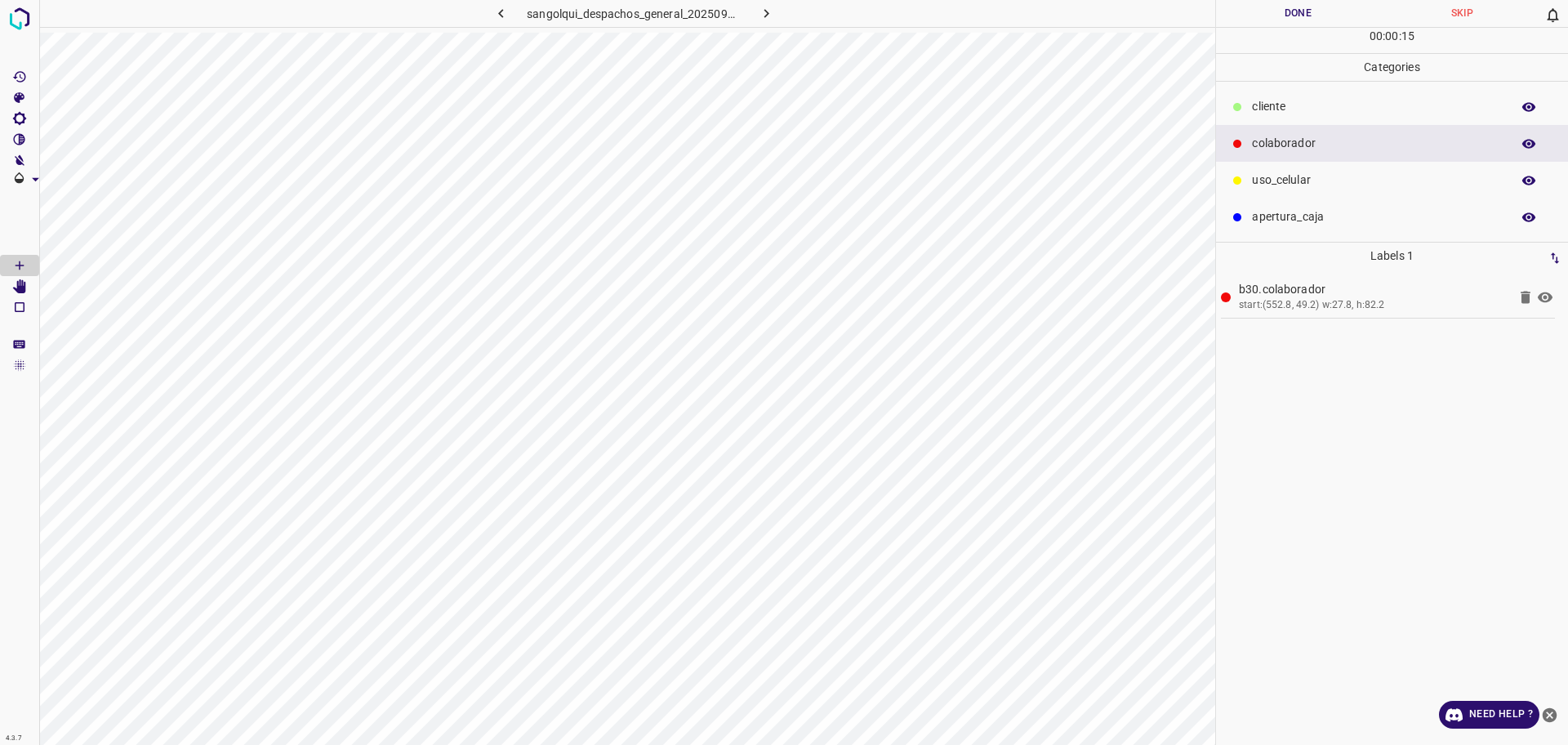
drag, startPoint x: 1274, startPoint y: 109, endPoint x: 1248, endPoint y: 118, distance: 27.5
click at [1274, 107] on p "cliente" at bounding box center [1376, 107] width 250 height 17
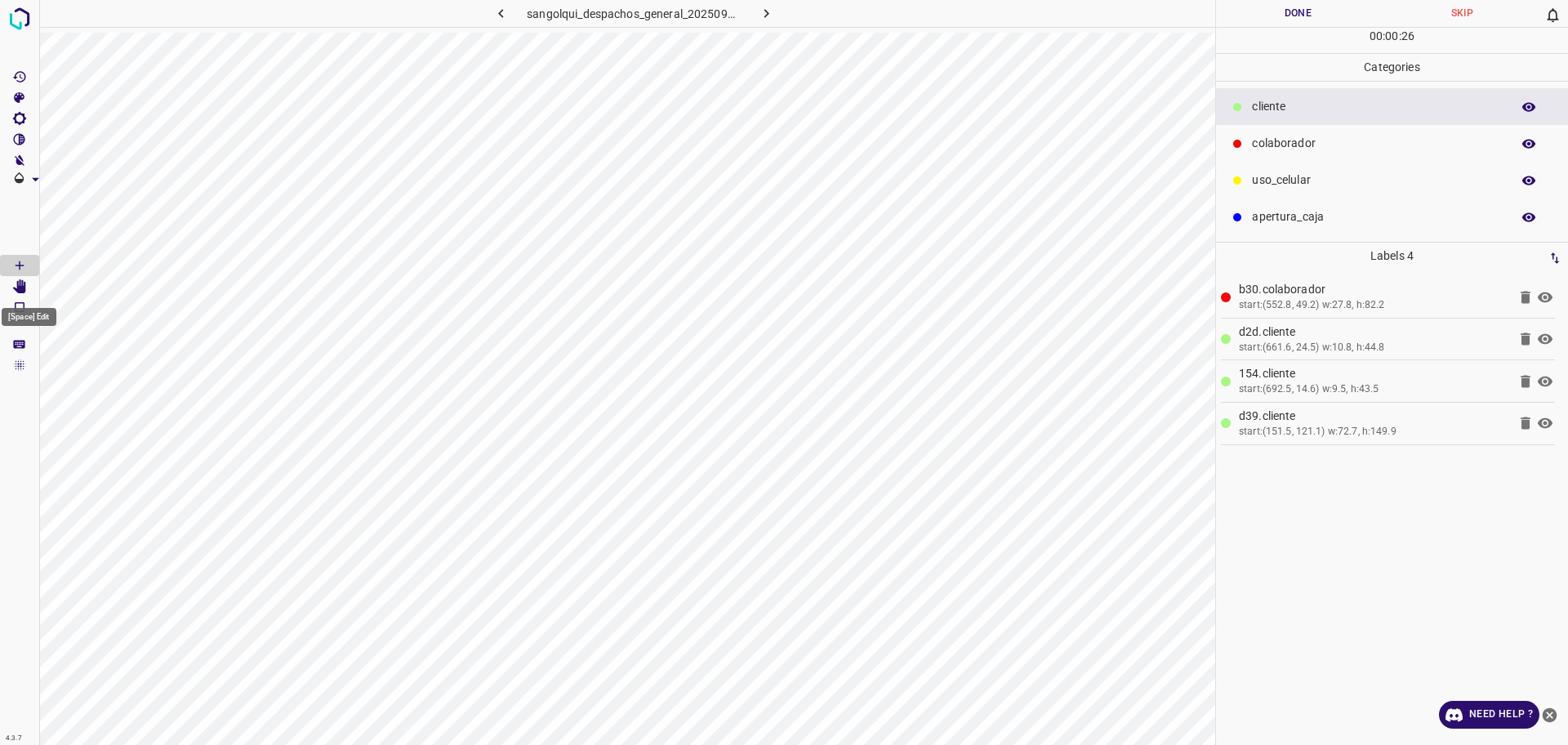
click at [25, 291] on icon "[Space] Edit" at bounding box center [19, 287] width 13 height 15
click at [18, 255] on Draw"] "[Space] Draw" at bounding box center [19, 265] width 39 height 22
click at [1291, 20] on button "Done" at bounding box center [1298, 13] width 164 height 27
click at [1291, 19] on button "Done" at bounding box center [1298, 13] width 164 height 27
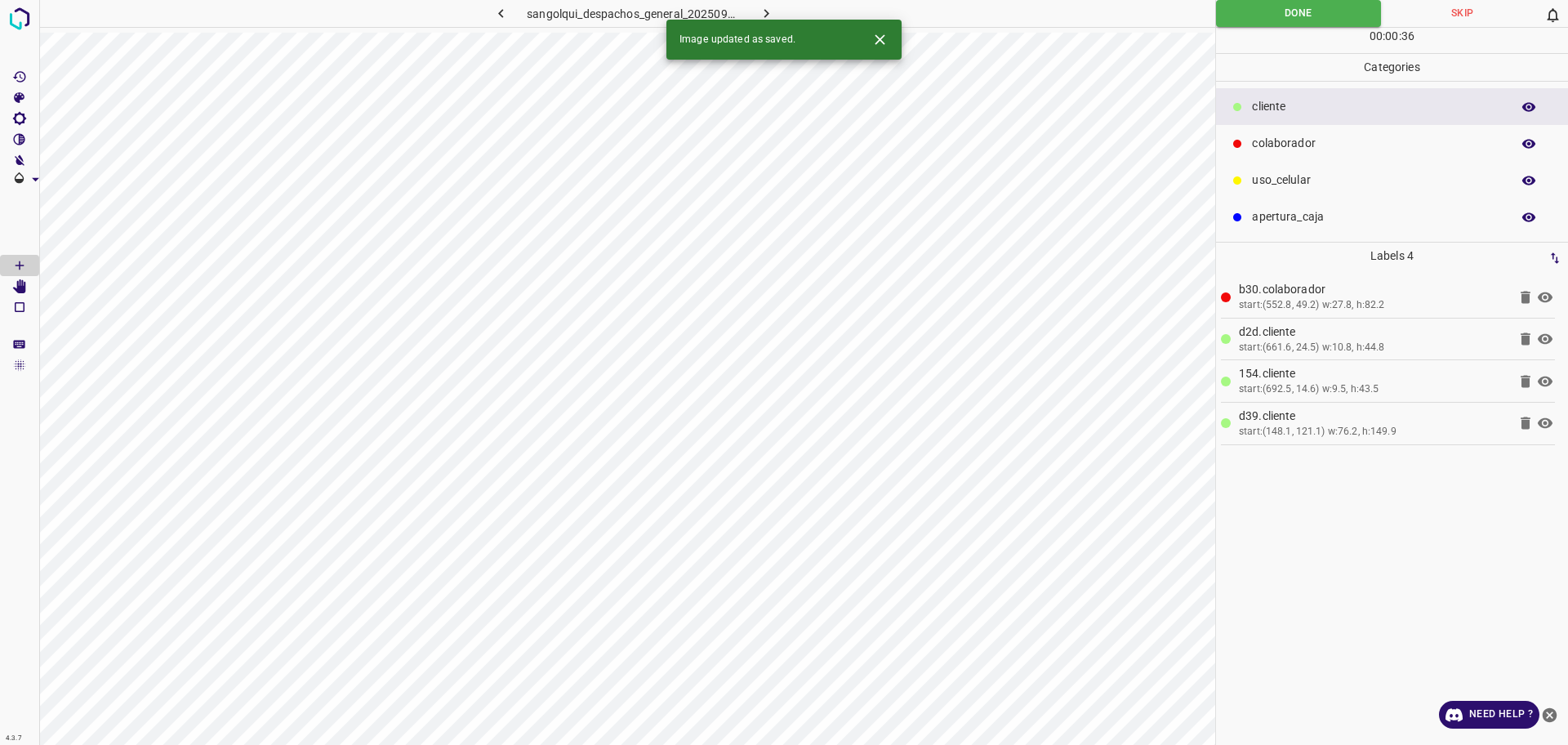
click at [759, 21] on div "Image updated as saved." at bounding box center [784, 40] width 235 height 40
click at [761, 16] on icon "button" at bounding box center [766, 14] width 17 height 17
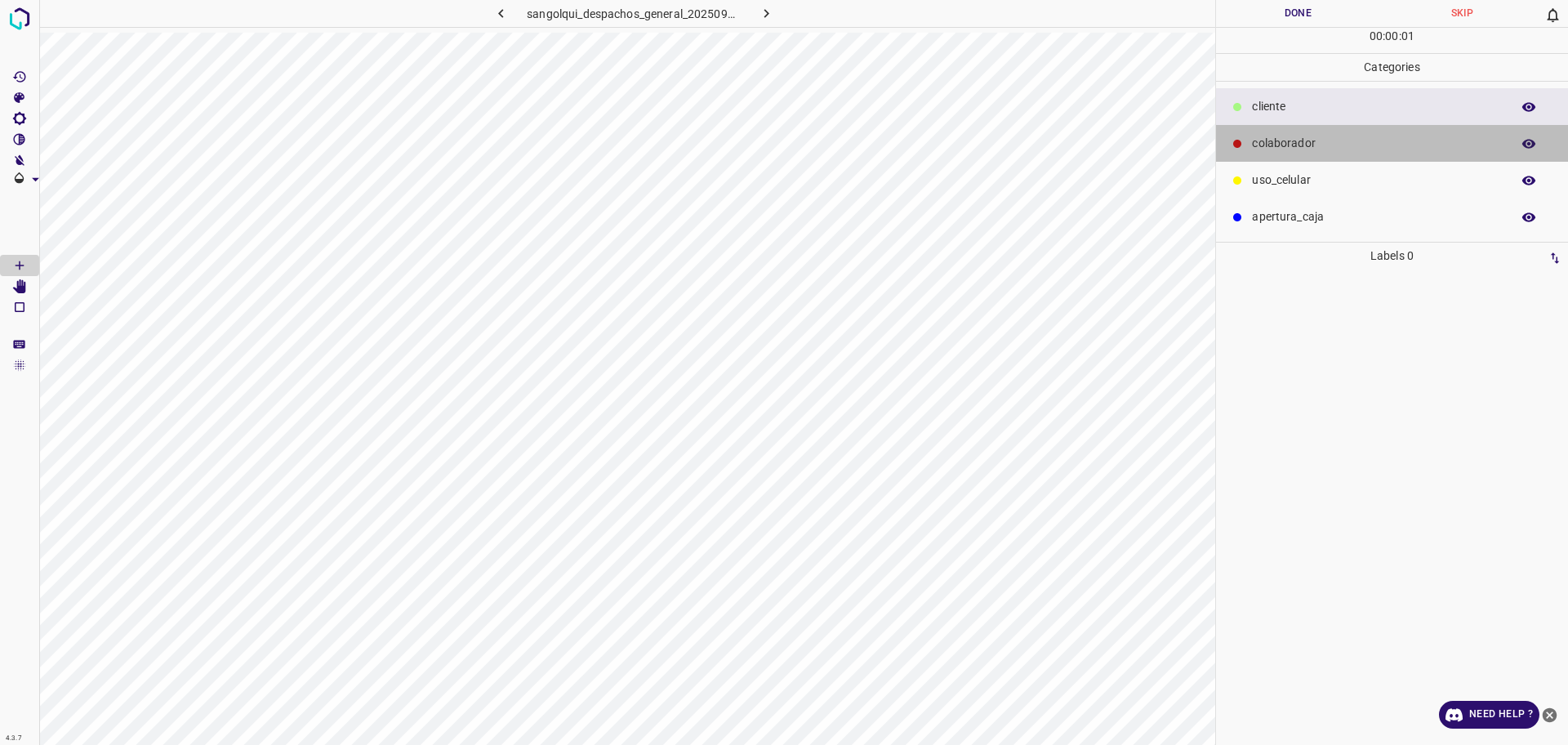
click at [1288, 129] on div "colaborador" at bounding box center [1392, 143] width 352 height 37
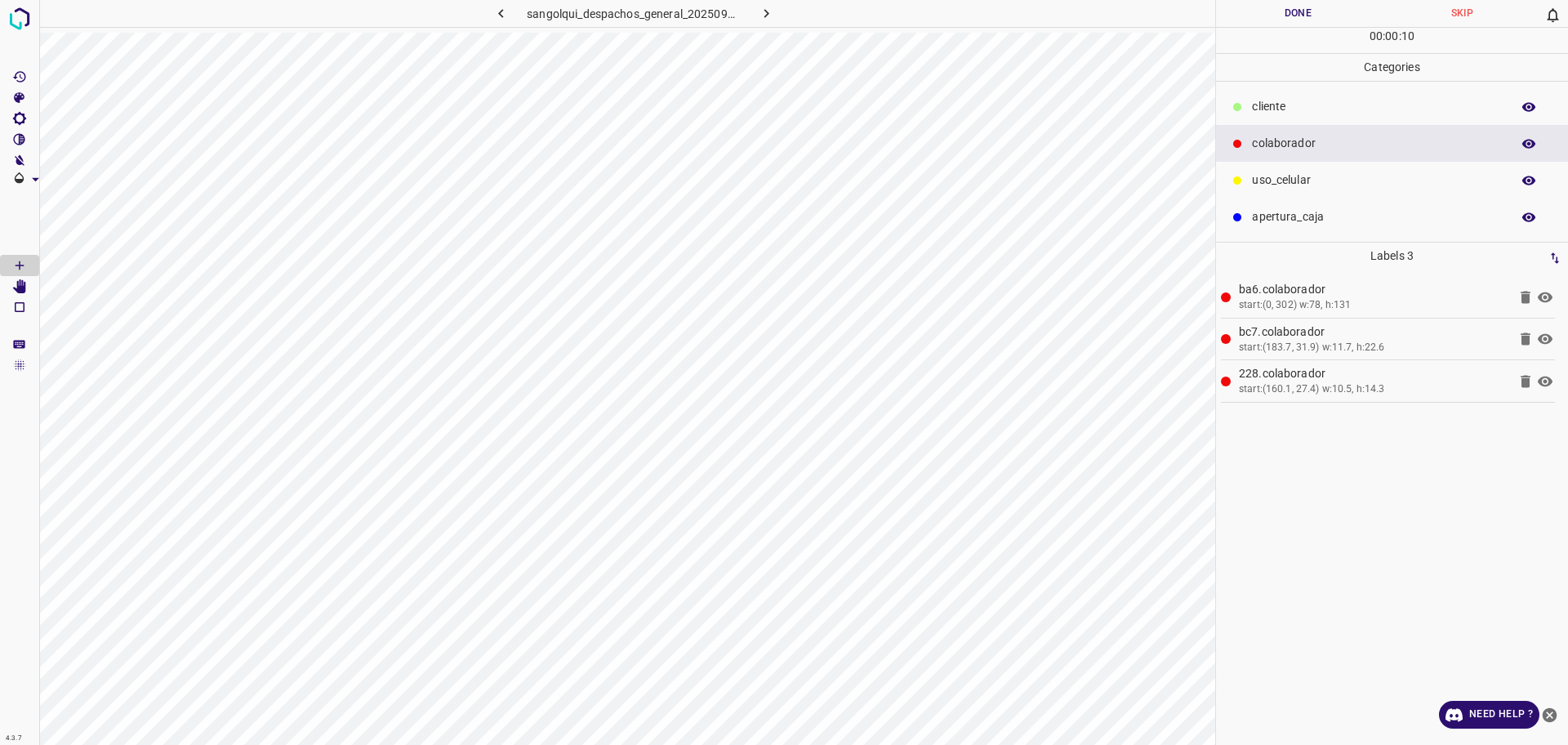
click at [1271, 118] on div "cliente" at bounding box center [1392, 106] width 352 height 37
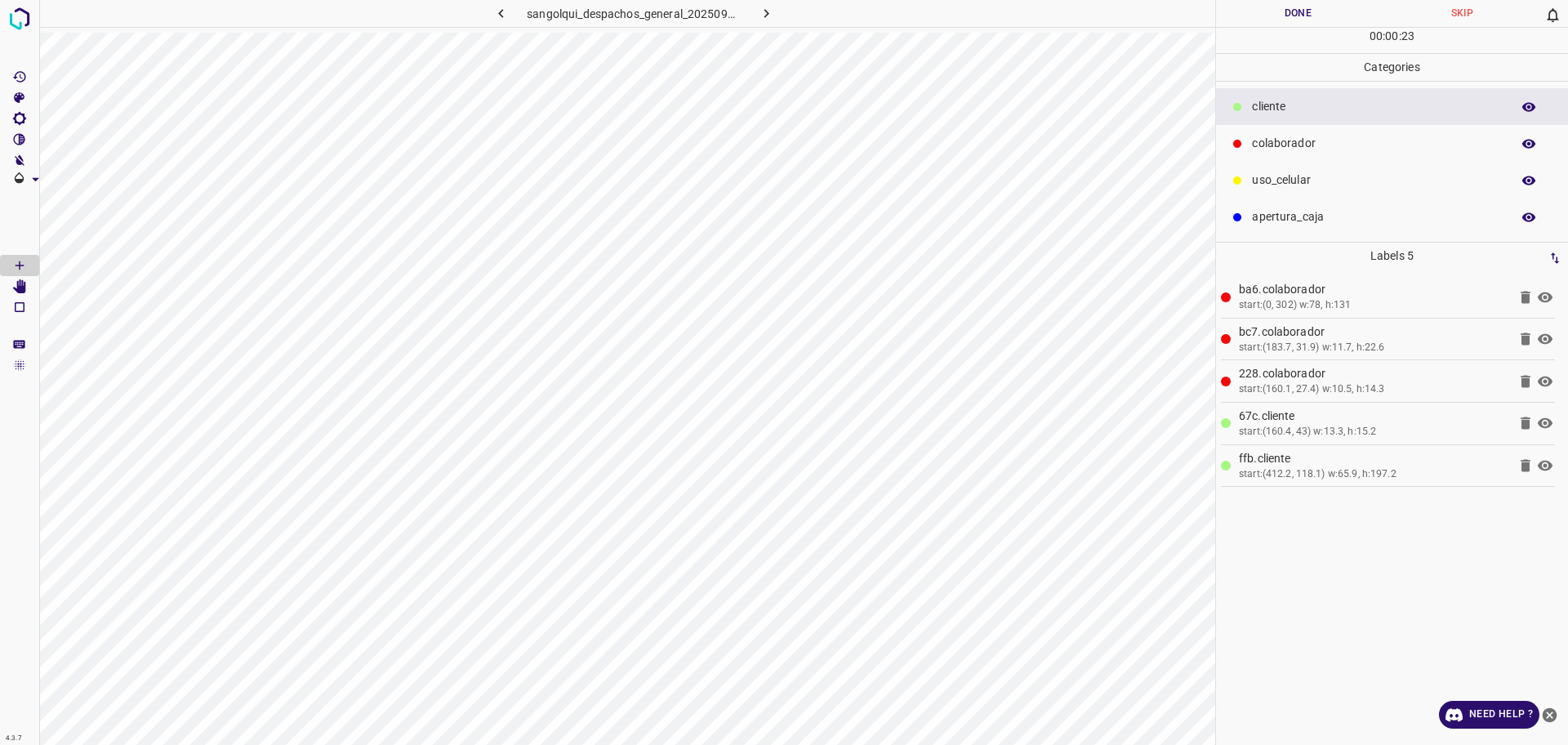
click at [1259, 16] on button "Done" at bounding box center [1298, 13] width 164 height 27
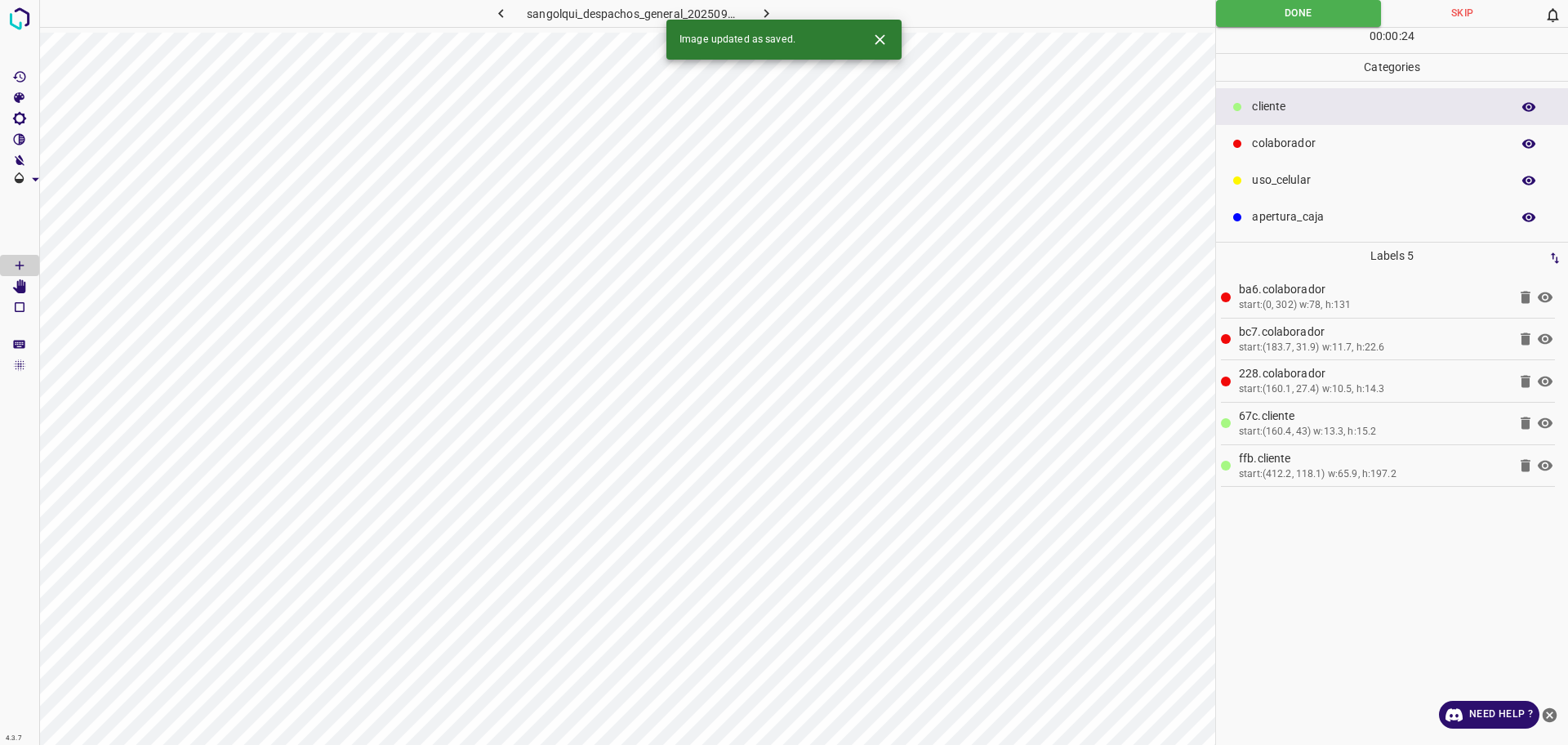
click at [767, 14] on icon "button" at bounding box center [767, 13] width 5 height 9
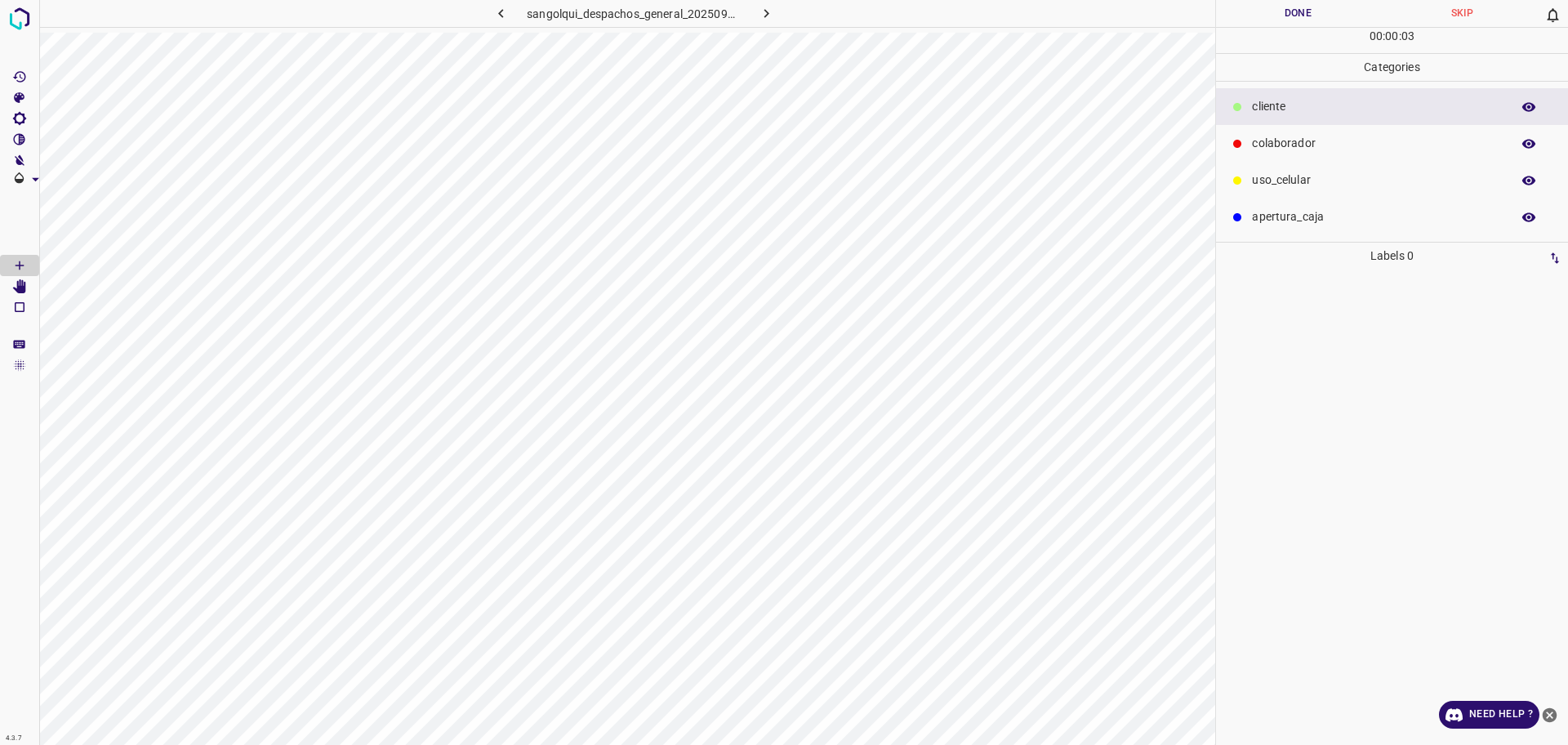
click at [1265, 143] on p "colaborador" at bounding box center [1376, 143] width 250 height 17
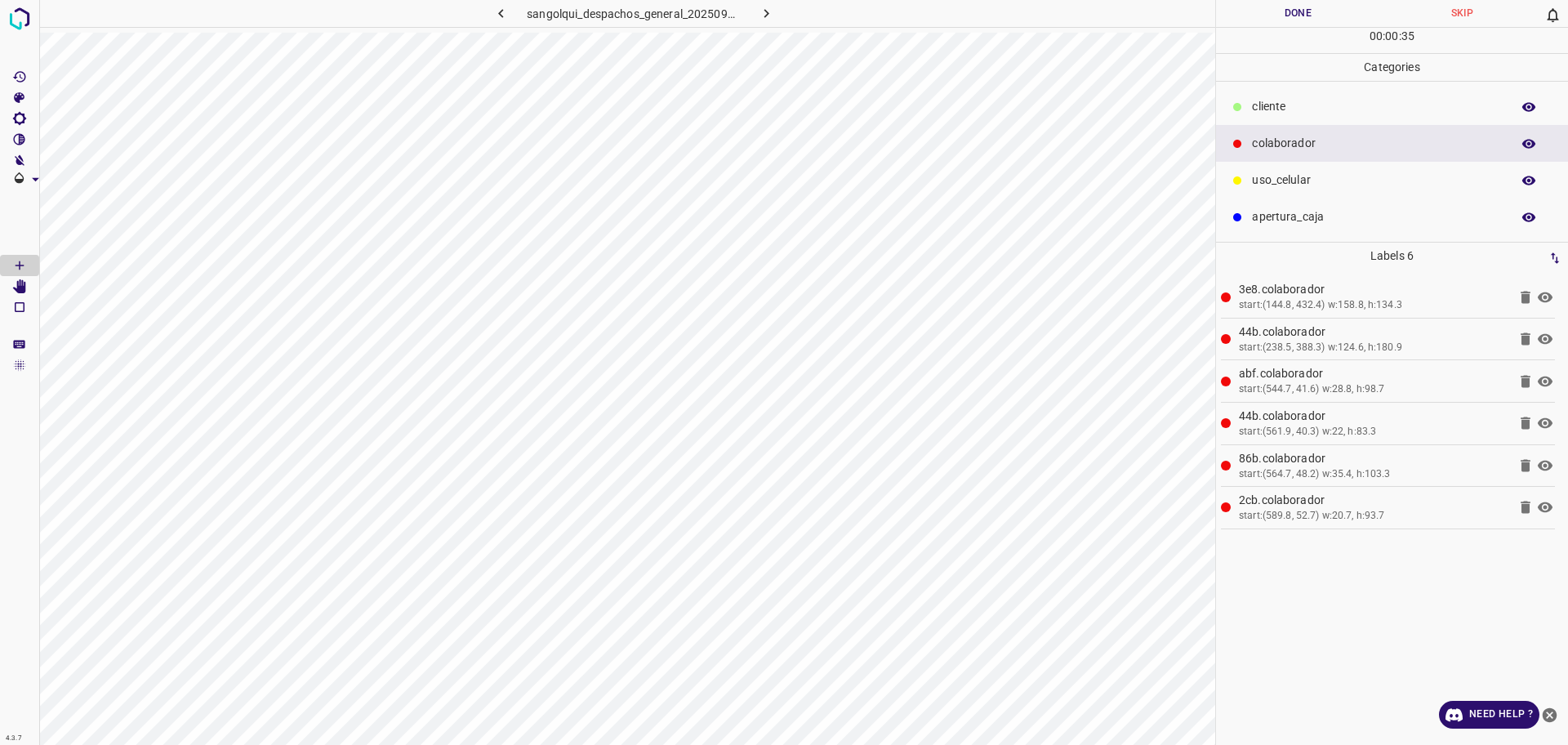
click at [1285, 86] on ul "cliente colaborador uso_celular apertura_caja" at bounding box center [1392, 161] width 352 height 160
click at [1272, 15] on button "Done" at bounding box center [1298, 13] width 164 height 27
click at [1269, 12] on button "Done" at bounding box center [1298, 13] width 164 height 27
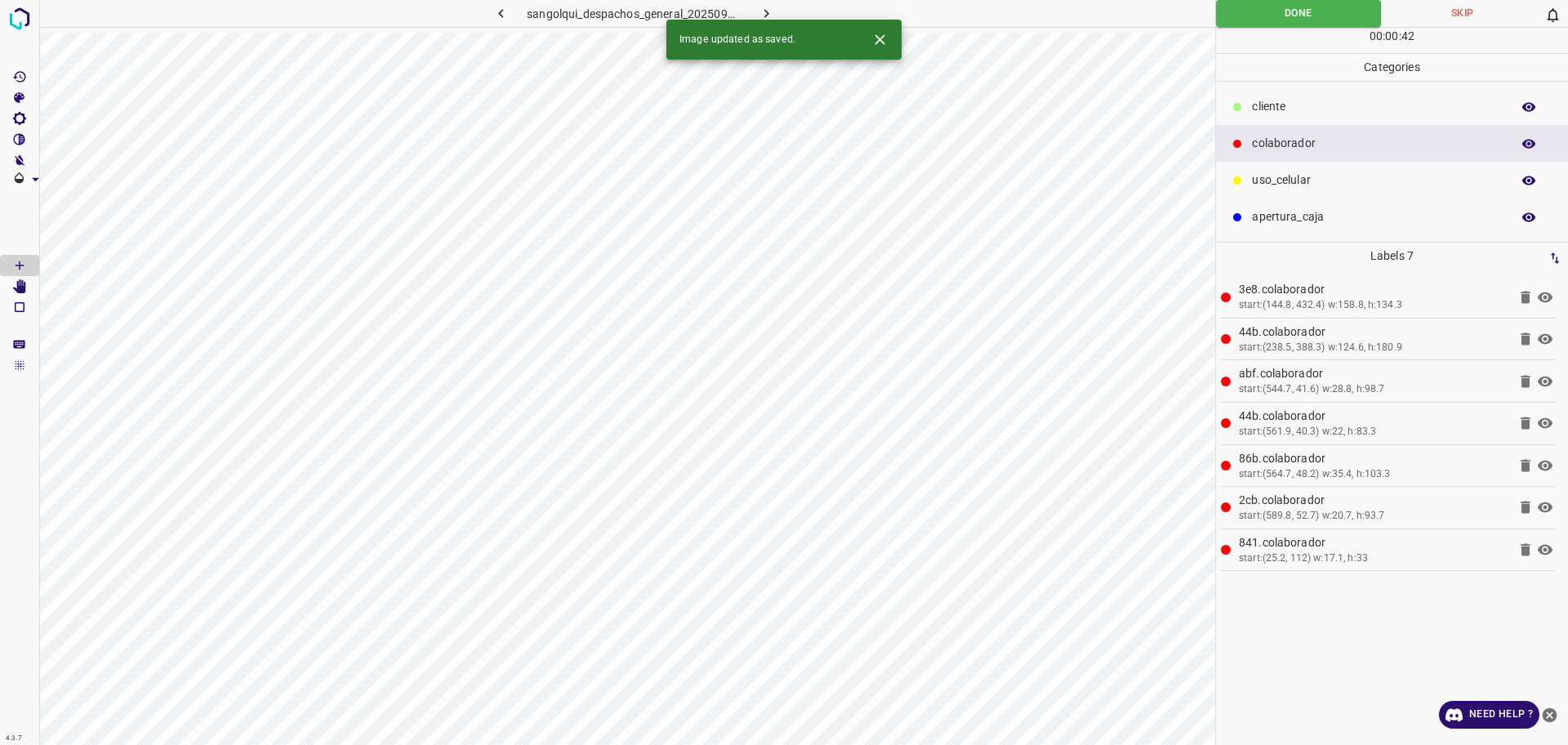
click at [768, 2] on button "button" at bounding box center [766, 13] width 53 height 27
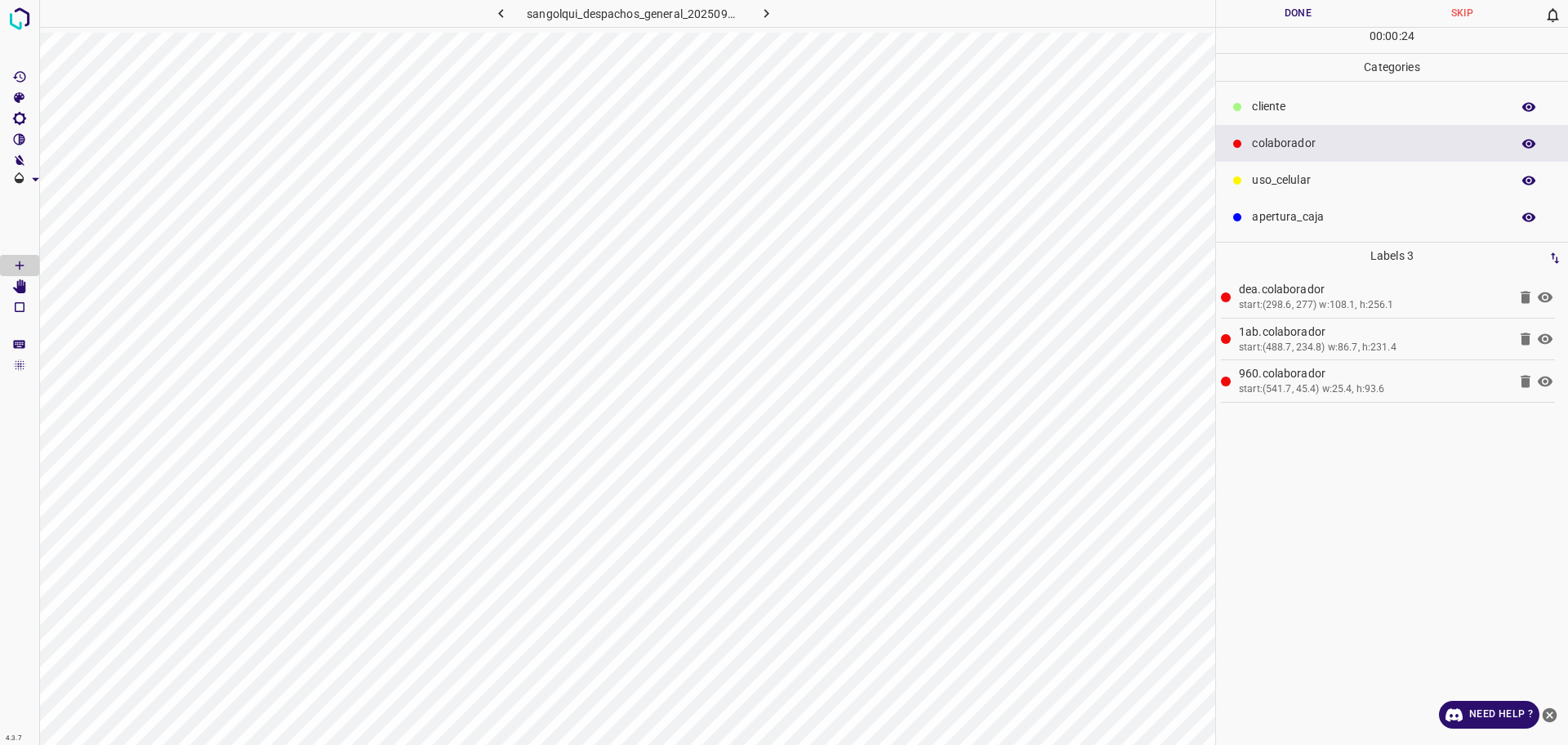
click at [1342, 98] on p "cliente" at bounding box center [1376, 107] width 250 height 17
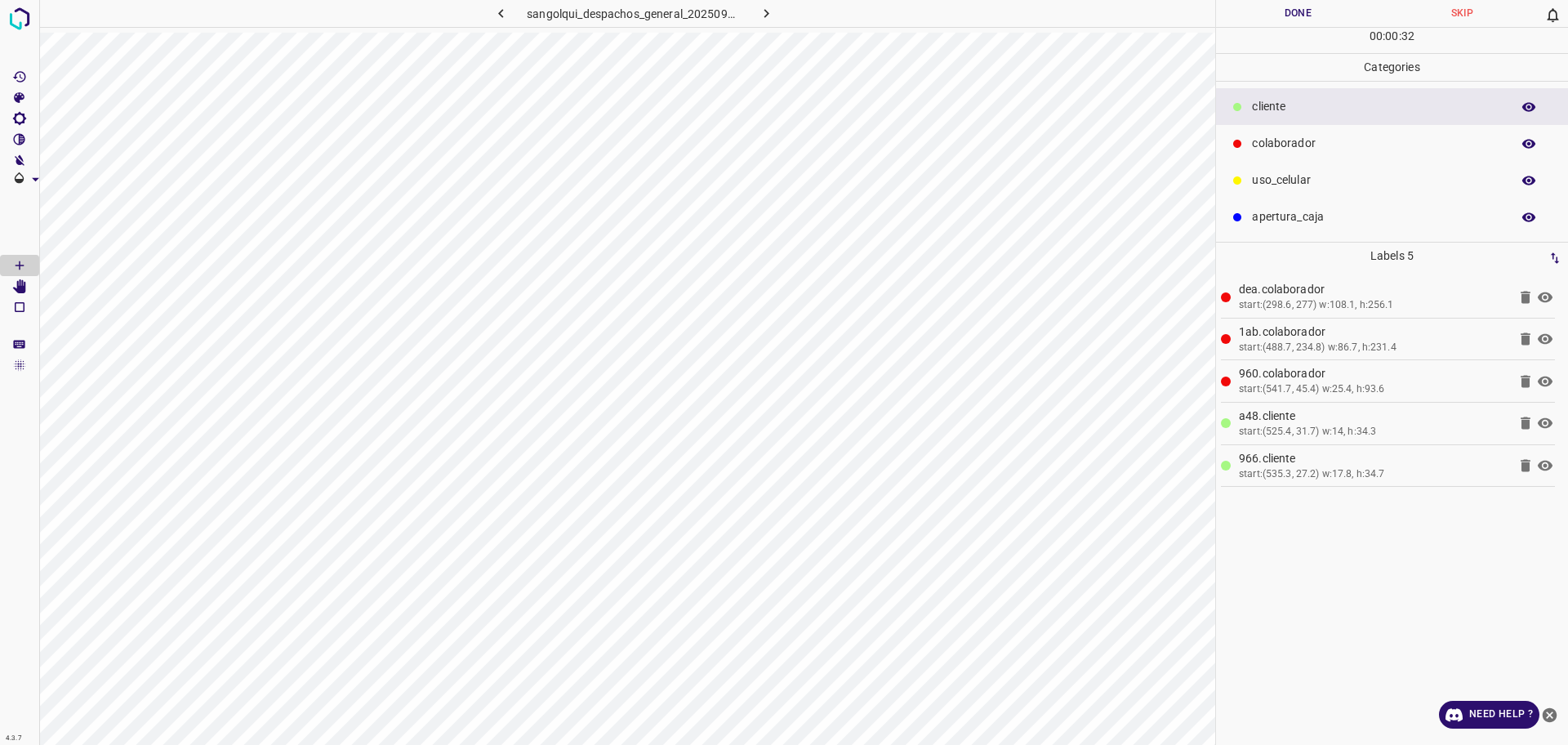
click at [1259, 22] on button "Done" at bounding box center [1298, 13] width 164 height 27
click at [1259, 22] on button "Done" at bounding box center [1298, 13] width 164 height 27
click at [1263, 5] on button "Done" at bounding box center [1298, 13] width 165 height 27
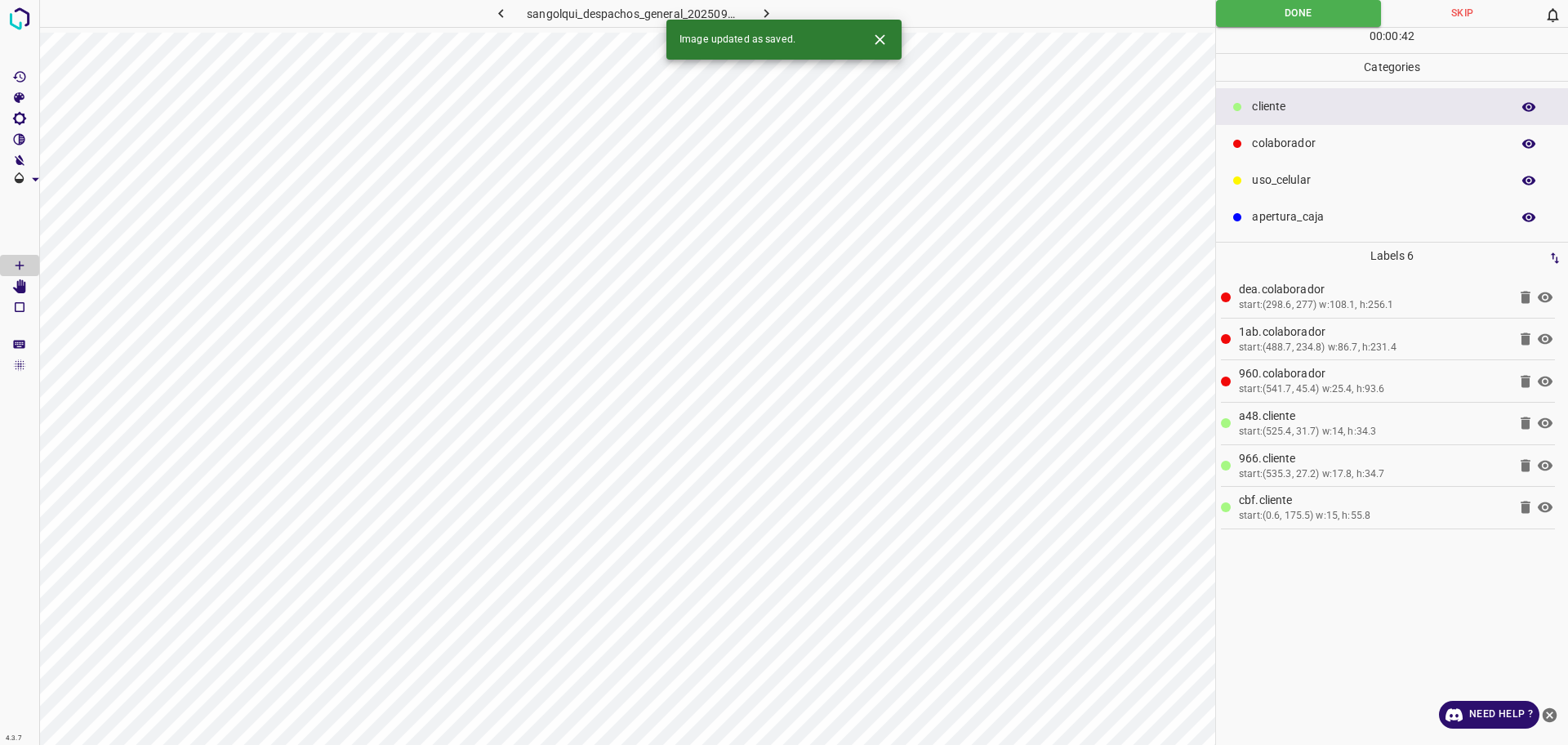
click at [763, 11] on icon "button" at bounding box center [766, 14] width 17 height 17
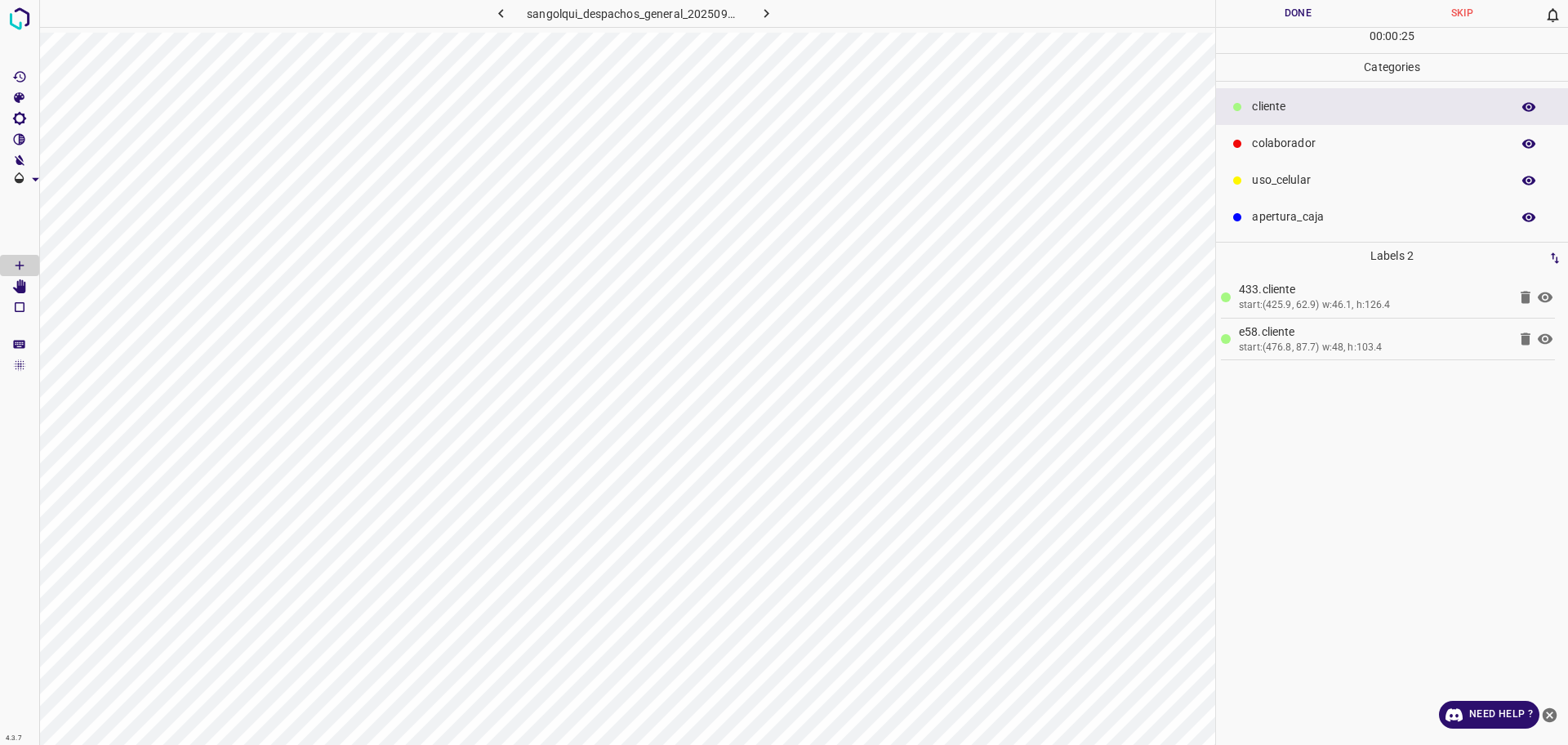
click at [1236, 148] on icon at bounding box center [1237, 143] width 9 height 9
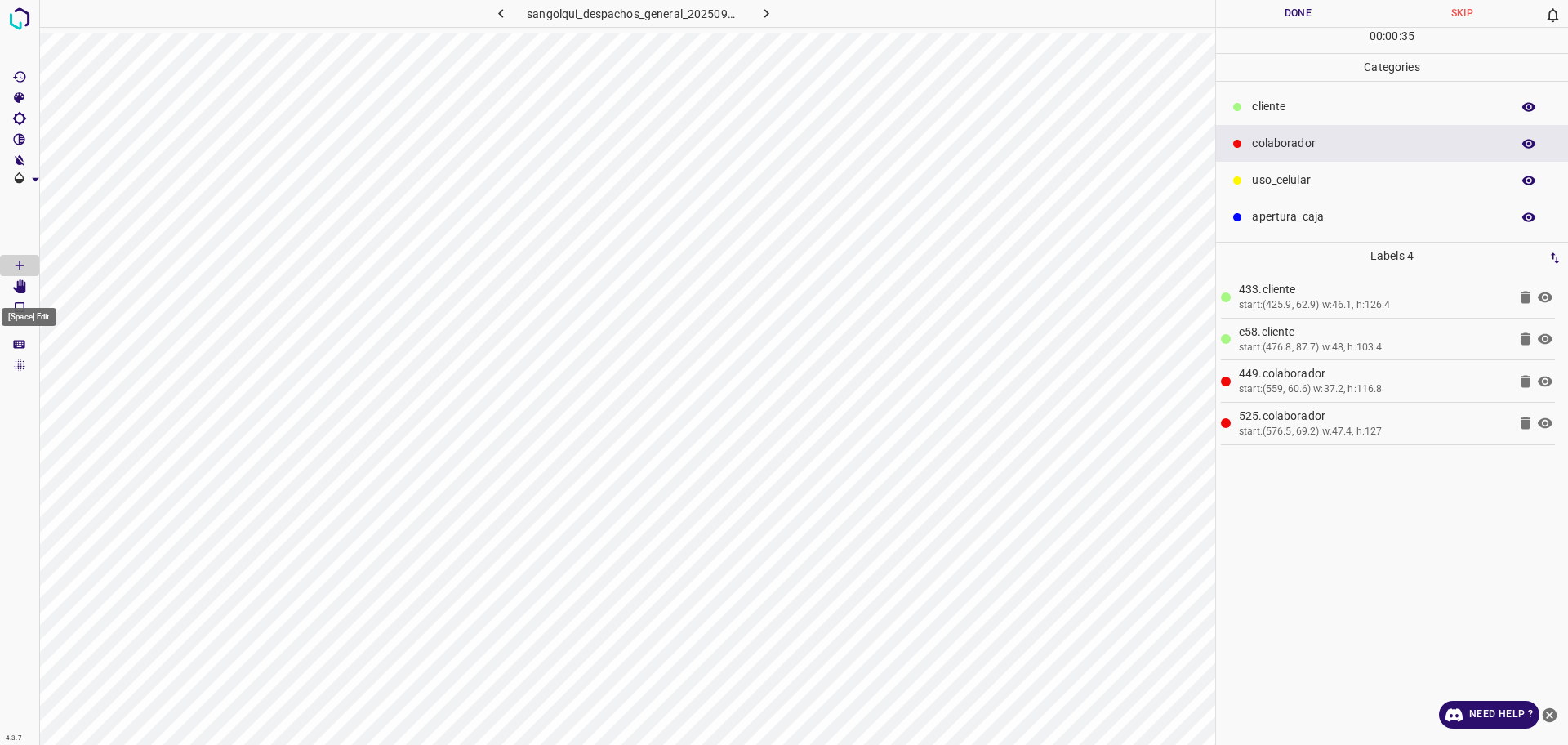
click at [13, 289] on icon "[Space] Edit" at bounding box center [19, 287] width 15 height 15
click at [3, 263] on Draw"] "[Space] Draw" at bounding box center [19, 265] width 39 height 22
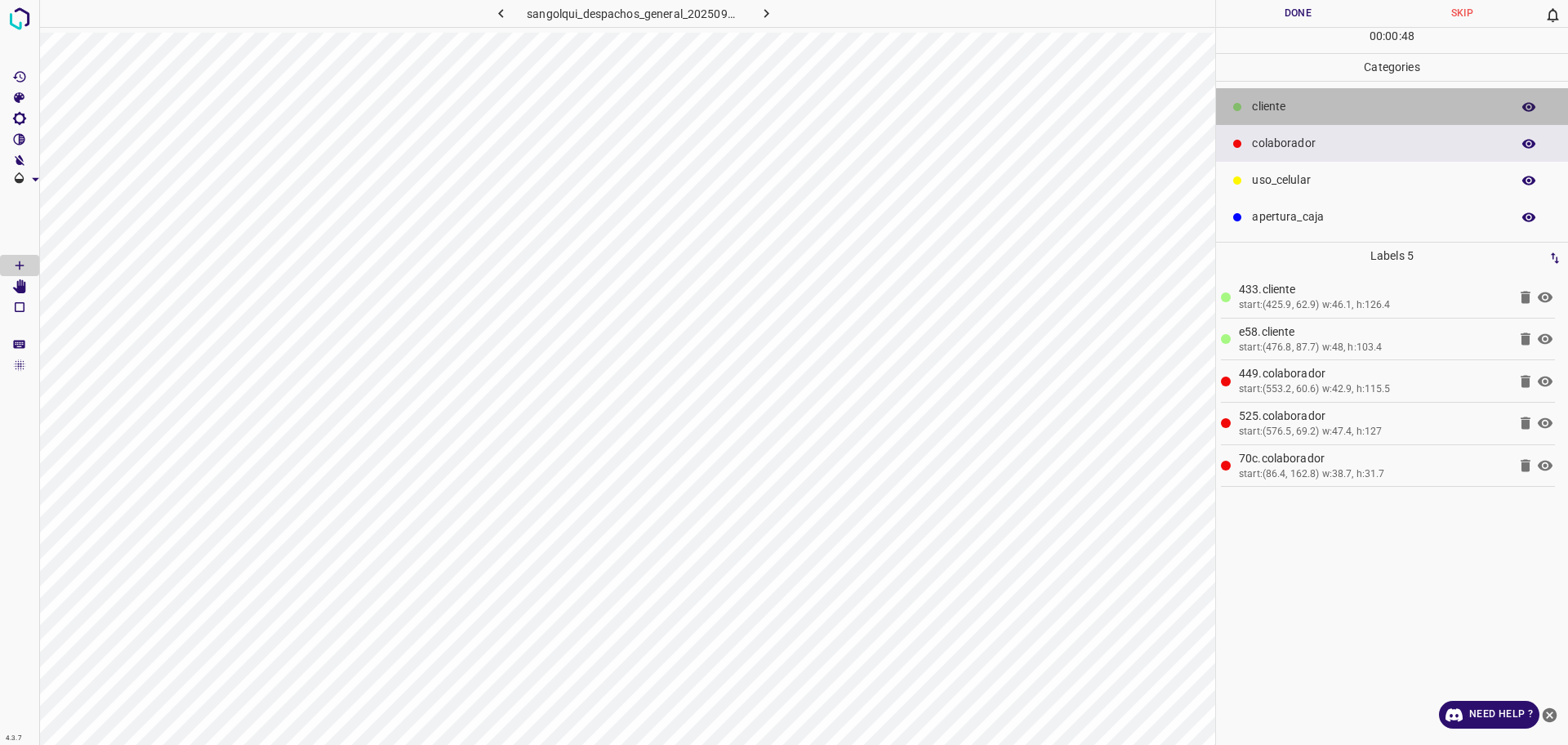
click at [1332, 92] on div "cliente" at bounding box center [1392, 106] width 352 height 37
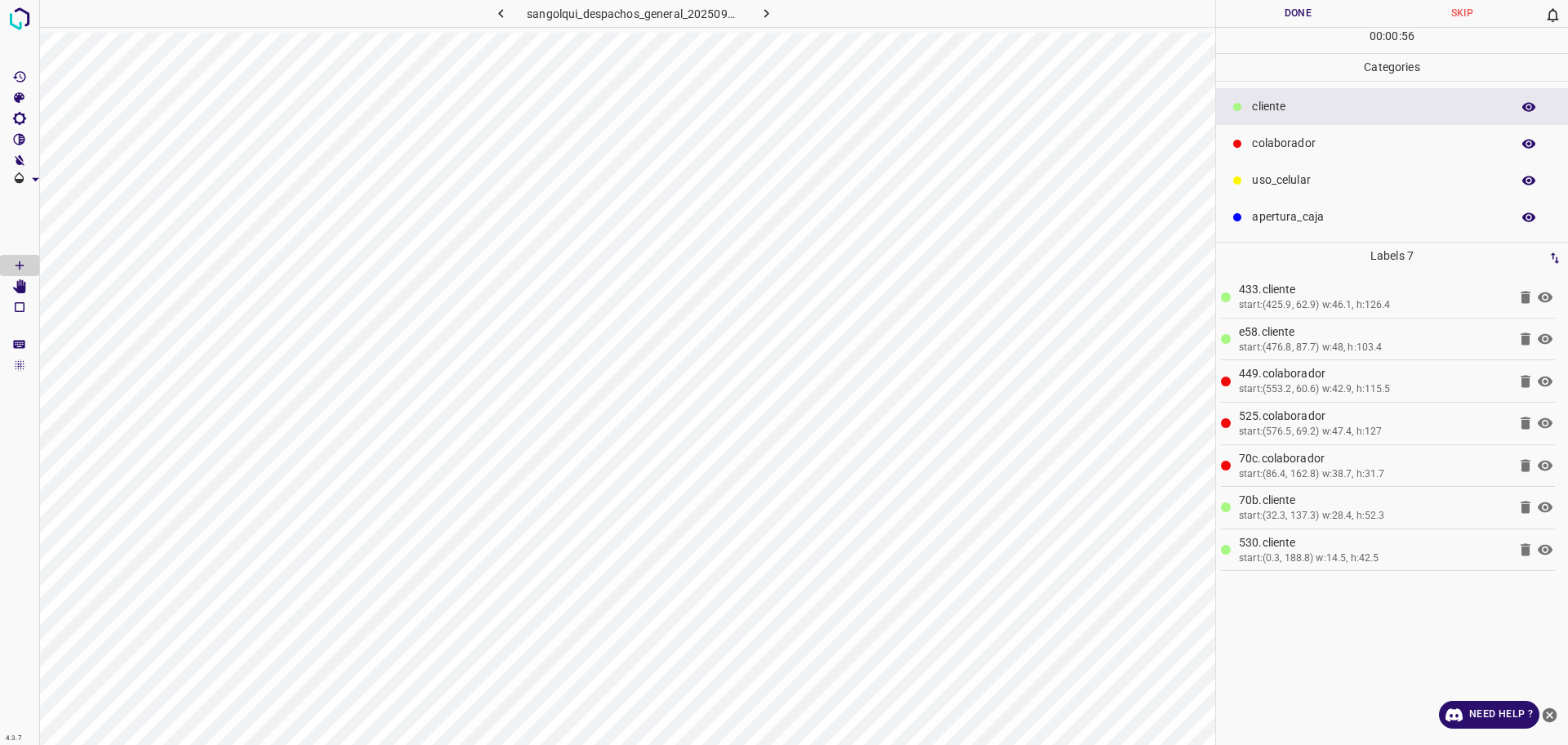
click at [1299, 1] on button "Done" at bounding box center [1298, 13] width 164 height 27
click at [1302, 1] on button "Done" at bounding box center [1298, 13] width 164 height 27
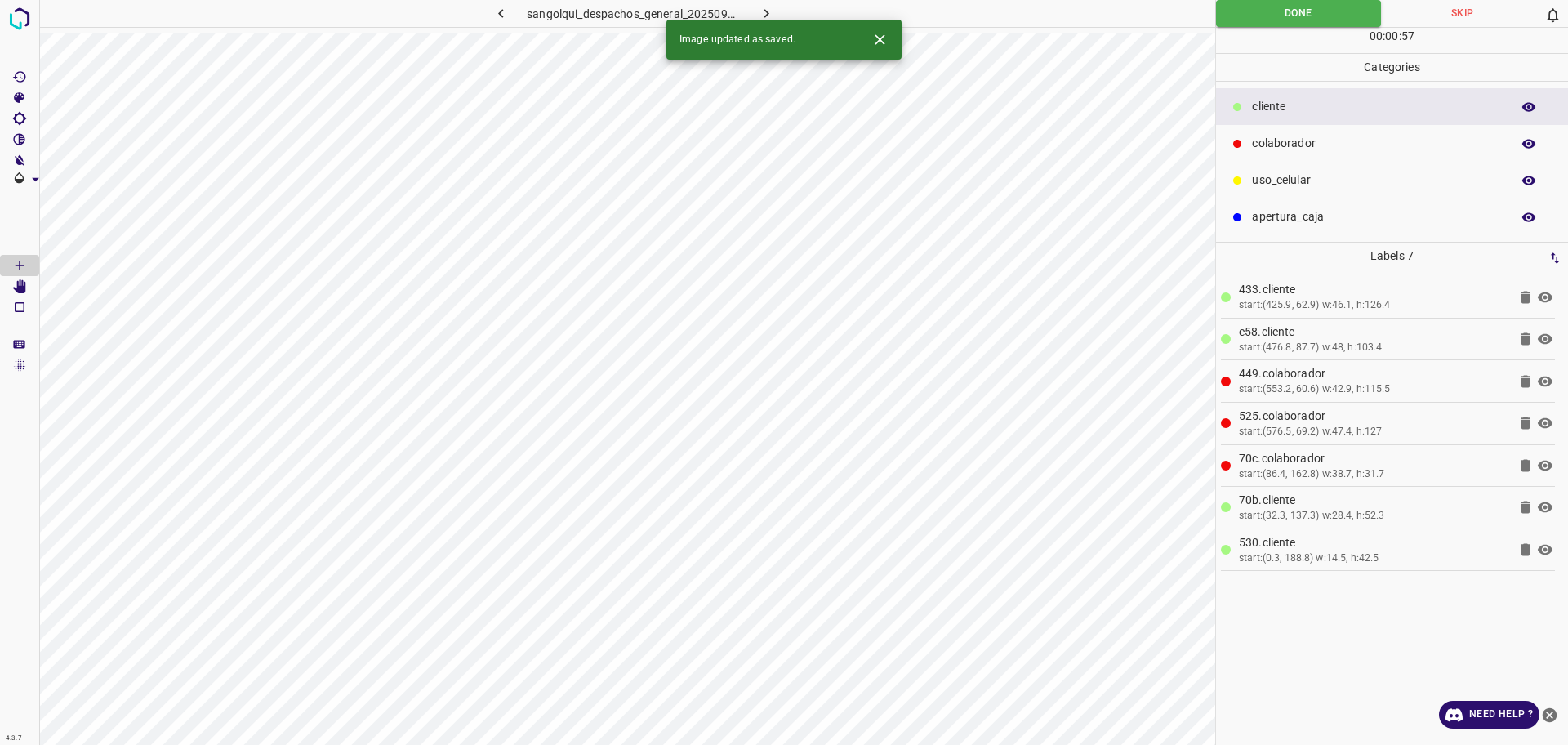
click at [769, 20] on div "Image updated as saved." at bounding box center [784, 40] width 235 height 40
click at [770, 7] on icon "button" at bounding box center [766, 14] width 17 height 17
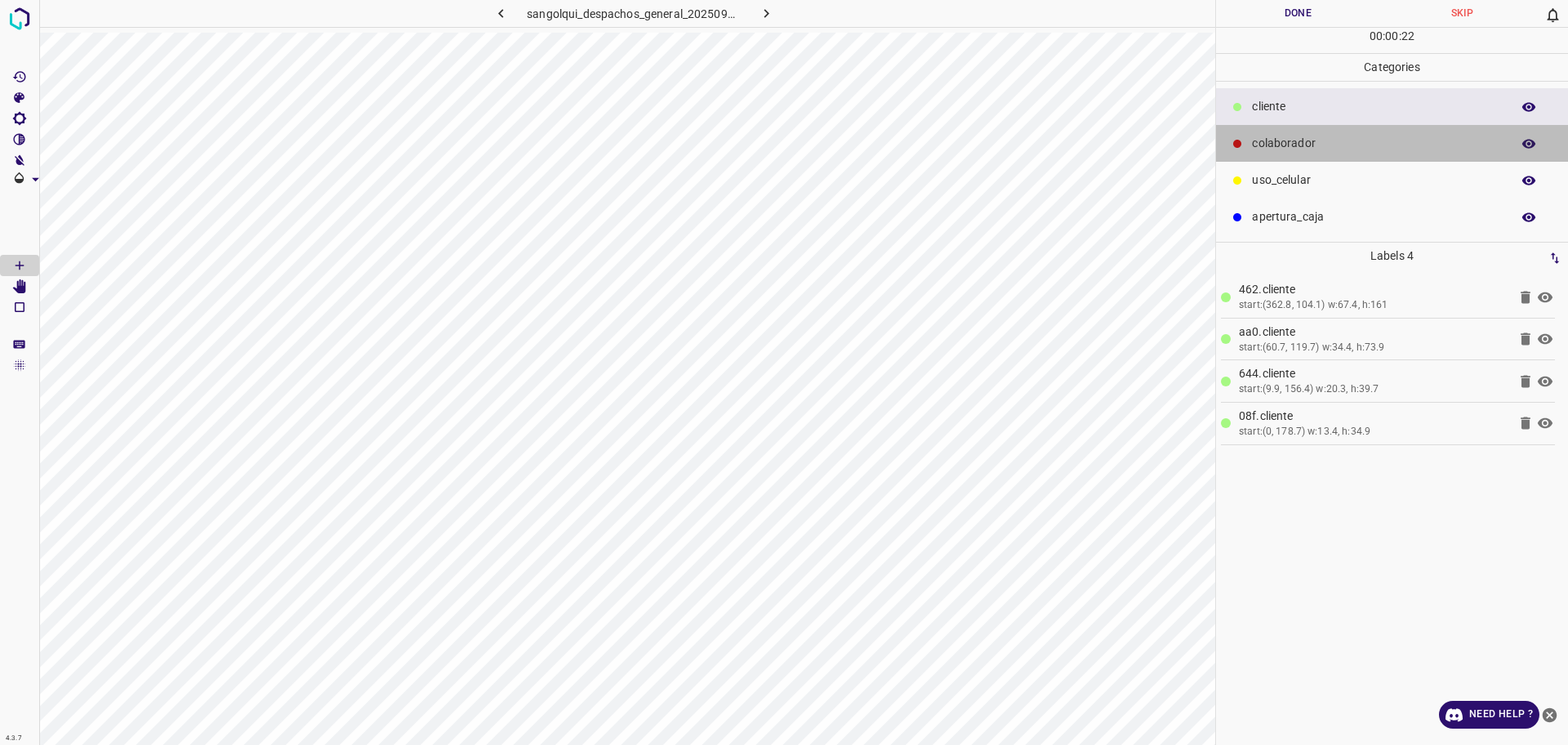
click at [1314, 144] on p "colaborador" at bounding box center [1376, 143] width 250 height 17
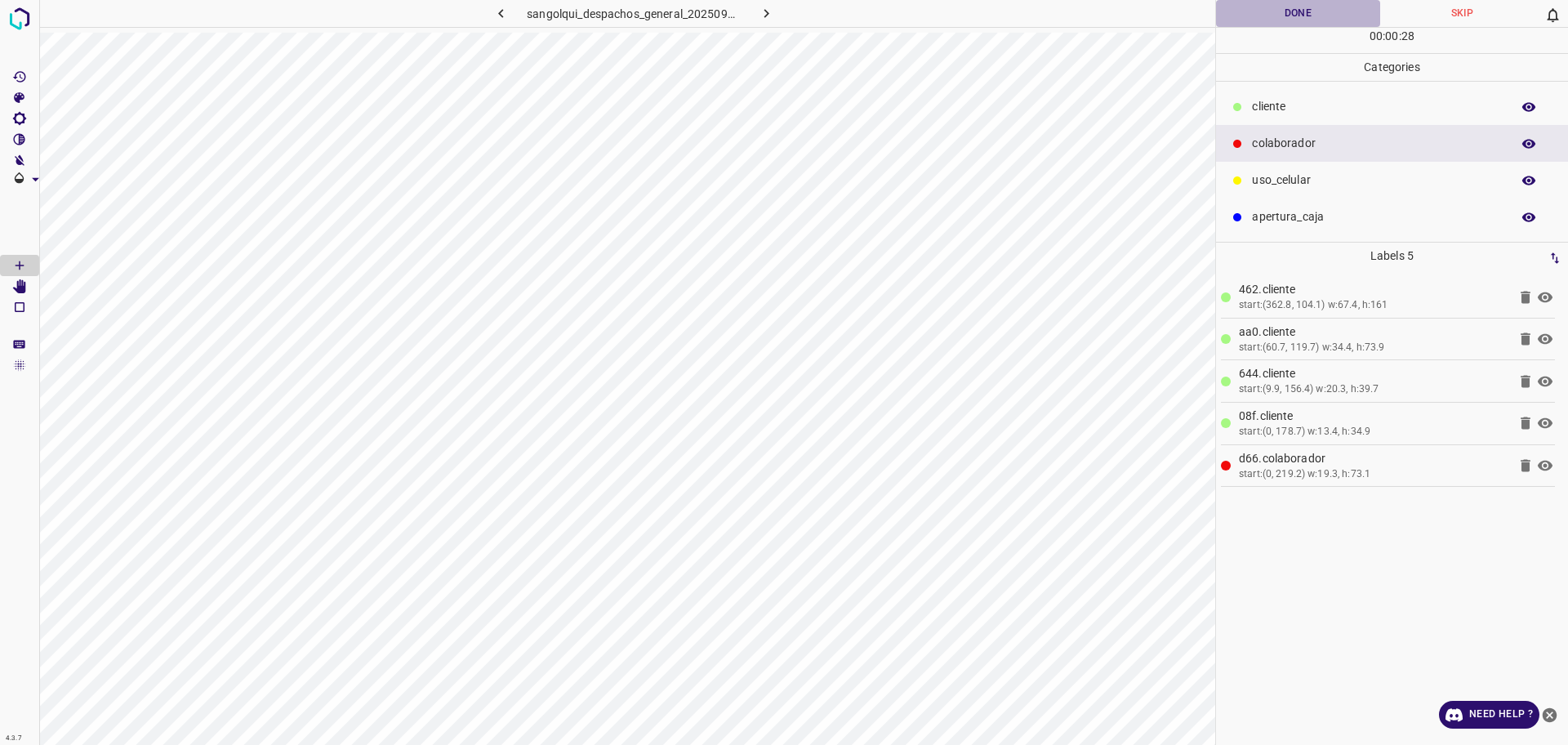
click at [1247, 16] on button "Done" at bounding box center [1298, 13] width 164 height 27
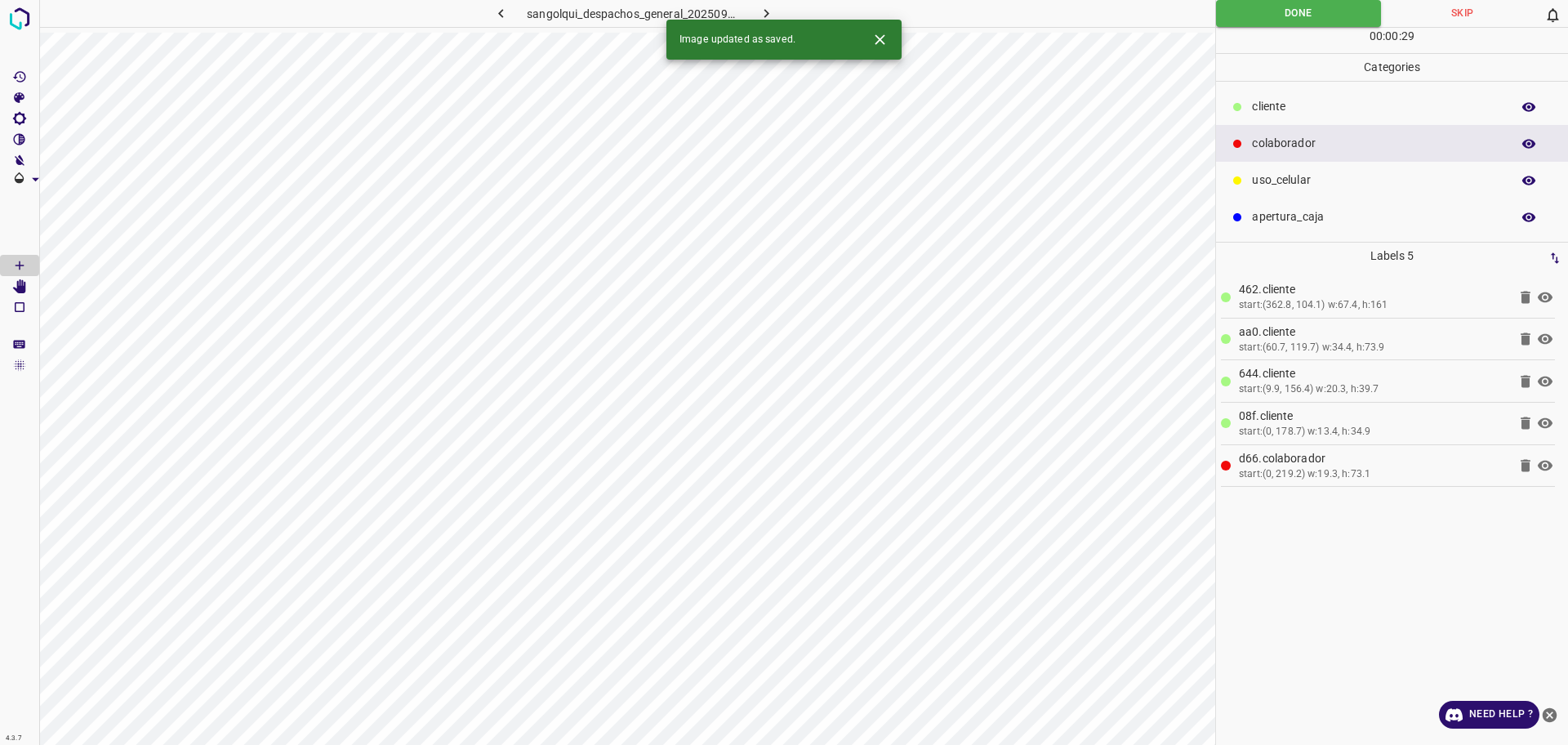
click at [766, 11] on icon "button" at bounding box center [767, 13] width 5 height 9
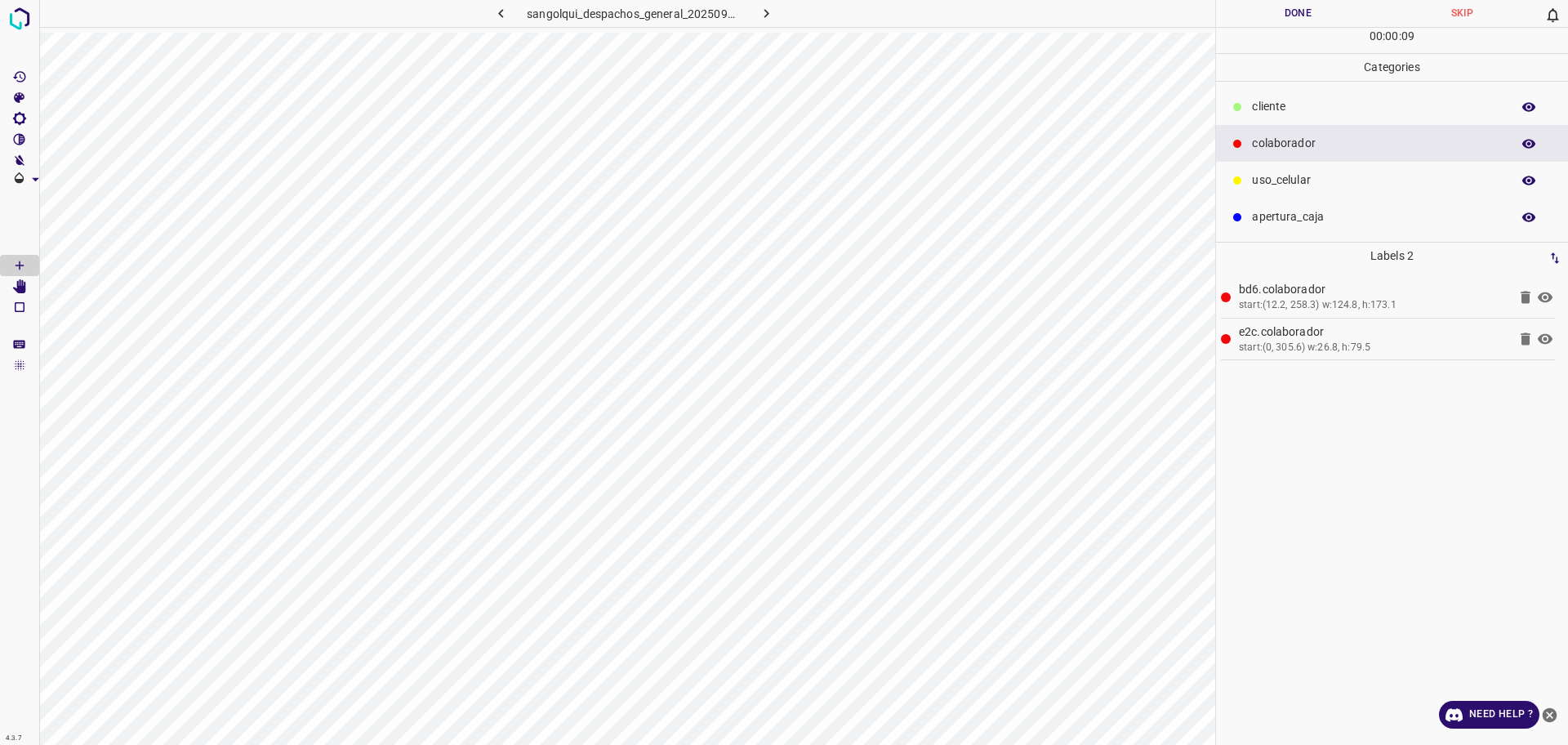
click at [1366, 90] on div "cliente" at bounding box center [1392, 106] width 352 height 37
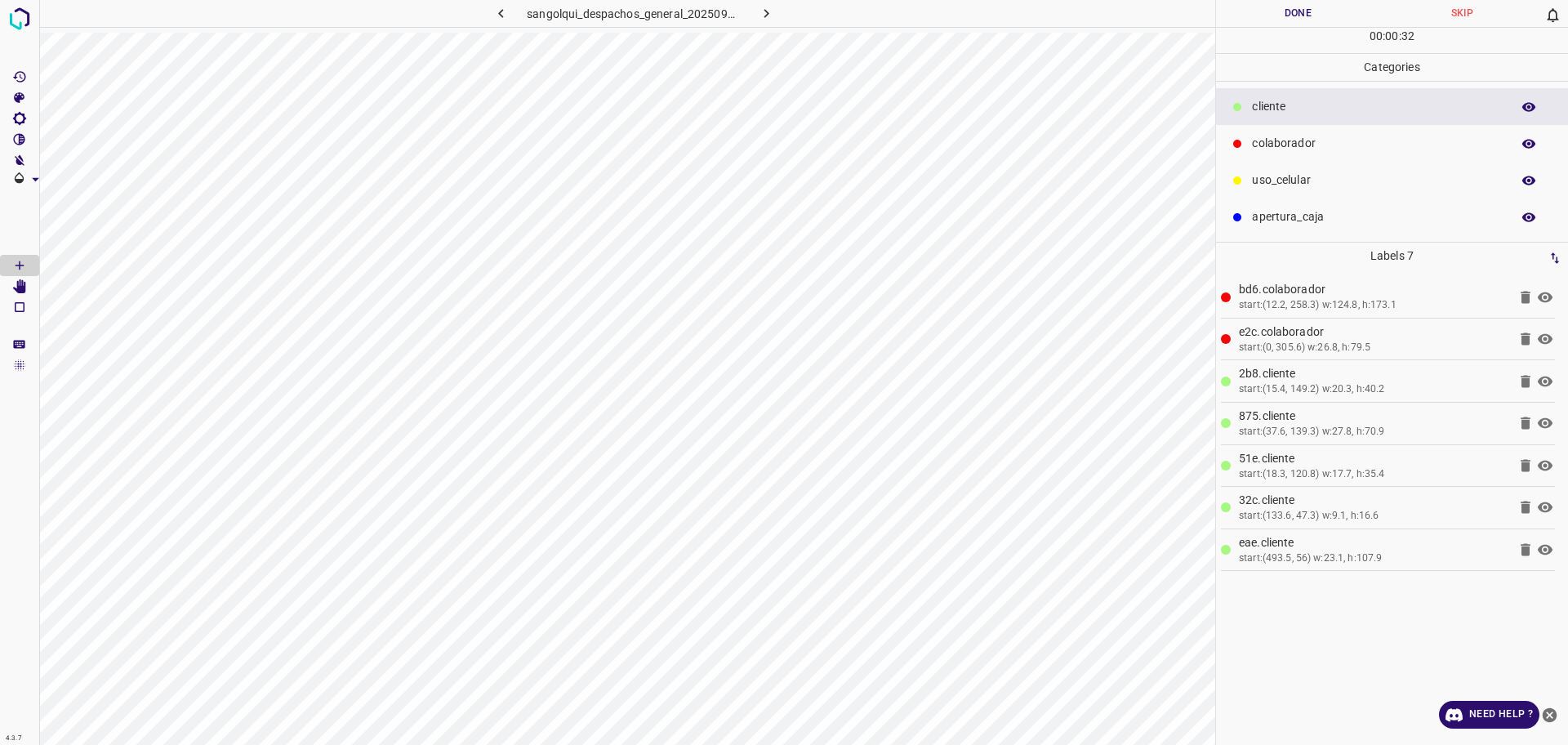
click at [1295, 22] on button "Done" at bounding box center [1298, 13] width 164 height 27
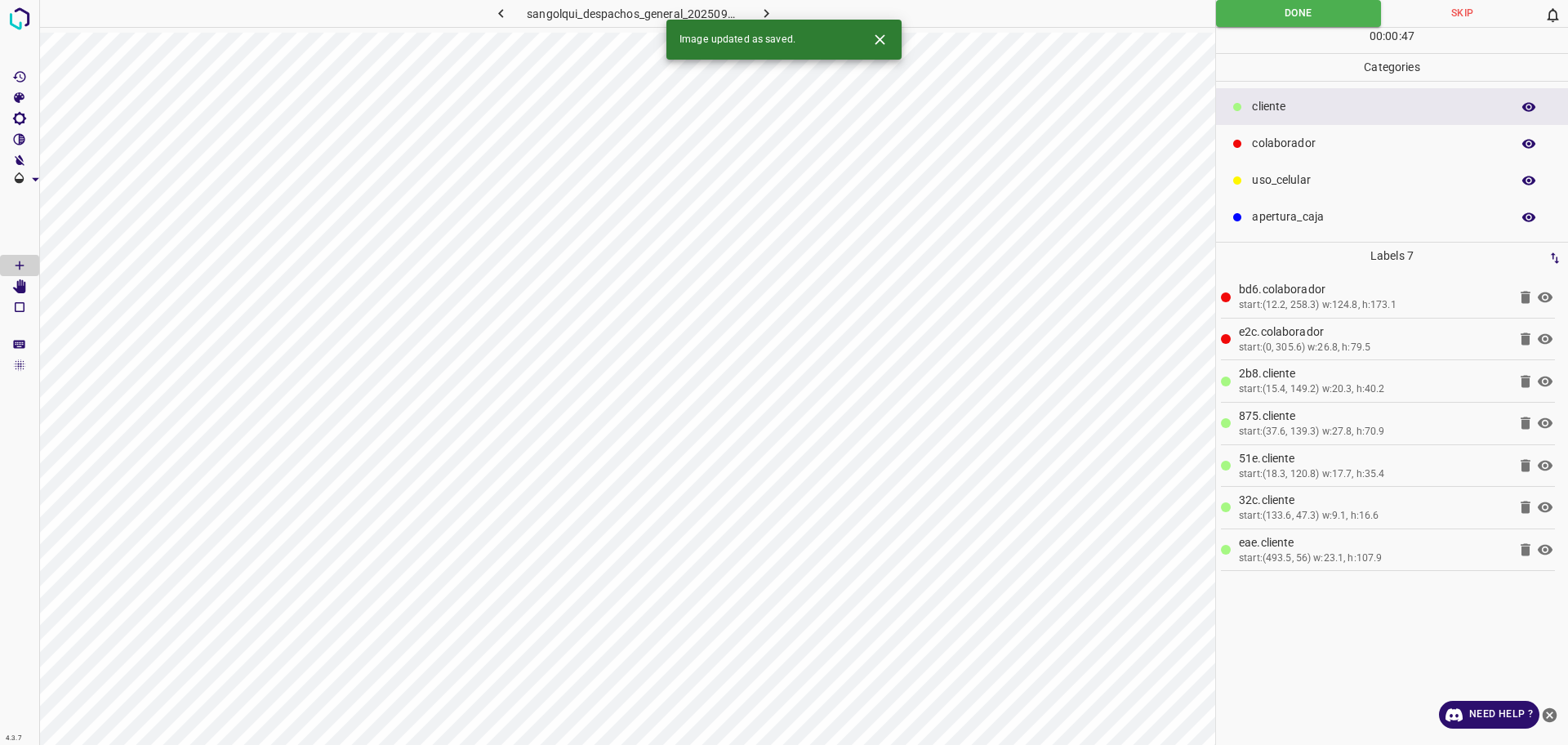
click at [771, 16] on icon "button" at bounding box center [766, 14] width 17 height 17
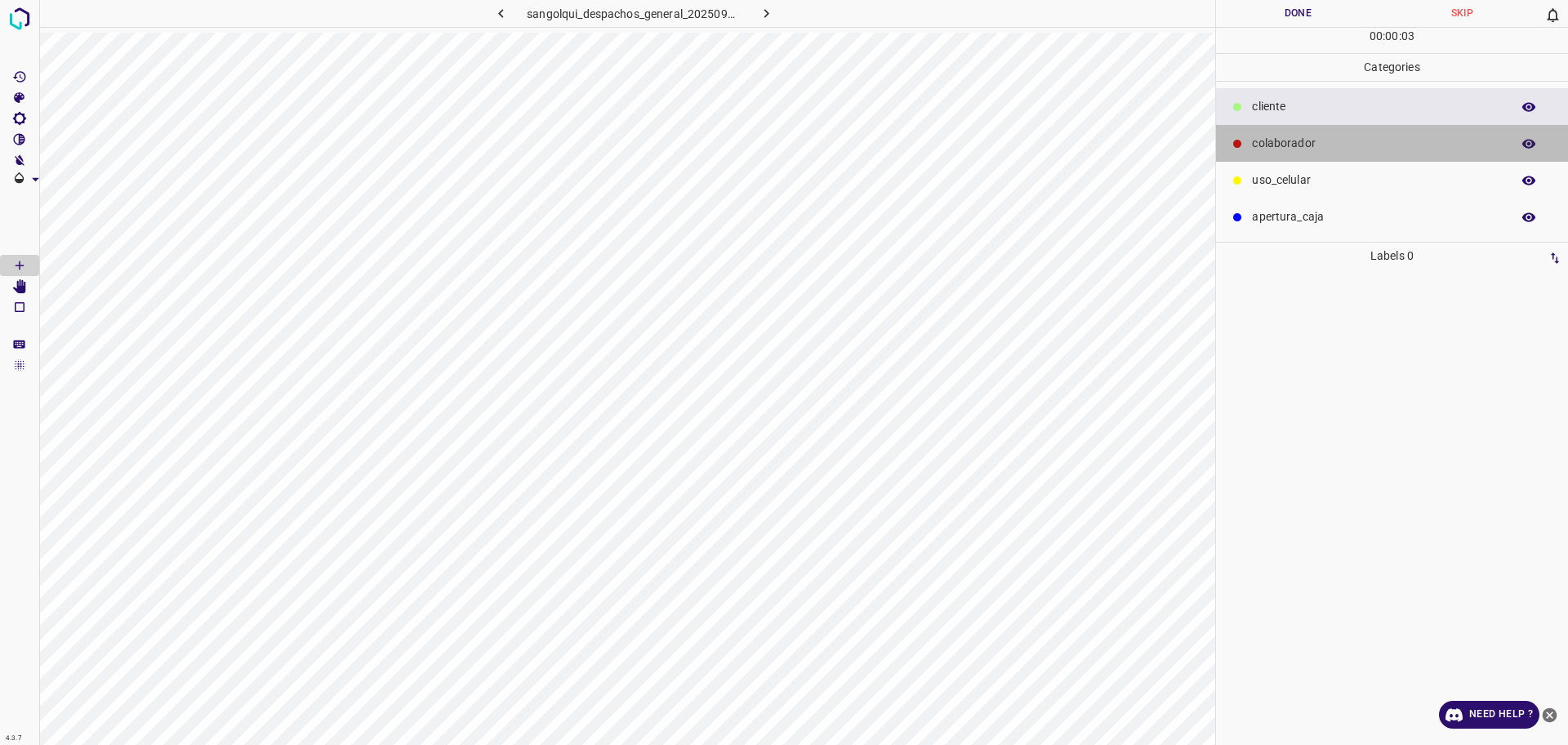
click at [1250, 140] on div "colaborador" at bounding box center [1392, 143] width 352 height 37
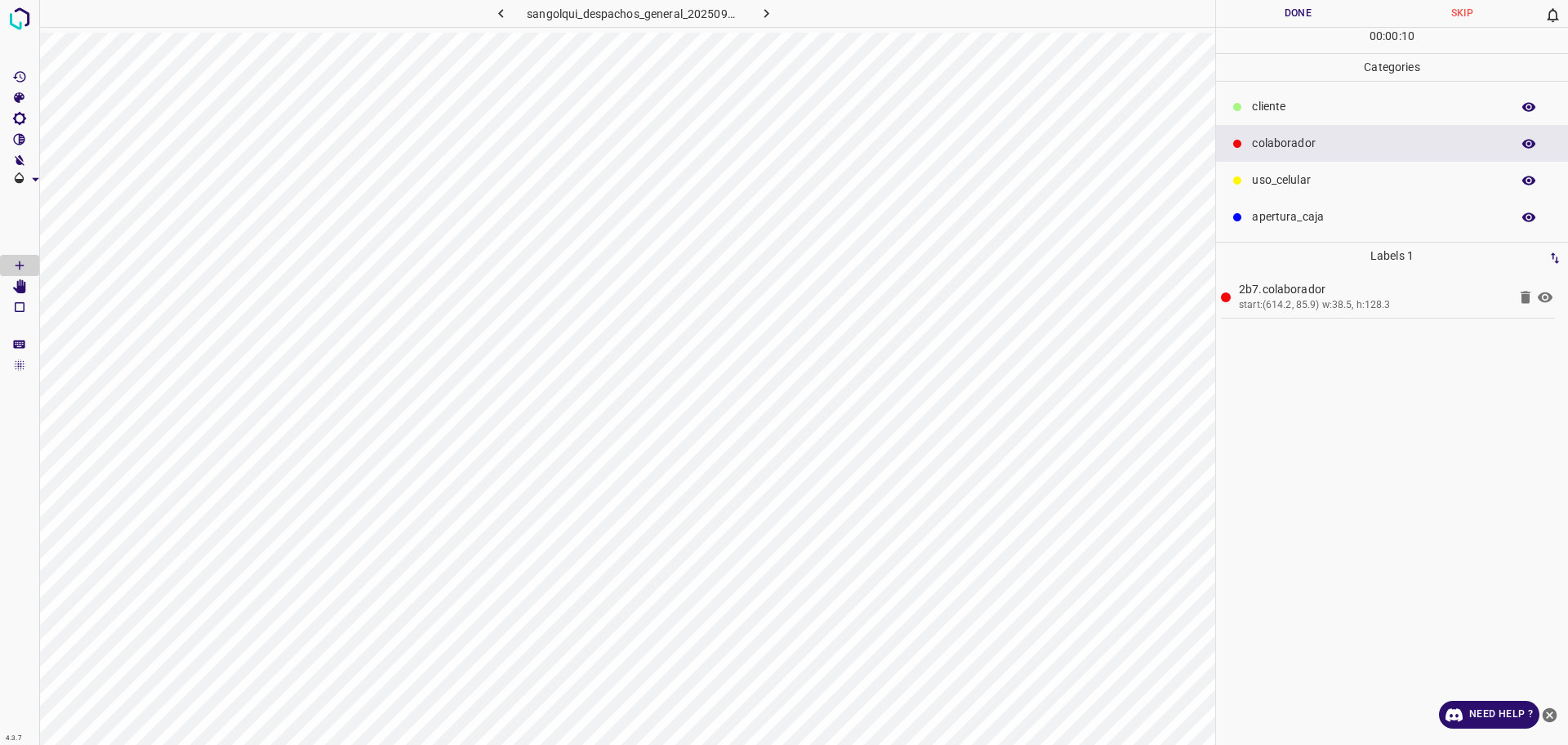
click at [1315, 84] on ul "cliente colaborador uso_celular apertura_caja" at bounding box center [1392, 161] width 352 height 160
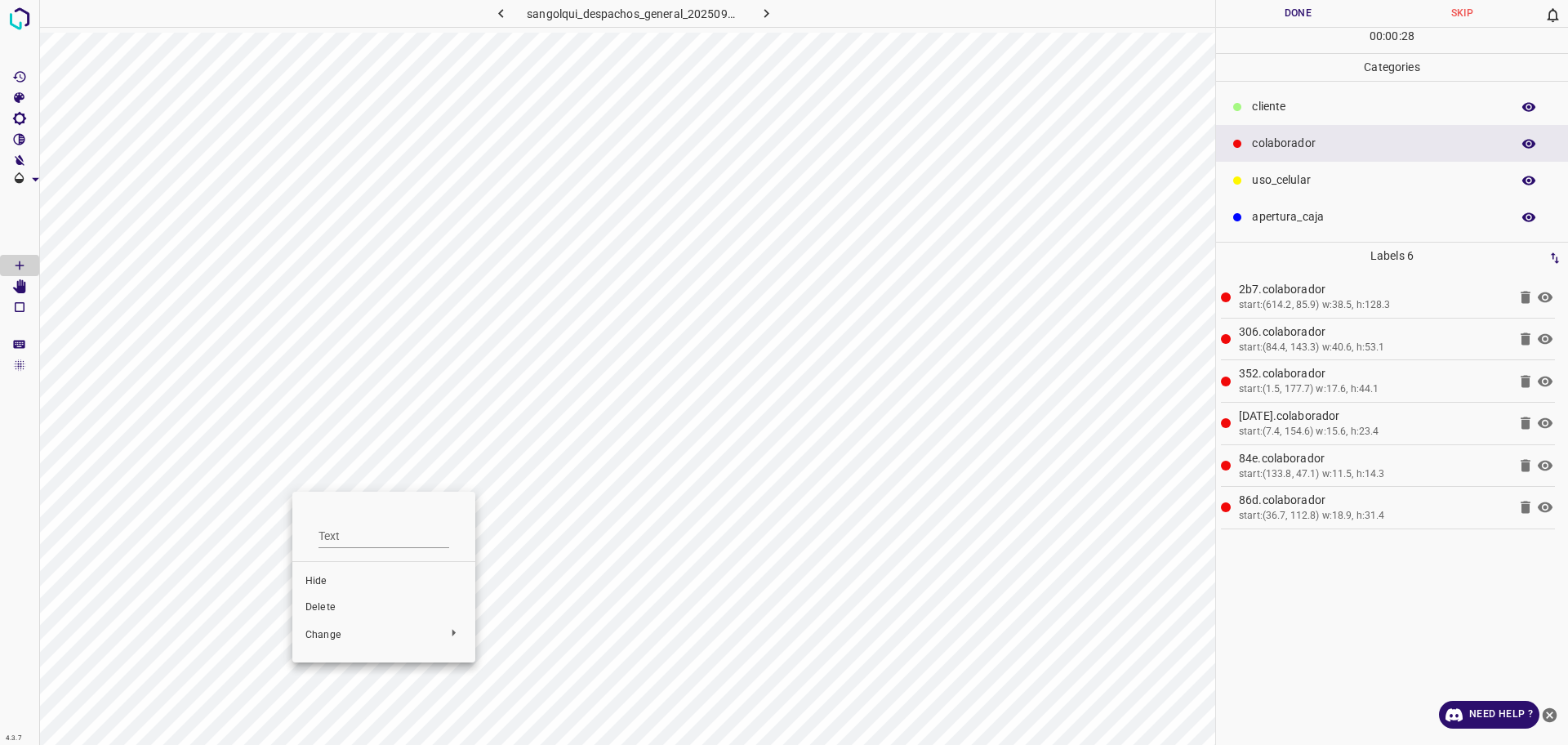
click at [330, 608] on span "Delete" at bounding box center [384, 607] width 157 height 15
click at [337, 540] on span "Delete" at bounding box center [369, 546] width 157 height 15
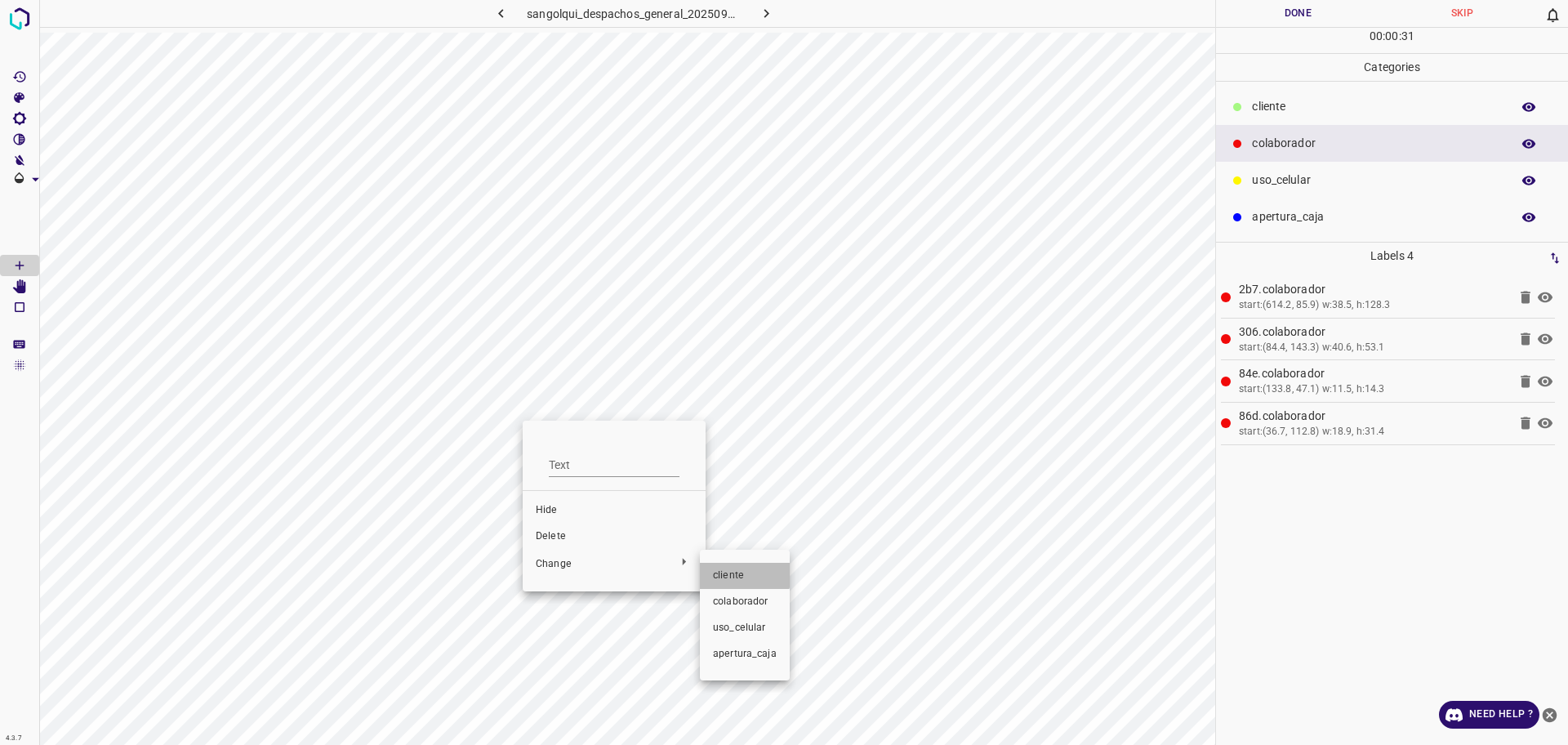
click at [731, 569] on span "cliente" at bounding box center [745, 576] width 64 height 15
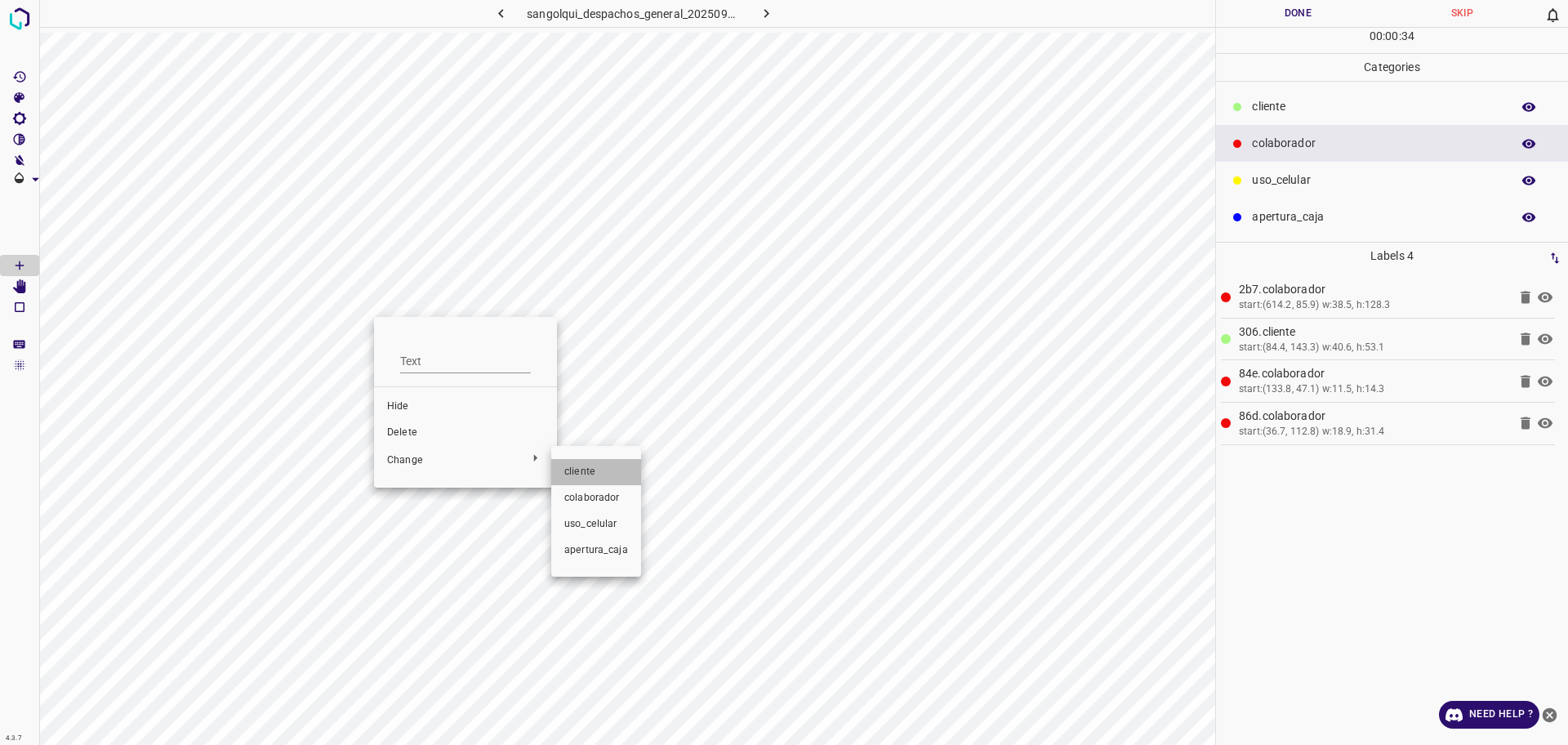
click at [629, 474] on li "cliente" at bounding box center [596, 472] width 90 height 26
click at [1266, 114] on p "cliente" at bounding box center [1376, 107] width 250 height 17
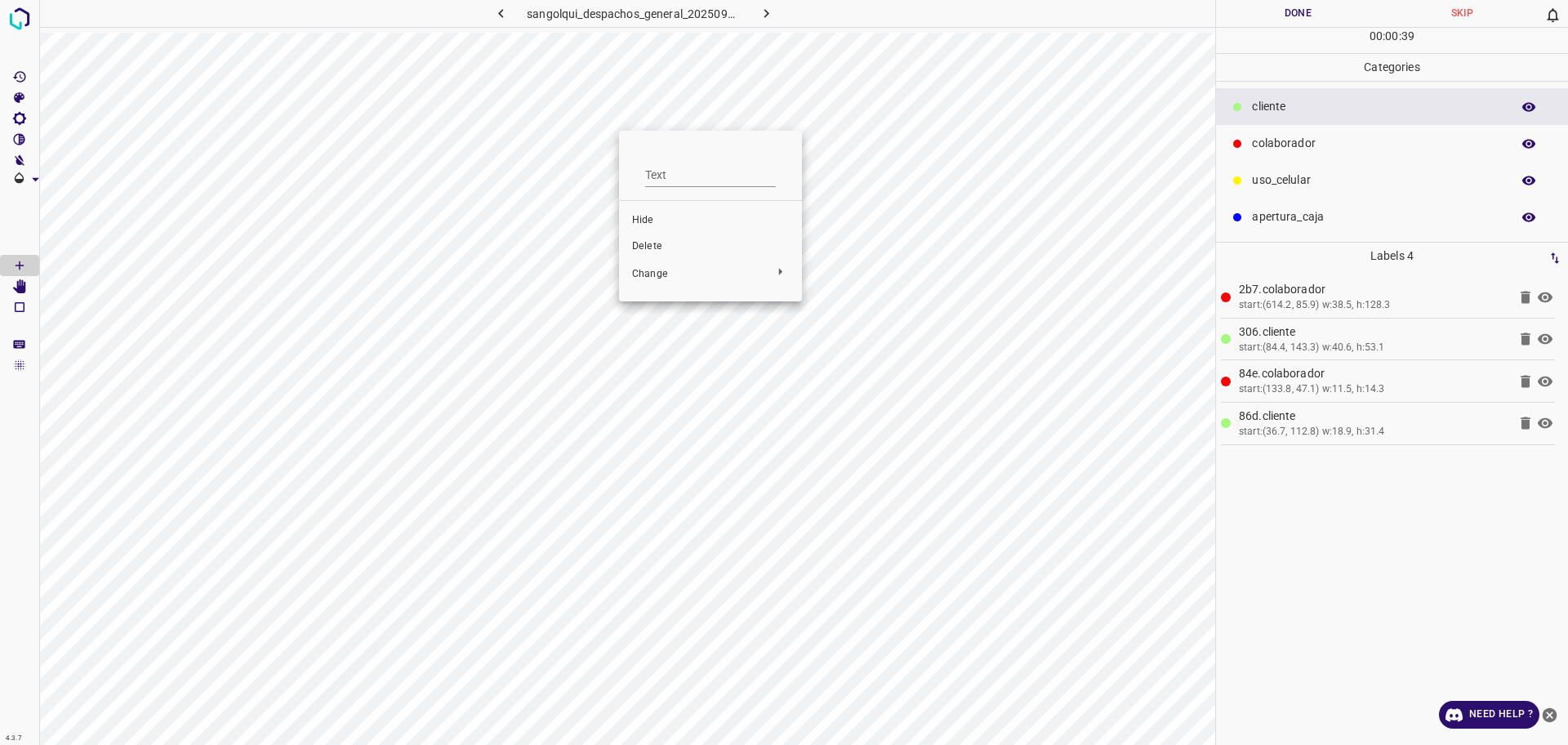
click at [660, 246] on span "Delete" at bounding box center [710, 246] width 157 height 15
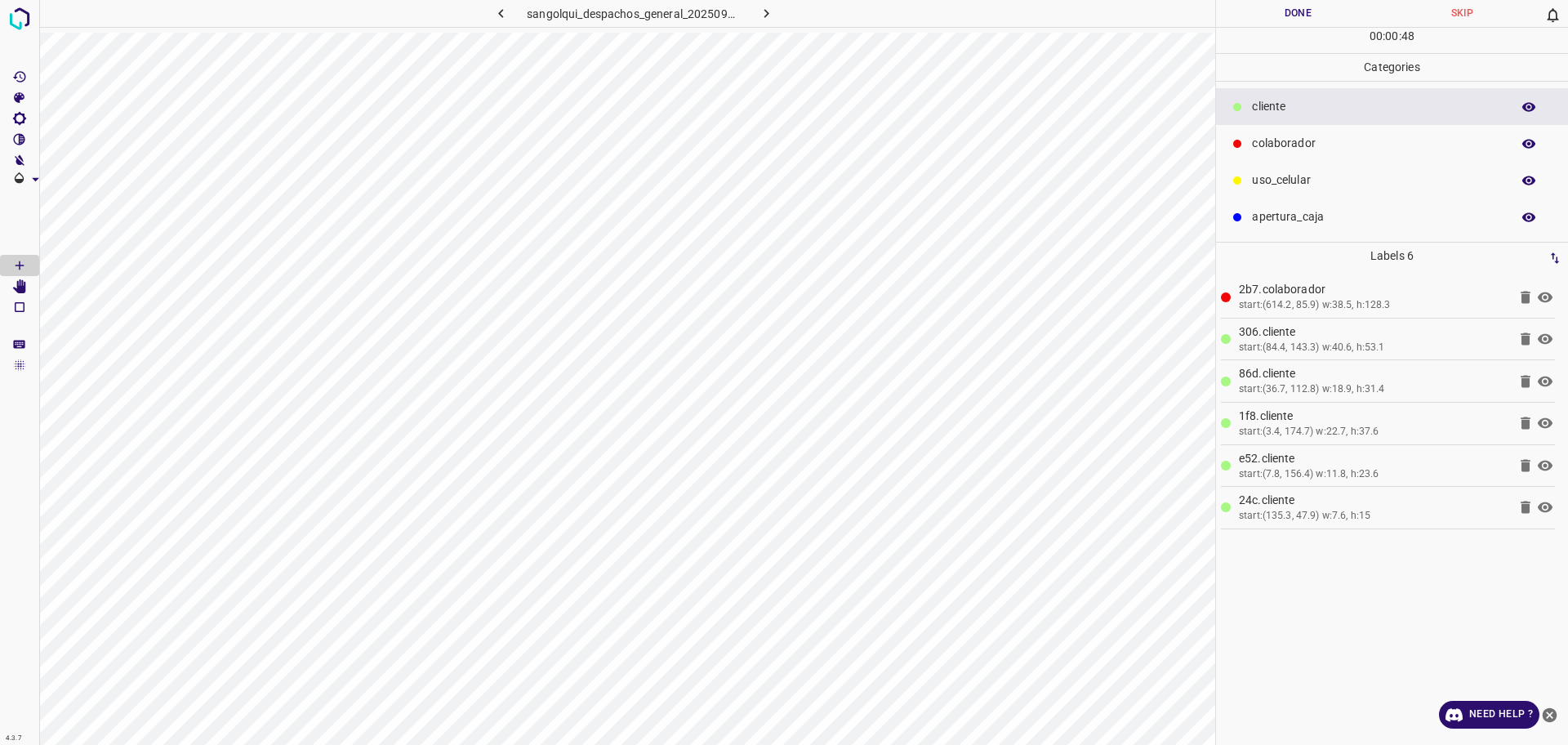
click at [1306, 144] on p "colaborador" at bounding box center [1376, 143] width 250 height 17
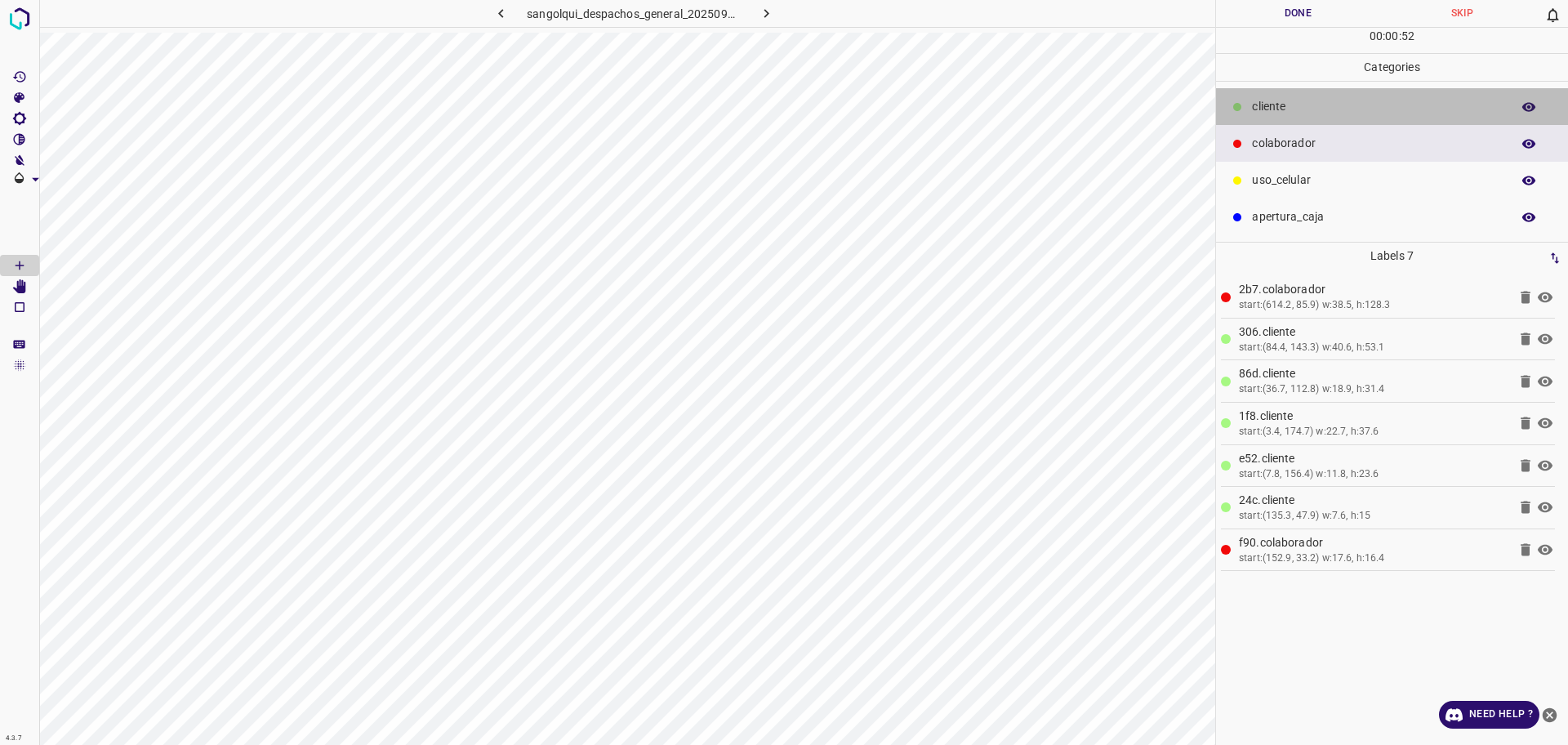
click at [1296, 109] on p "cliente" at bounding box center [1376, 107] width 250 height 17
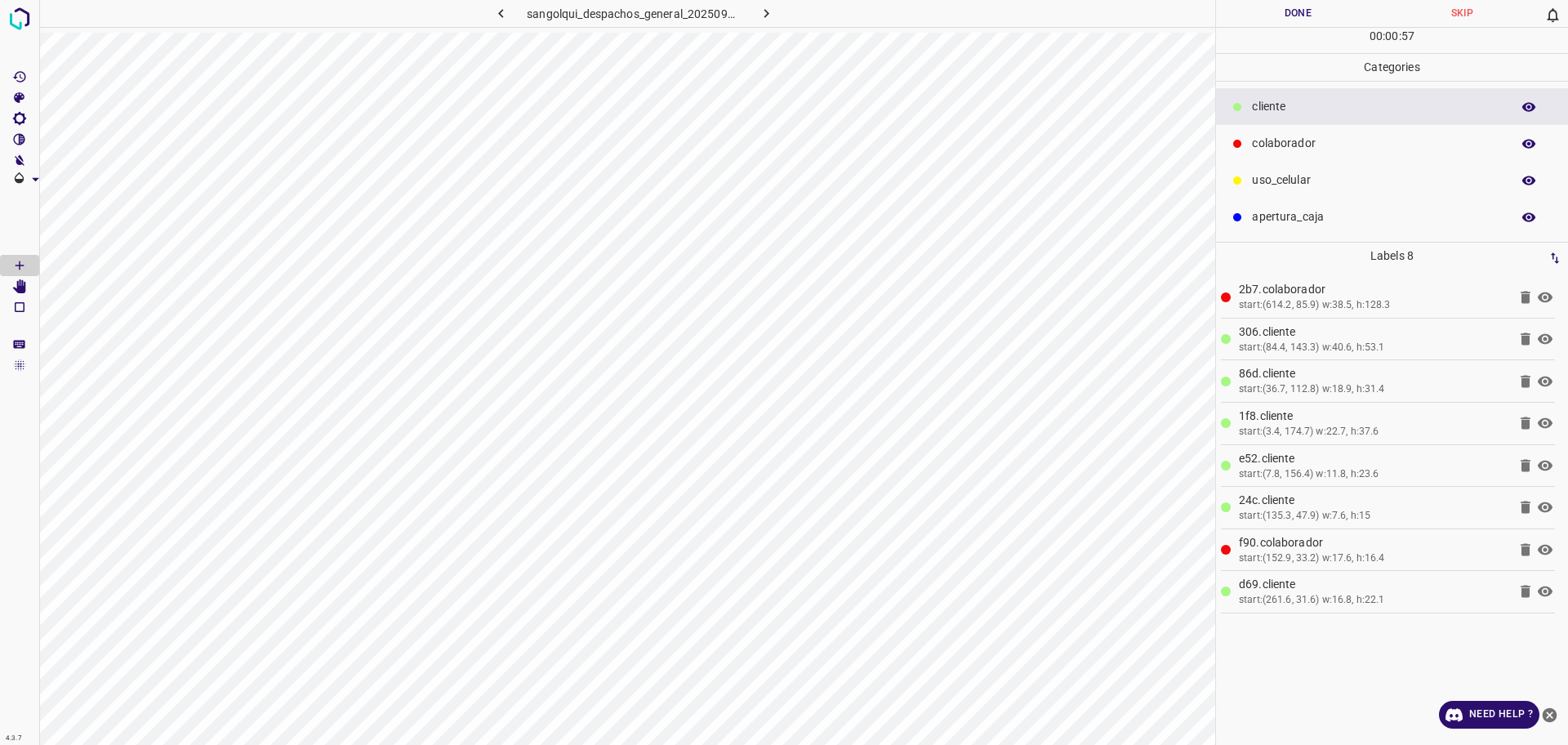
click at [1275, 22] on button "Done" at bounding box center [1298, 13] width 164 height 27
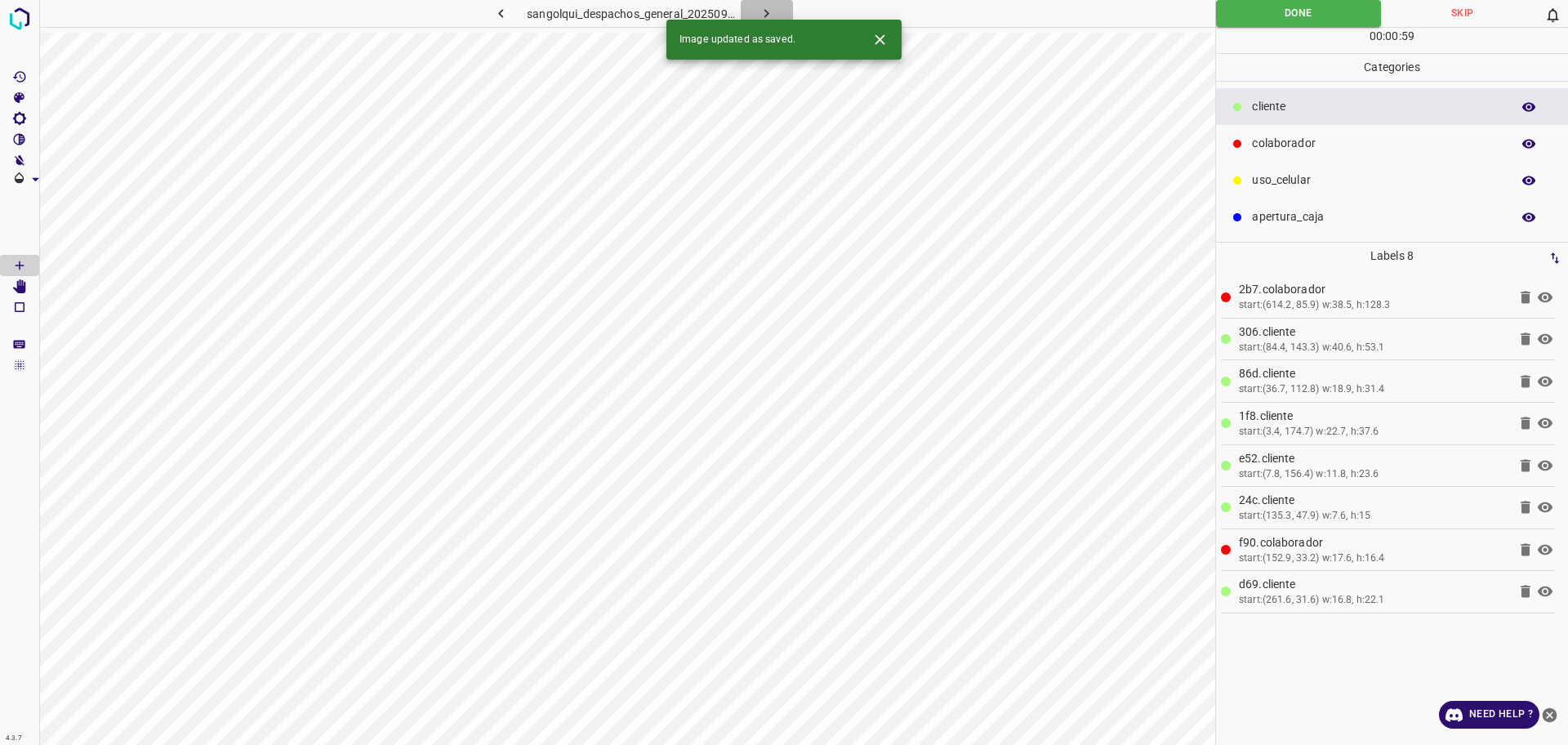
click at [764, 15] on icon "button" at bounding box center [766, 14] width 17 height 17
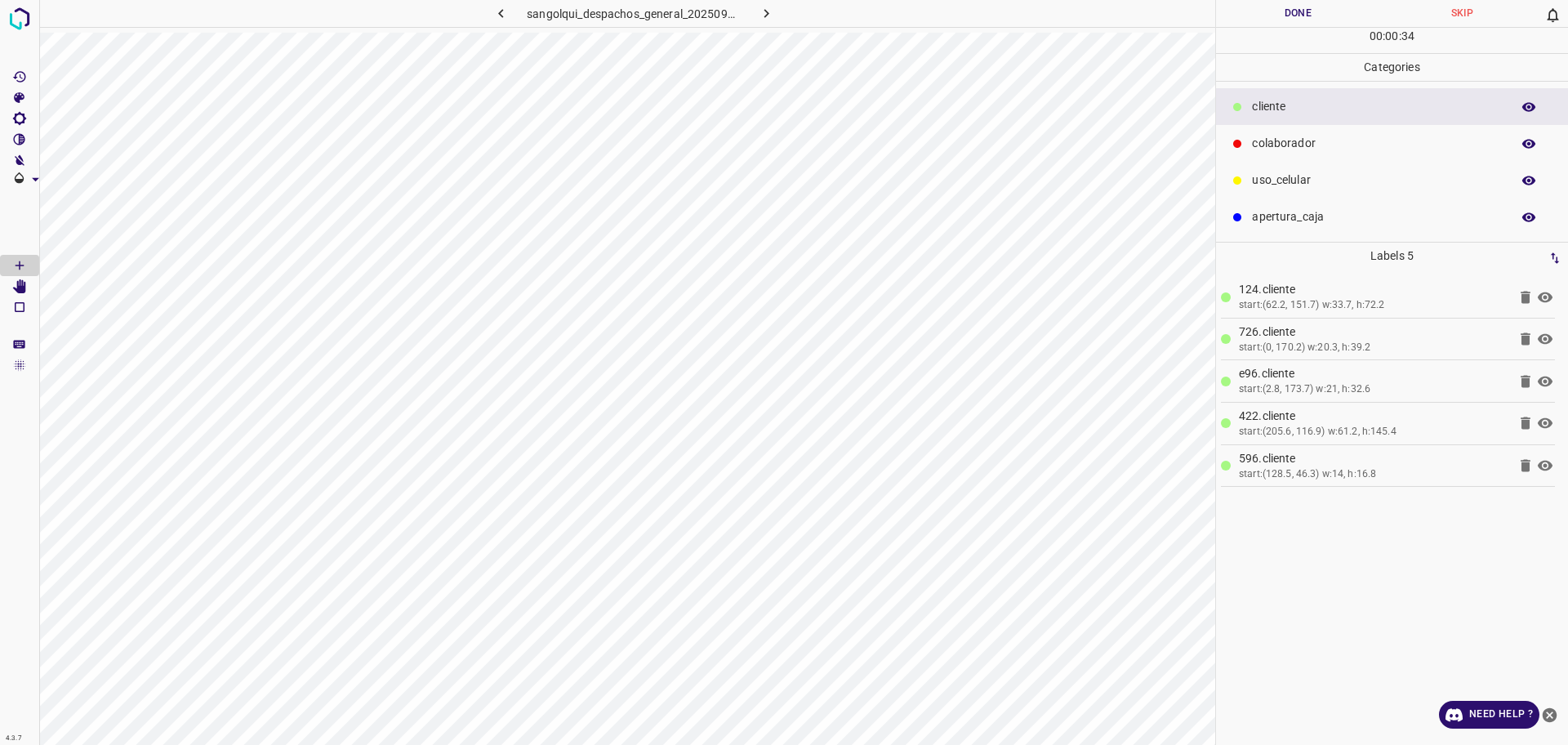
click at [1260, 149] on p "colaborador" at bounding box center [1376, 143] width 250 height 17
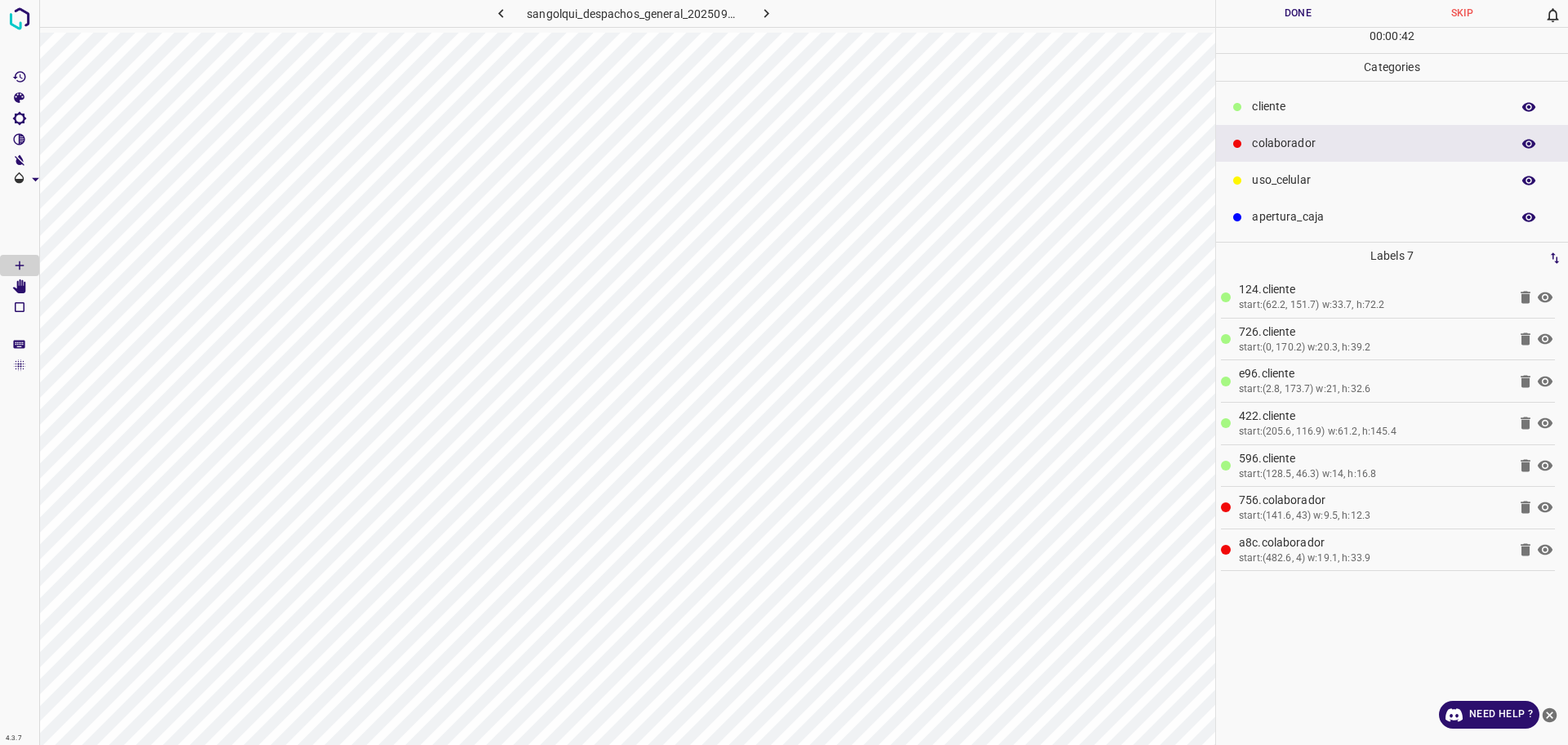
click at [1237, 129] on div "colaborador" at bounding box center [1392, 143] width 352 height 37
click at [1243, 103] on div at bounding box center [1237, 106] width 16 height 16
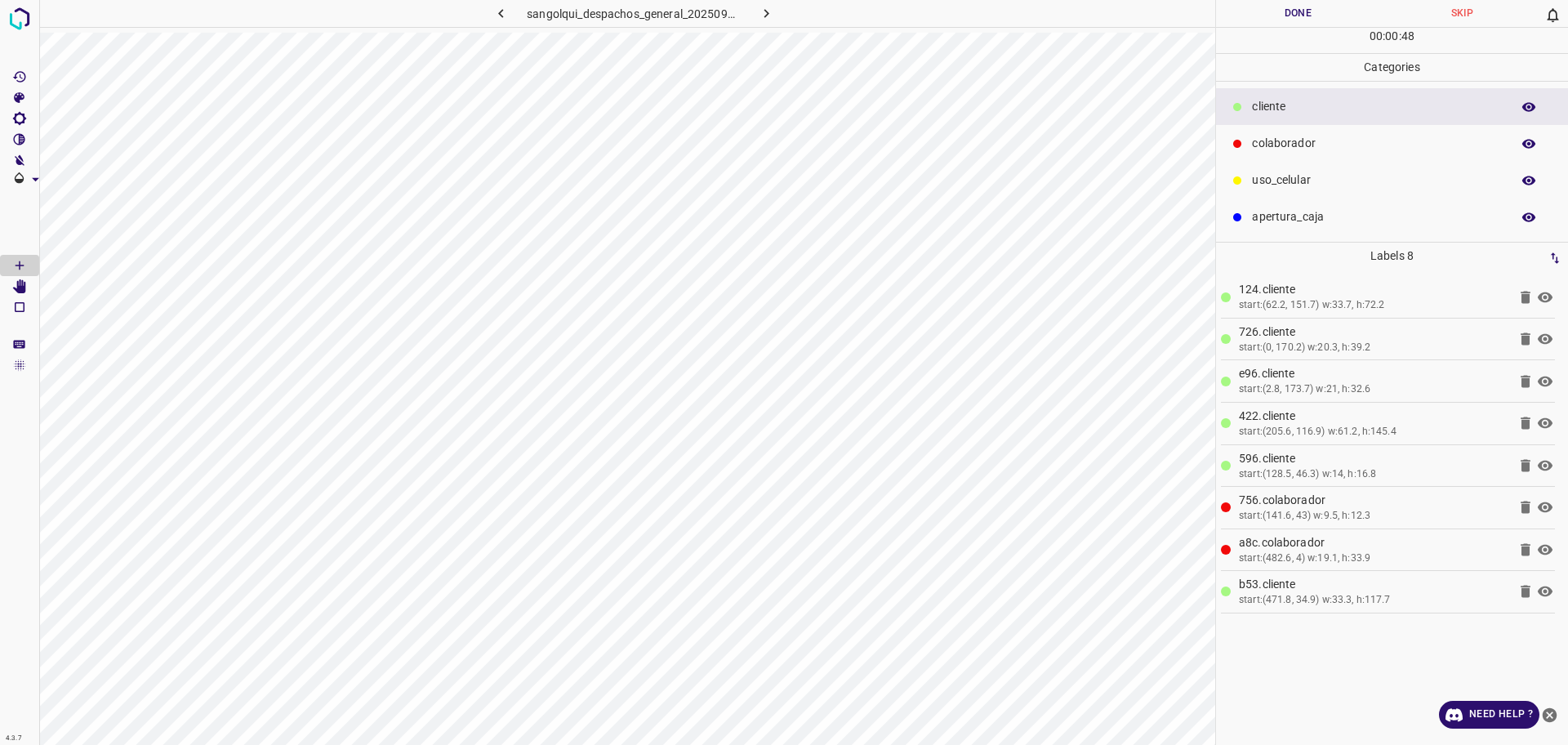
click at [1237, 17] on button "Done" at bounding box center [1298, 13] width 164 height 27
click at [1237, 17] on button "Done" at bounding box center [1298, 13] width 164 height 27
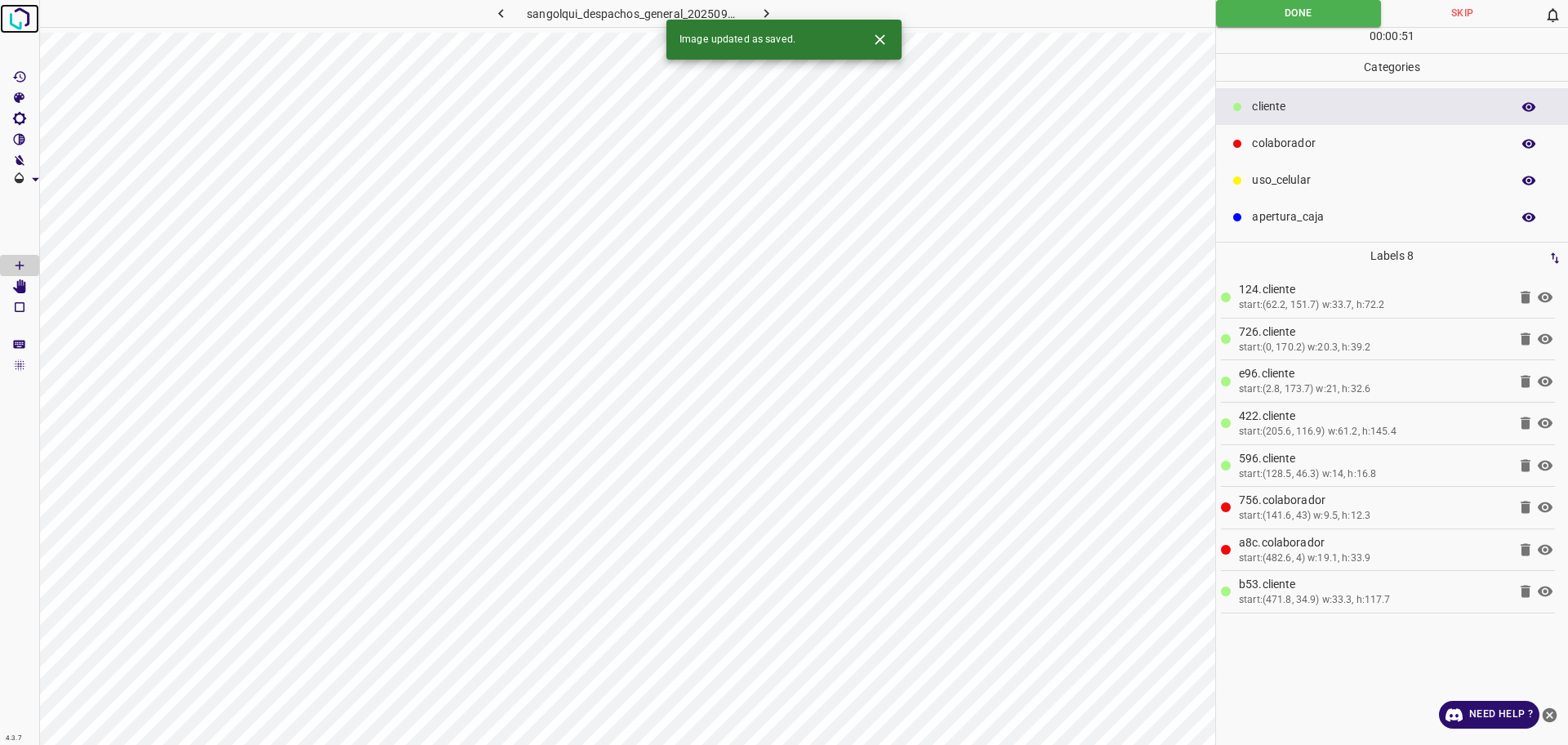
click at [16, 24] on img at bounding box center [20, 19] width 29 height 29
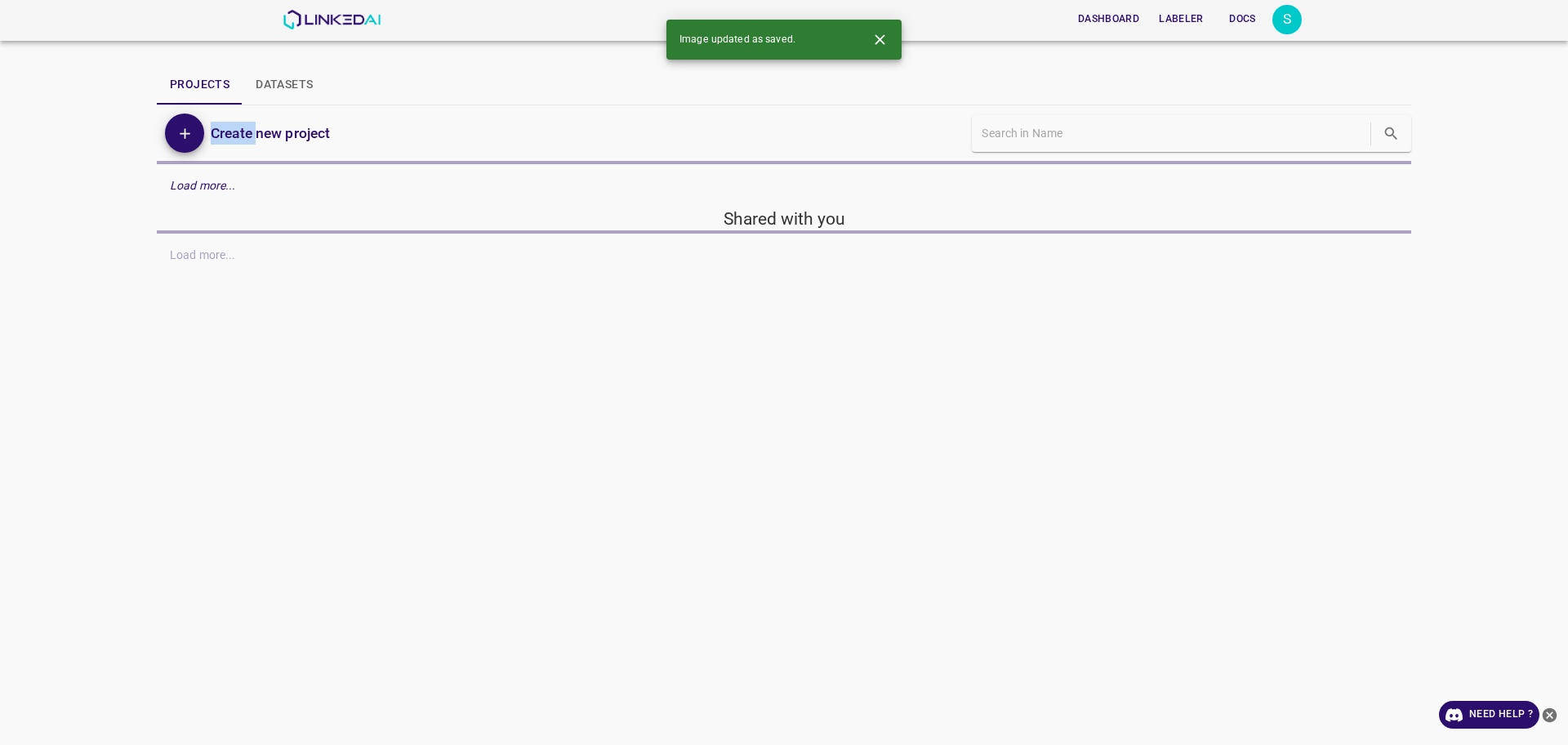
click at [16, 24] on header "Dashboard Labeler Docs S" at bounding box center [784, 20] width 1568 height 41
